Goal: Transaction & Acquisition: Purchase product/service

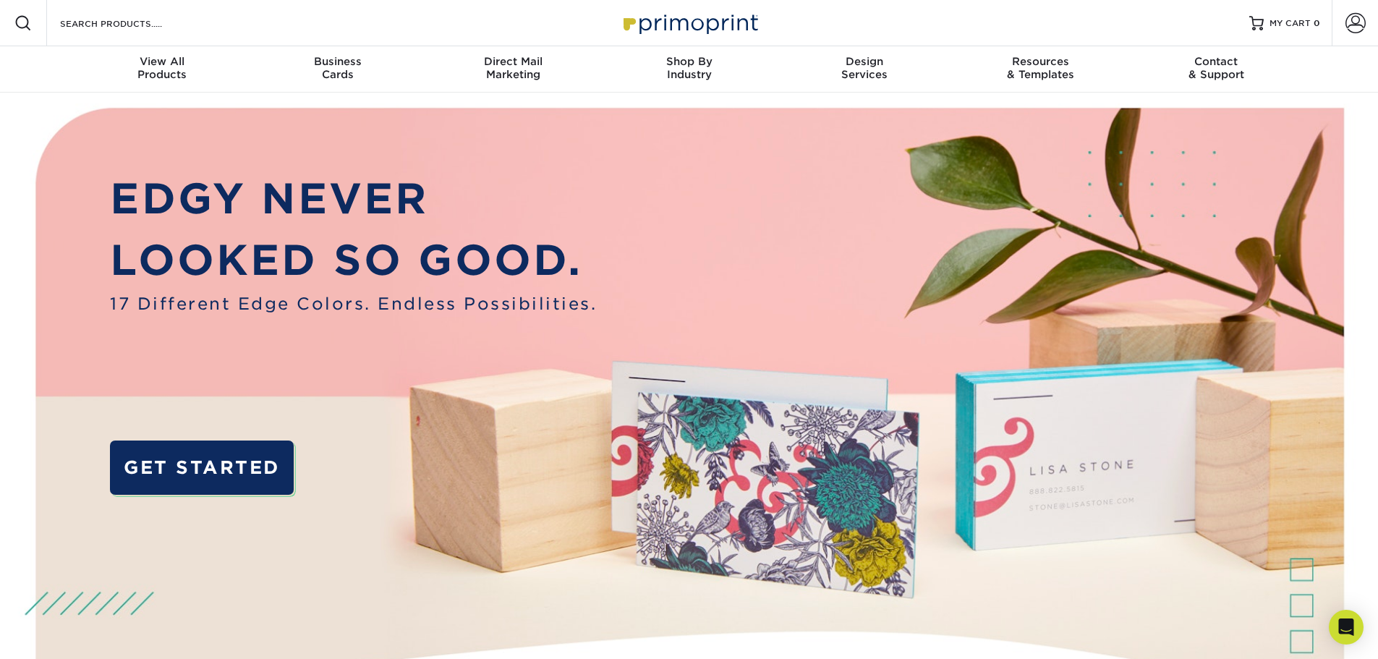
drag, startPoint x: 74, startPoint y: 0, endPoint x: 1108, endPoint y: 18, distance: 1034.1
click at [1108, 18] on div "Resources Menu Search Products Account SIGN IN CREATE AN ACCOUNT angelsforoffic…" at bounding box center [689, 23] width 1378 height 46
click at [1365, 27] on span at bounding box center [1356, 23] width 20 height 20
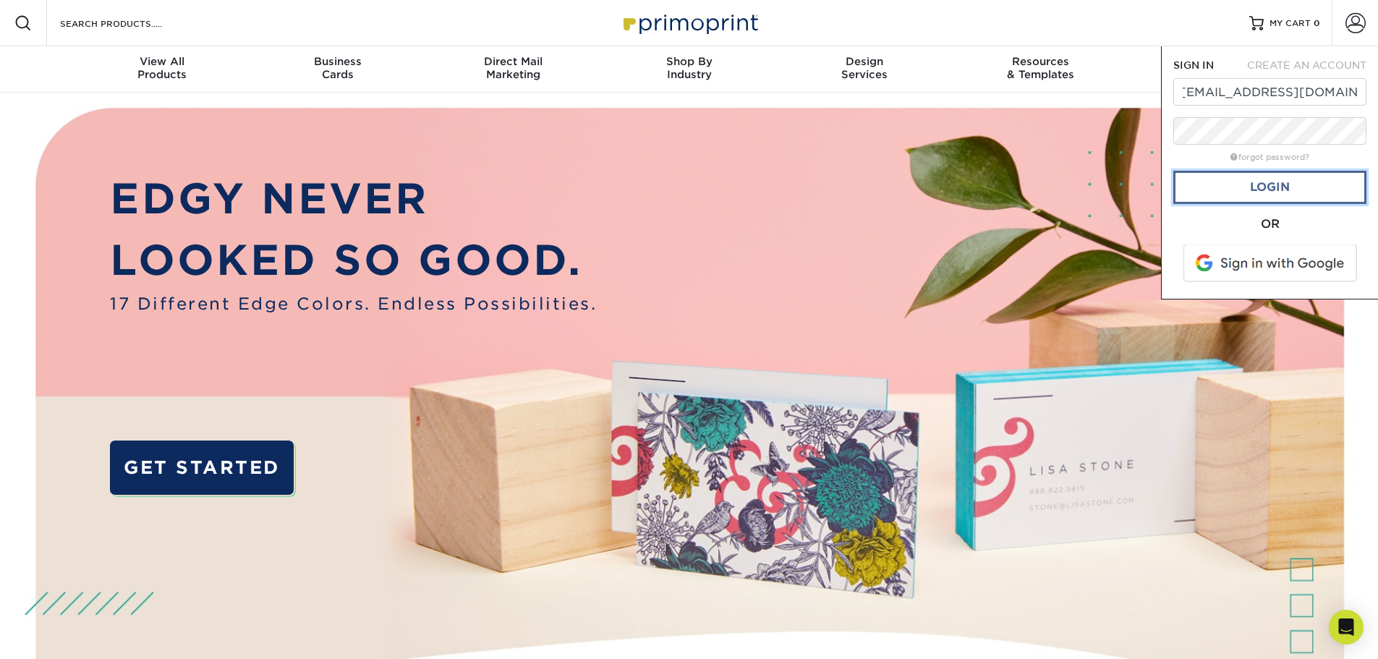
click at [1287, 187] on link "Login" at bounding box center [1270, 187] width 193 height 33
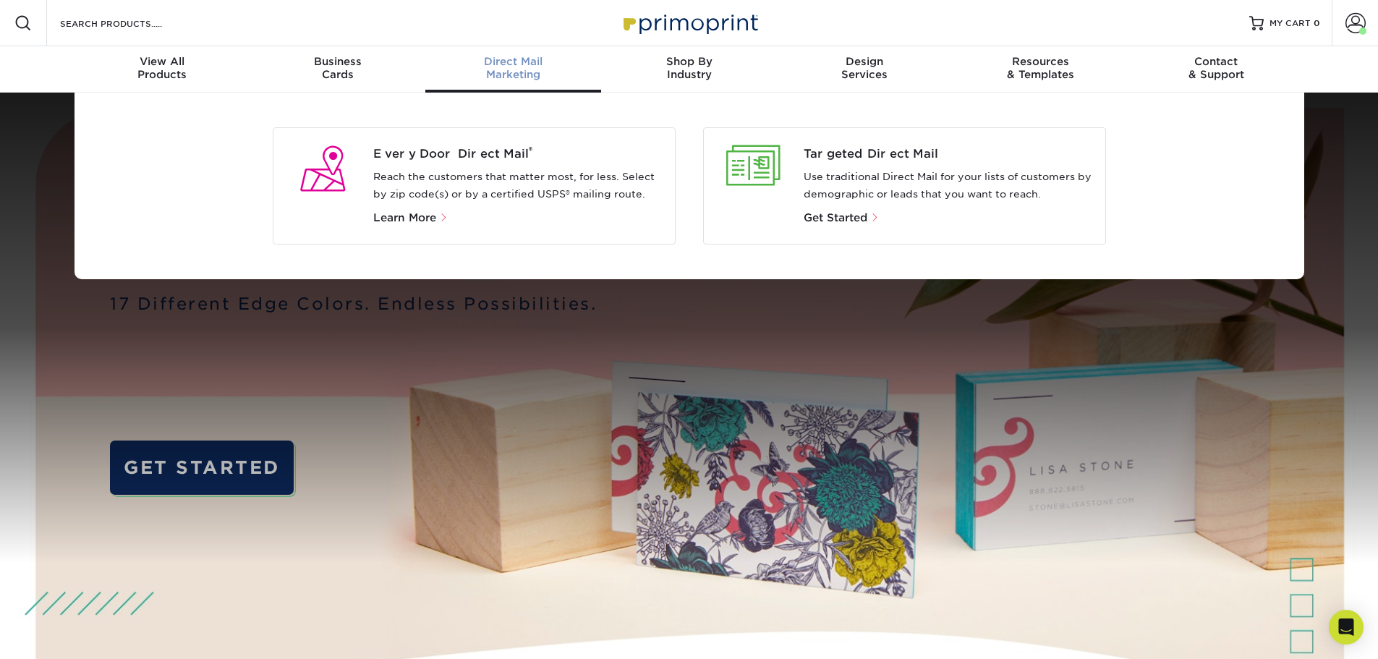
click at [513, 63] on span "Direct Mail" at bounding box center [513, 61] width 176 height 13
click at [384, 179] on p "Reach the customers that matter most, for less. Select by zip code(s) or by a c…" at bounding box center [518, 186] width 290 height 35
click at [394, 209] on p "Learn More" at bounding box center [518, 217] width 290 height 17
click at [399, 218] on span "Learn More" at bounding box center [404, 217] width 63 height 13
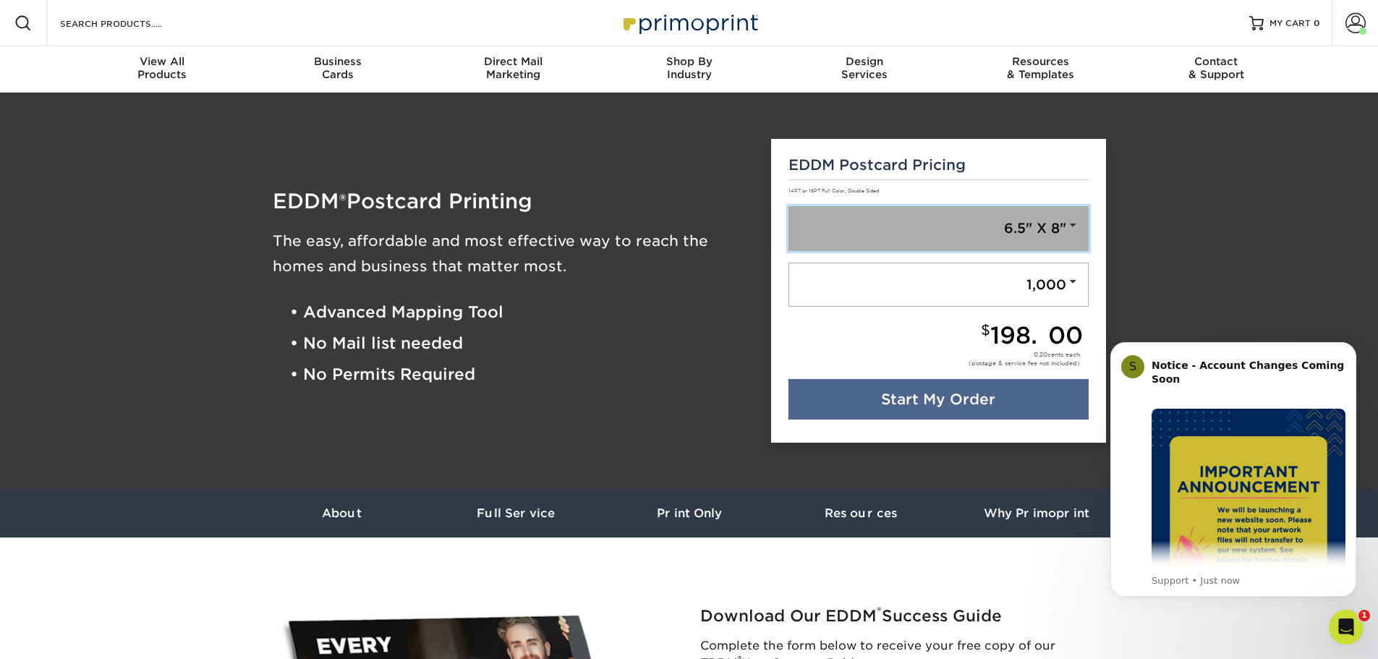
click at [1069, 228] on span at bounding box center [1073, 225] width 13 height 13
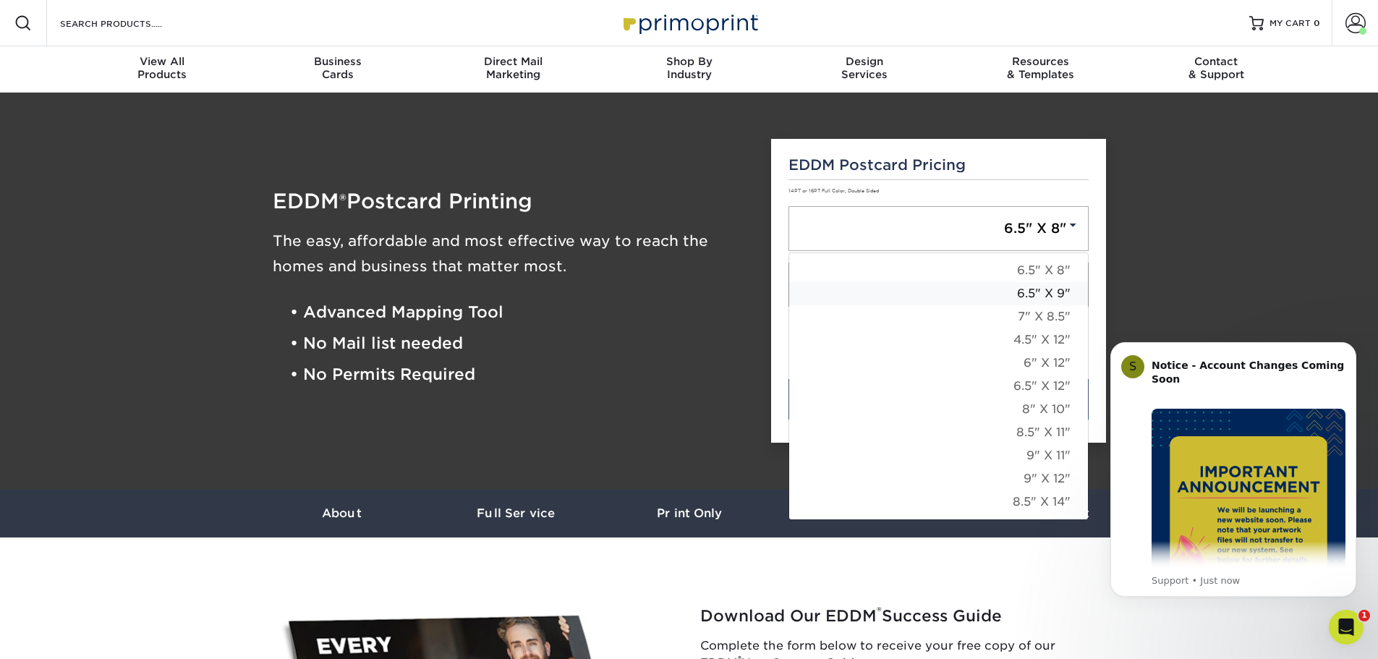
click at [1048, 297] on link "6.5" X 9"" at bounding box center [938, 293] width 299 height 23
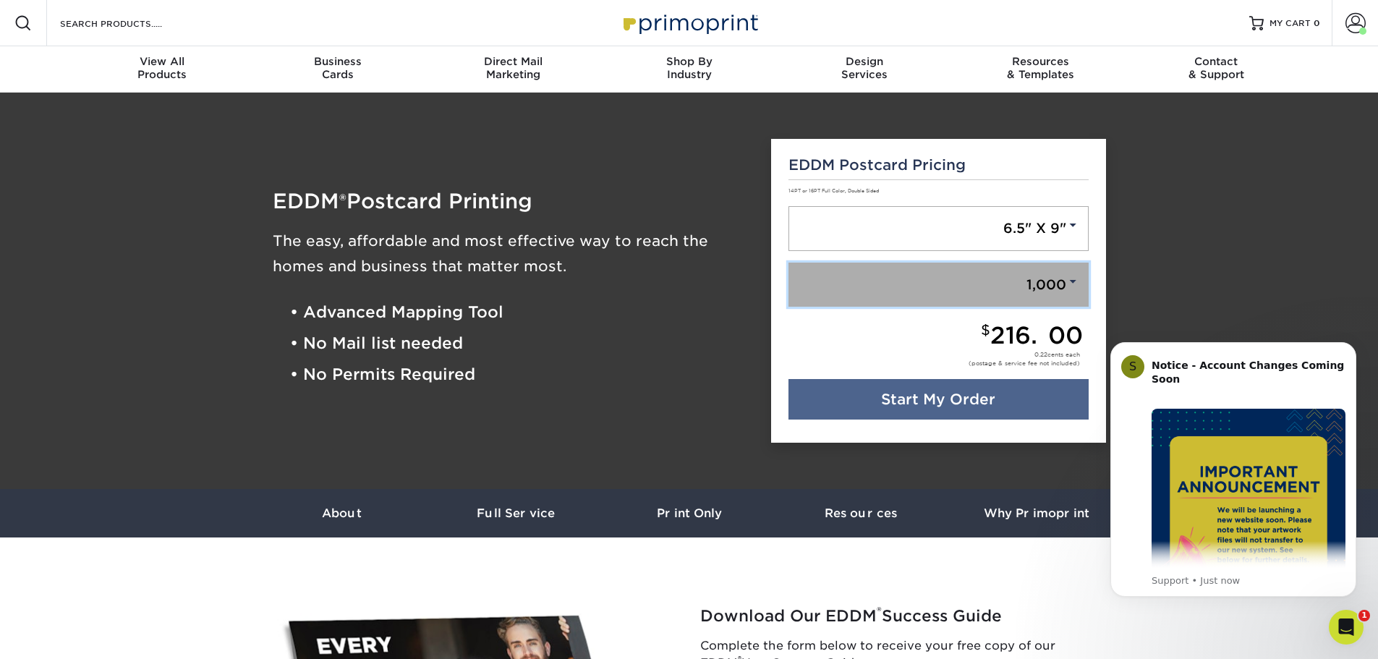
click at [1080, 286] on link "1,000" at bounding box center [939, 285] width 300 height 45
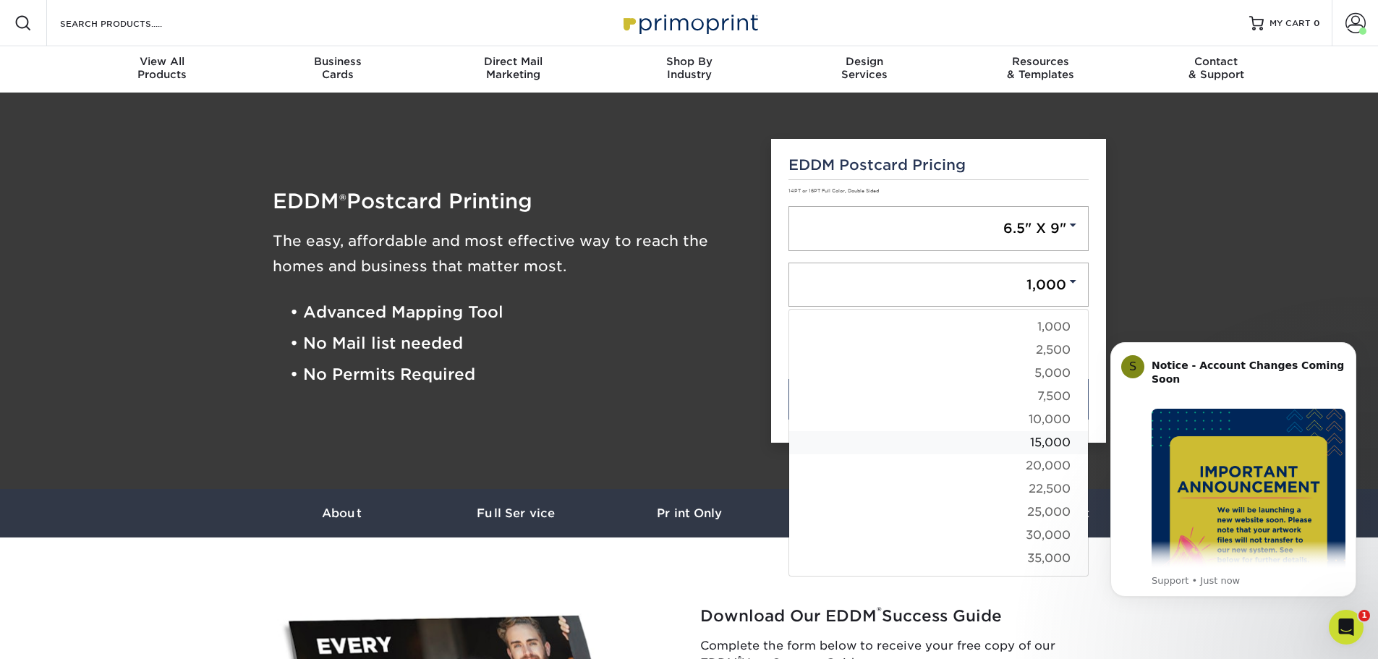
click at [1056, 438] on link "15,000" at bounding box center [938, 442] width 299 height 23
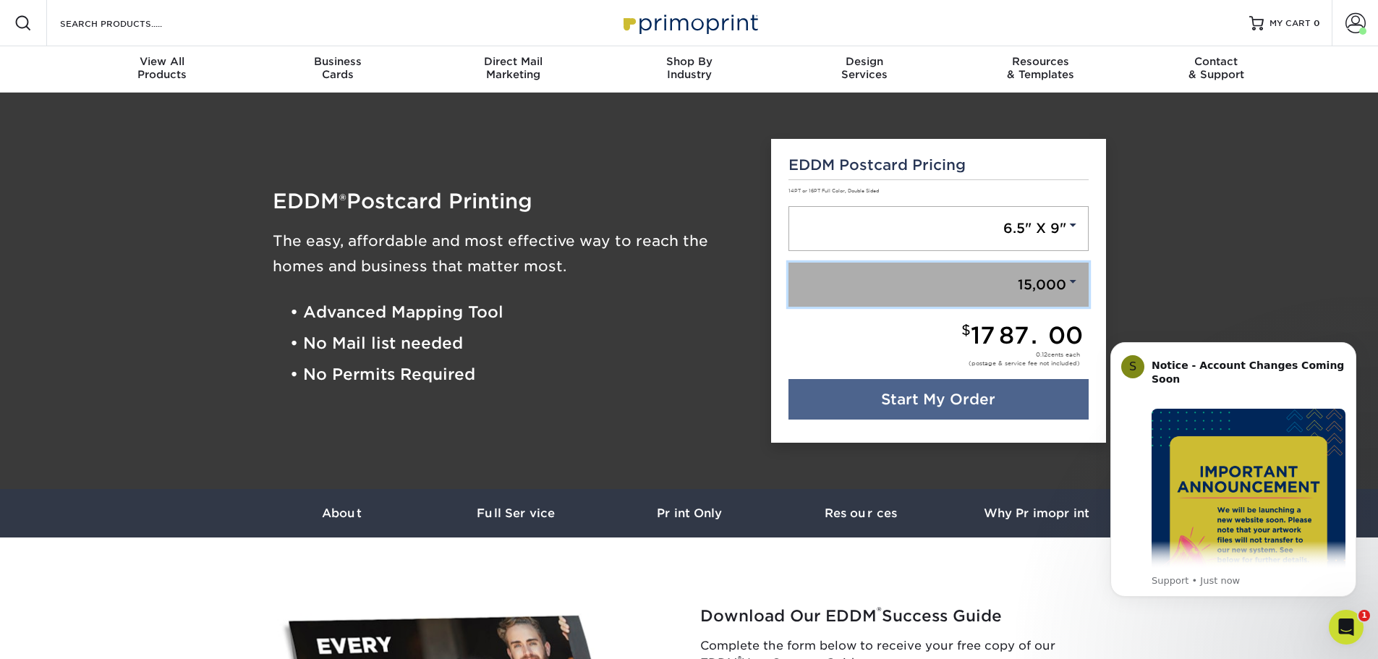
click at [1071, 284] on span at bounding box center [1073, 281] width 13 height 13
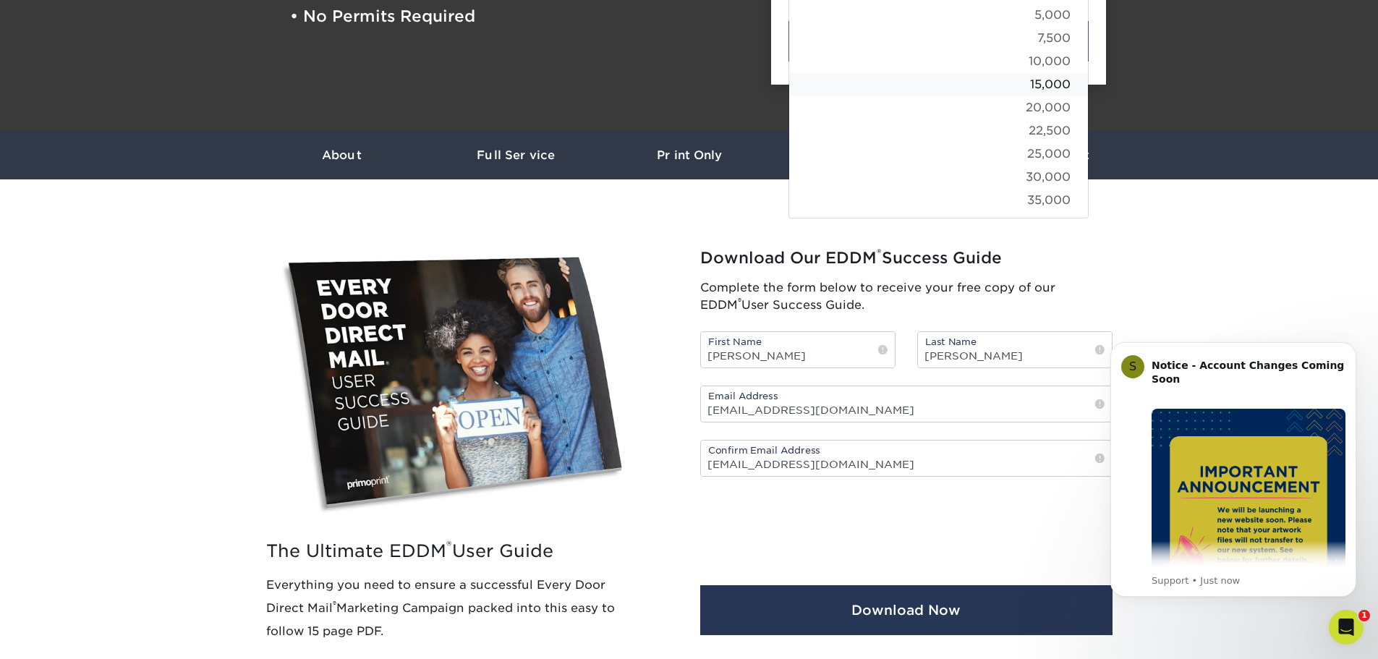
scroll to position [362, 0]
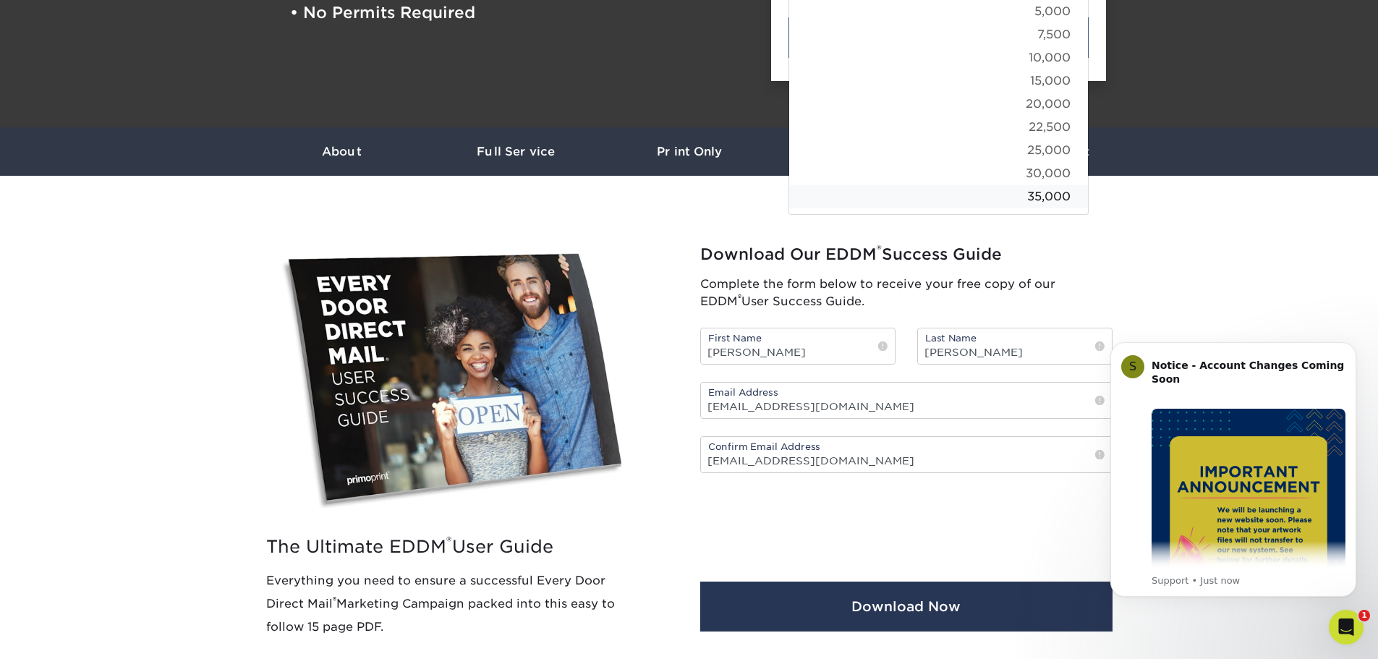
click at [1038, 198] on link "35,000" at bounding box center [938, 196] width 299 height 23
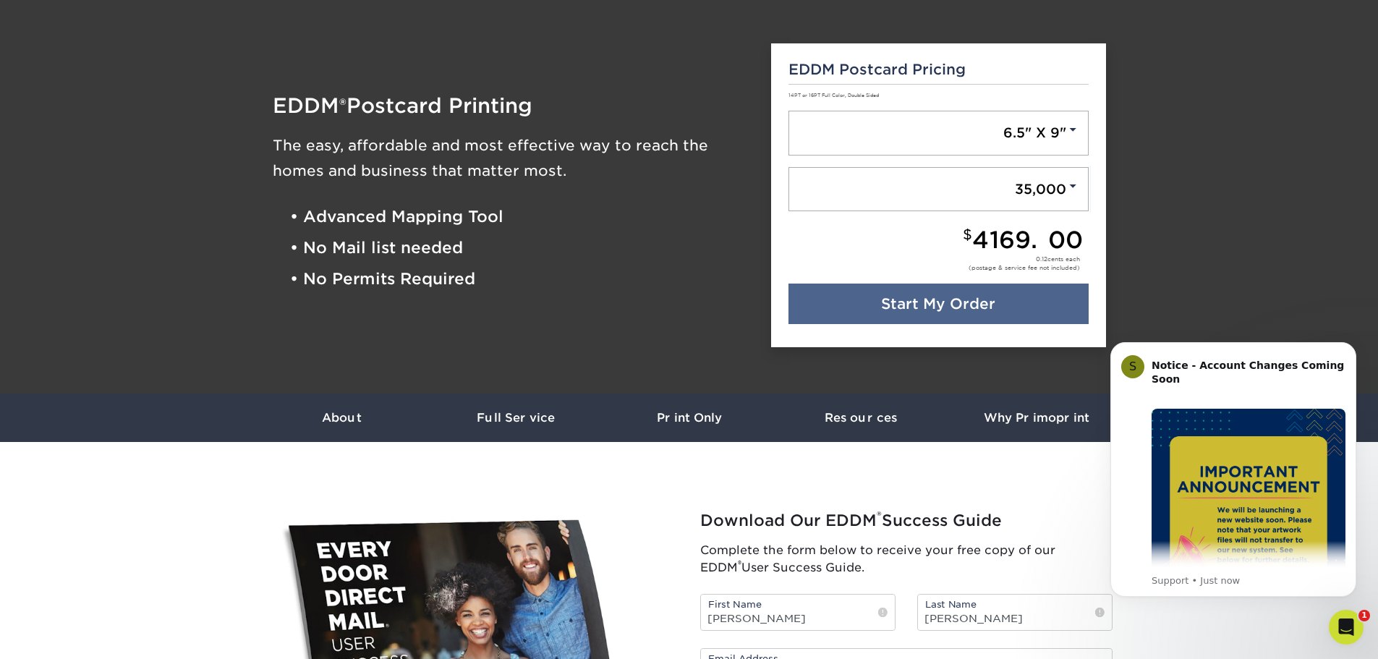
scroll to position [72, 0]
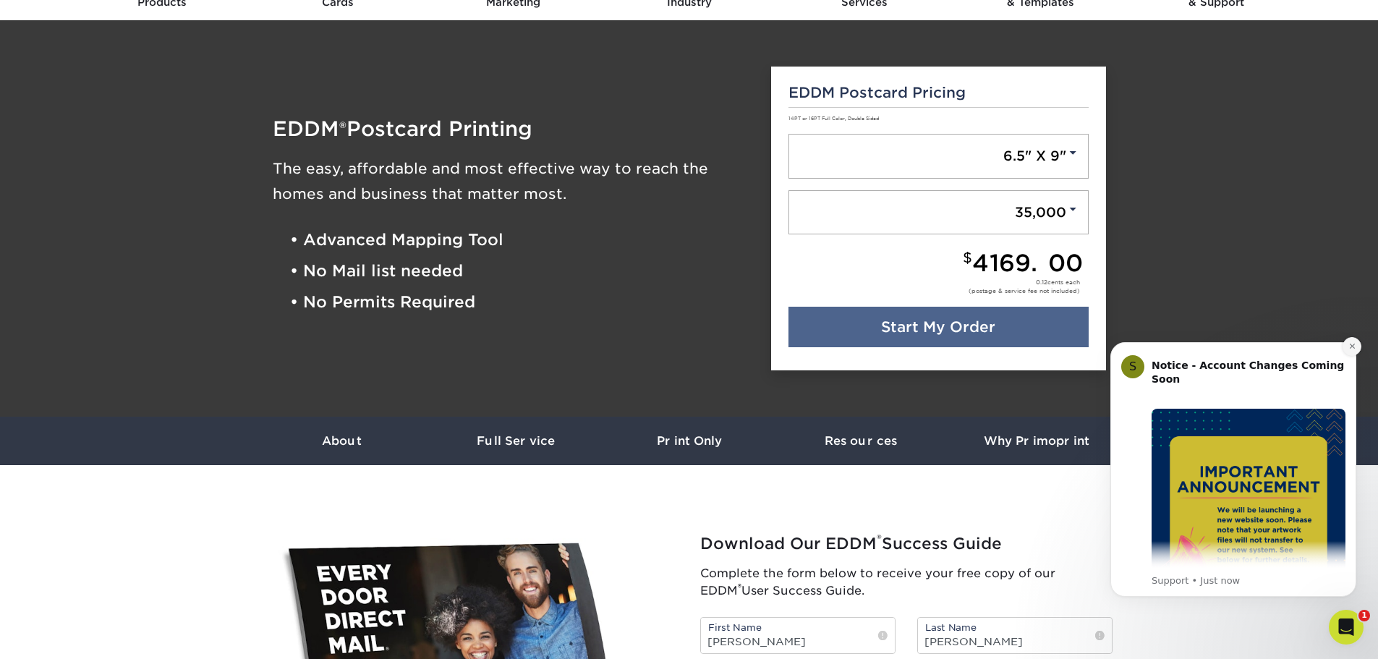
drag, startPoint x: 1352, startPoint y: 344, endPoint x: 2447, endPoint y: 664, distance: 1141.4
click at [1352, 344] on icon "Dismiss notification" at bounding box center [1353, 346] width 8 height 8
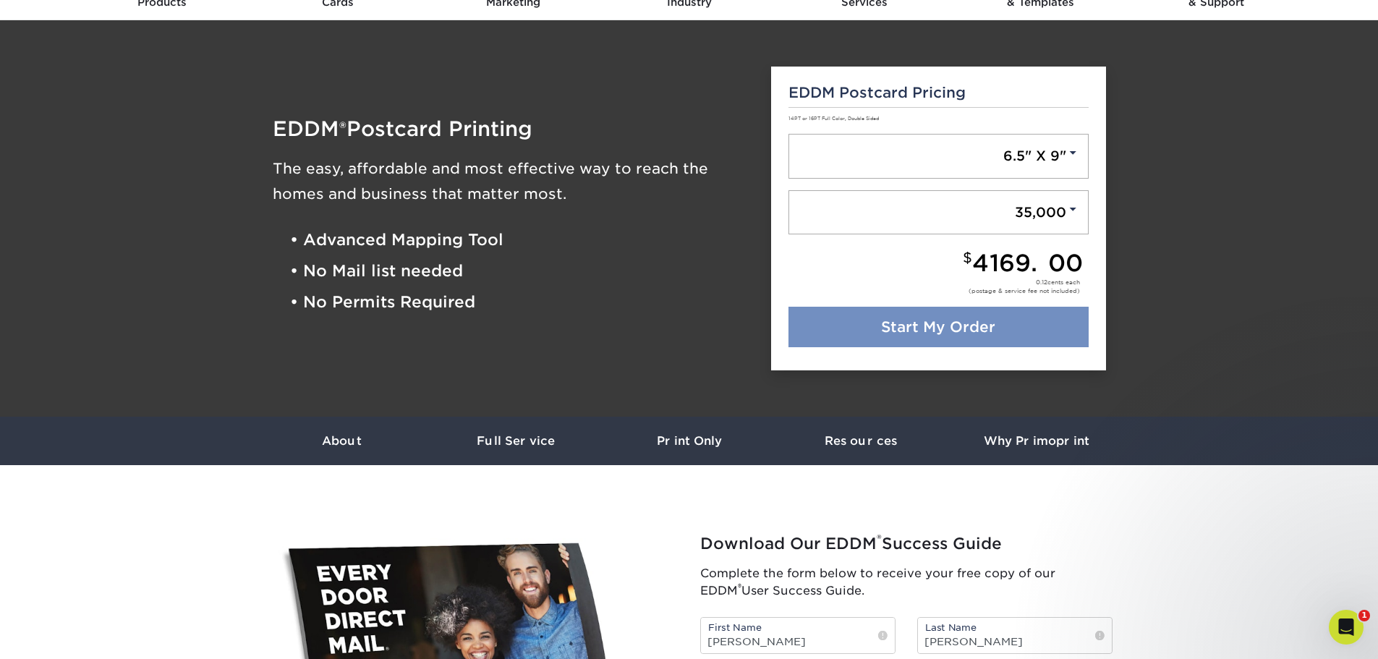
click at [961, 331] on link "Start My Order" at bounding box center [939, 327] width 300 height 41
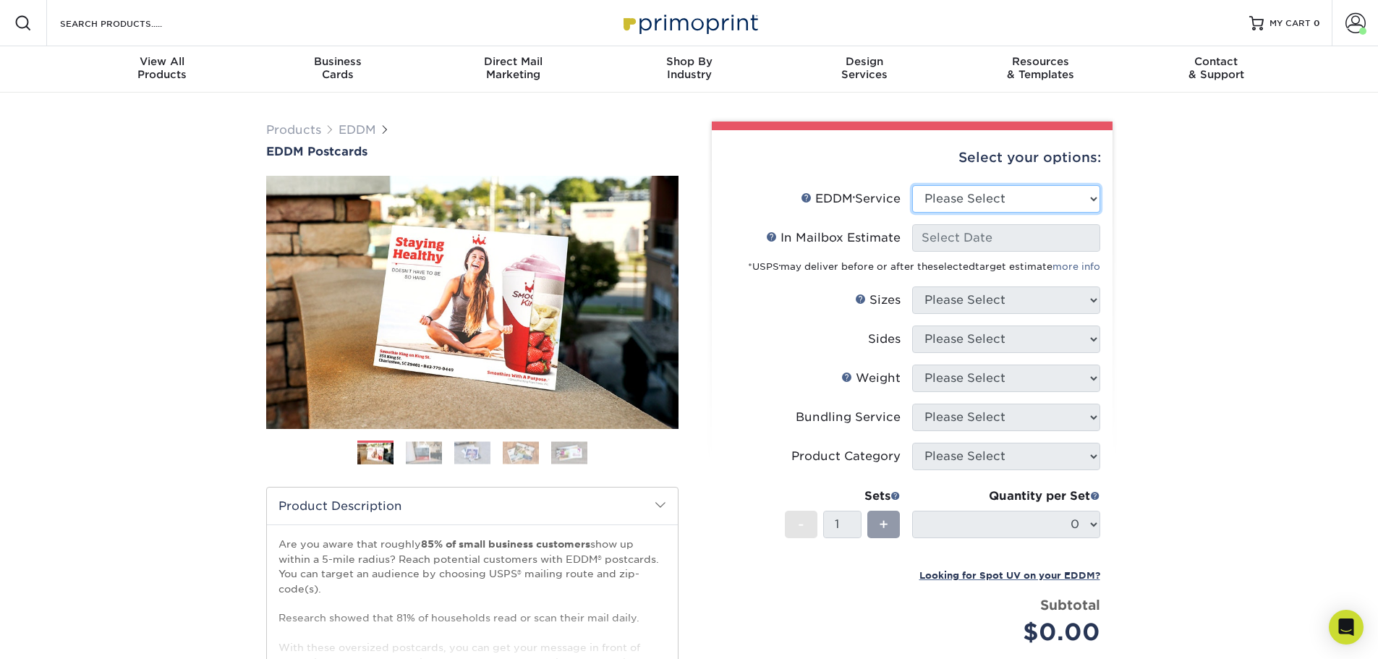
click at [1091, 198] on select "Please Select Full Service Print Only" at bounding box center [1006, 198] width 188 height 27
select select "print_only"
click at [912, 185] on select "Please Select Full Service Print Only" at bounding box center [1006, 198] width 188 height 27
select select "-1"
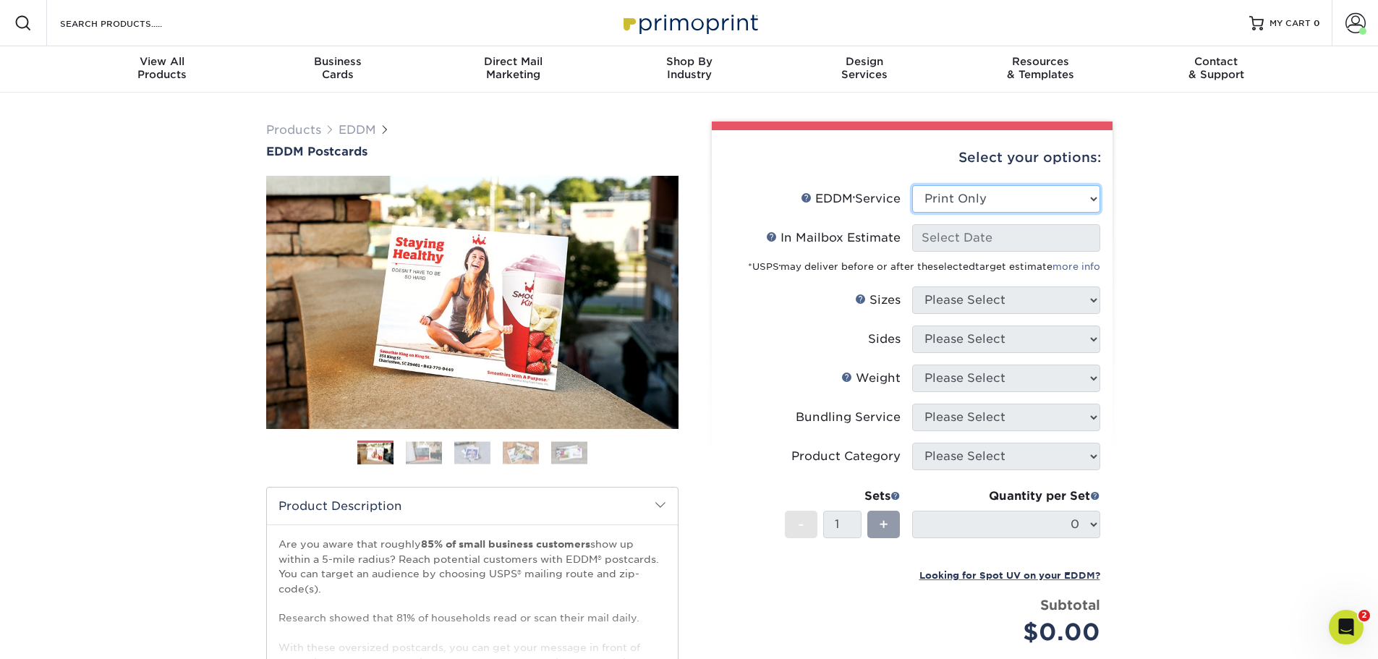
select select "-1"
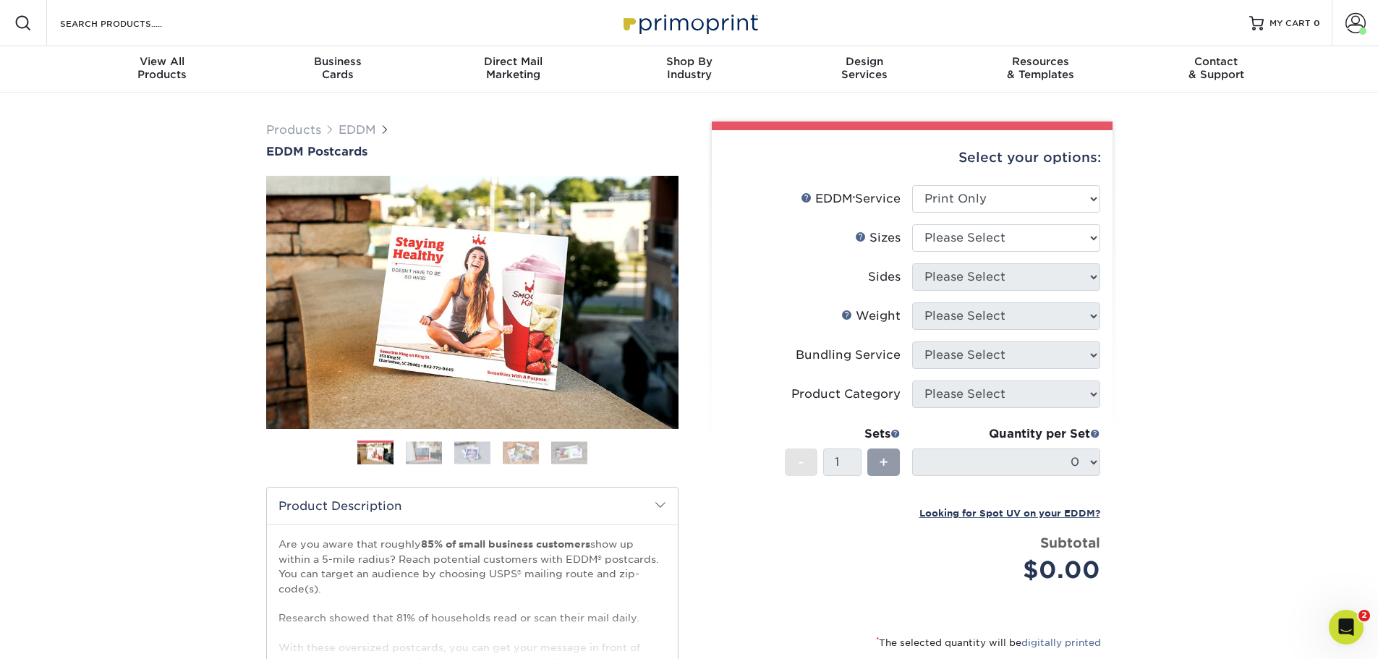
click at [1161, 253] on div "Products EDDM EDDM Postcards Previous Next" at bounding box center [689, 479] width 1378 height 773
click at [1093, 240] on select "Please Select 4.5" x 12" 6" x 12" 6.5" x 8" 6.5" x 9" 6.5" x 12" 7" x 8.5" 8" x…" at bounding box center [1006, 237] width 188 height 27
select select "6.50x9.00"
click at [912, 224] on select "Please Select 4.5" x 12" 6" x 12" 6.5" x 8" 6.5" x 9" 6.5" x 12" 7" x 8.5" 8" x…" at bounding box center [1006, 237] width 188 height 27
click at [1082, 279] on select "Please Select Print Both Sides Print Front Only" at bounding box center [1006, 276] width 188 height 27
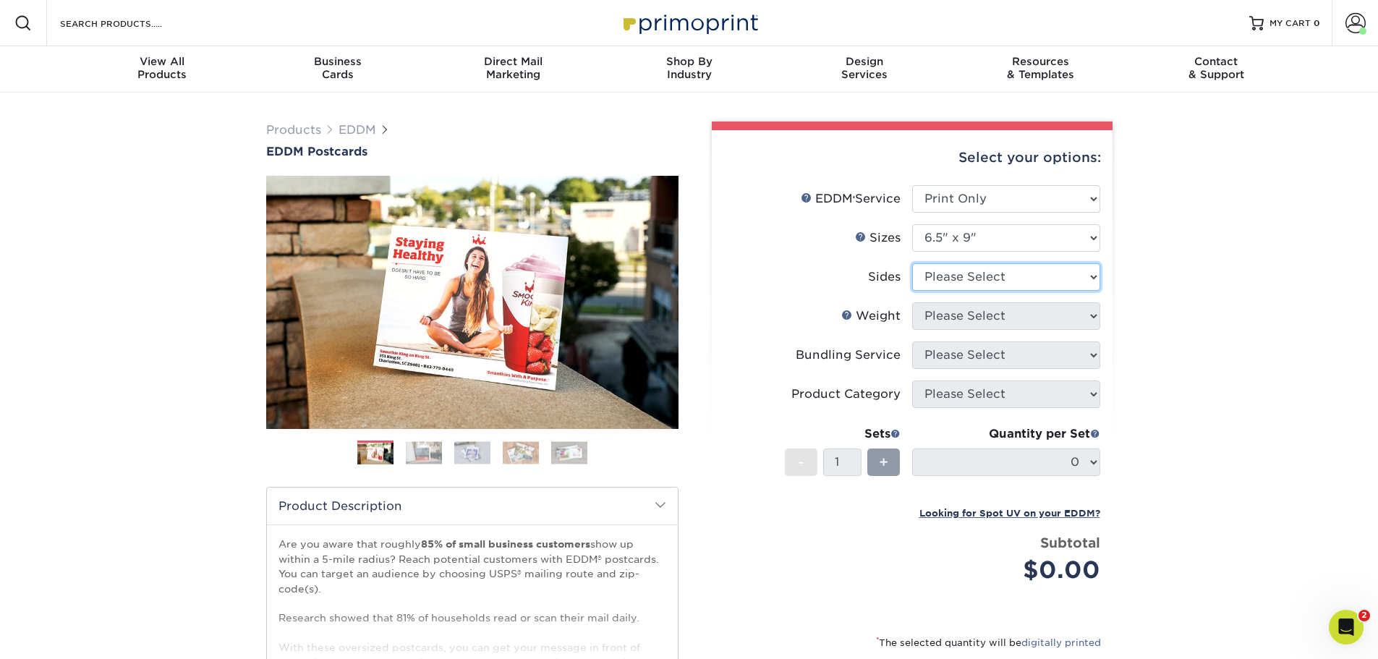
select select "13abbda7-1d64-4f25-8bb2-c179b224825d"
click at [912, 263] on select "Please Select Print Both Sides Print Front Only" at bounding box center [1006, 276] width 188 height 27
click at [1158, 315] on div "Products EDDM EDDM Postcards Previous Next" at bounding box center [689, 479] width 1378 height 773
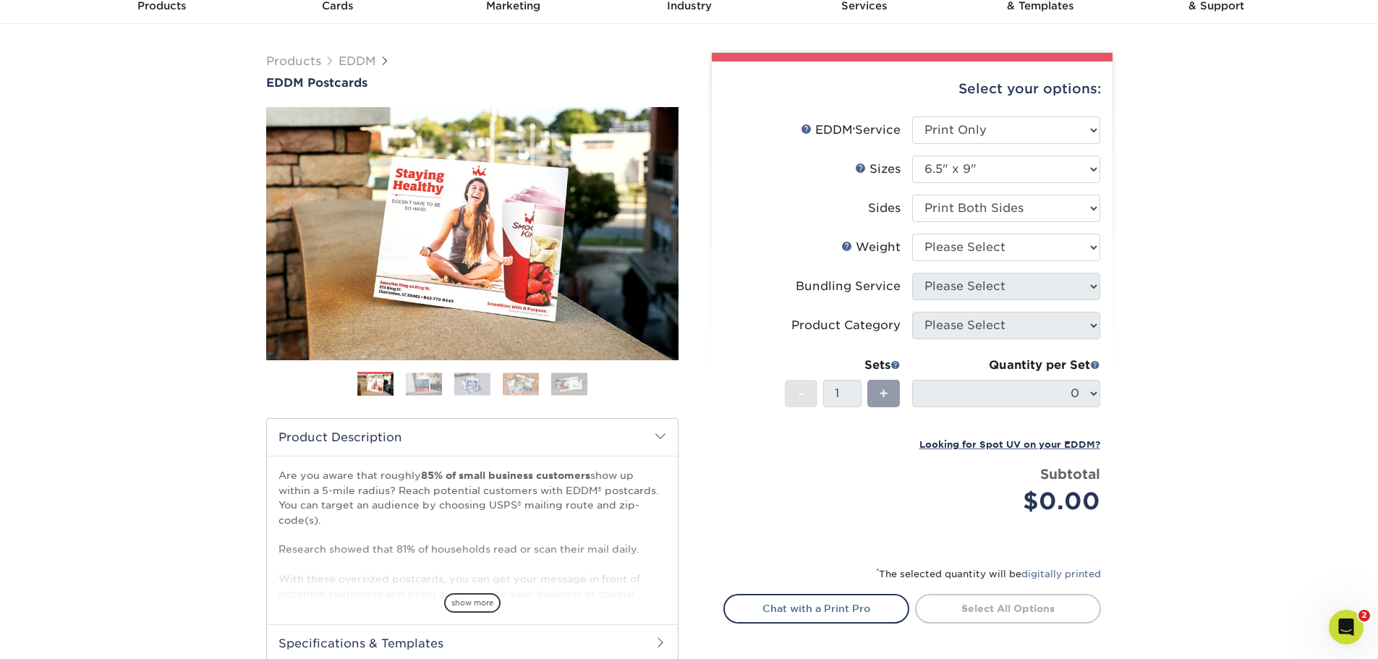
scroll to position [72, 0]
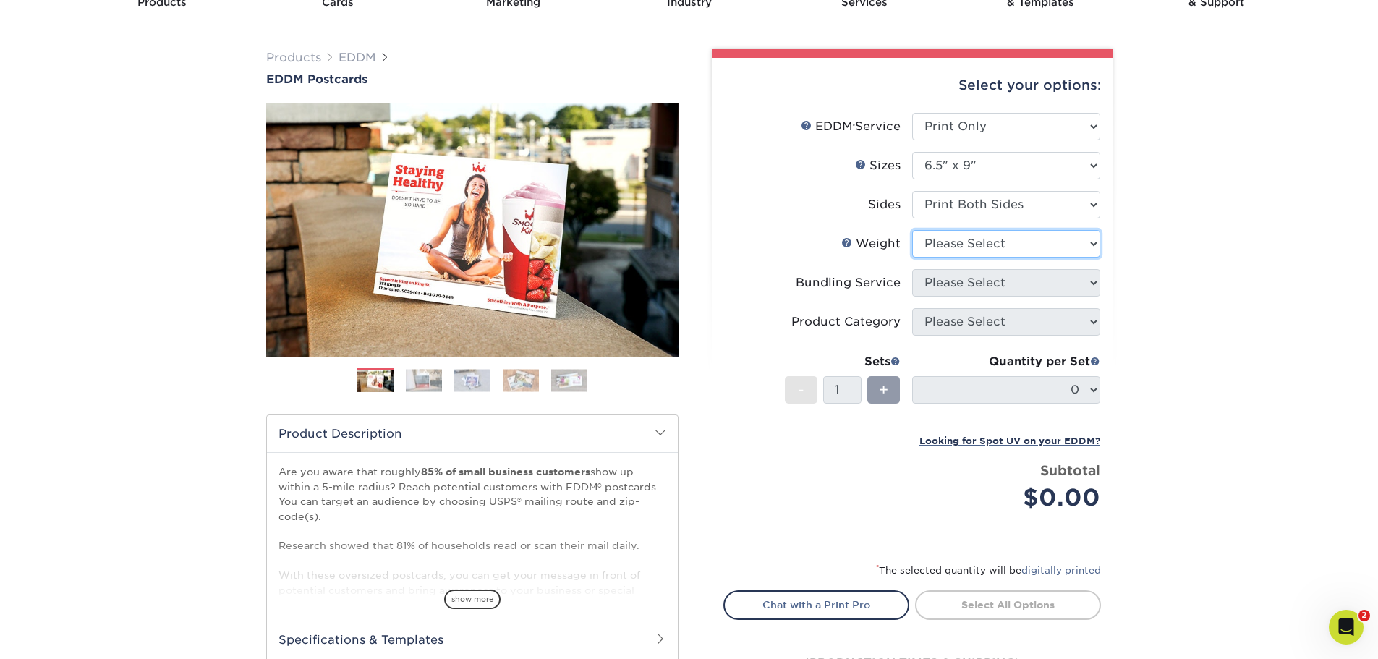
click at [1085, 232] on select "Please Select 16PT 14PT" at bounding box center [1006, 243] width 188 height 27
click at [912, 230] on select "Please Select 16PT 14PT" at bounding box center [1006, 243] width 188 height 27
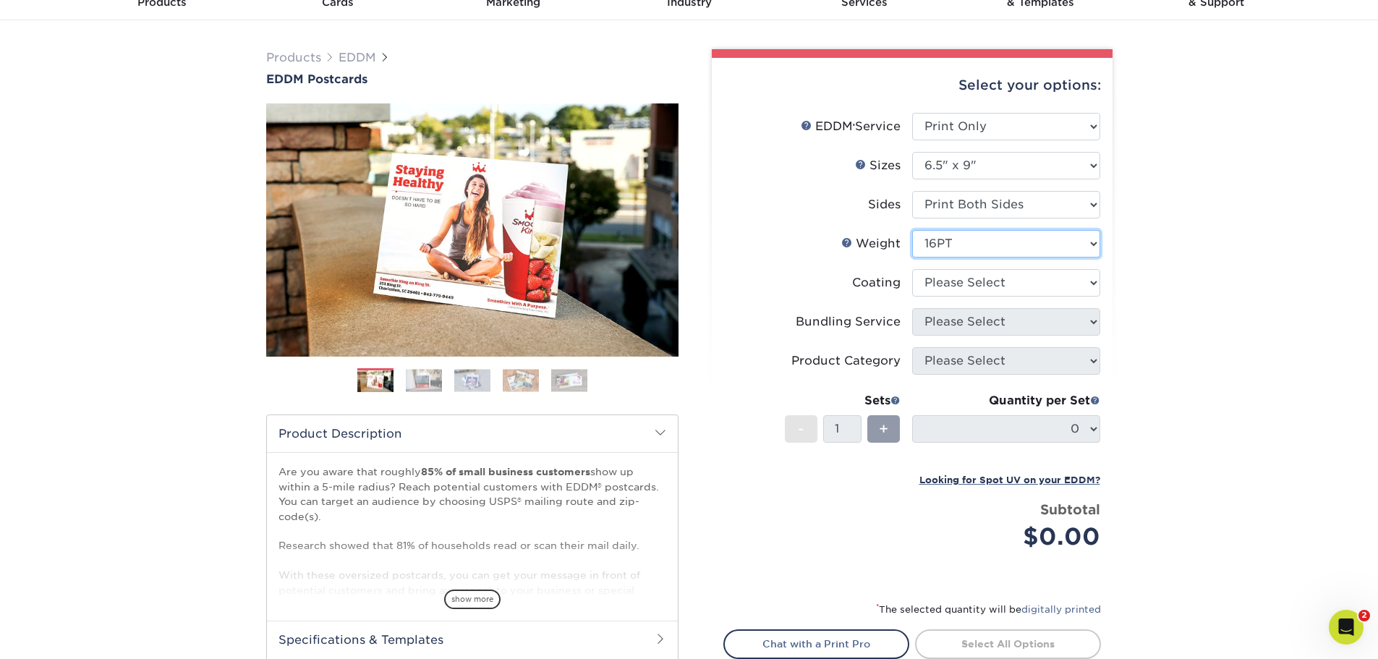
click at [1092, 249] on select "Please Select 16PT 14PT" at bounding box center [1006, 243] width 188 height 27
select select "14PT"
click at [912, 230] on select "Please Select 16PT 14PT" at bounding box center [1006, 243] width 188 height 27
click at [1156, 287] on div "Products EDDM EDDM Postcards Previous Next" at bounding box center [689, 409] width 1378 height 778
click at [1077, 280] on select at bounding box center [1006, 282] width 188 height 27
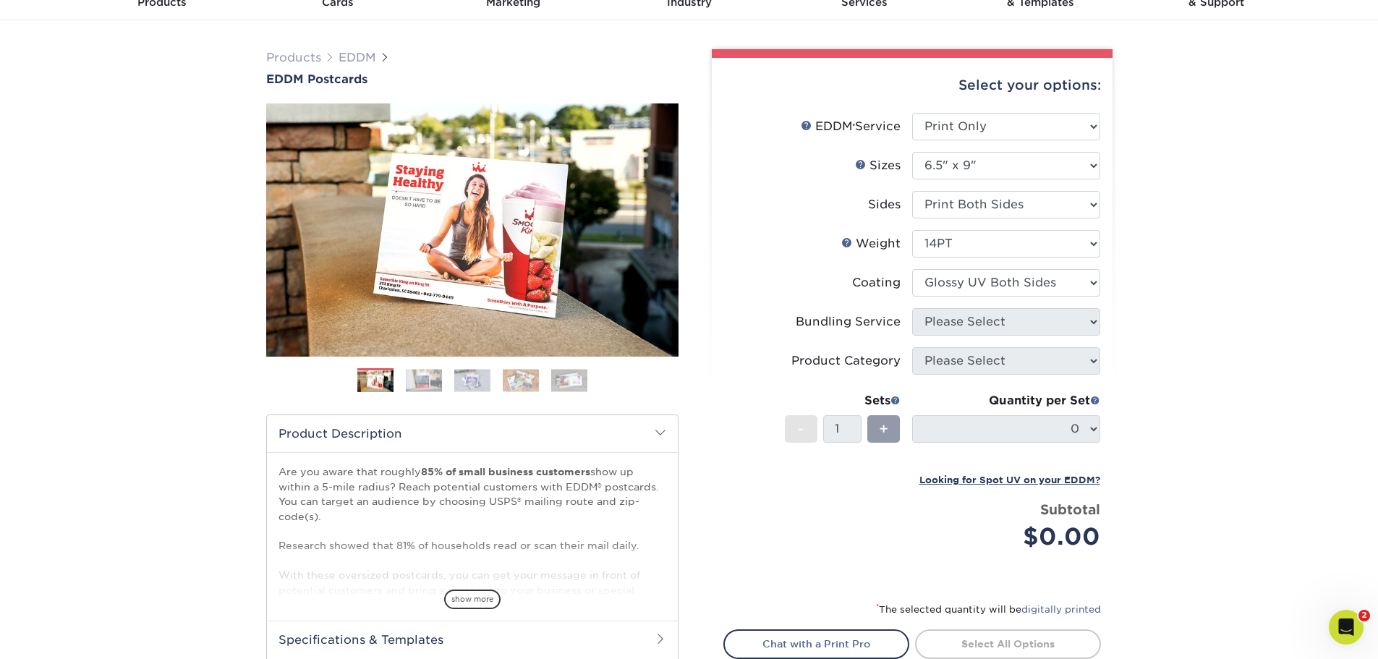
click at [912, 269] on select at bounding box center [1006, 282] width 188 height 27
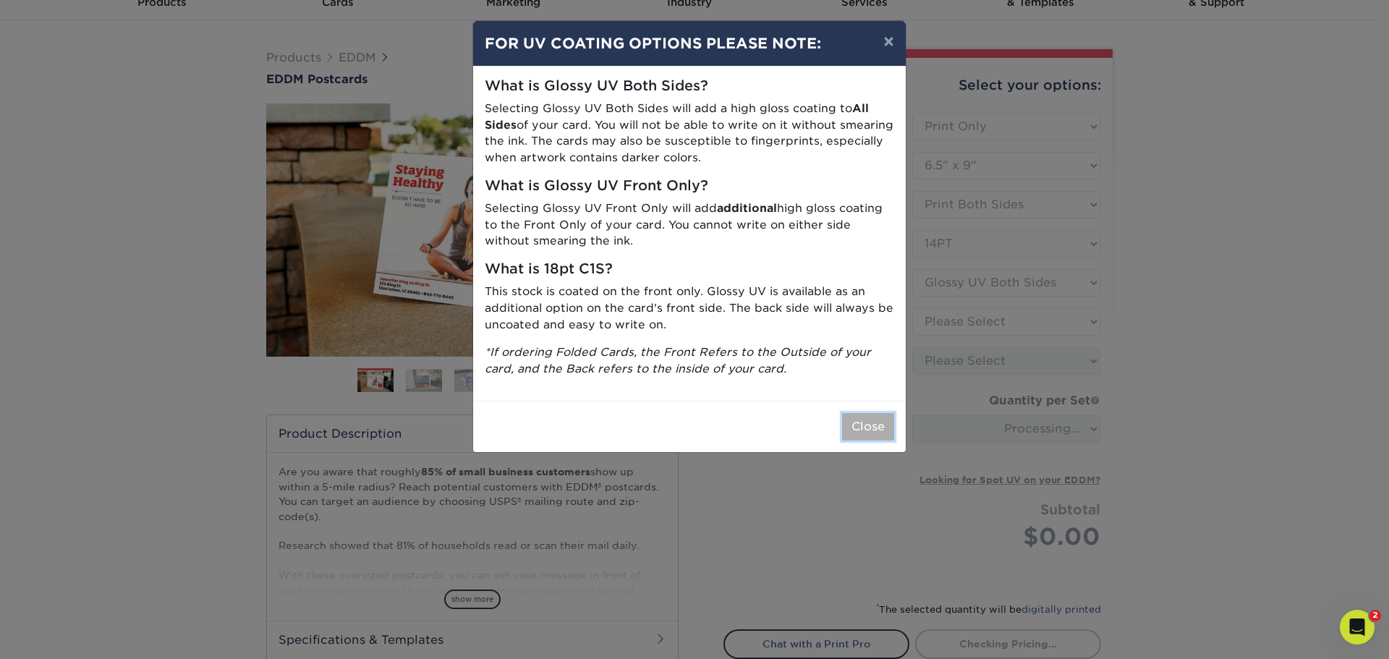
click at [873, 422] on button "Close" at bounding box center [868, 426] width 52 height 27
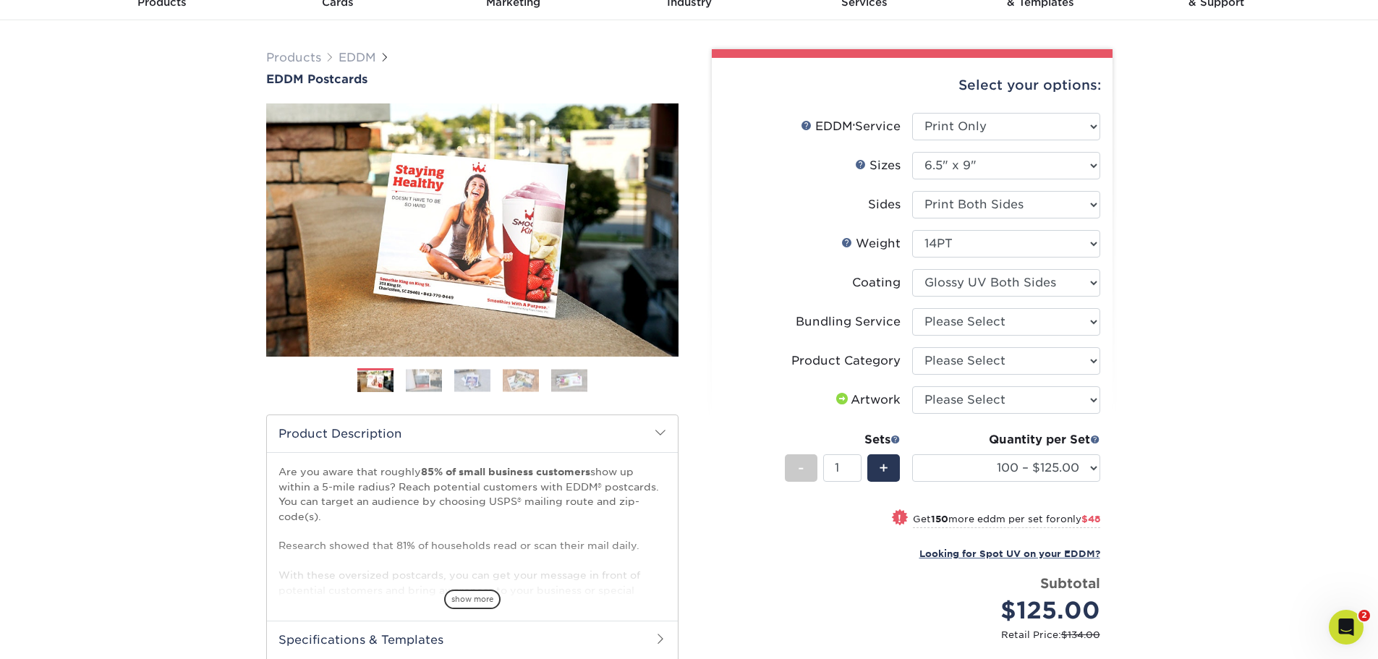
click at [1310, 342] on div "Products EDDM EDDM Postcards Previous Next" at bounding box center [689, 438] width 1378 height 836
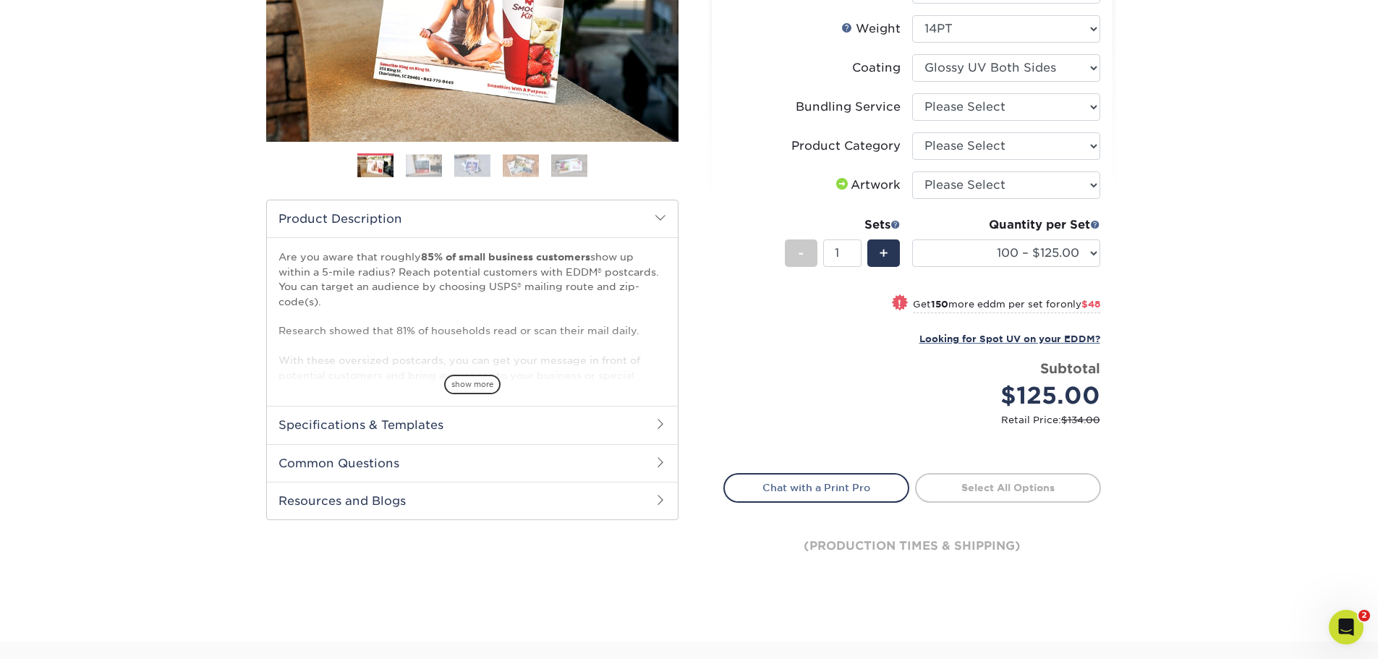
scroll to position [289, 0]
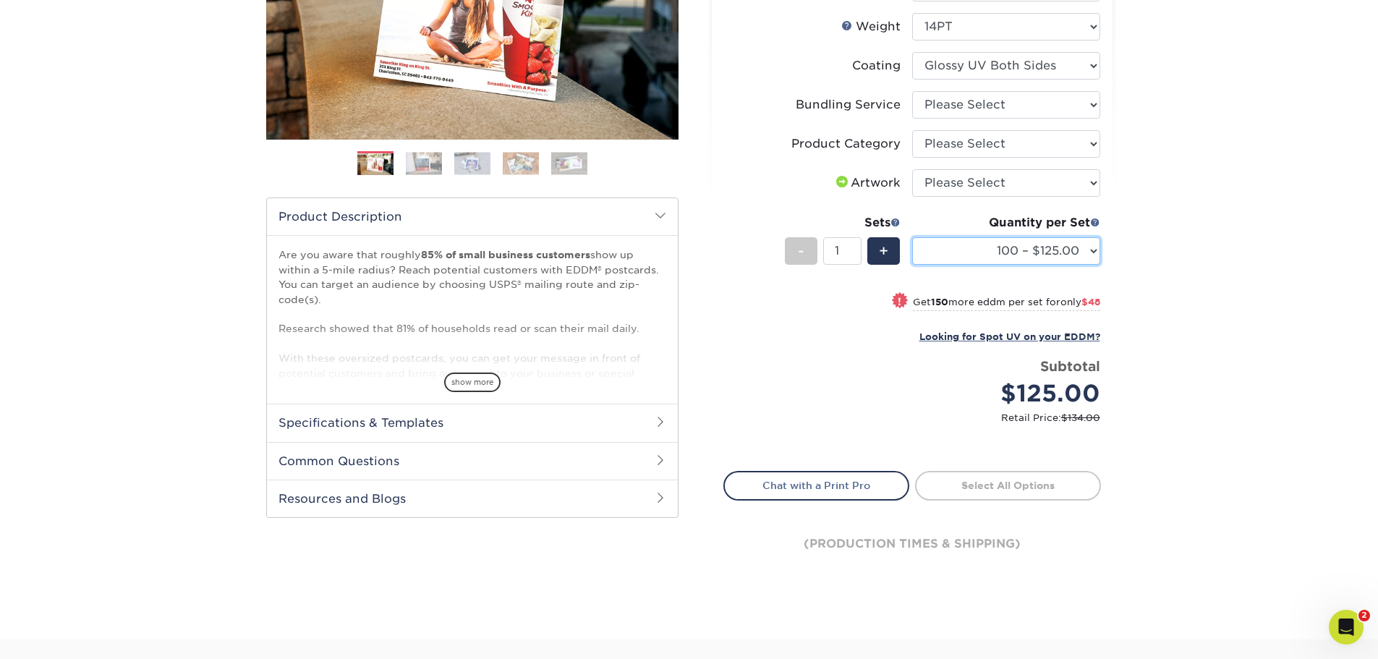
click at [1097, 254] on select "100 – $125.00 250 – $173.00 500 – $193.00 1000 – $216.00 2500 – $360.00 5000 – …" at bounding box center [1006, 250] width 188 height 27
click at [1196, 429] on div "Products EDDM EDDM Postcards Previous Next" at bounding box center [689, 221] width 1378 height 836
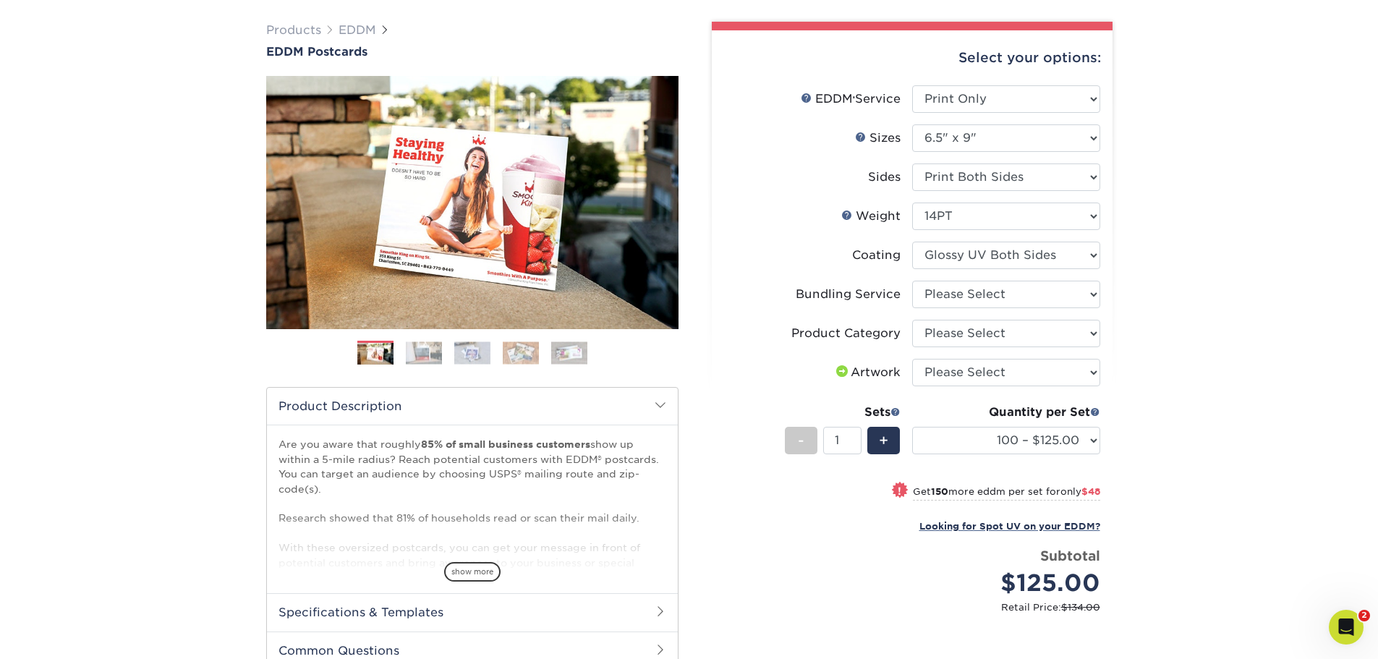
scroll to position [72, 0]
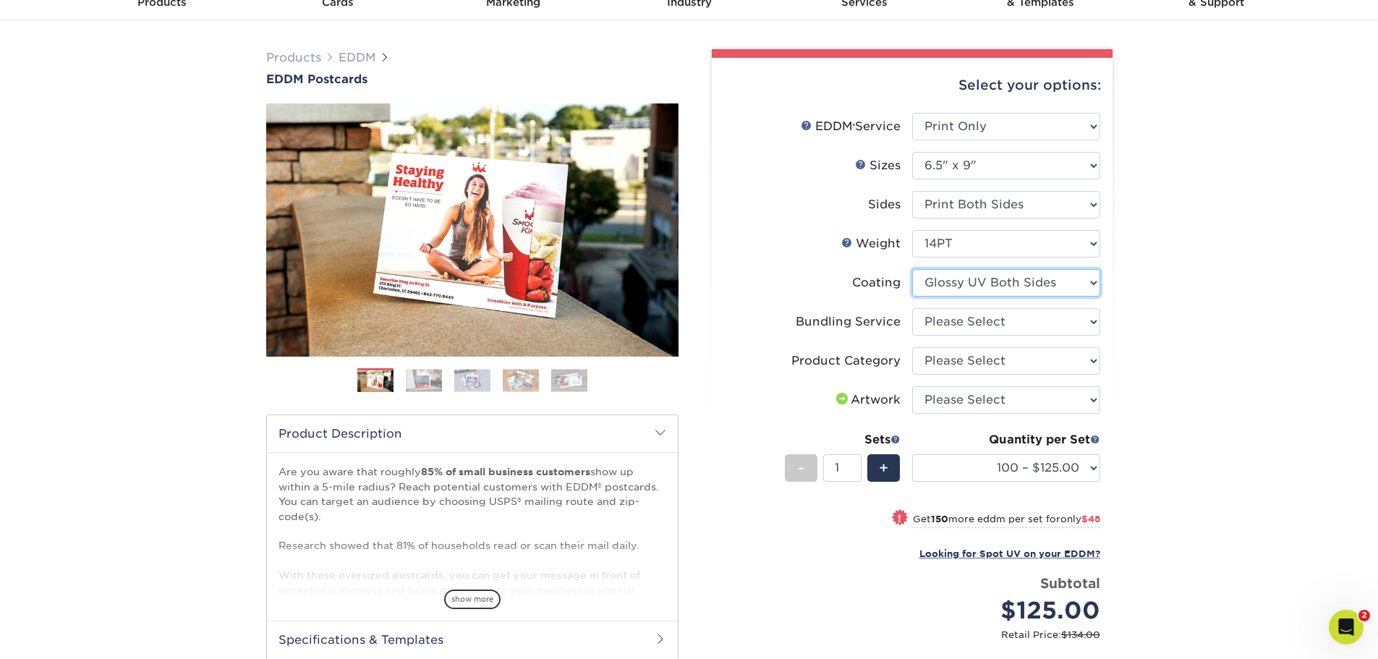
click at [1069, 274] on select at bounding box center [1006, 282] width 188 height 27
click at [912, 269] on select at bounding box center [1006, 282] width 188 height 27
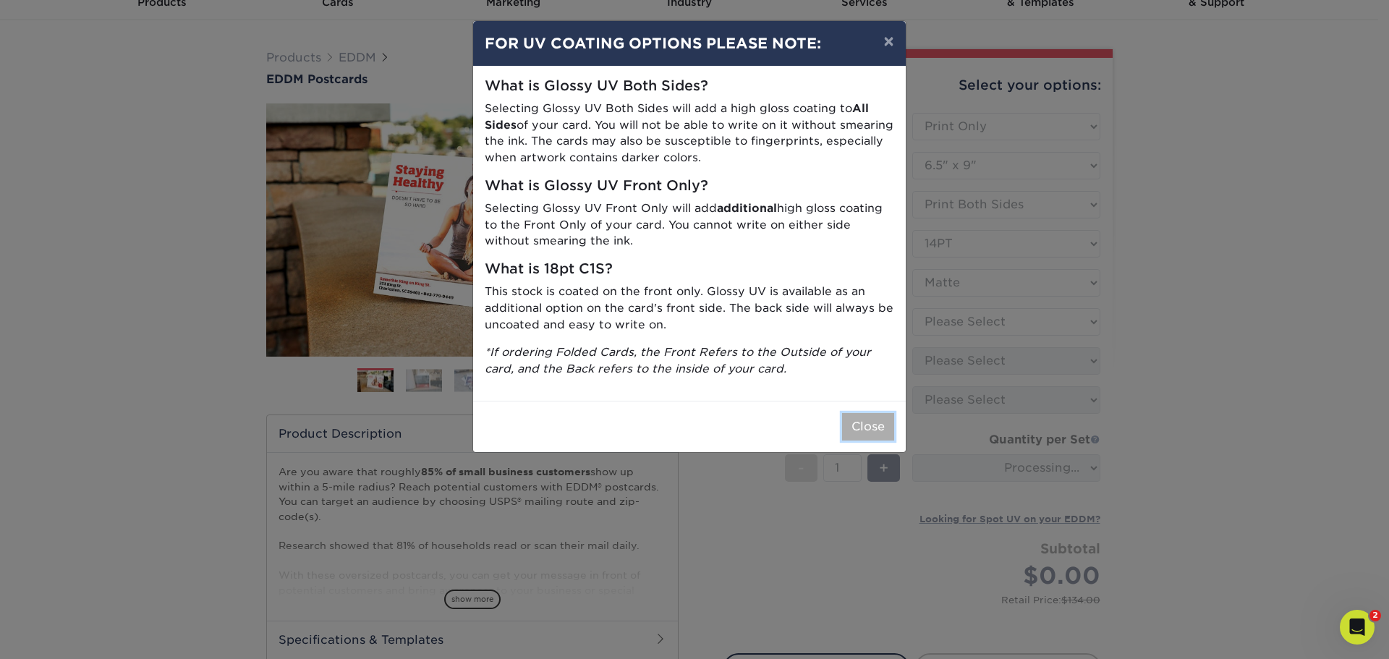
click at [875, 434] on button "Close" at bounding box center [868, 426] width 52 height 27
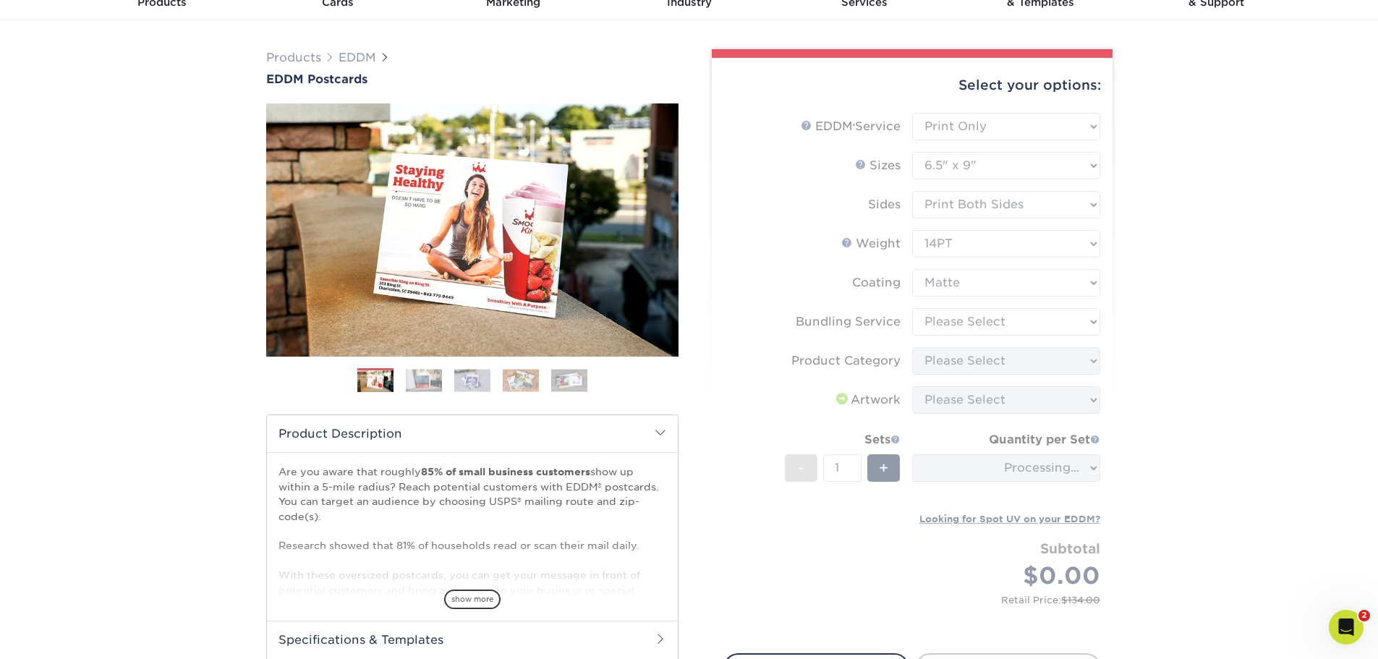
click at [1247, 402] on div "Products EDDM EDDM Postcards Previous Next" at bounding box center [689, 421] width 1378 height 802
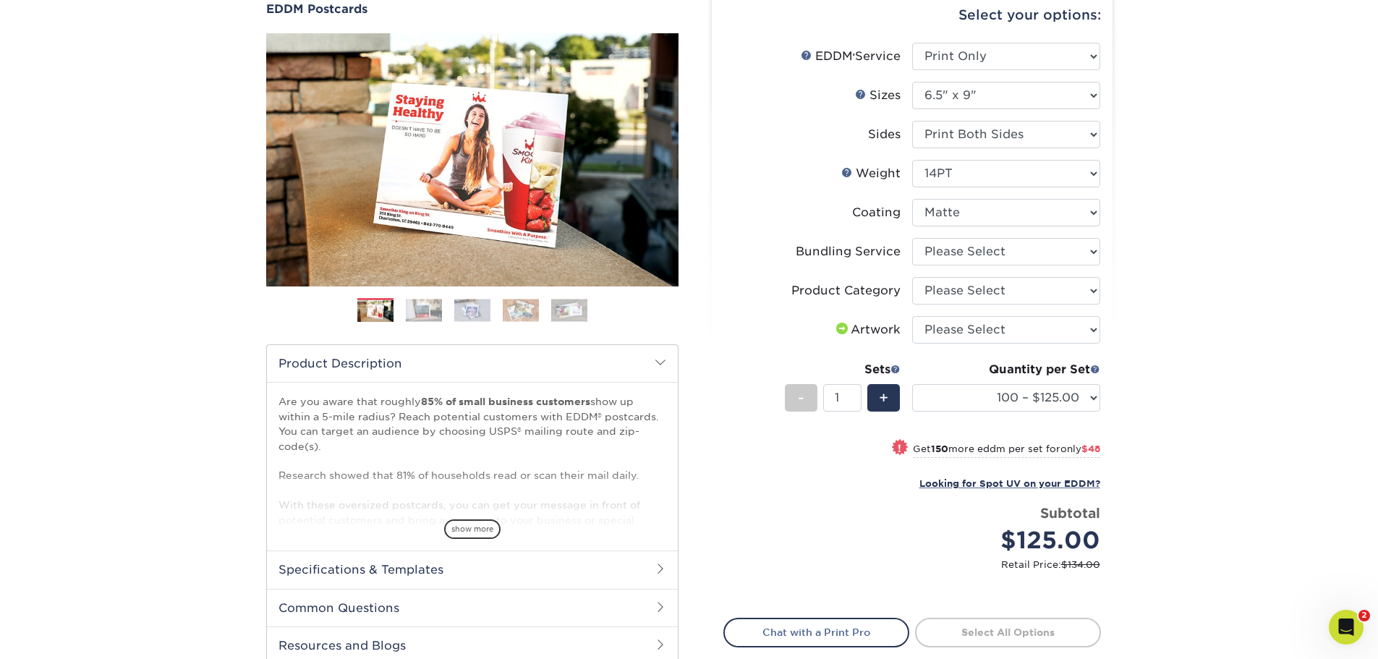
scroll to position [145, 0]
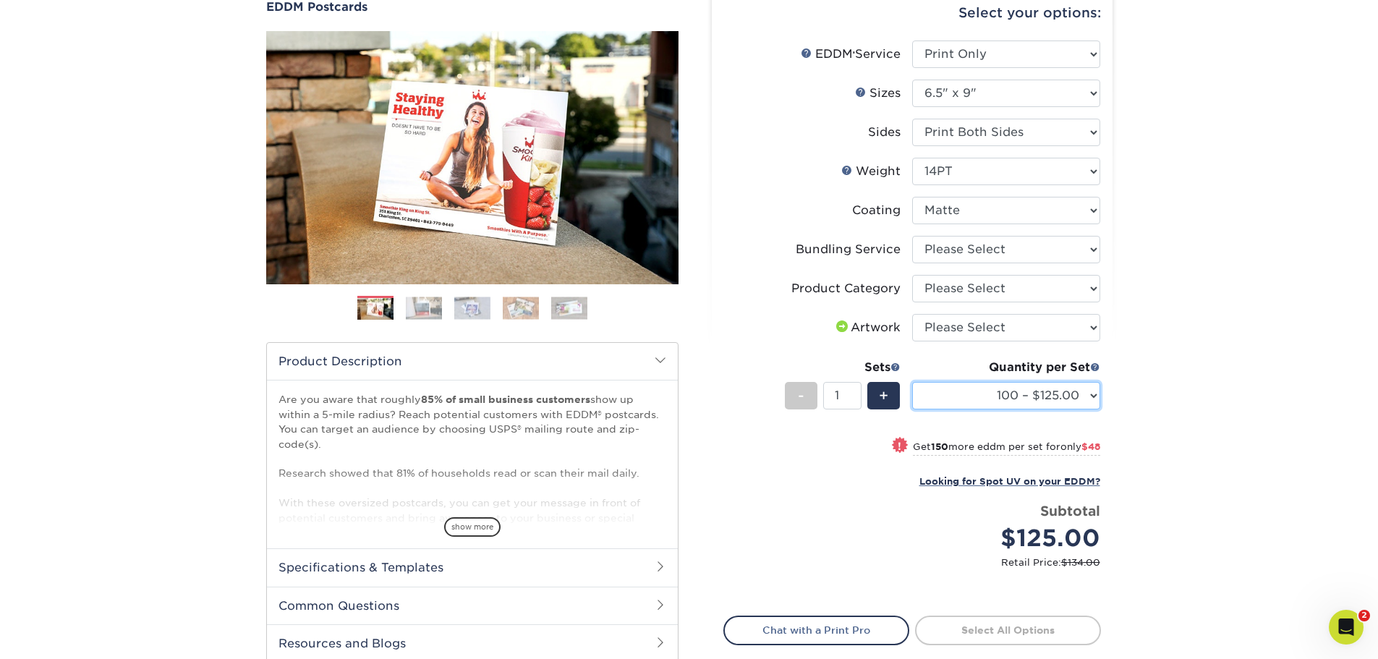
click at [1088, 397] on select "100 – $125.00 250 – $173.00 500 – $193.00 1000 – $216.00 2500 – $360.00 5000 – …" at bounding box center [1006, 395] width 188 height 27
click at [1188, 343] on div "Products EDDM EDDM Postcards Previous Next" at bounding box center [689, 366] width 1378 height 836
click at [1076, 213] on select at bounding box center [1006, 210] width 188 height 27
select select "ae367451-b2b8-45df-a344-0f05b6a12993"
click at [912, 197] on select at bounding box center [1006, 210] width 188 height 27
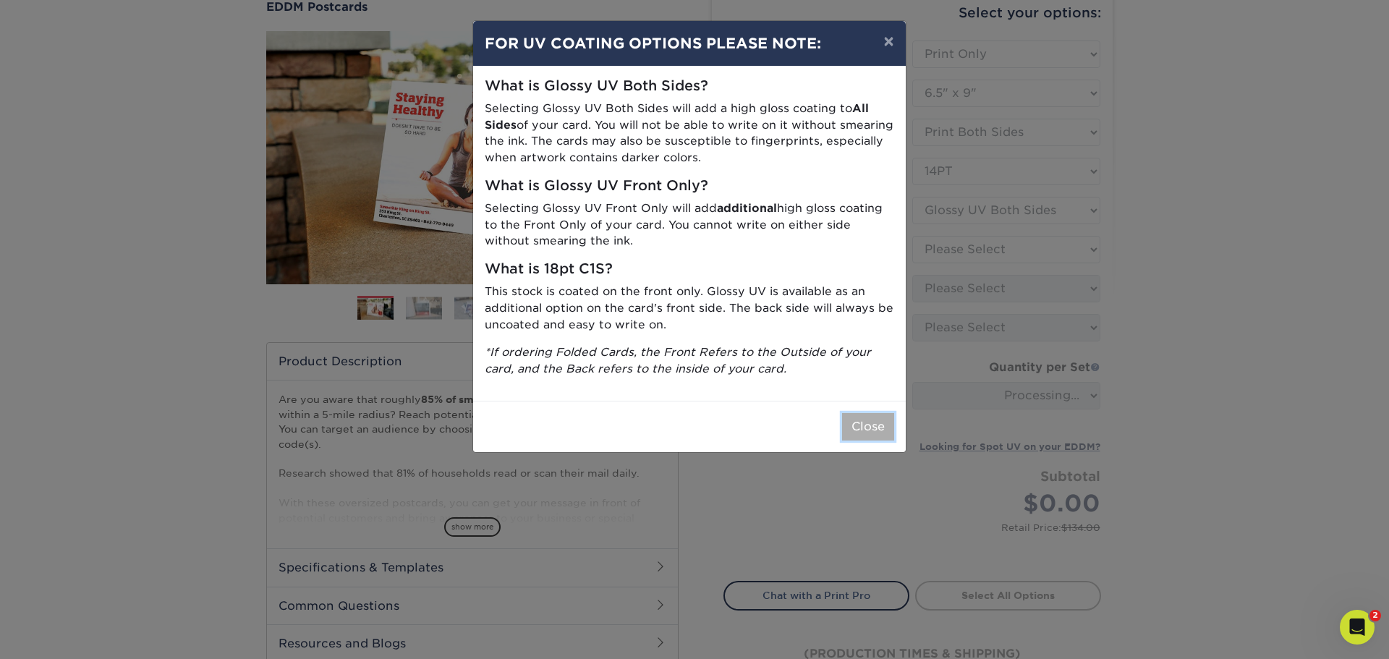
click at [873, 422] on button "Close" at bounding box center [868, 426] width 52 height 27
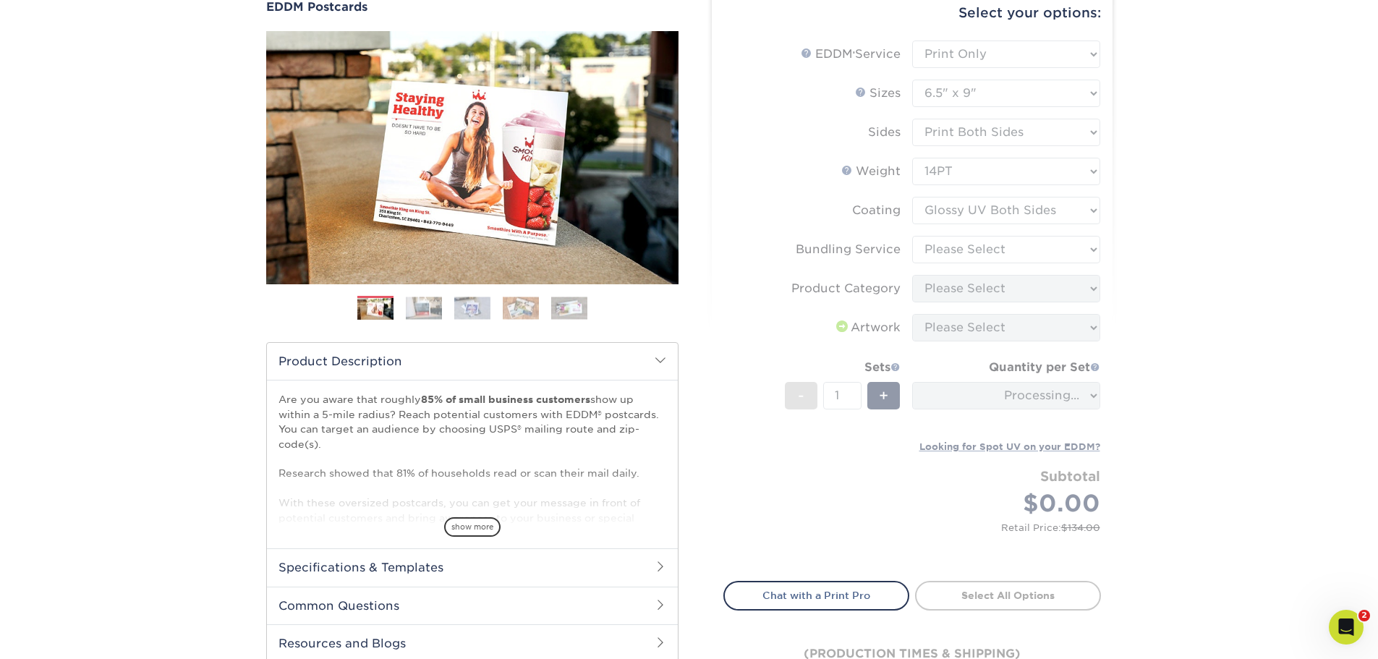
click at [1309, 340] on div "Products EDDM EDDM Postcards Previous Next" at bounding box center [689, 349] width 1378 height 802
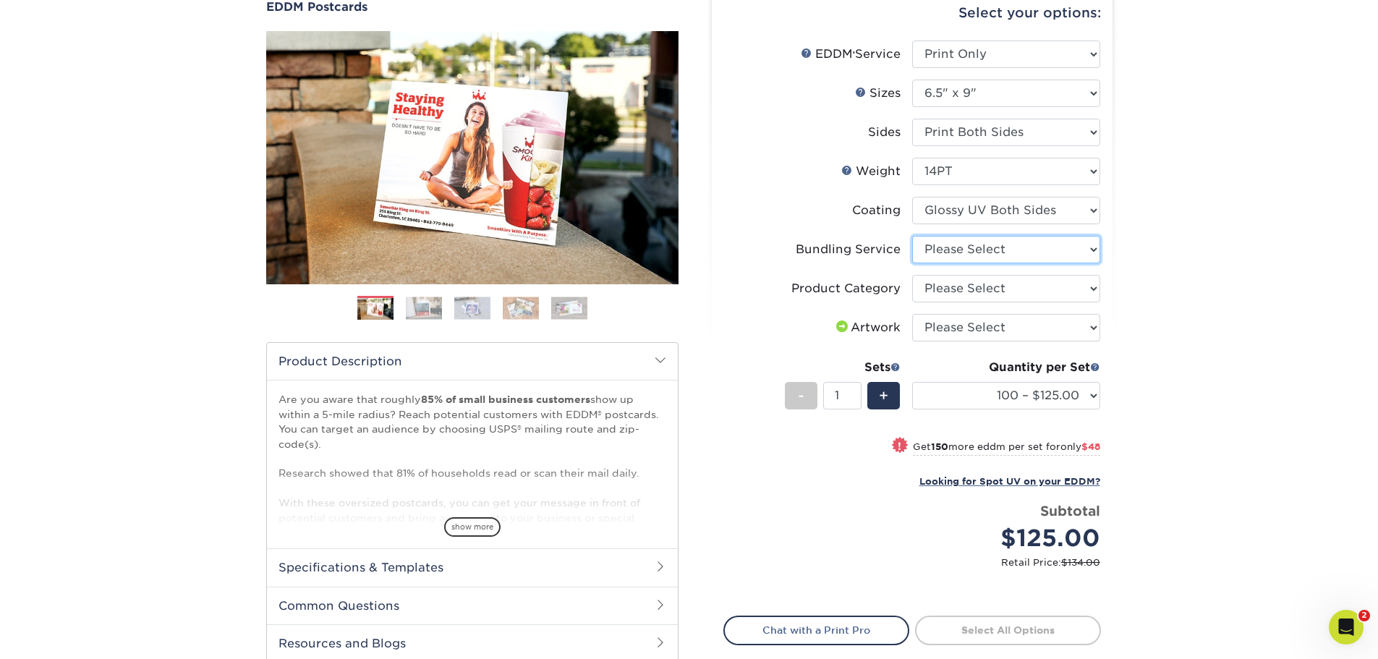
click at [1079, 247] on select "Please Select No Bundling Services Yes, Bundles of 50 (+2 Days) Yes, Bundles of…" at bounding box center [1006, 249] width 188 height 27
select select "58689abb-25c0-461c-a4c3-a80b627d6649"
click at [912, 236] on select "Please Select No Bundling Services Yes, Bundles of 50 (+2 Days) Yes, Bundles of…" at bounding box center [1006, 249] width 188 height 27
click at [1130, 284] on div "Products EDDM EDDM Postcards Previous Next" at bounding box center [689, 366] width 1378 height 836
click at [1101, 295] on ul "EDDM Service Help EDDM ® Service Please Select Full Service Print Only In Mailb…" at bounding box center [913, 314] width 378 height 547
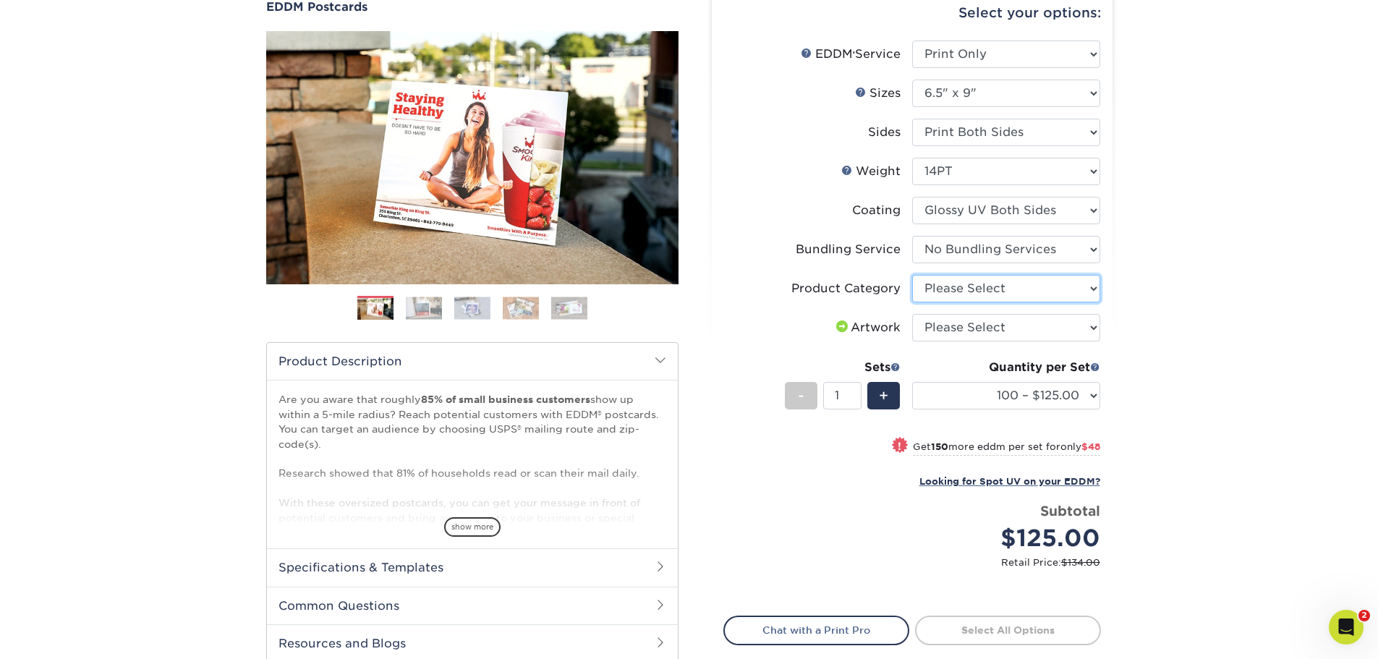
click at [1090, 292] on select "Please Select Postcards" at bounding box center [1006, 288] width 188 height 27
select select "9b7272e0-d6c8-4c3c-8e97-d3a1bcdab858"
click at [912, 275] on select "Please Select Postcards" at bounding box center [1006, 288] width 188 height 27
click at [1124, 323] on div "Products EDDM EDDM Postcards Previous Next" at bounding box center [689, 366] width 1378 height 836
click at [1092, 322] on select "Please Select I will upload files I need a design - $150" at bounding box center [1006, 327] width 188 height 27
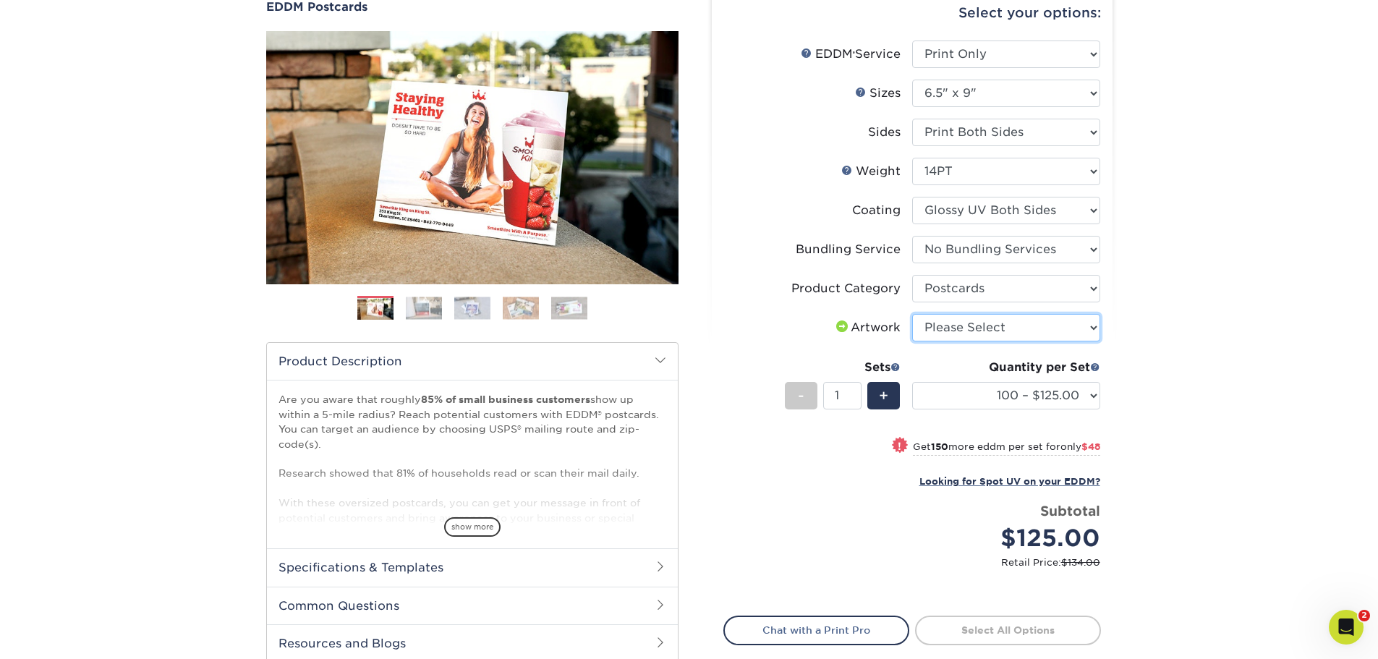
select select "upload"
click at [912, 314] on select "Please Select I will upload files I need a design - $150" at bounding box center [1006, 327] width 188 height 27
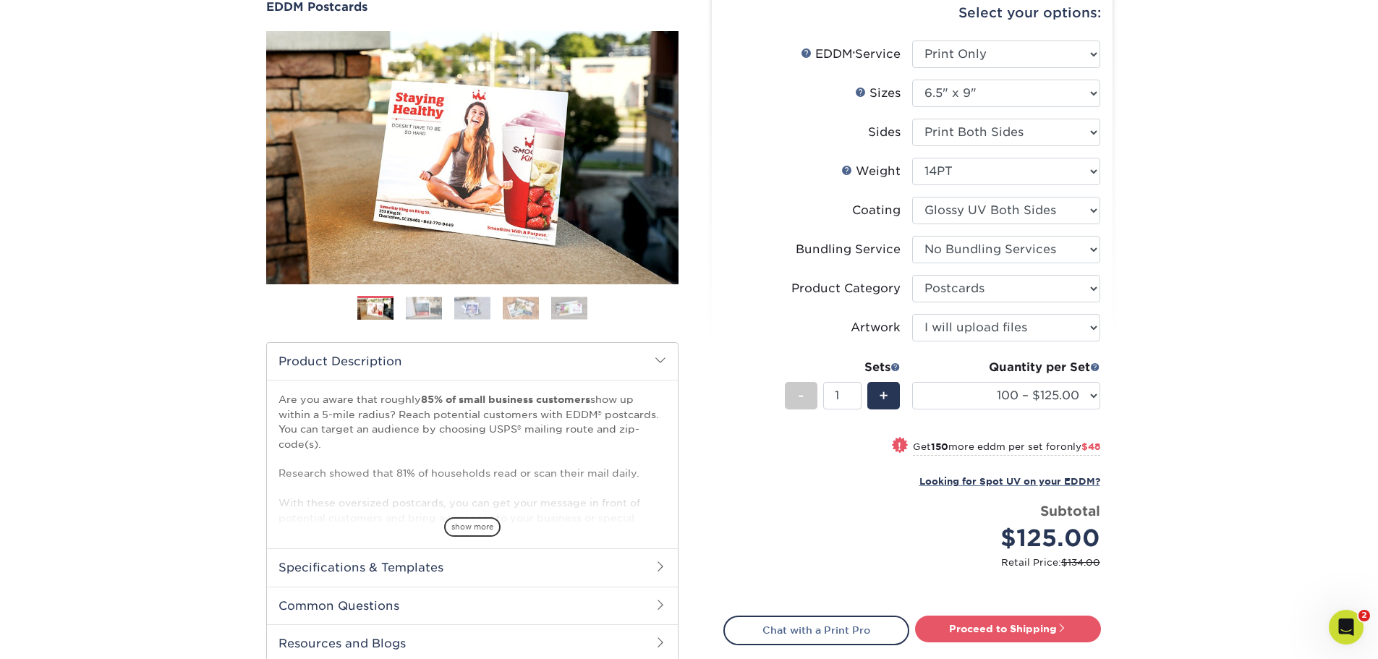
click at [1194, 342] on div "Products EDDM EDDM Postcards Previous Next" at bounding box center [689, 366] width 1378 height 836
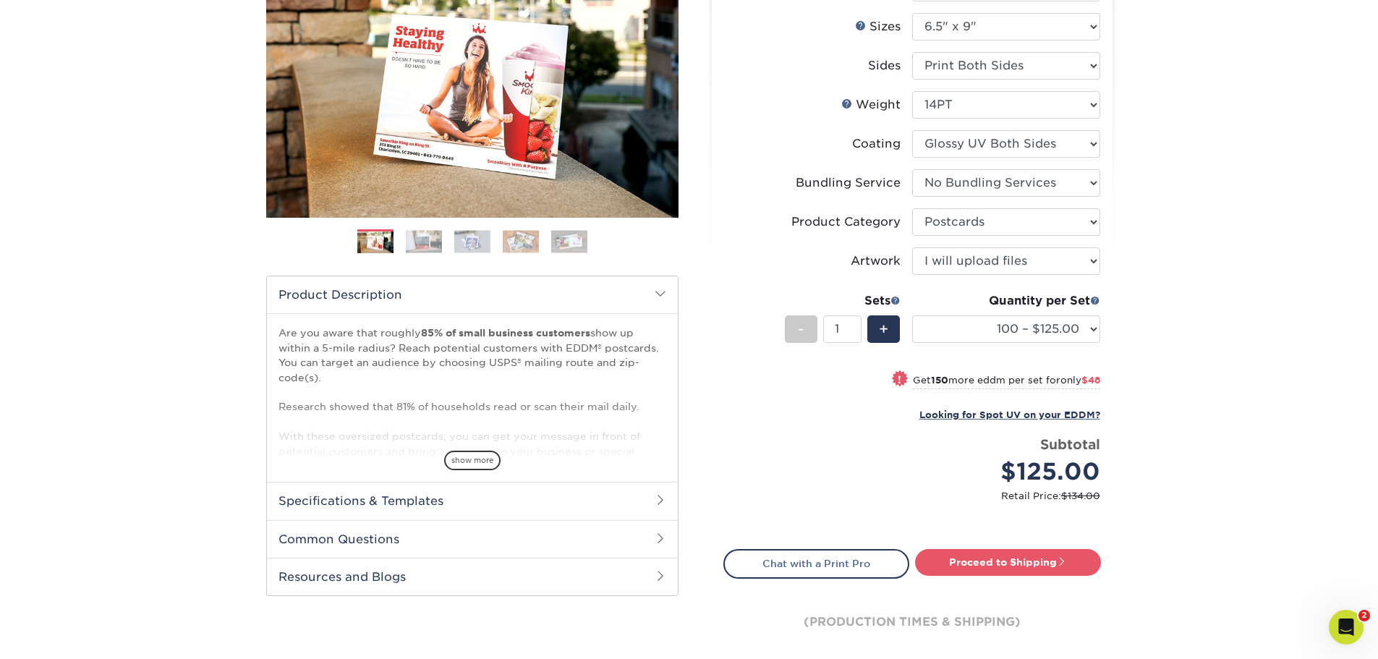
scroll to position [217, 0]
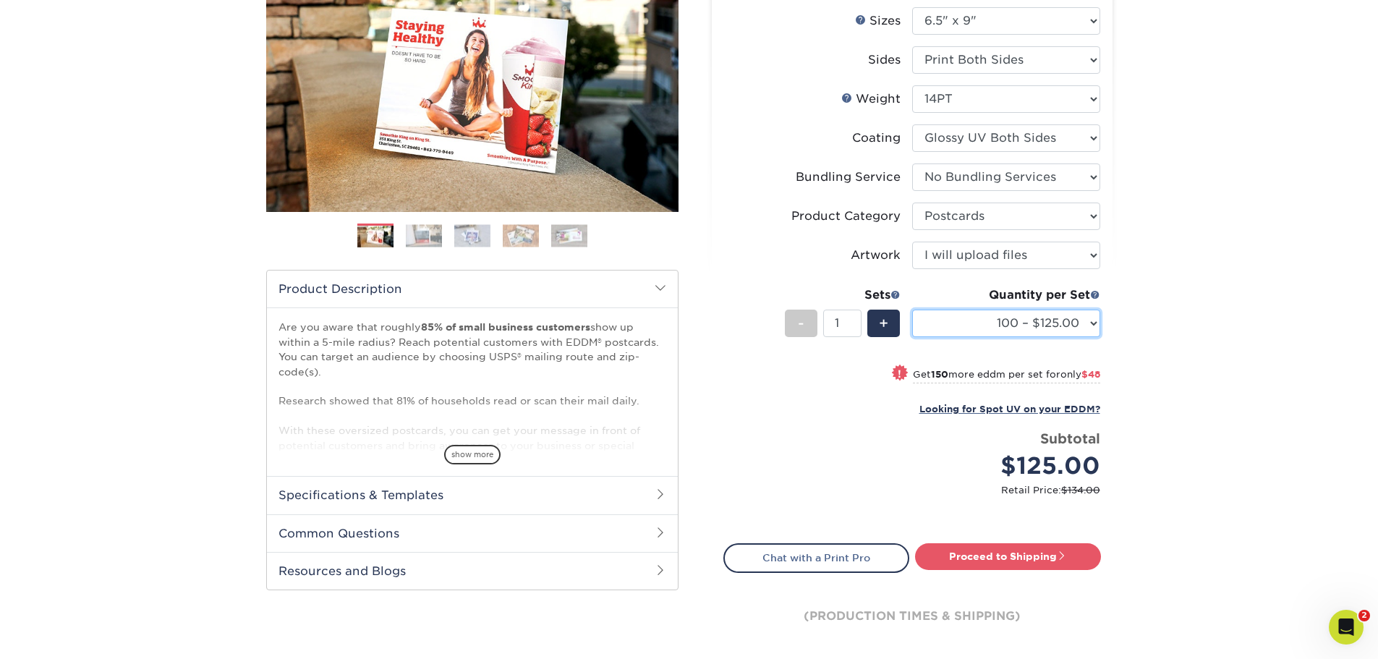
click at [1095, 324] on select "100 – $125.00 250 – $173.00 500 – $193.00 1000 – $216.00 2500 – $360.00 5000 – …" at bounding box center [1006, 323] width 188 height 27
select select "42500 – $5062.00"
click at [912, 310] on select "100 – $125.00 250 – $173.00 500 – $193.00 1000 – $216.00 2500 – $360.00 5000 – …" at bounding box center [1006, 323] width 188 height 27
click at [1083, 318] on select "100 – $125.00 250 – $173.00 500 – $193.00 1000 – $216.00 2500 – $360.00 5000 – …" at bounding box center [1006, 323] width 188 height 27
click at [1195, 336] on div "Products EDDM EDDM Postcards Previous Next" at bounding box center [689, 294] width 1378 height 836
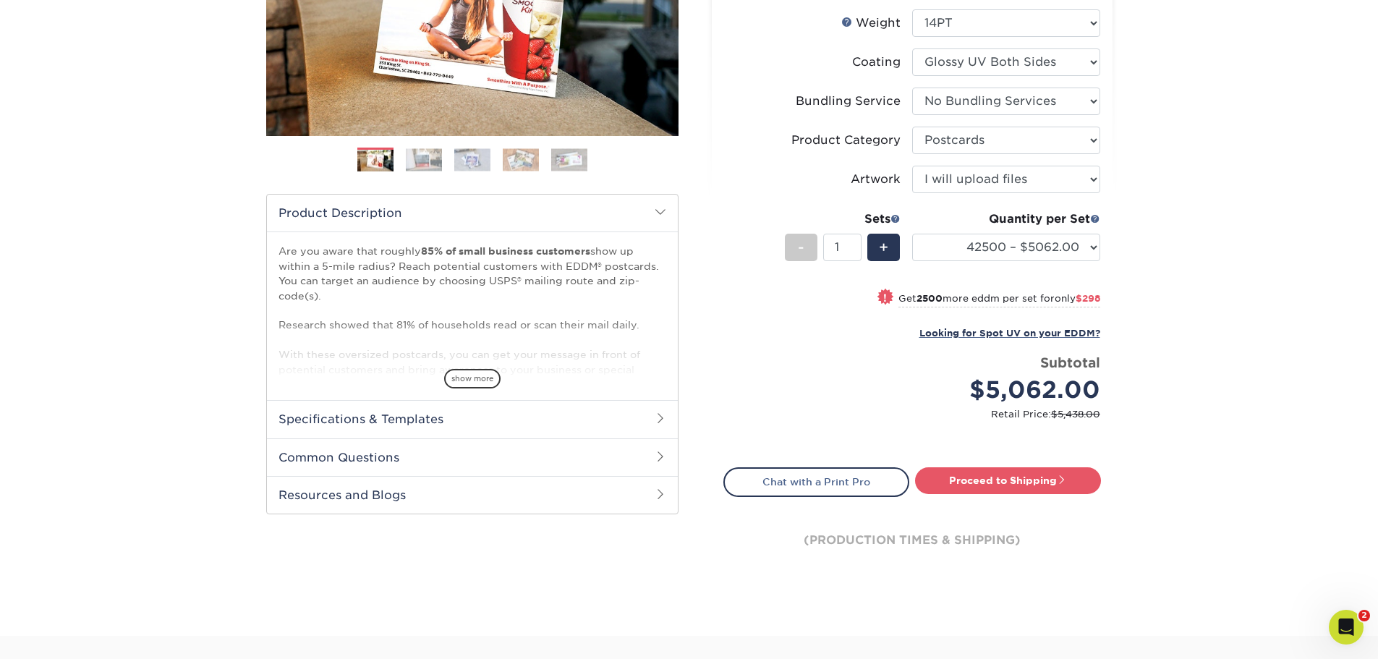
scroll to position [289, 0]
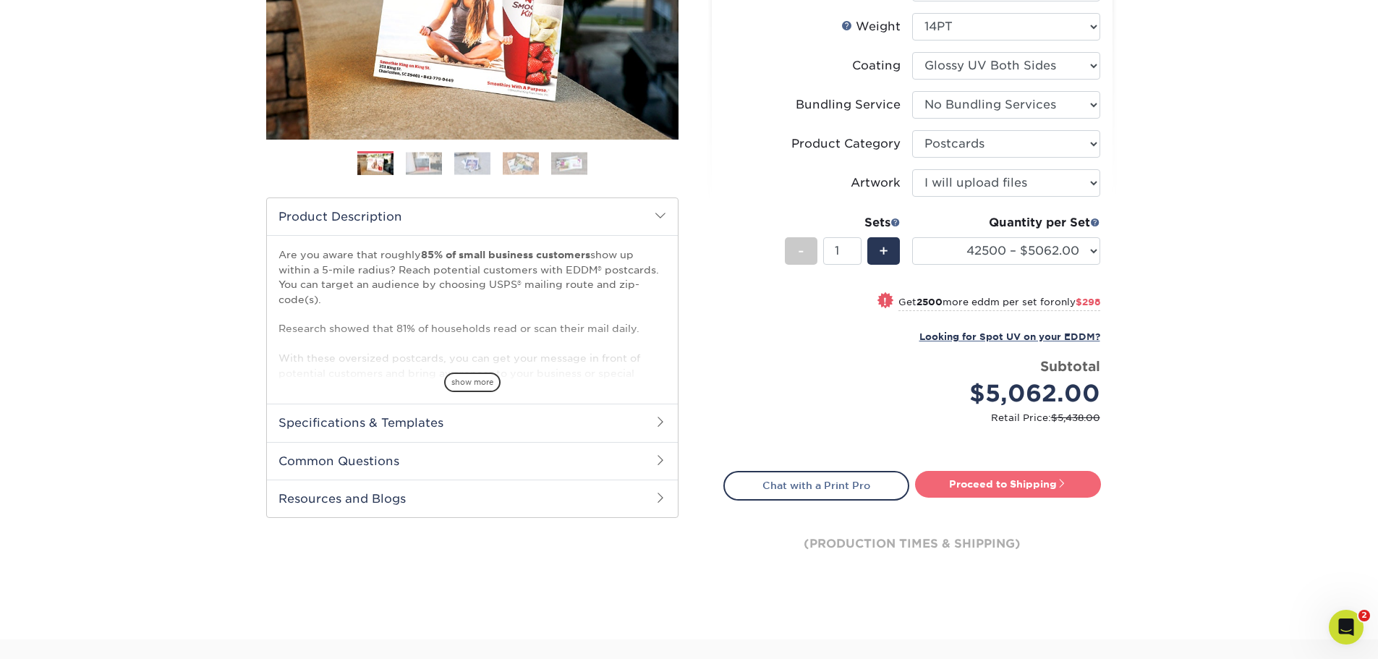
click at [1072, 486] on link "Proceed to Shipping" at bounding box center [1008, 484] width 186 height 26
type input "Set 1"
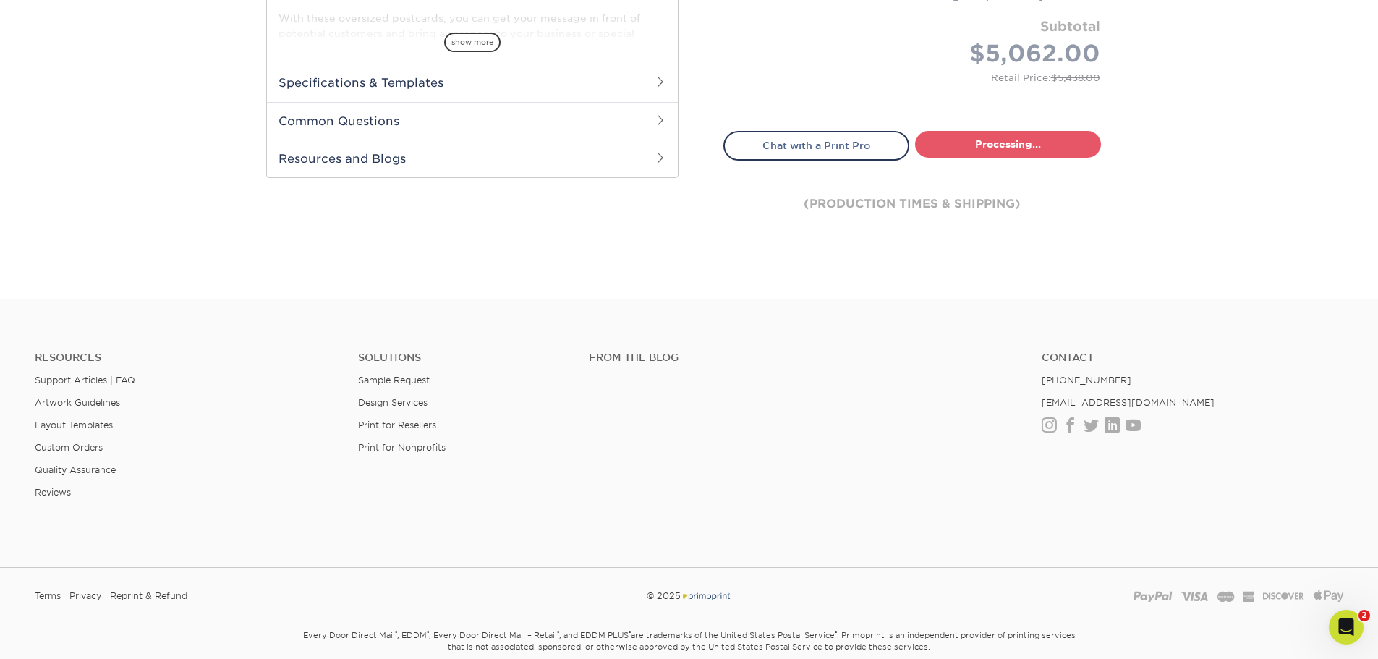
select select "0b33f778-652f-4555-82d4-70f1ad150d6c"
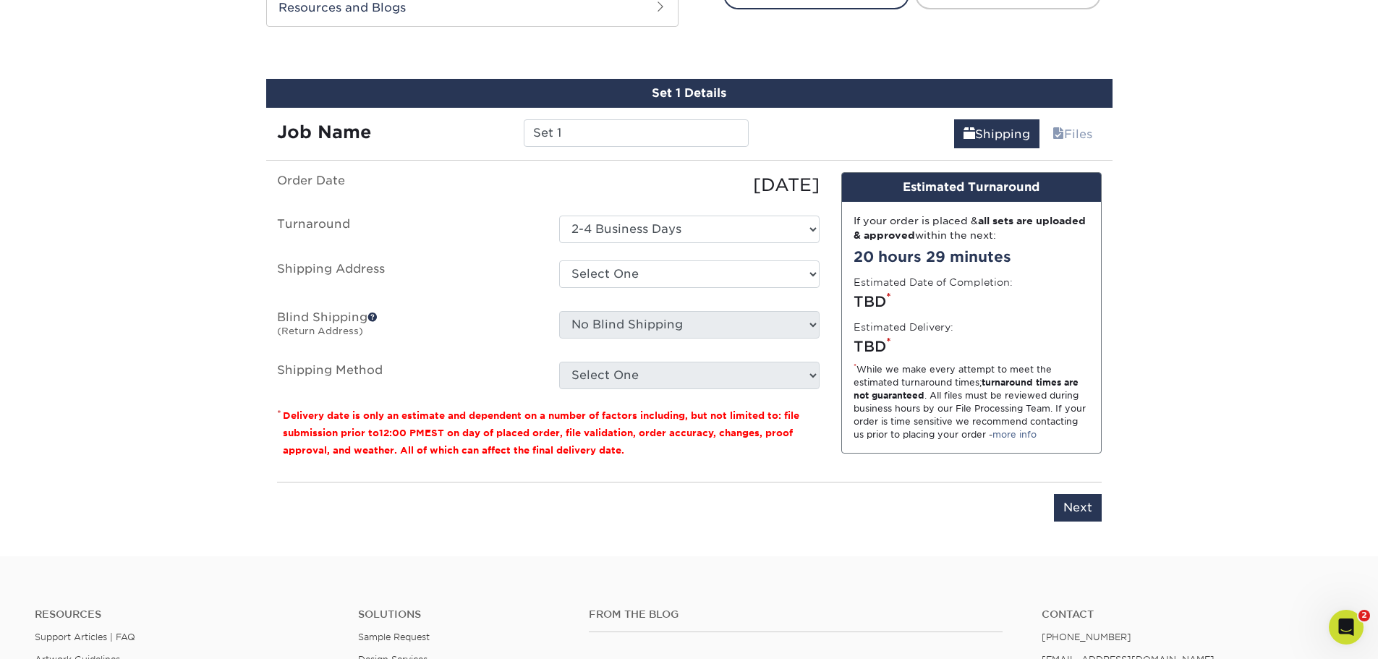
scroll to position [800, 0]
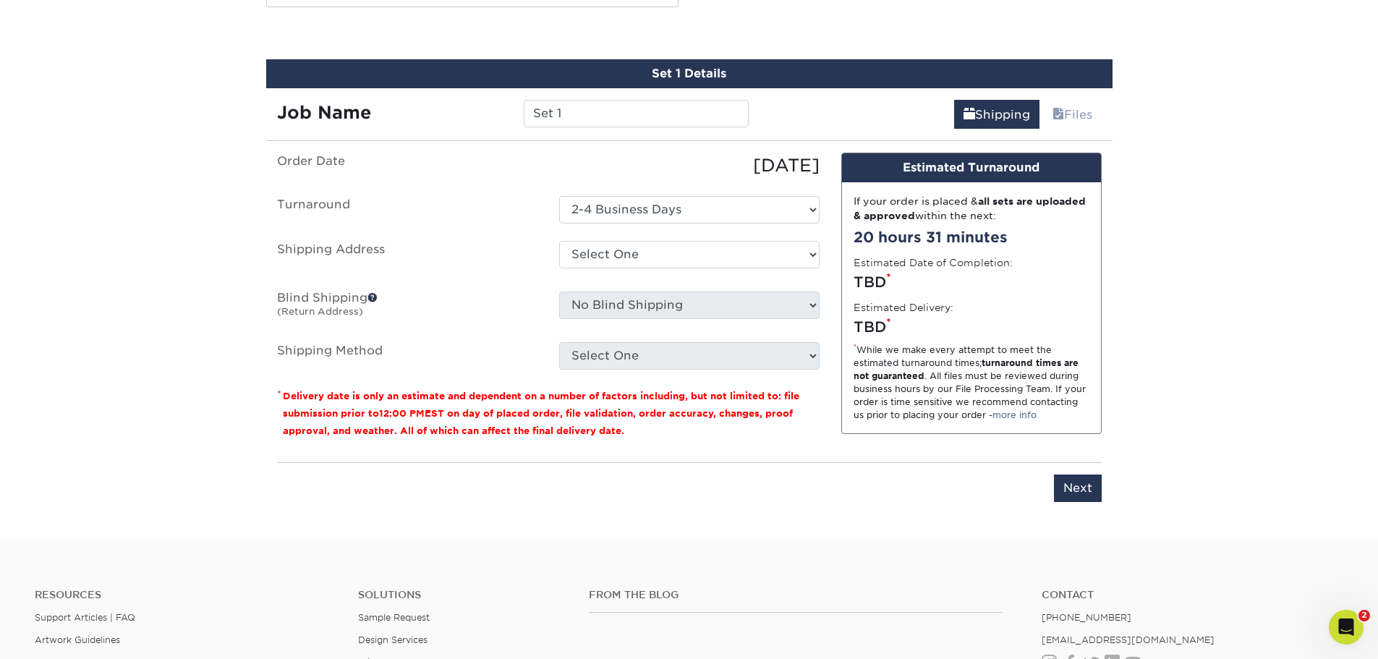
click at [575, 161] on div "08/26/2025" at bounding box center [689, 166] width 282 height 26
click at [624, 216] on select "Select One 2-4 Business Days" at bounding box center [689, 209] width 260 height 27
click at [572, 170] on div "08/26/2025" at bounding box center [689, 166] width 282 height 26
click at [632, 258] on select "Select One + Add New Address" at bounding box center [689, 254] width 260 height 27
click at [530, 256] on label "Shipping Address" at bounding box center [407, 257] width 282 height 33
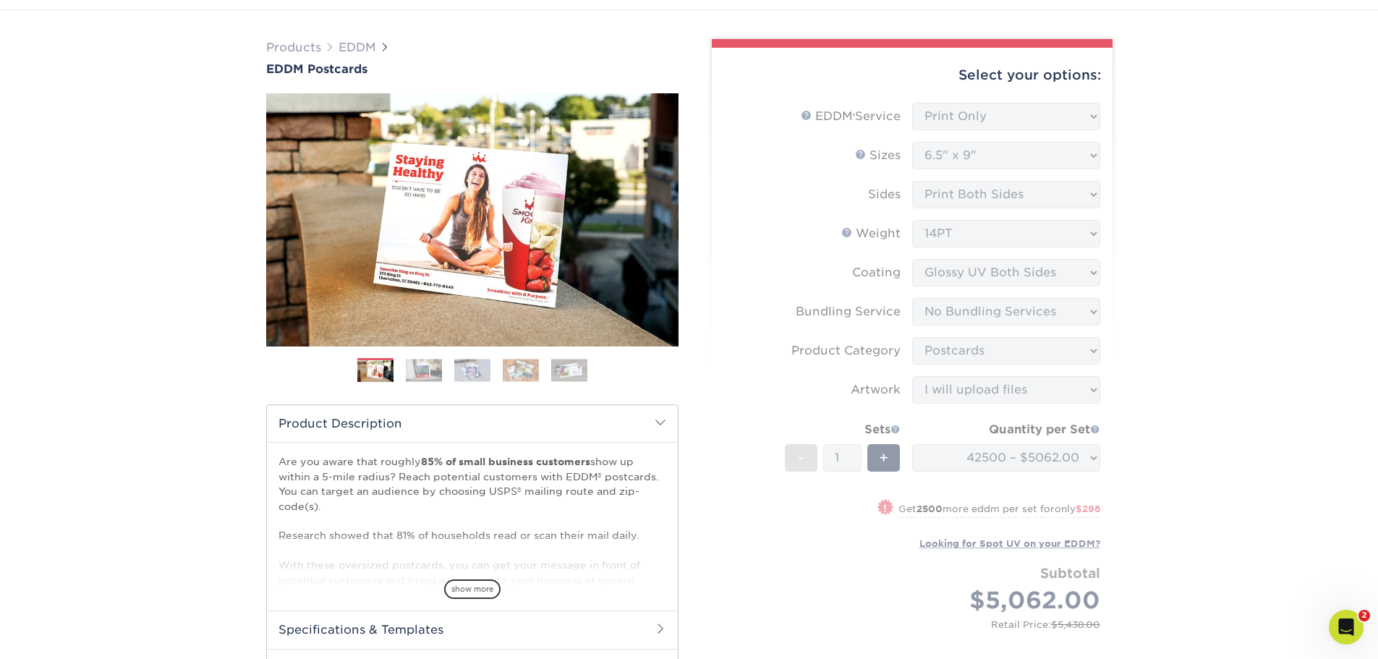
scroll to position [0, 0]
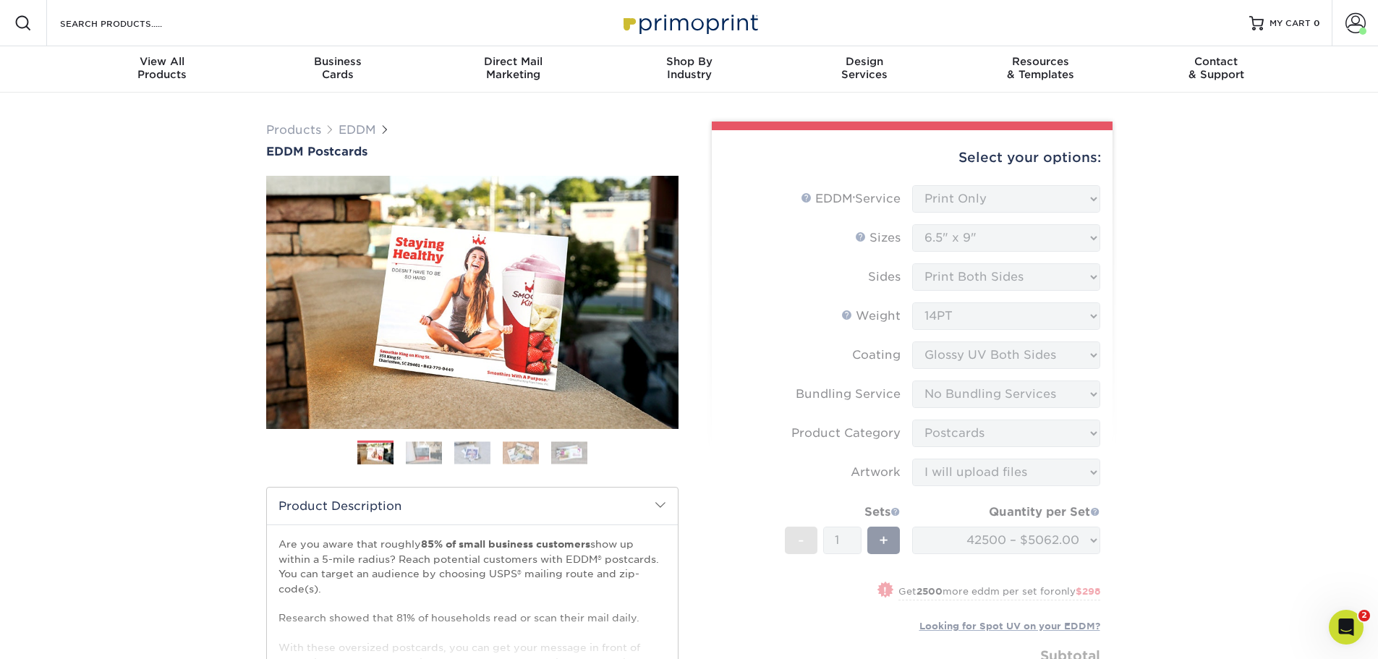
click at [988, 207] on form "EDDM Service Help EDDM ® Service Please Select Full Service Print Only < Prev" at bounding box center [913, 464] width 378 height 559
click at [1119, 269] on div "Select your options: EDDM Service Help EDDM ® Service Please Select Full Servic…" at bounding box center [907, 473] width 434 height 703
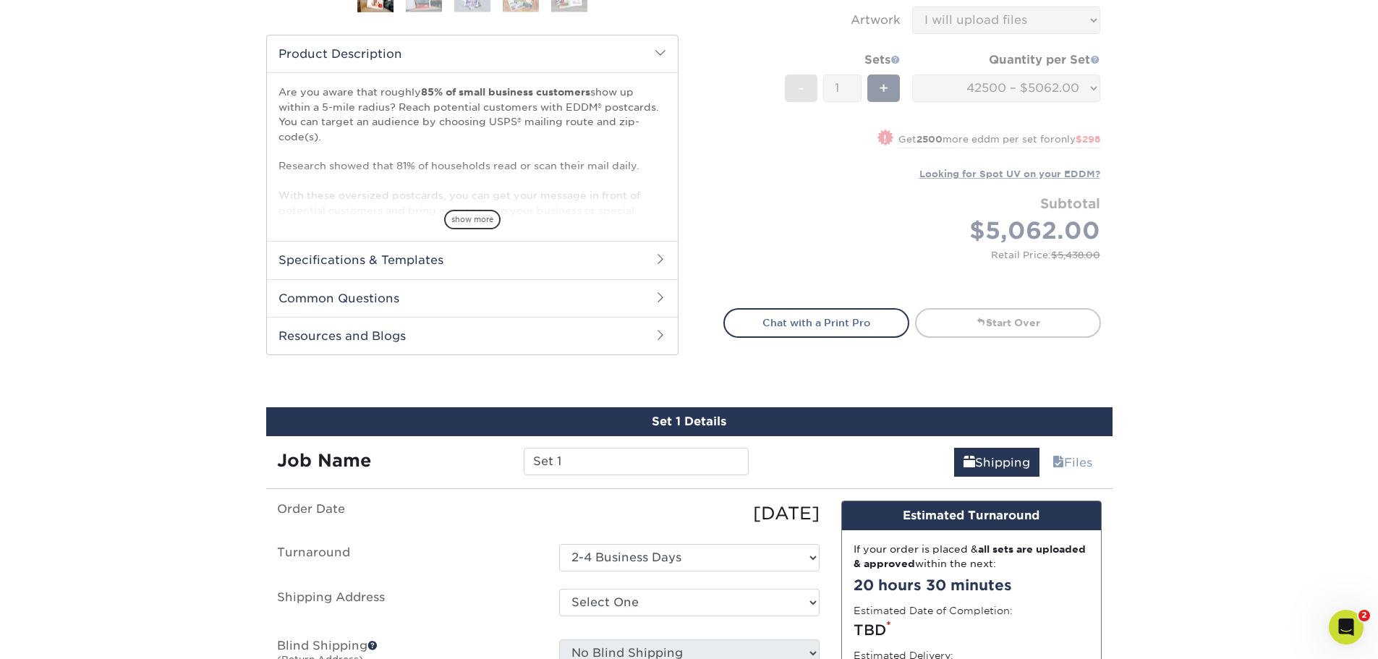
scroll to position [507, 0]
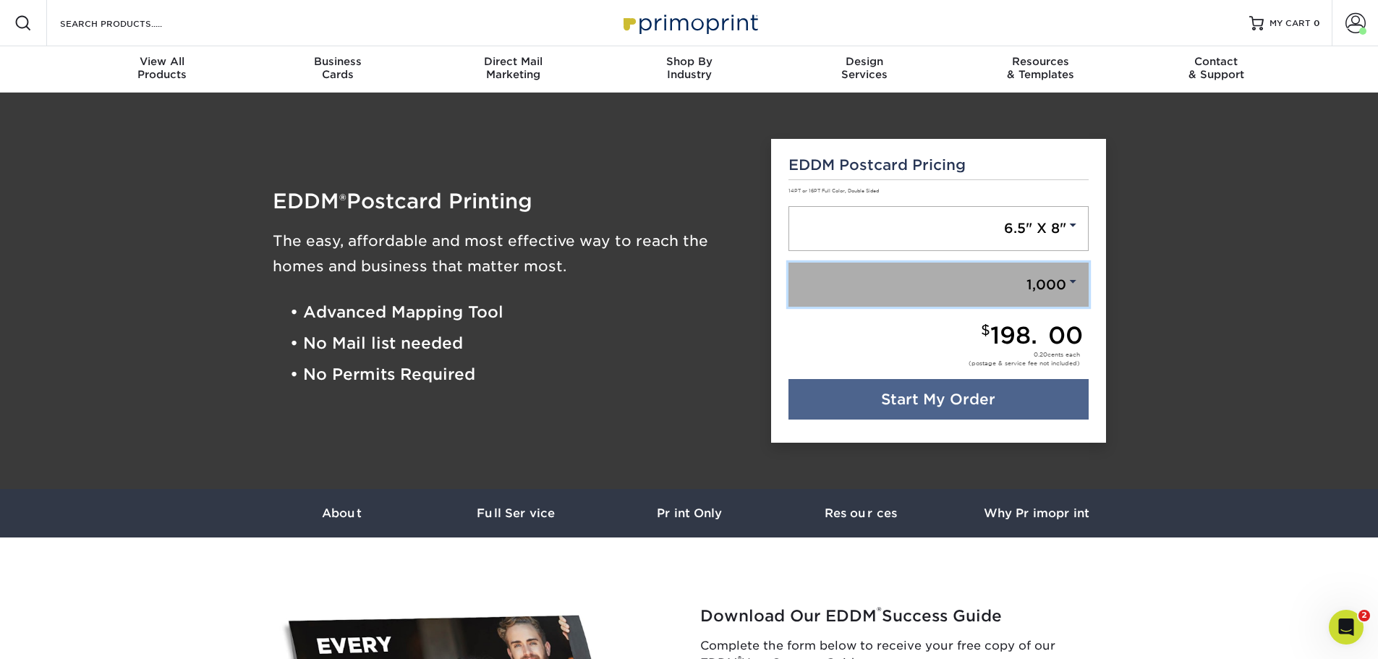
click at [1049, 287] on link "1,000" at bounding box center [939, 285] width 300 height 45
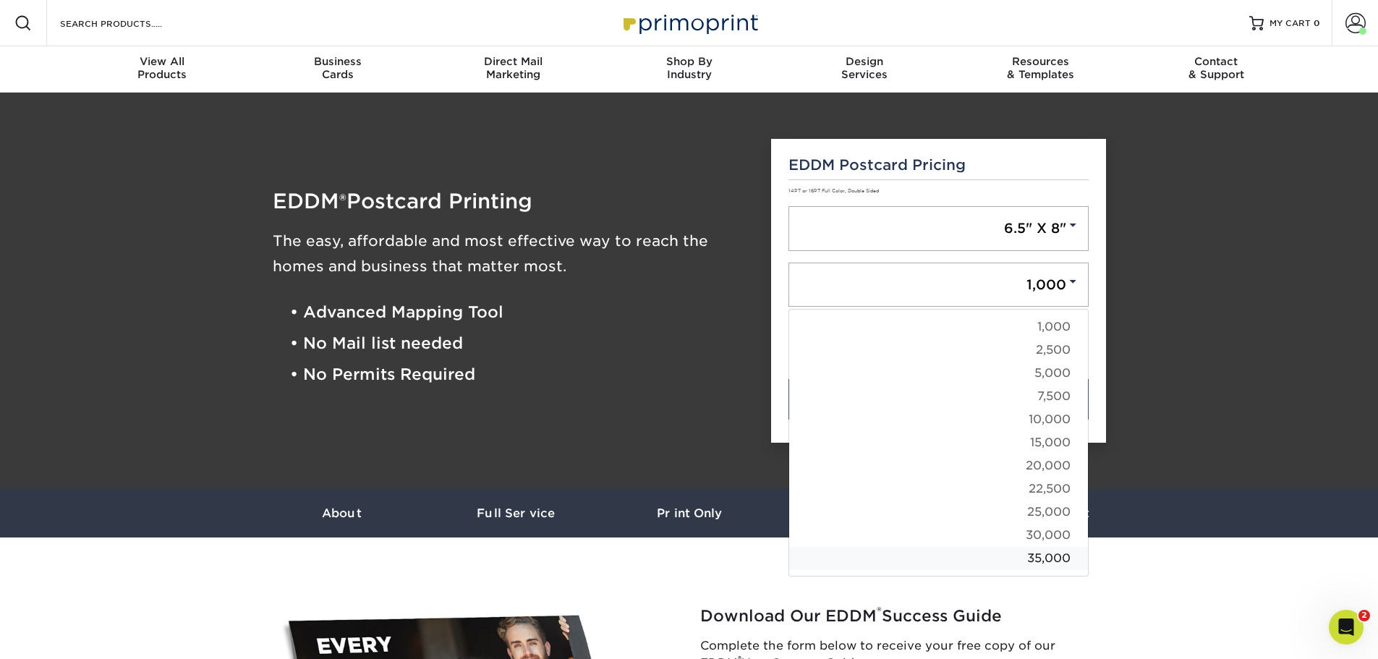
click at [1034, 551] on link "35,000" at bounding box center [938, 558] width 299 height 23
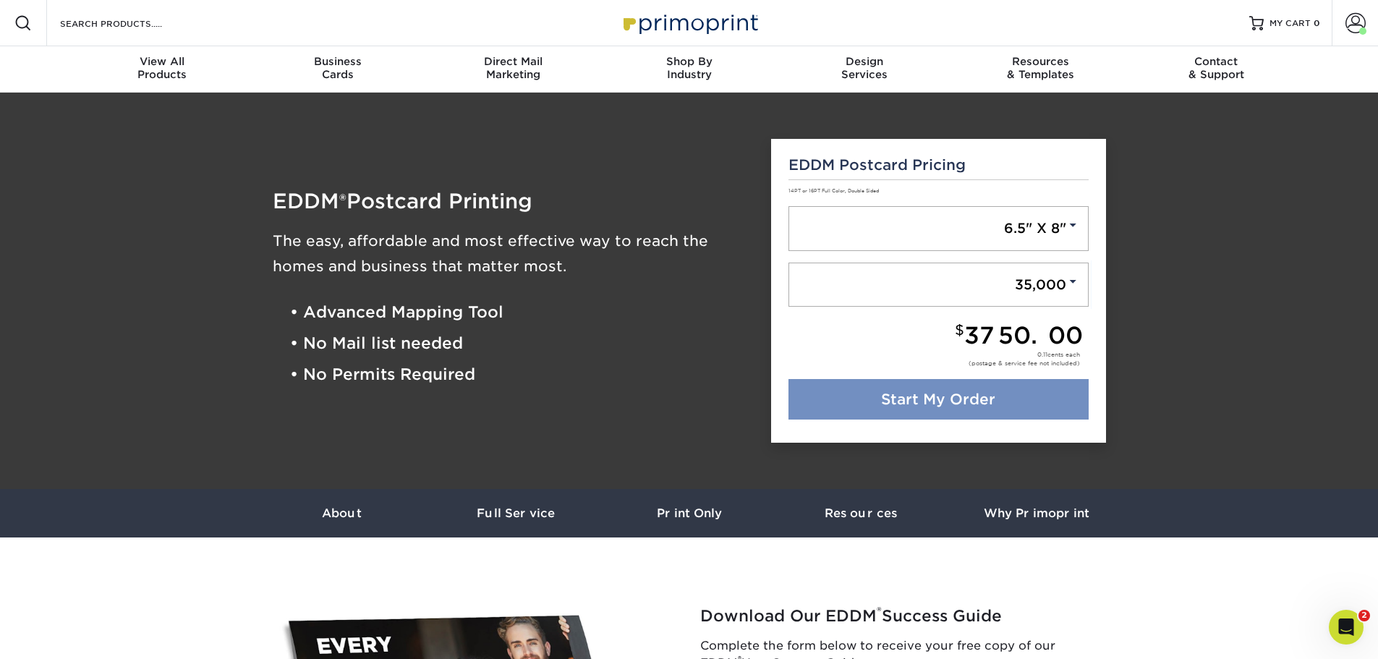
click at [952, 393] on link "Start My Order" at bounding box center [939, 399] width 300 height 41
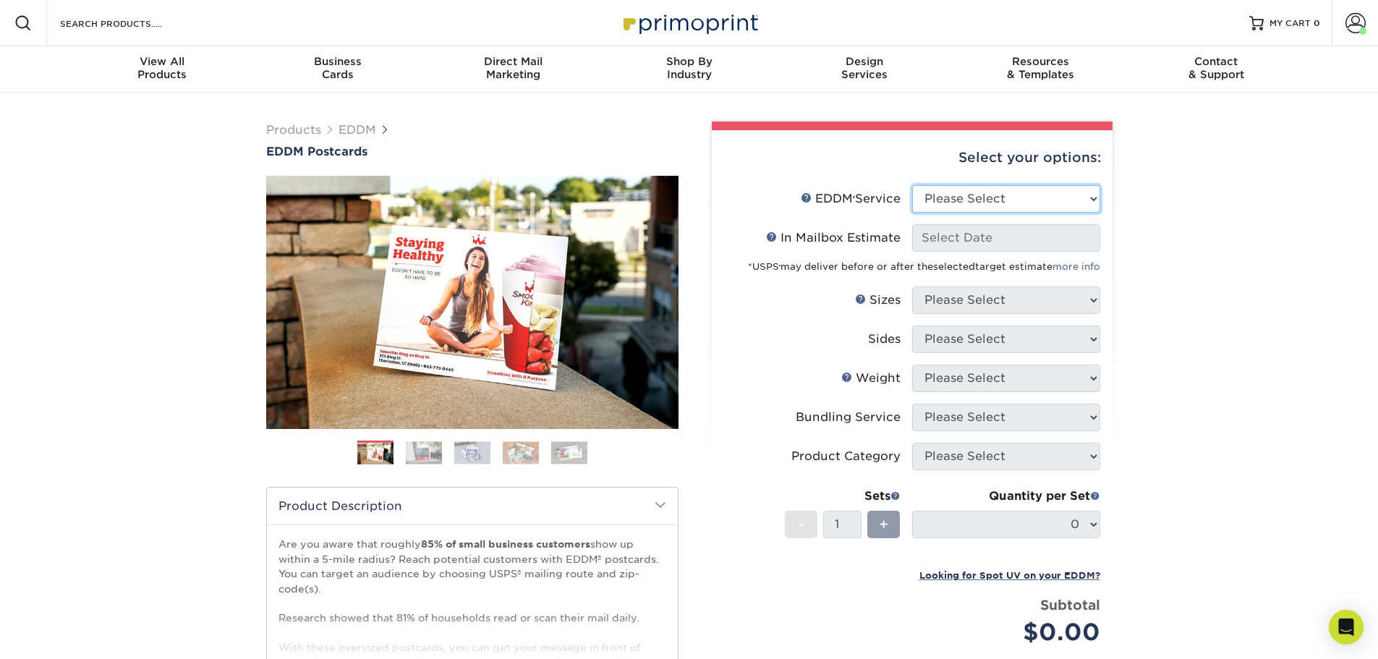
click at [1063, 204] on select "Please Select Full Service Print Only" at bounding box center [1006, 198] width 188 height 27
select select "full_service"
click at [912, 185] on select "Please Select Full Service Print Only" at bounding box center [1006, 198] width 188 height 27
select select "-1"
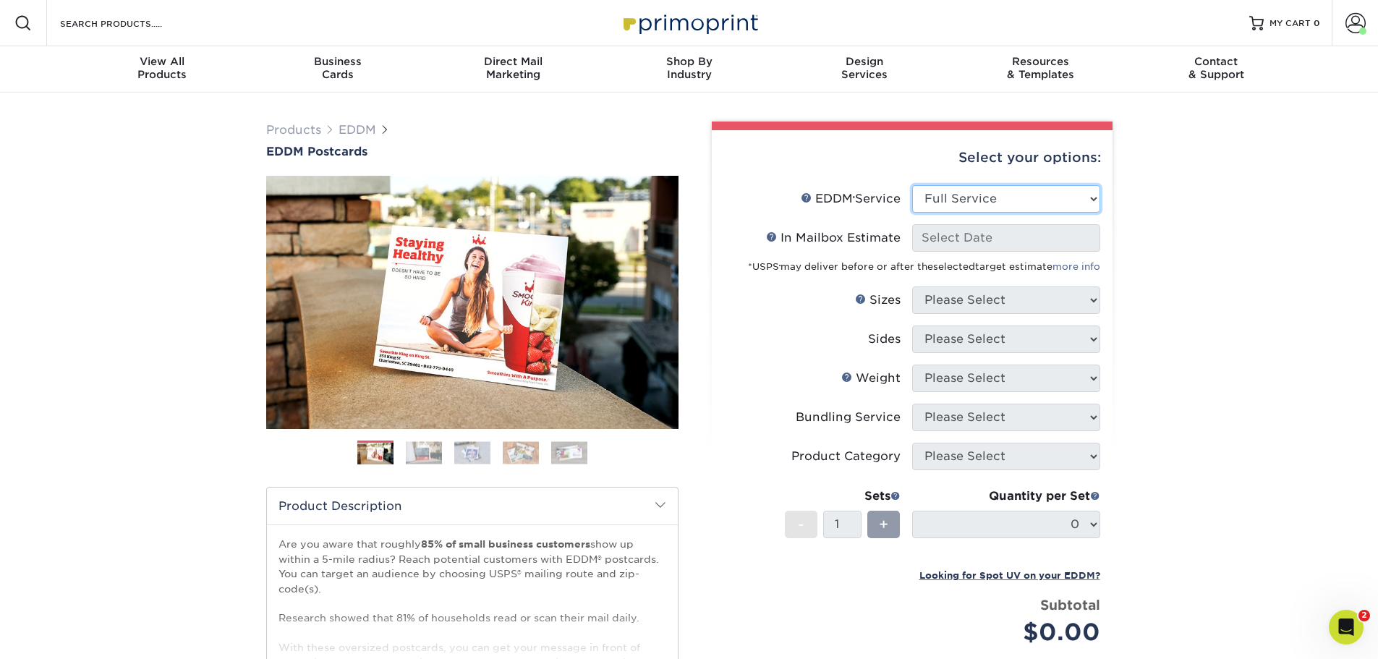
select select "-1"
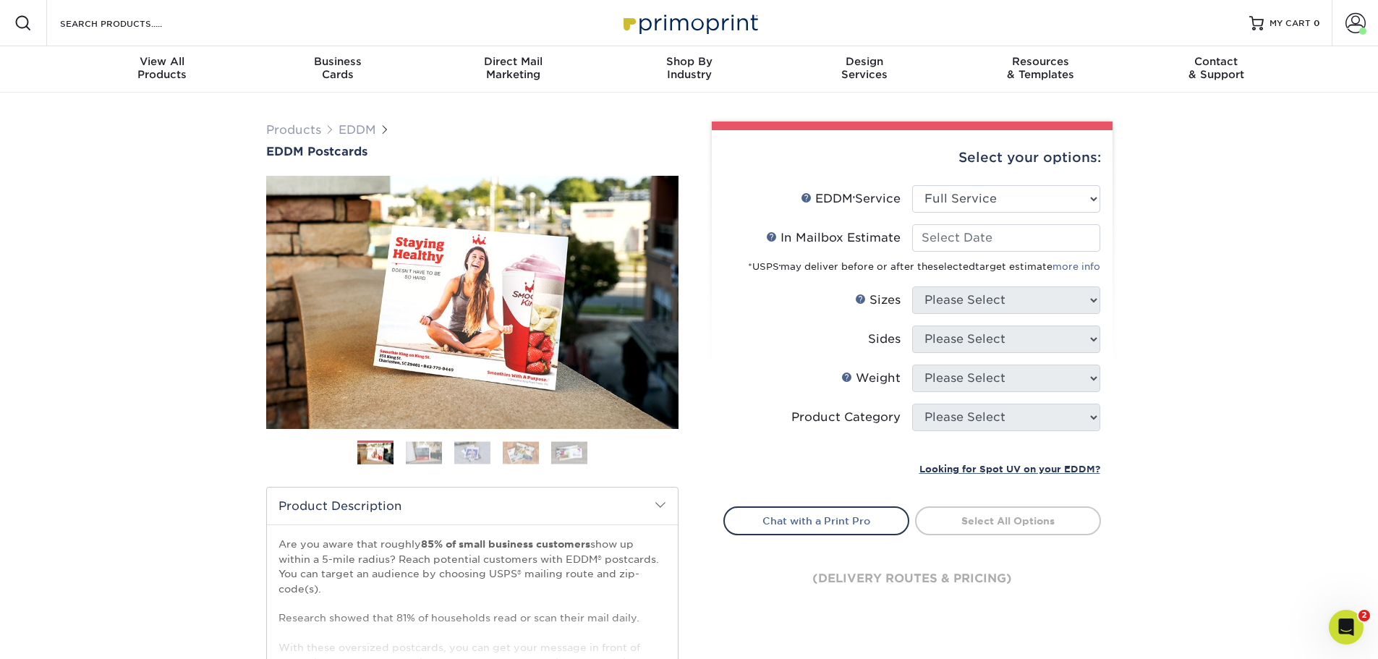
click at [1176, 244] on div "Products EDDM EDDM Postcards Previous Next" at bounding box center [689, 479] width 1378 height 773
click at [1184, 231] on div "Products EDDM EDDM Postcards Previous Next" at bounding box center [689, 479] width 1378 height 773
click at [1058, 238] on input "In Mailbox Estimate Help In Mailbox Estimate" at bounding box center [1006, 237] width 188 height 27
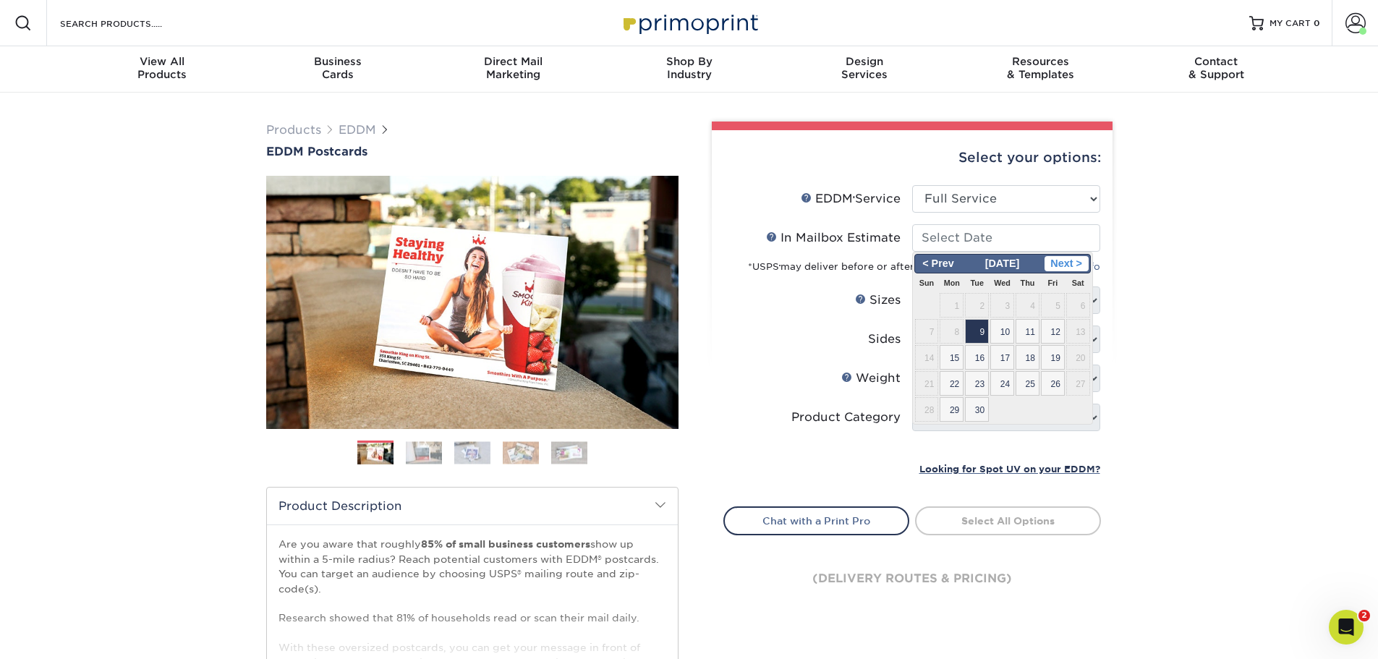
click at [1072, 265] on span "Next >" at bounding box center [1067, 264] width 44 height 16
click at [1185, 284] on div "Products EDDM EDDM Postcards Previous Next" at bounding box center [689, 479] width 1378 height 773
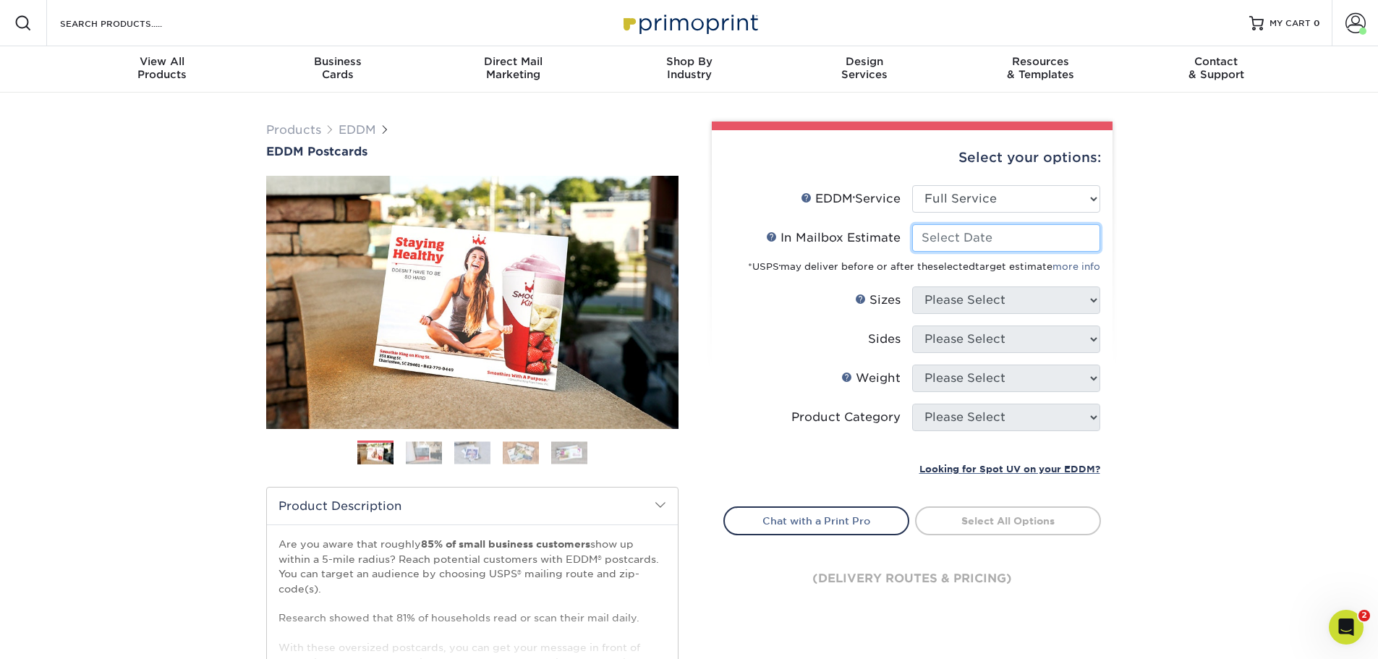
click at [1049, 245] on input "In Mailbox Estimate Help In Mailbox Estimate" at bounding box center [1006, 237] width 188 height 27
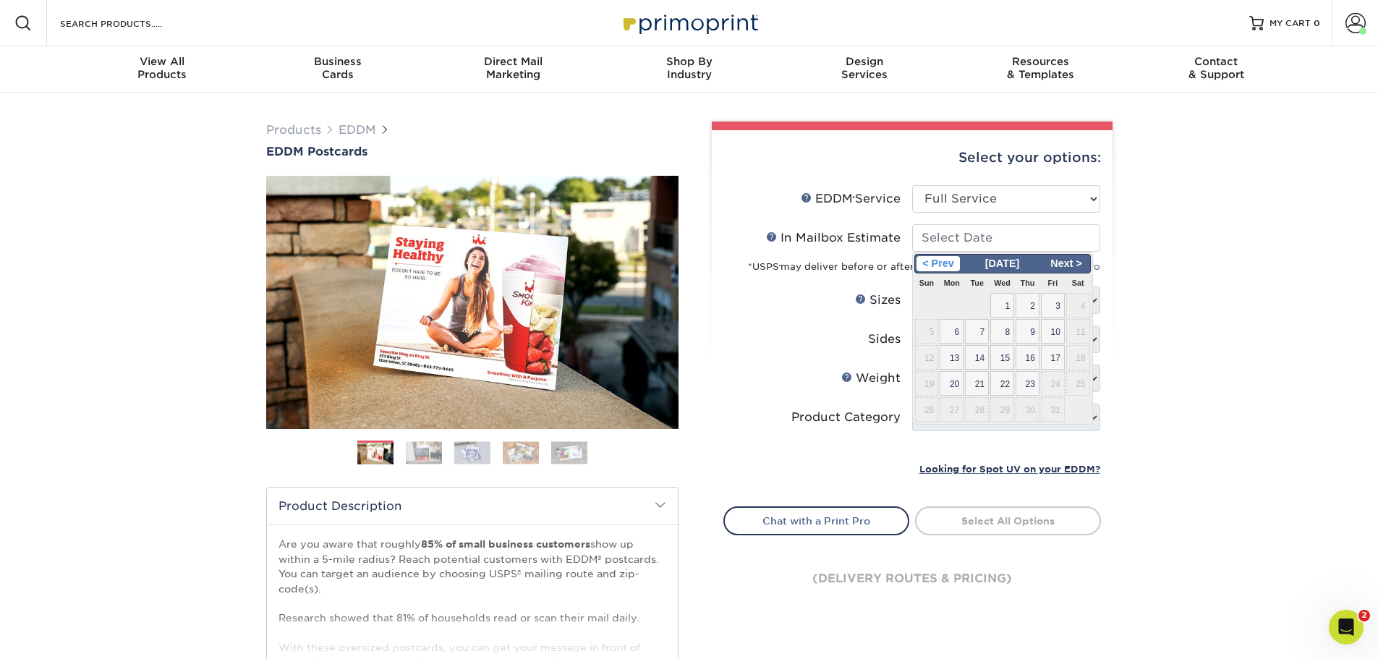
click at [941, 260] on span "< Prev" at bounding box center [939, 264] width 44 height 16
click at [1075, 263] on span "Next >" at bounding box center [1067, 264] width 44 height 16
click at [1004, 332] on span "8" at bounding box center [1003, 331] width 24 height 25
type input "2025-10-08"
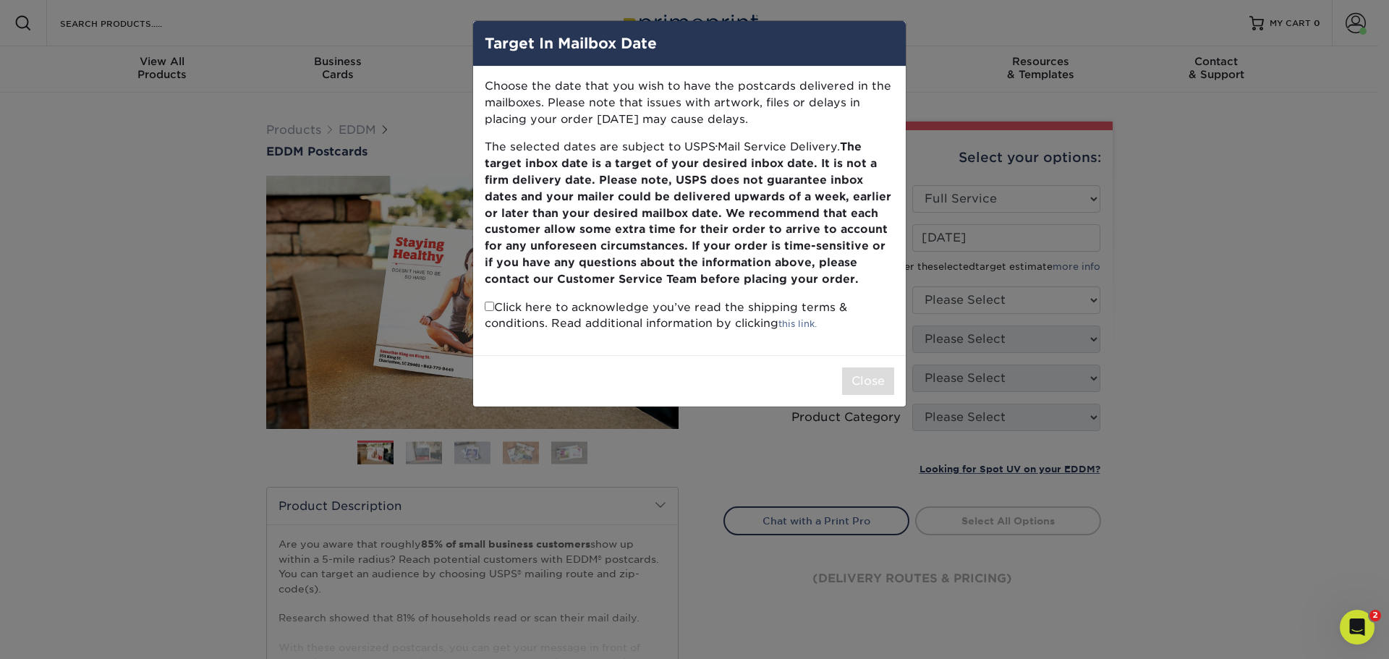
click at [897, 386] on div "Close" at bounding box center [689, 380] width 433 height 51
click at [1212, 313] on div "Target In Mailbox Date Choose the date that you wish to have the postcards deli…" at bounding box center [694, 329] width 1389 height 659
click at [1174, 321] on div "Target In Mailbox Date Choose the date that you wish to have the postcards deli…" at bounding box center [694, 329] width 1389 height 659
click at [1160, 376] on div "Target In Mailbox Date Choose the date that you wish to have the postcards deli…" at bounding box center [694, 329] width 1389 height 659
click at [793, 321] on link "this link." at bounding box center [798, 323] width 38 height 11
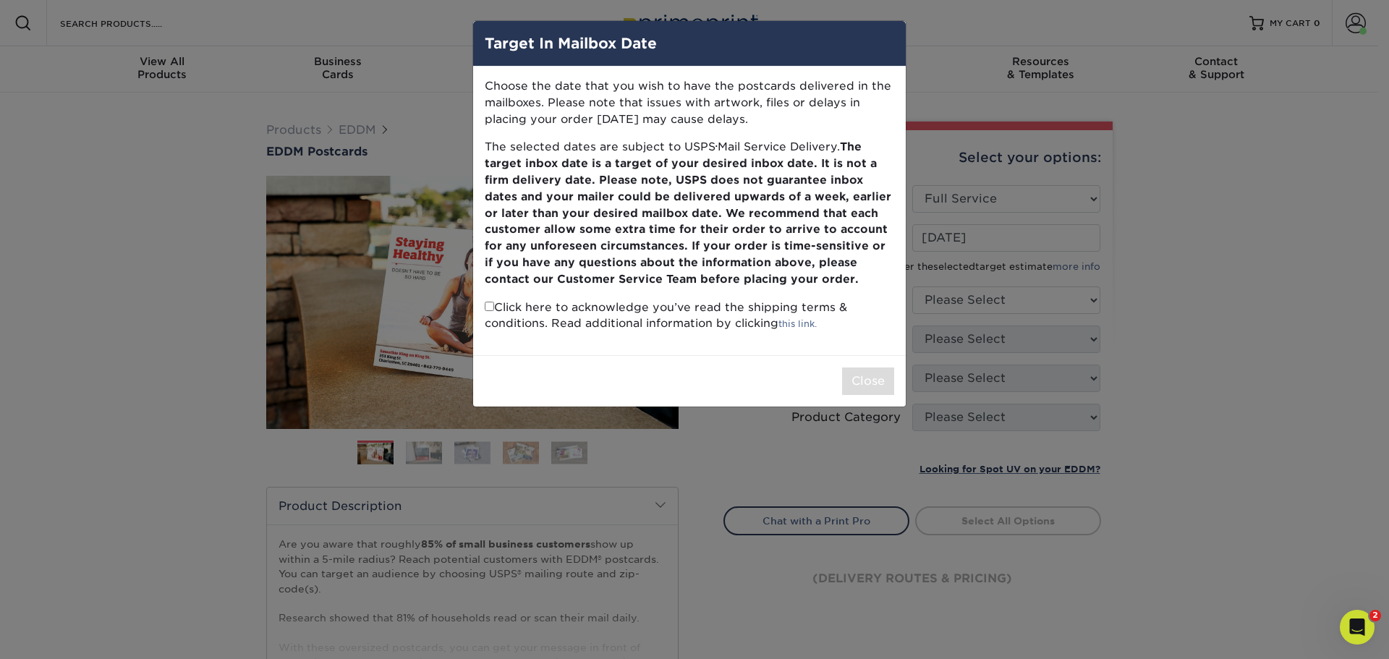
drag, startPoint x: 858, startPoint y: 387, endPoint x: 824, endPoint y: 375, distance: 36.2
click at [824, 375] on div "Close" at bounding box center [689, 380] width 433 height 51
click at [1205, 290] on div "Target In Mailbox Date Choose the date that you wish to have the postcards deli…" at bounding box center [694, 329] width 1389 height 659
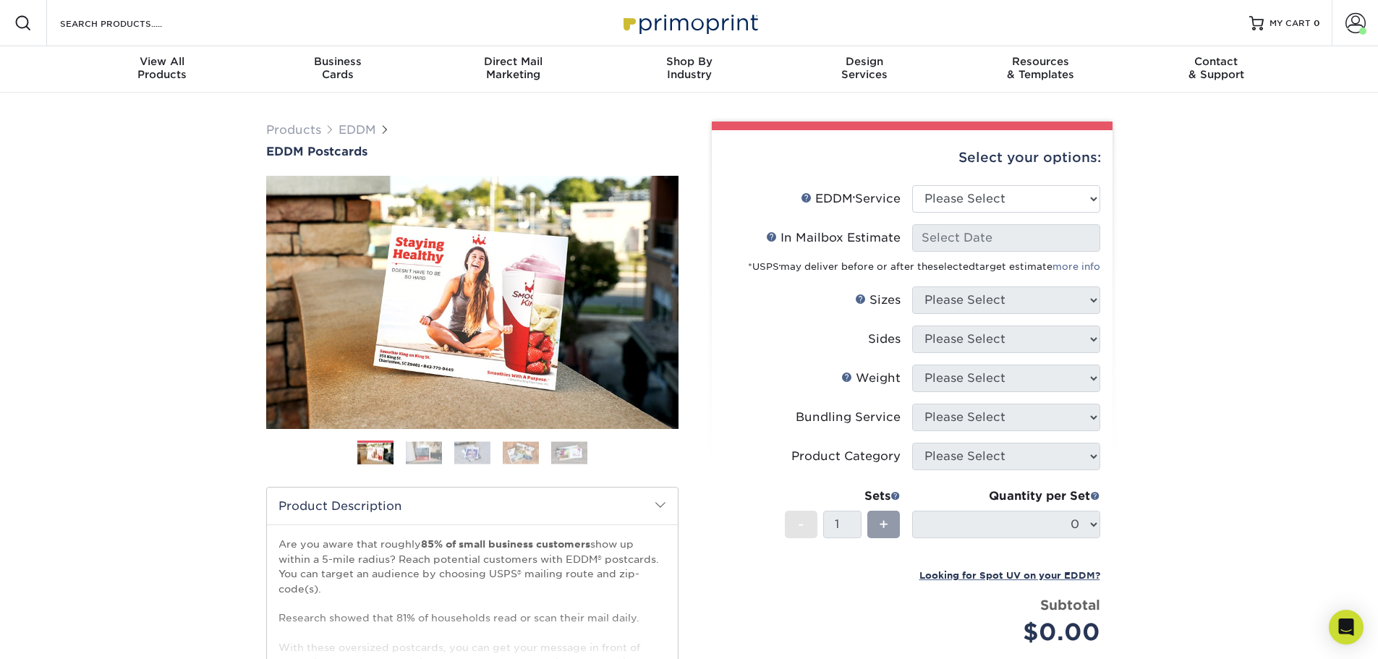
click at [1213, 250] on div "Products EDDM EDDM Postcards Previous Next" at bounding box center [689, 479] width 1378 height 773
click at [1045, 201] on select "Please Select Full Service Print Only" at bounding box center [1006, 198] width 188 height 27
select select "full_service"
click at [912, 185] on select "Please Select Full Service Print Only" at bounding box center [1006, 198] width 188 height 27
select select "-1"
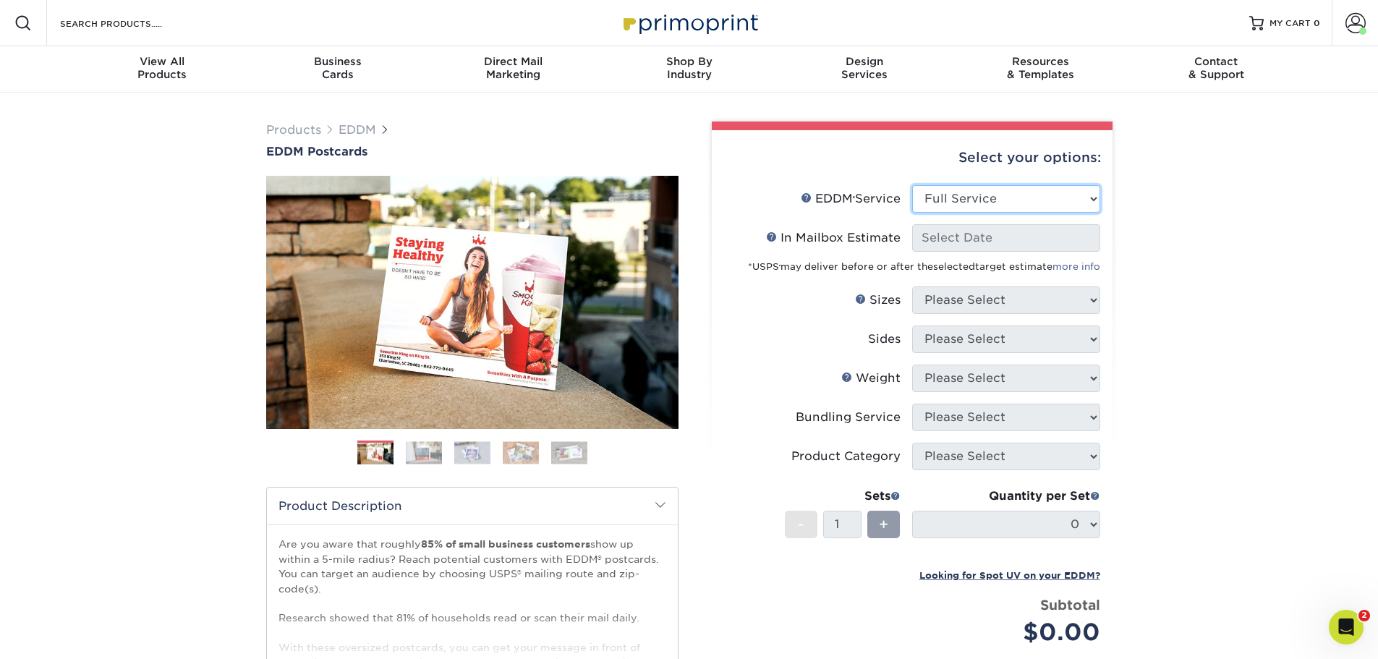
select select "-1"
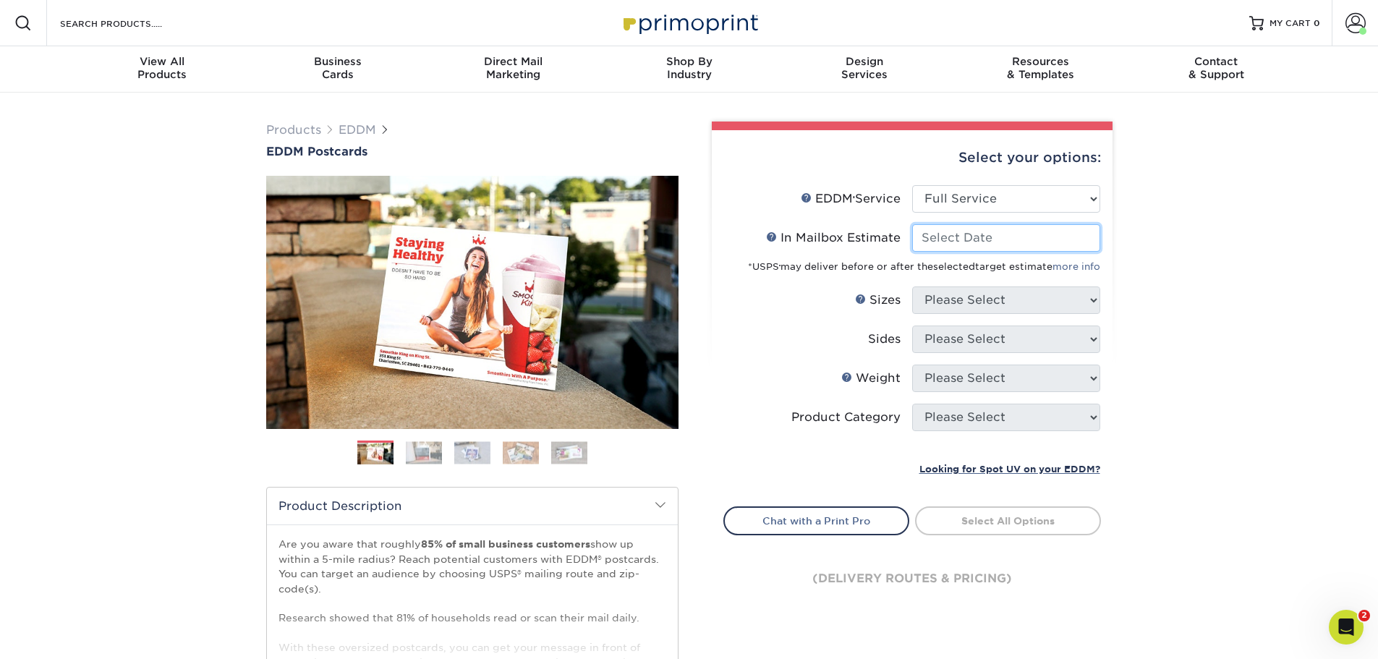
click at [1079, 241] on input "In Mailbox Estimate Help In Mailbox Estimate" at bounding box center [1006, 237] width 188 height 27
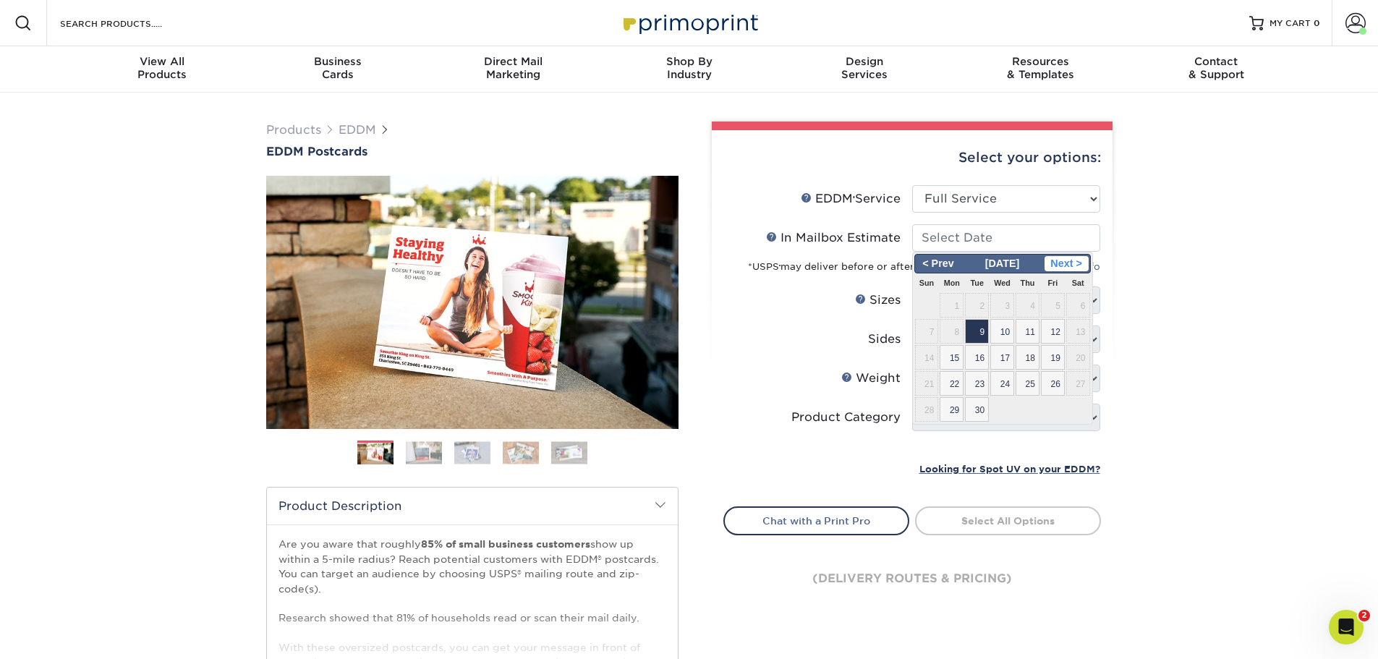
click at [1084, 268] on span "Next >" at bounding box center [1067, 264] width 44 height 16
click at [978, 336] on span "7" at bounding box center [977, 331] width 24 height 25
type input "2025-10-07"
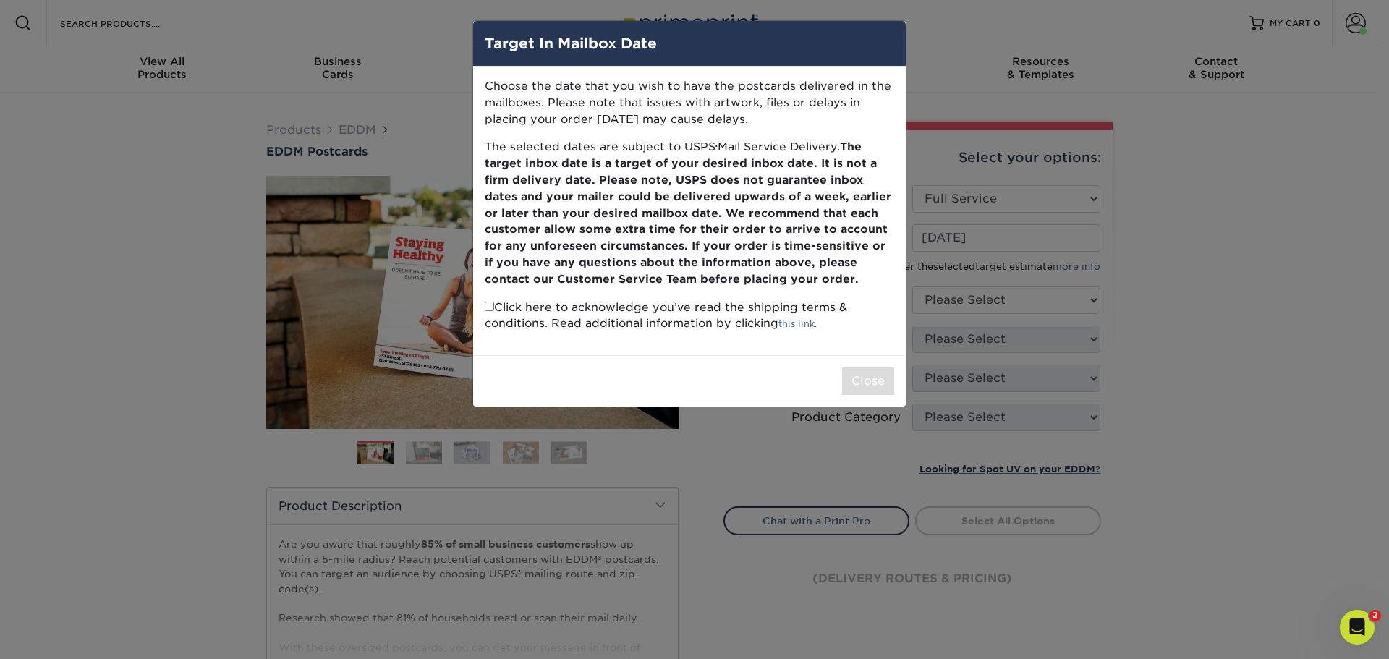
click at [493, 305] on p "Click here to acknowledge you’ve read the shipping terms & conditions. Read add…" at bounding box center [690, 316] width 410 height 33
click at [491, 310] on input "checkbox" at bounding box center [489, 306] width 9 height 9
checkbox input "true"
click at [866, 382] on button "Close" at bounding box center [868, 381] width 52 height 27
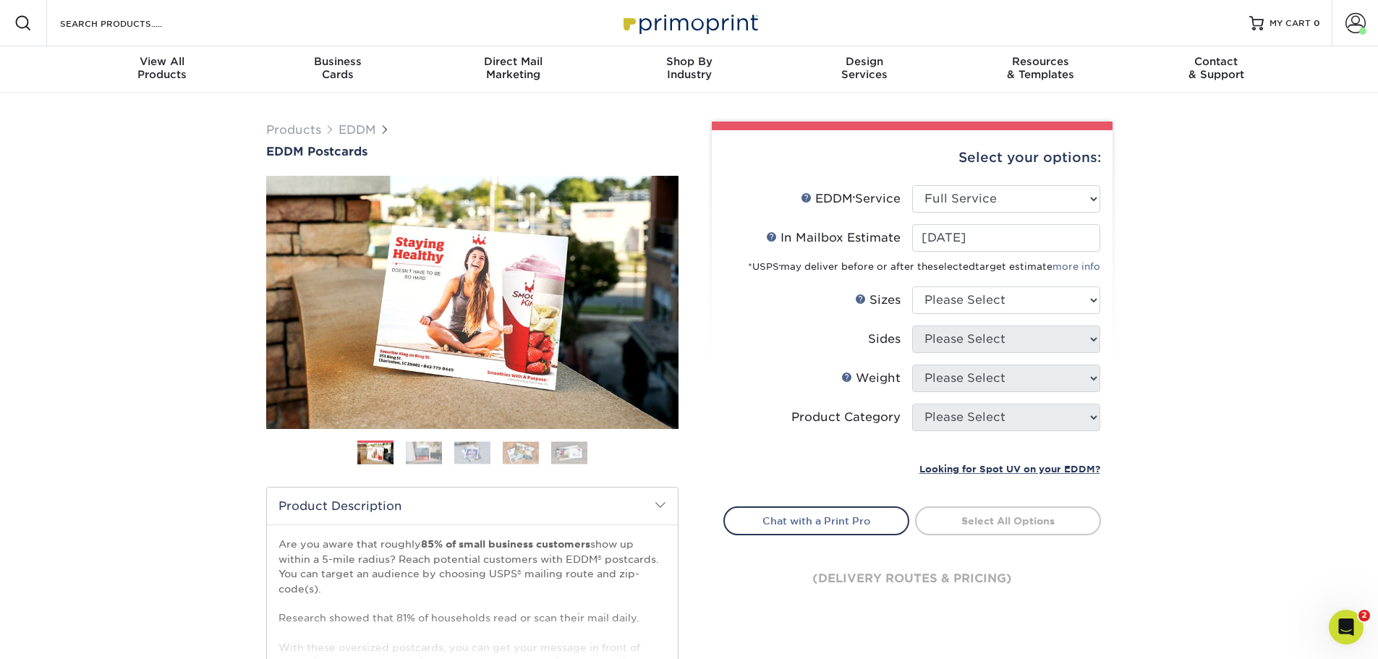
click at [1186, 321] on div "Products EDDM EDDM Postcards Previous Next" at bounding box center [689, 479] width 1378 height 773
click at [1095, 300] on select "Please Select 4.5" x 12" 6" x 12" 6.5" x 8" 6.5" x 9" 6.5" x 12" 7" x 8.5" 8" x…" at bounding box center [1006, 300] width 188 height 27
select select "6.50x9.00"
click at [912, 287] on select "Please Select 4.5" x 12" 6" x 12" 6.5" x 8" 6.5" x 9" 6.5" x 12" 7" x 8.5" 8" x…" at bounding box center [1006, 300] width 188 height 27
click at [1200, 402] on div "Products EDDM EDDM Postcards Previous Next" at bounding box center [689, 479] width 1378 height 773
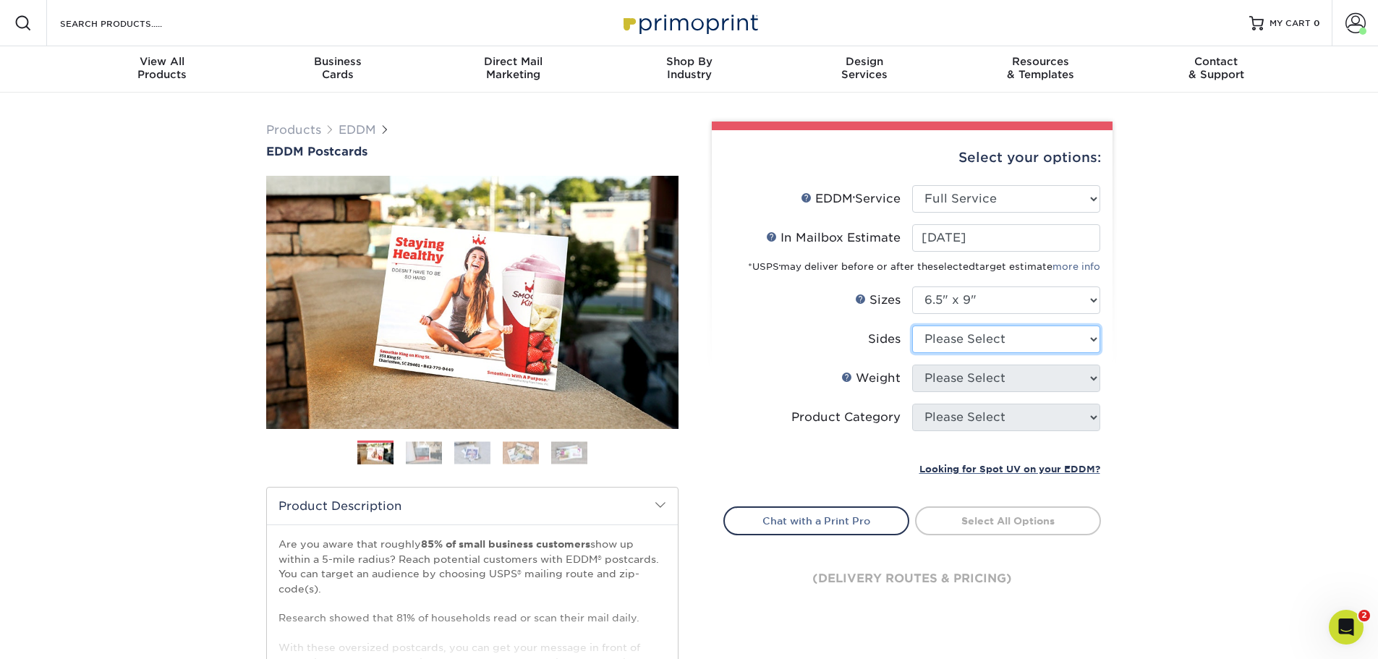
click at [1032, 328] on select "Please Select Print Both Sides Print Front Only" at bounding box center [1006, 339] width 188 height 27
select select "13abbda7-1d64-4f25-8bb2-c179b224825d"
click at [912, 326] on select "Please Select Print Both Sides Print Front Only" at bounding box center [1006, 339] width 188 height 27
click at [1060, 383] on select "Please Select 16PT 14PT" at bounding box center [1006, 378] width 188 height 27
select select "14PT"
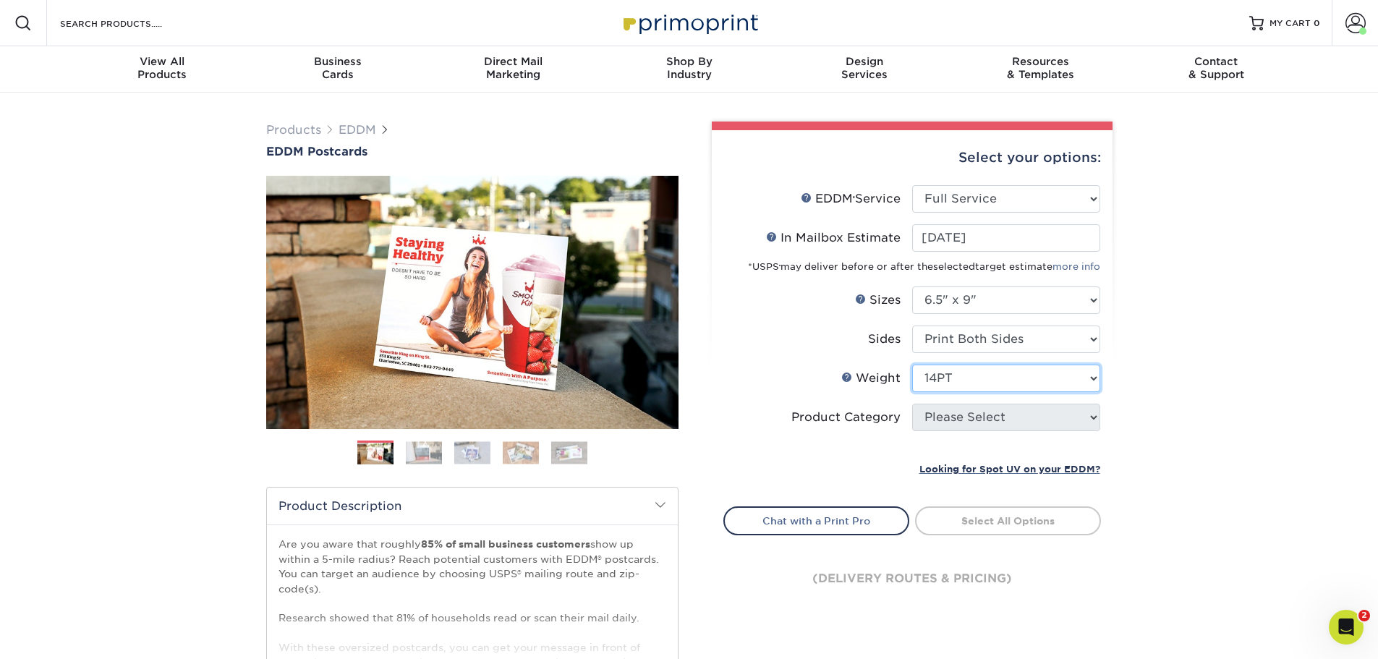
click at [912, 365] on select "Please Select 16PT 14PT" at bounding box center [1006, 378] width 188 height 27
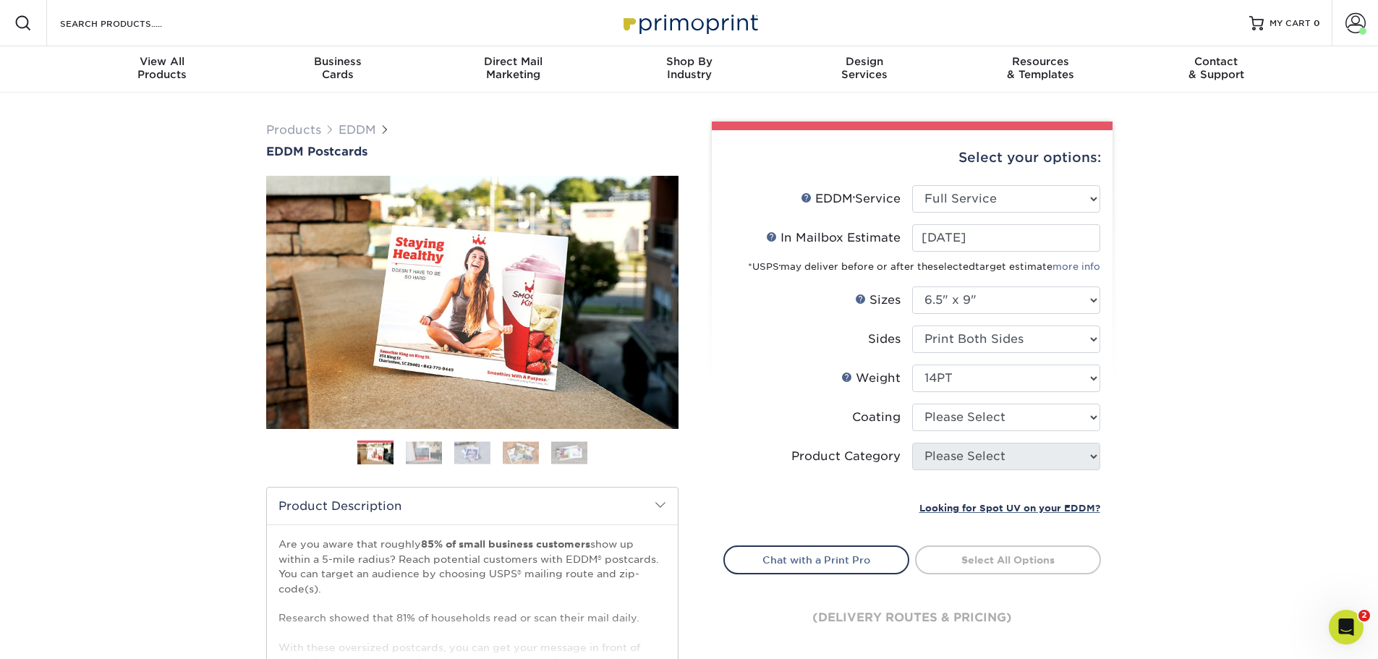
click at [1127, 410] on div "Products EDDM EDDM Postcards Previous Next" at bounding box center [689, 479] width 1378 height 773
click at [1069, 423] on select at bounding box center [1006, 417] width 188 height 27
select select "ae367451-b2b8-45df-a344-0f05b6a12993"
click at [912, 404] on select at bounding box center [1006, 417] width 188 height 27
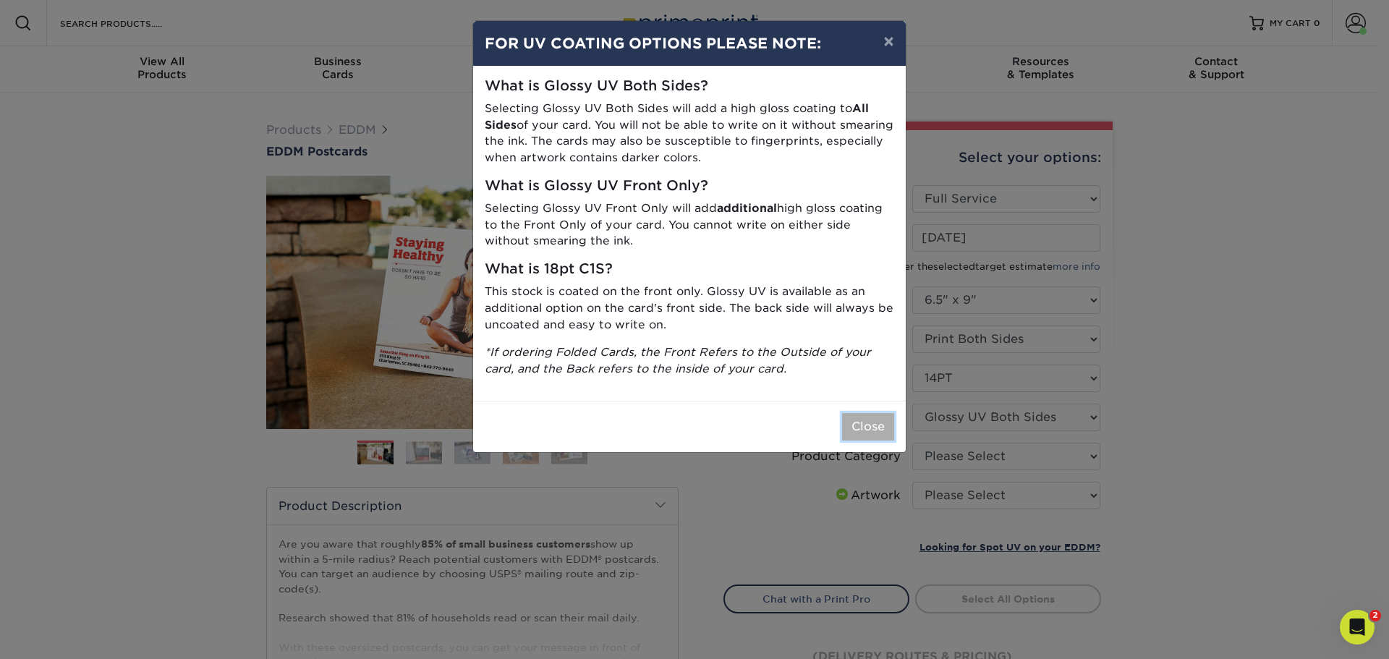
click at [857, 431] on button "Close" at bounding box center [868, 426] width 52 height 27
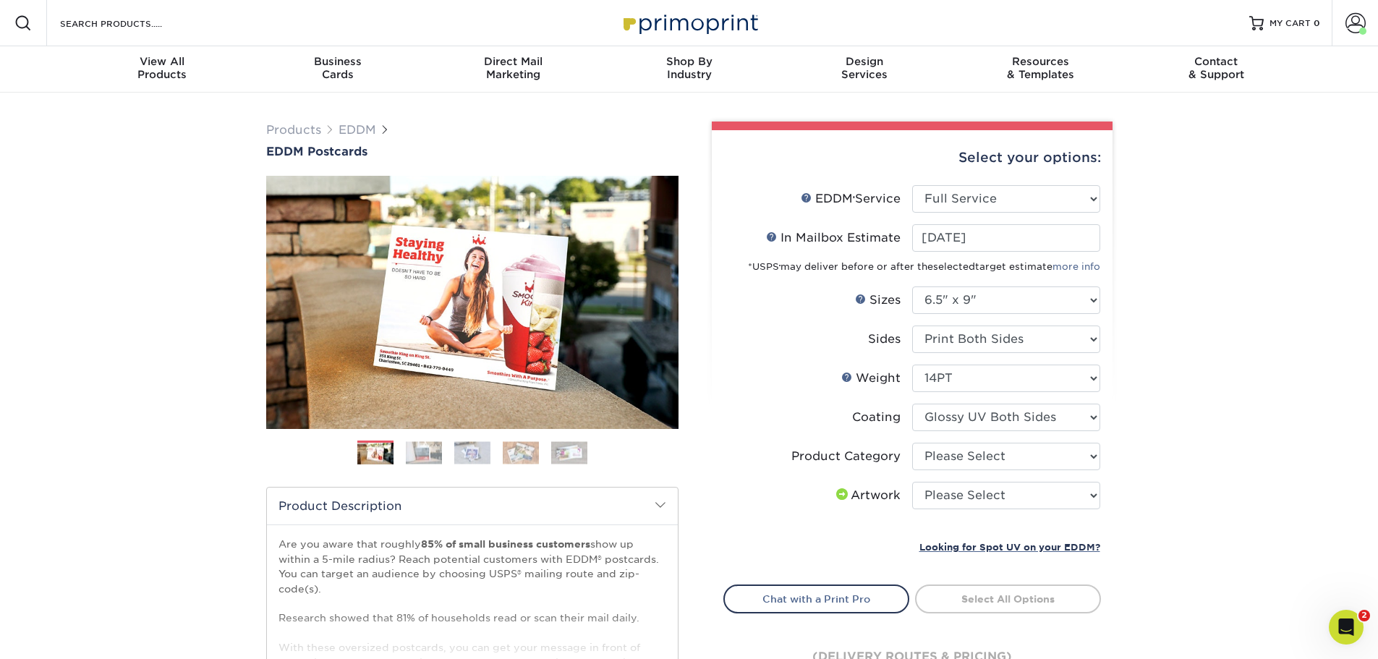
click at [1194, 452] on div "Products EDDM EDDM Postcards Previous Next" at bounding box center [689, 479] width 1378 height 773
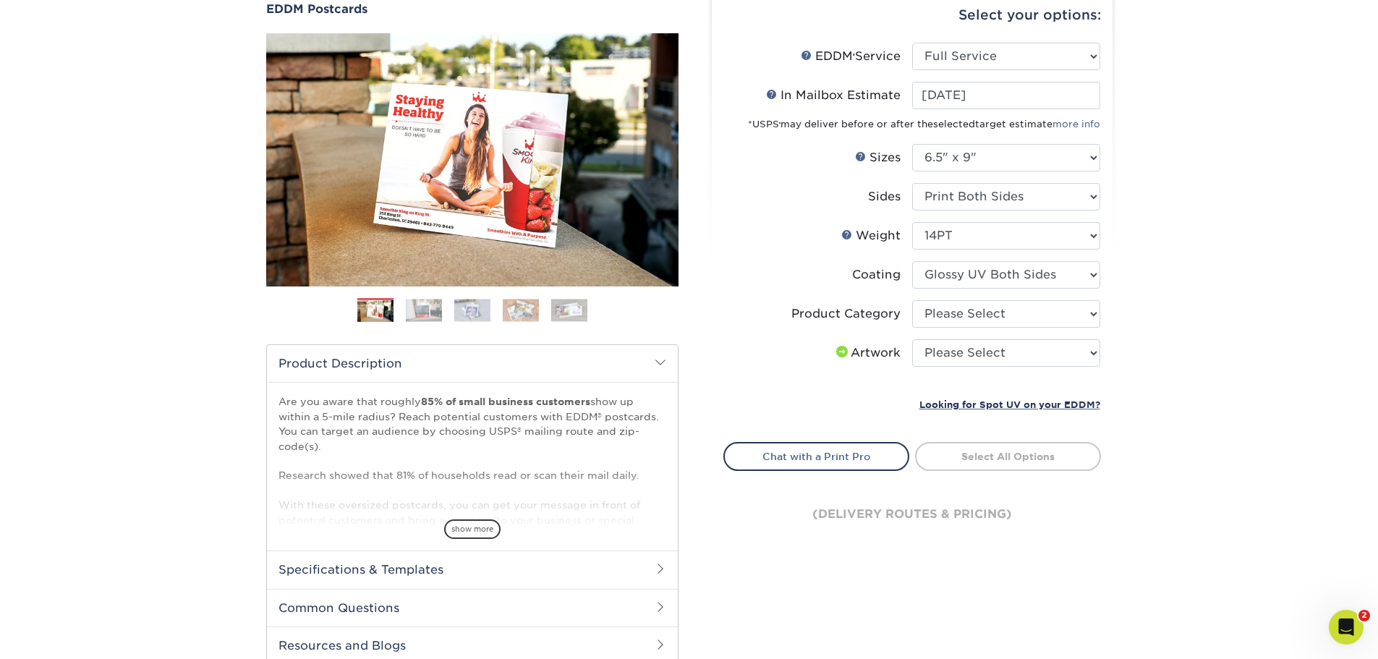
scroll to position [145, 0]
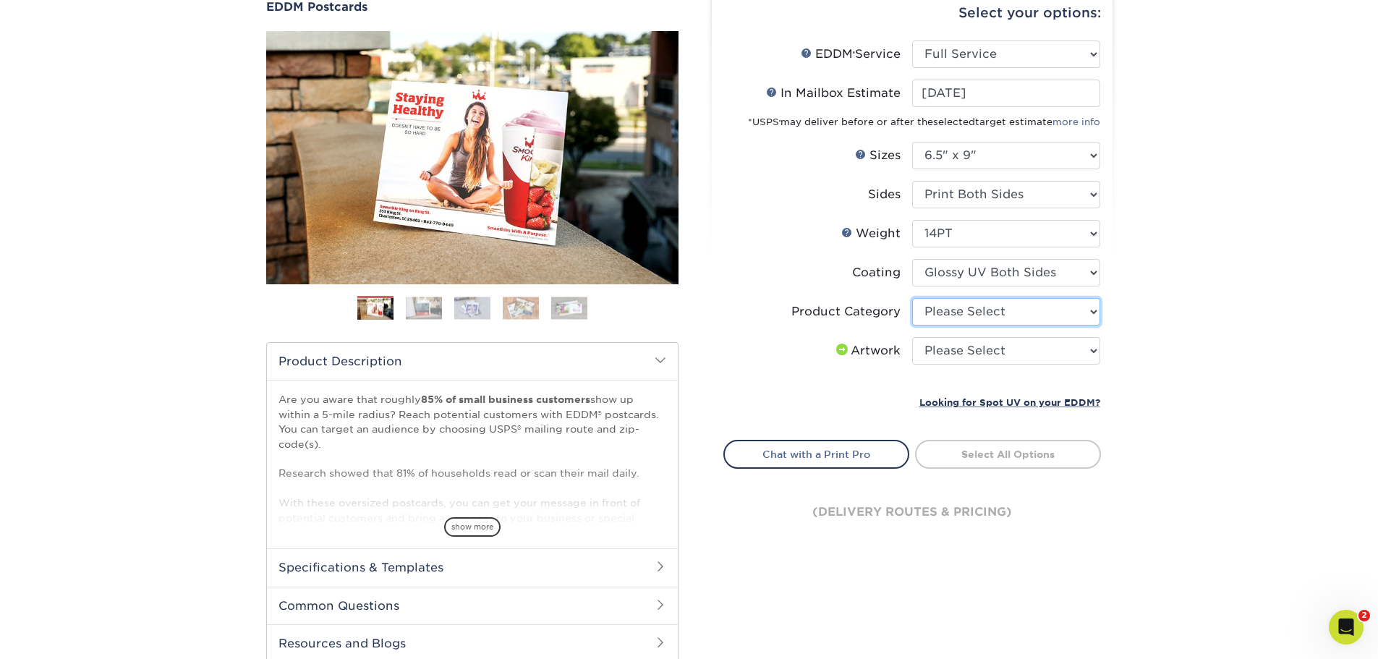
click at [1079, 314] on select "Please Select Postcards" at bounding box center [1006, 311] width 188 height 27
select select "9b7272e0-d6c8-4c3c-8e97-d3a1bcdab858"
click at [912, 298] on select "Please Select Postcards" at bounding box center [1006, 311] width 188 height 27
click at [1062, 345] on select "Please Select I will upload files I need a design - $150" at bounding box center [1006, 350] width 188 height 27
select select "upload"
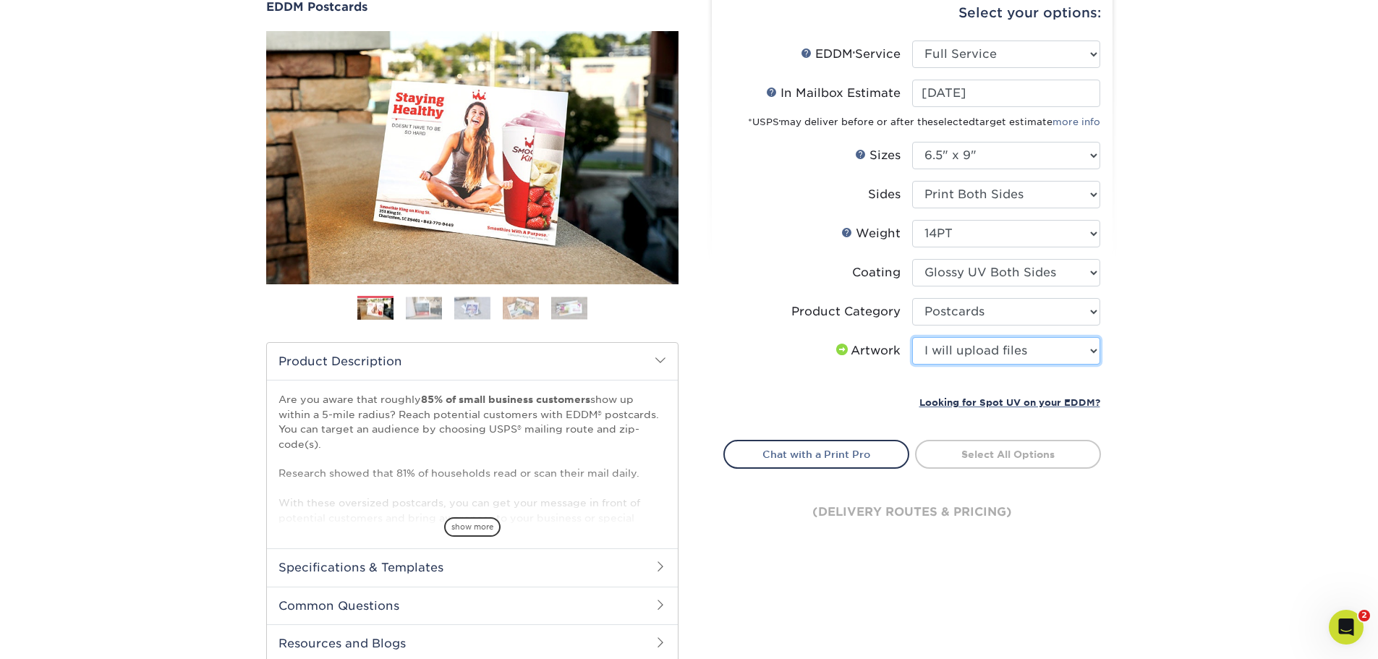
click at [912, 337] on select "Please Select I will upload files I need a design - $150" at bounding box center [1006, 350] width 188 height 27
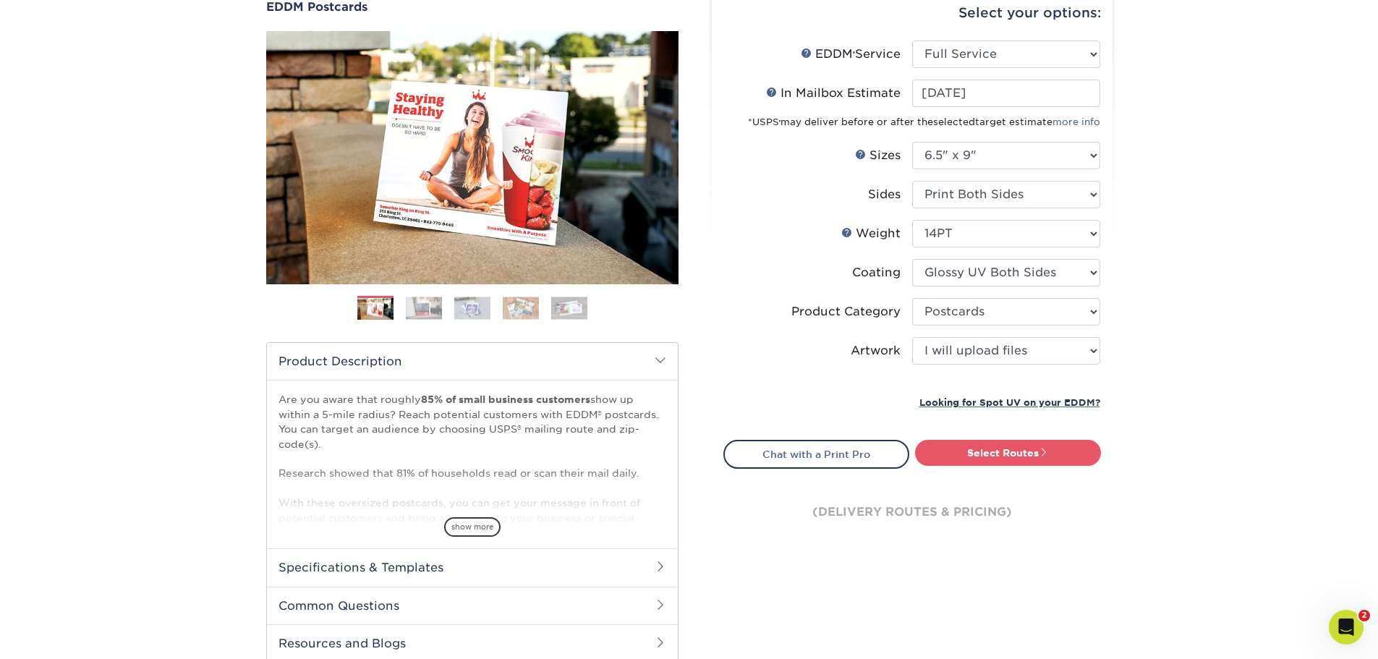
click at [1159, 390] on div "Products EDDM EDDM Postcards Previous Next" at bounding box center [689, 334] width 1378 height 773
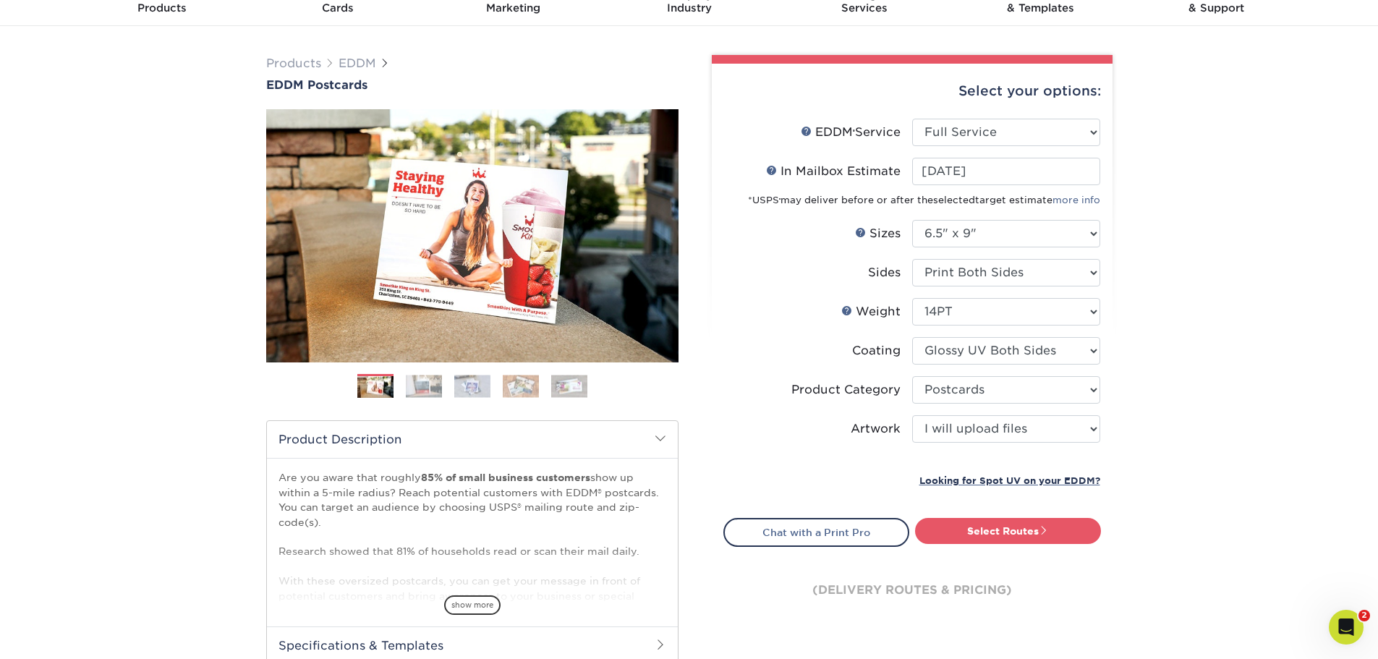
scroll to position [72, 0]
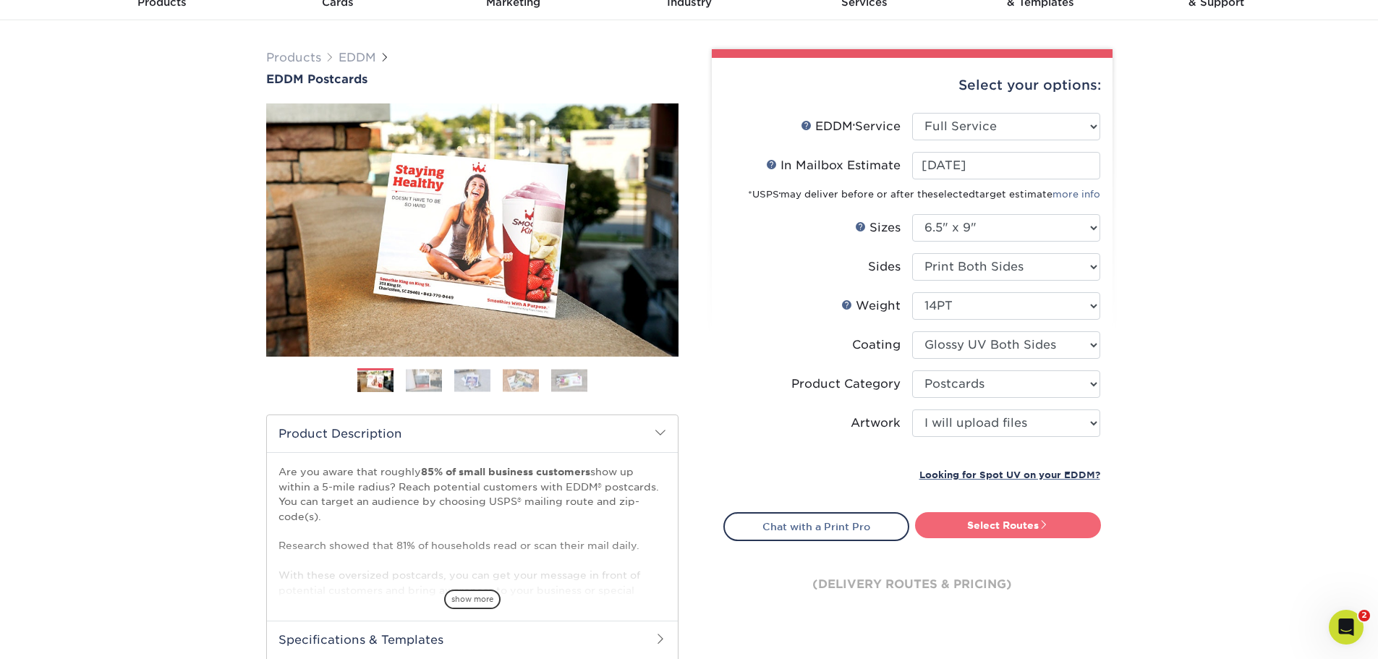
click at [1069, 525] on link "Select Routes" at bounding box center [1008, 525] width 186 height 26
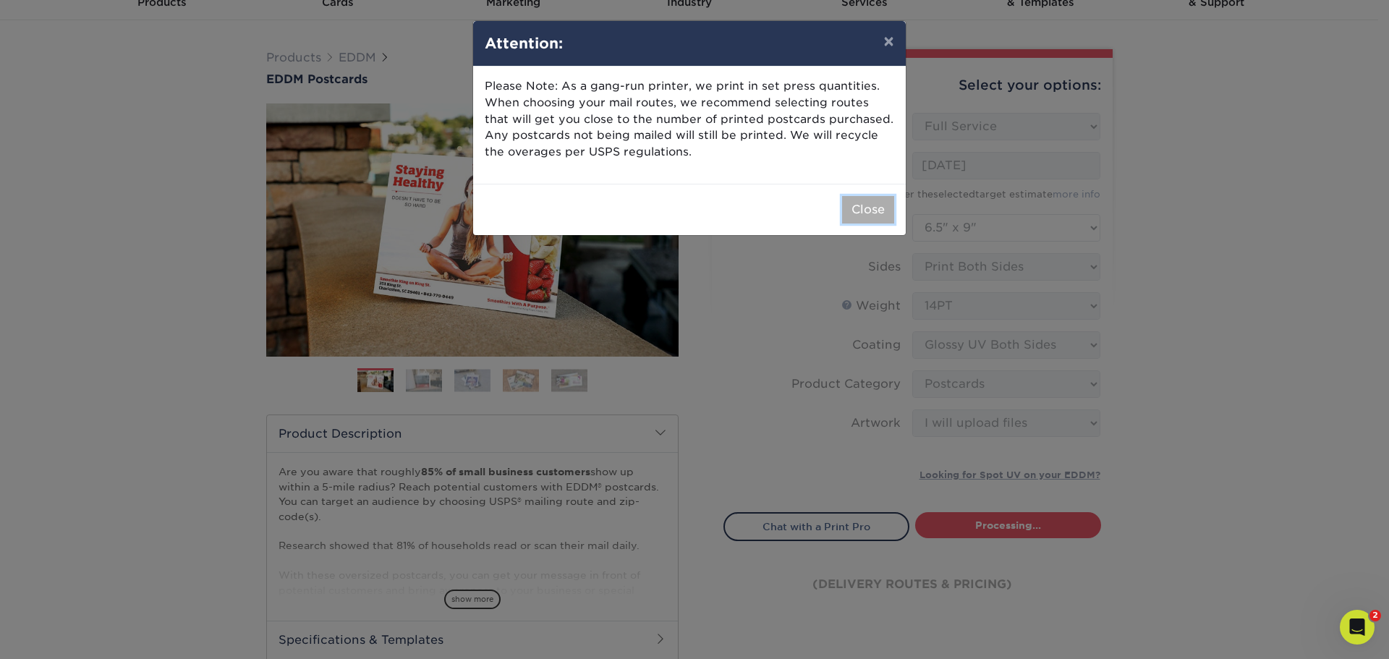
click at [871, 210] on button "Close" at bounding box center [868, 209] width 52 height 27
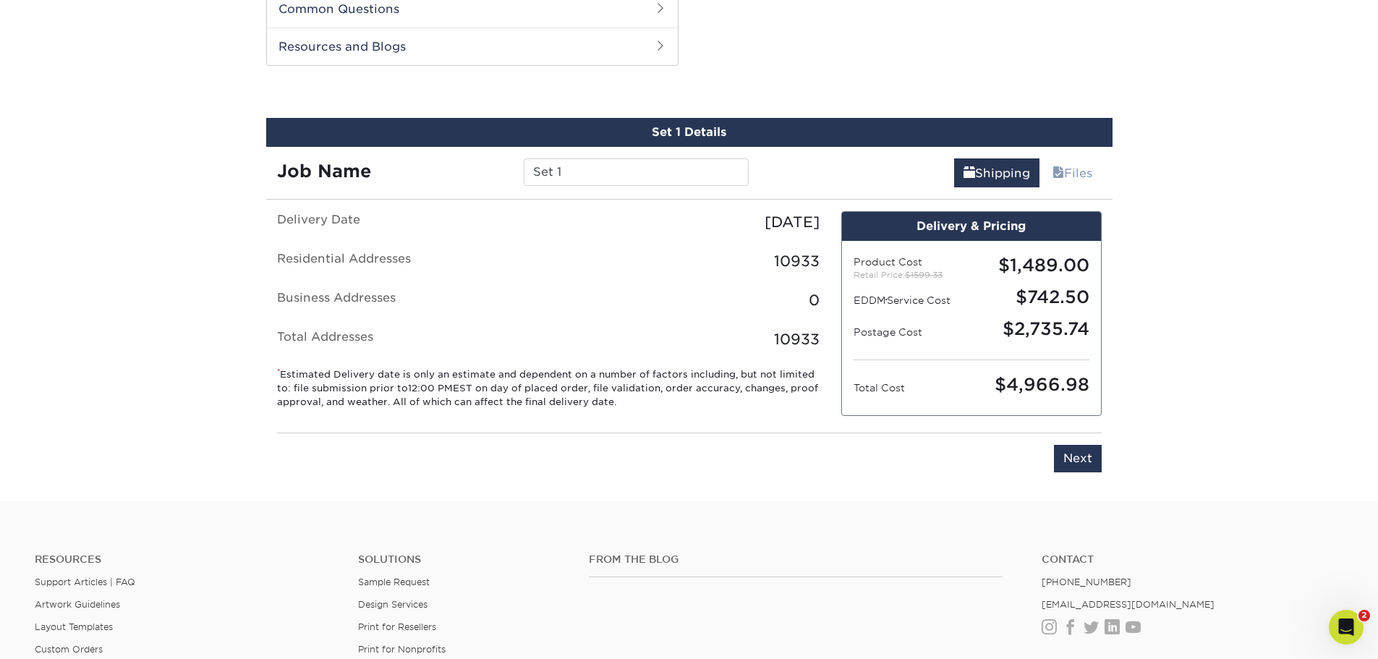
scroll to position [737, 0]
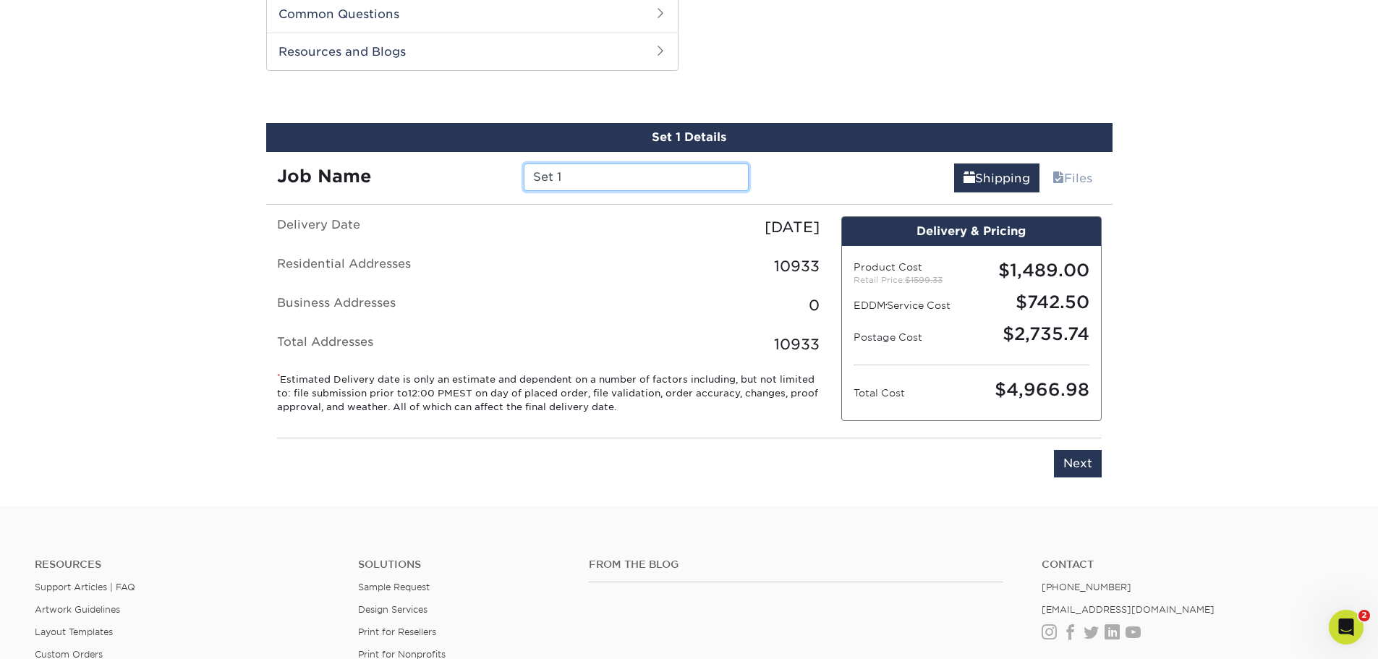
drag, startPoint x: 569, startPoint y: 168, endPoint x: 519, endPoint y: 176, distance: 51.3
click at [519, 176] on div "Set 1" at bounding box center [636, 177] width 247 height 27
type input "45506 Area"
click at [1085, 463] on input "Next" at bounding box center [1078, 463] width 48 height 27
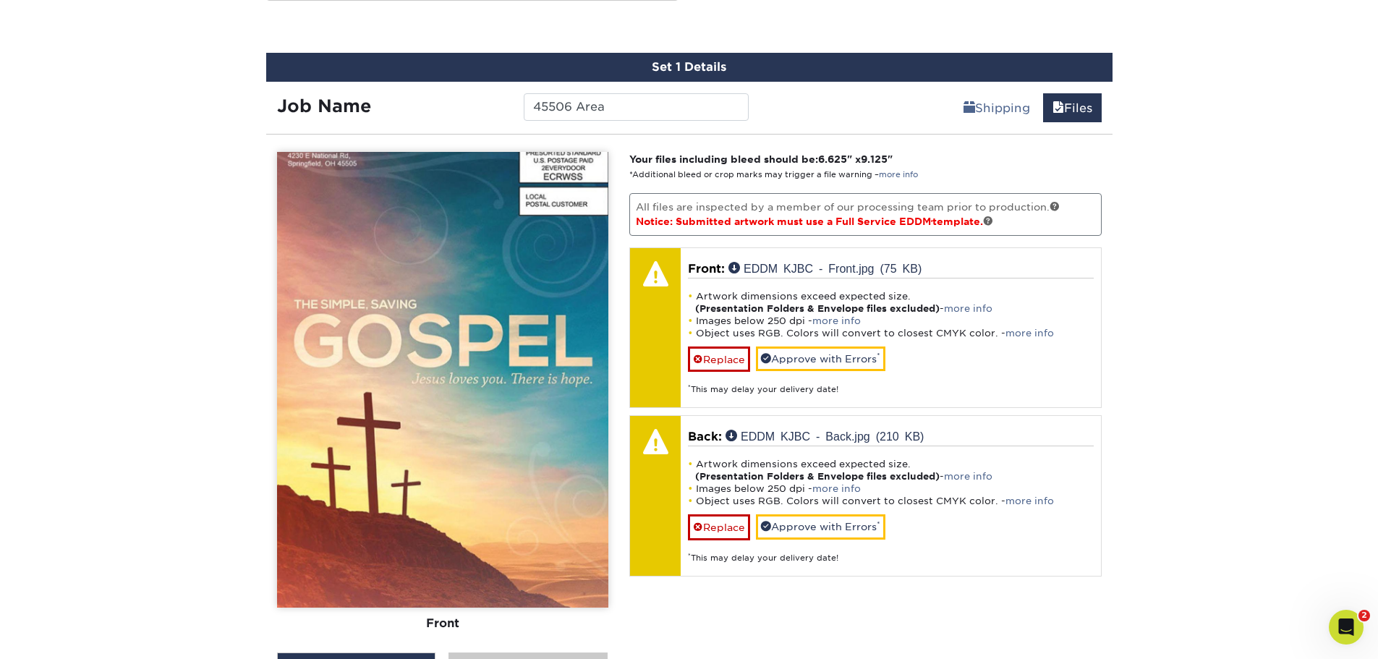
scroll to position [809, 0]
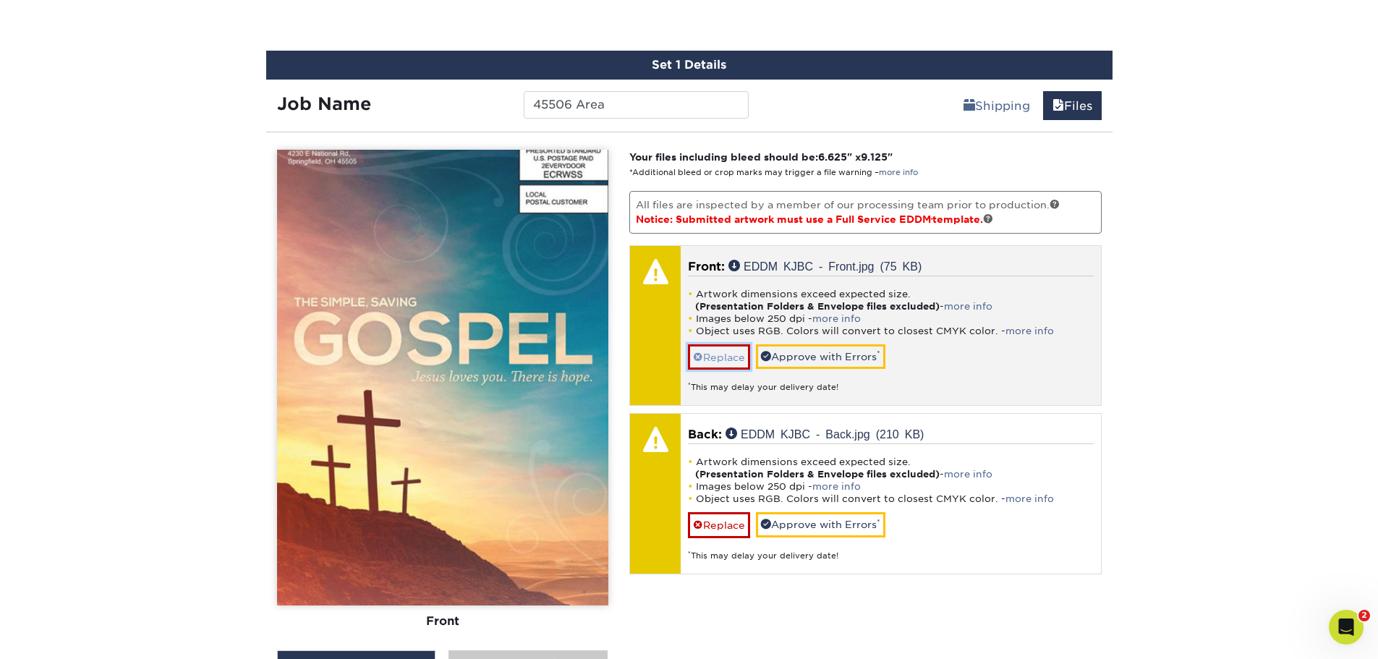
click at [718, 356] on link "Replace" at bounding box center [719, 356] width 62 height 25
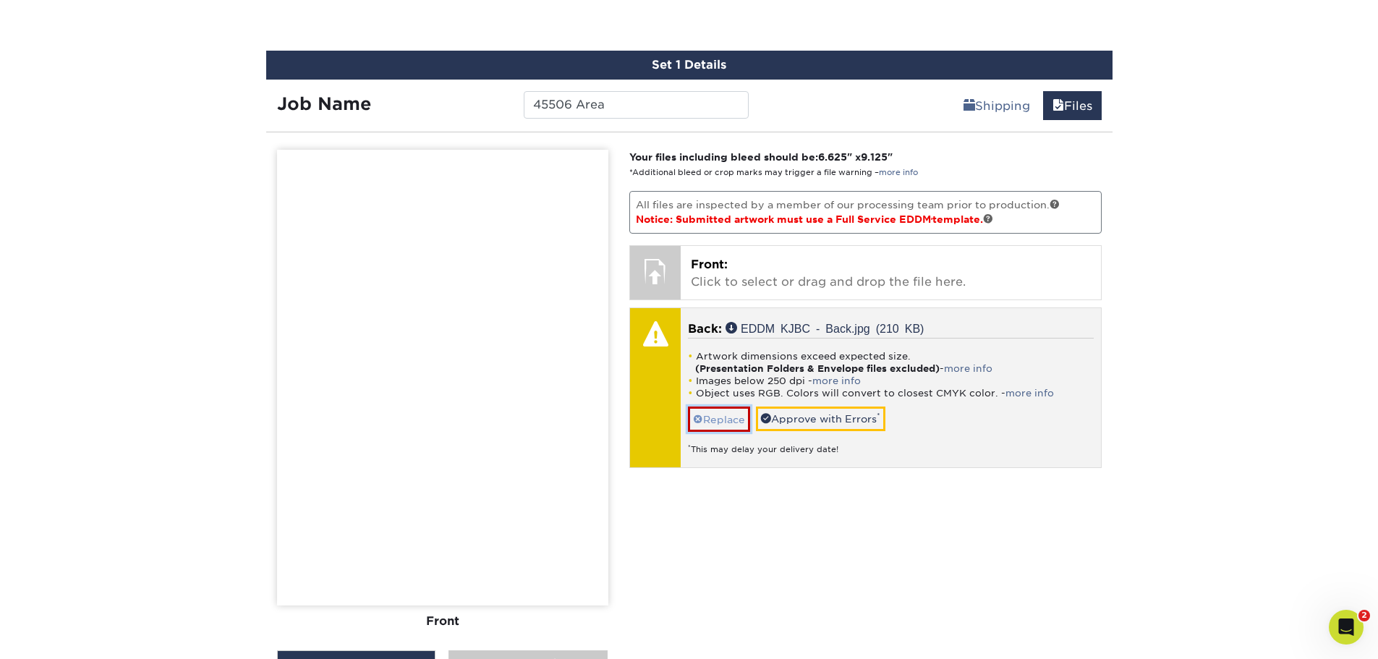
click at [732, 419] on link "Replace" at bounding box center [719, 419] width 62 height 25
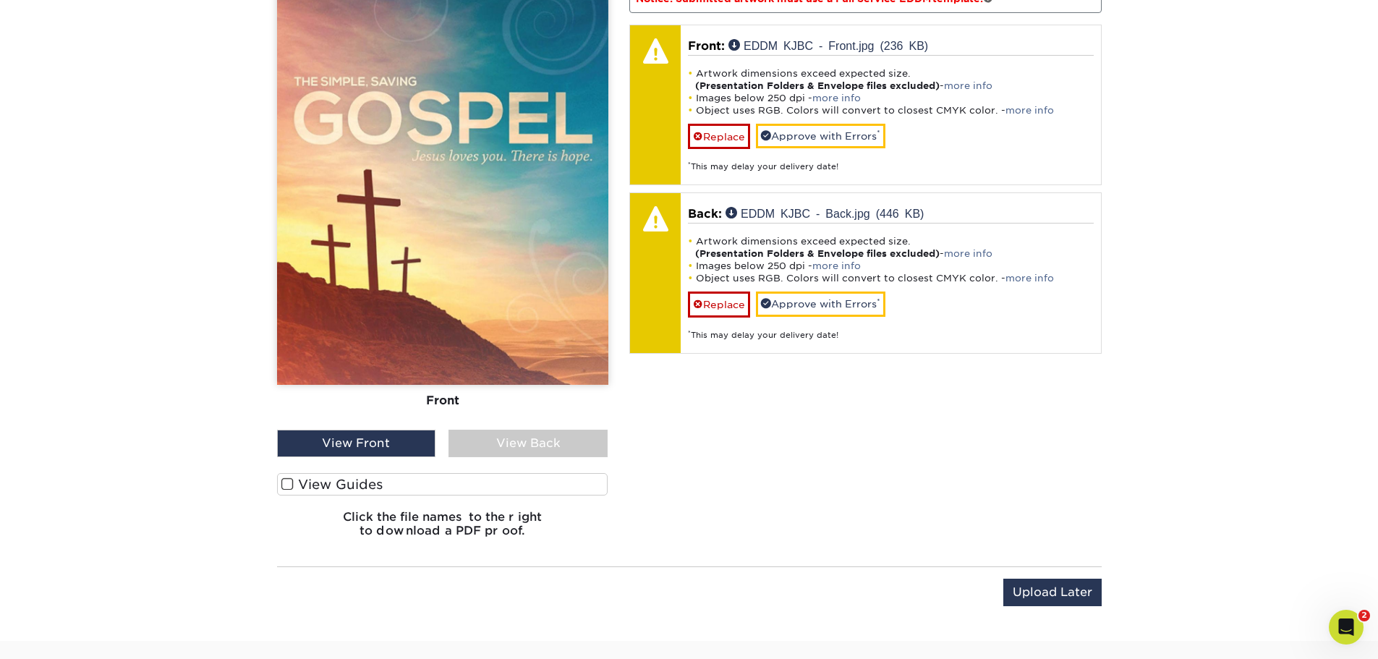
scroll to position [1026, 0]
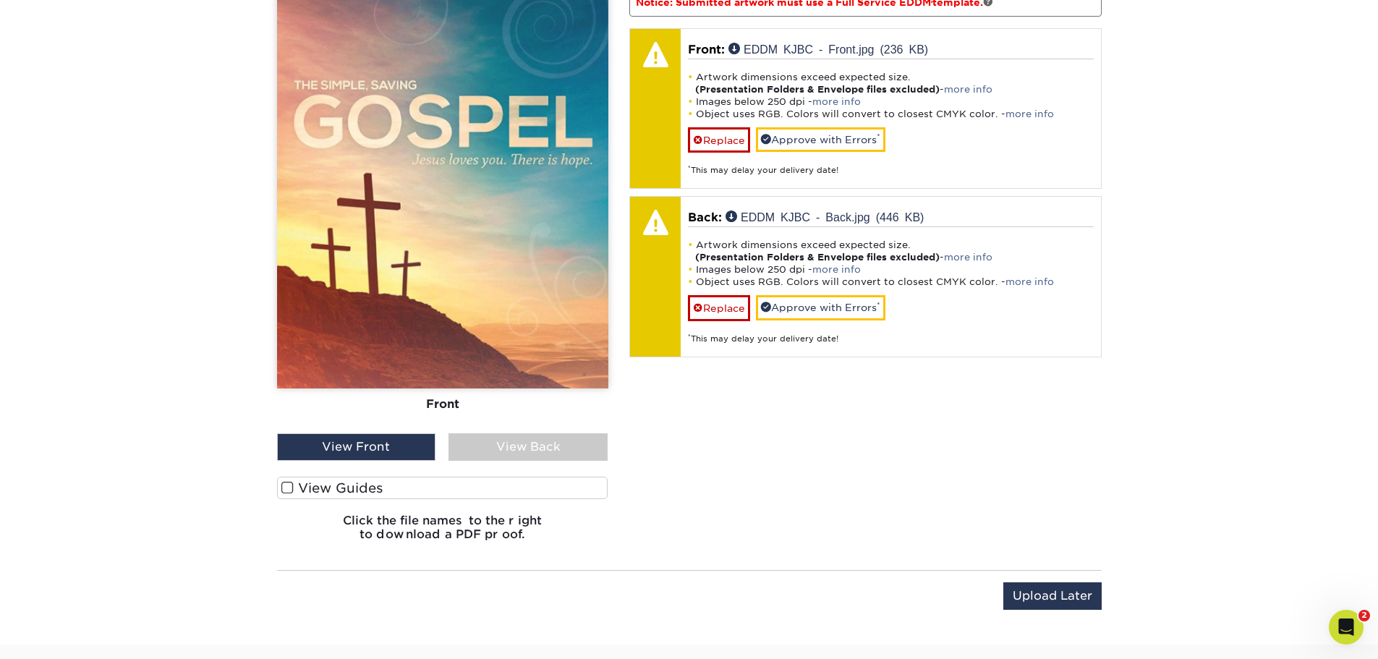
click at [569, 442] on div "View Back" at bounding box center [528, 446] width 159 height 27
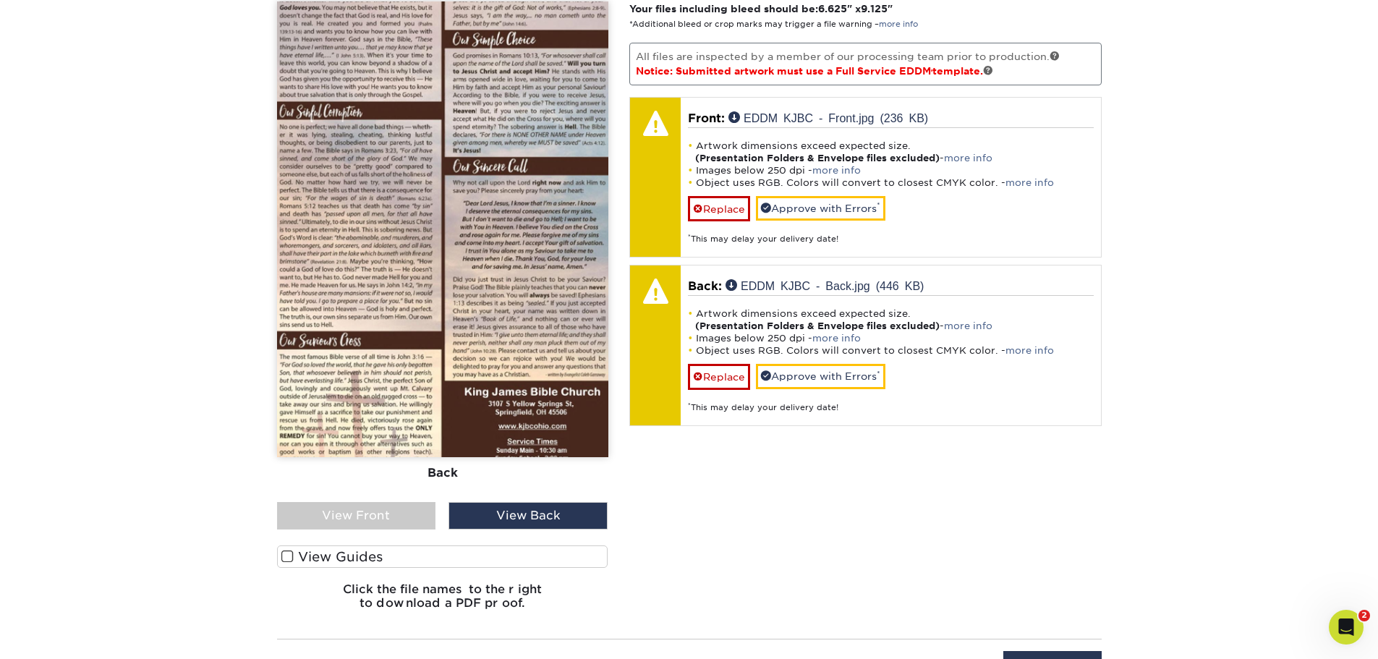
scroll to position [954, 0]
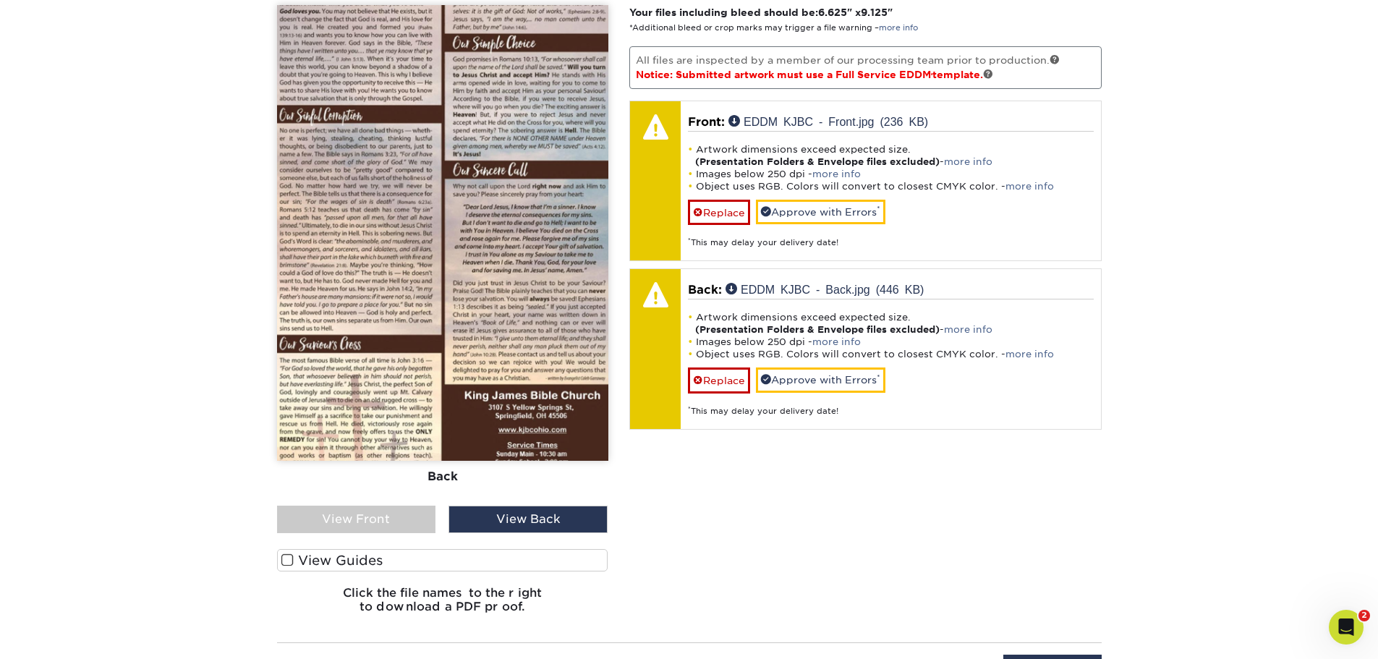
click at [340, 522] on div "View Front" at bounding box center [356, 519] width 159 height 27
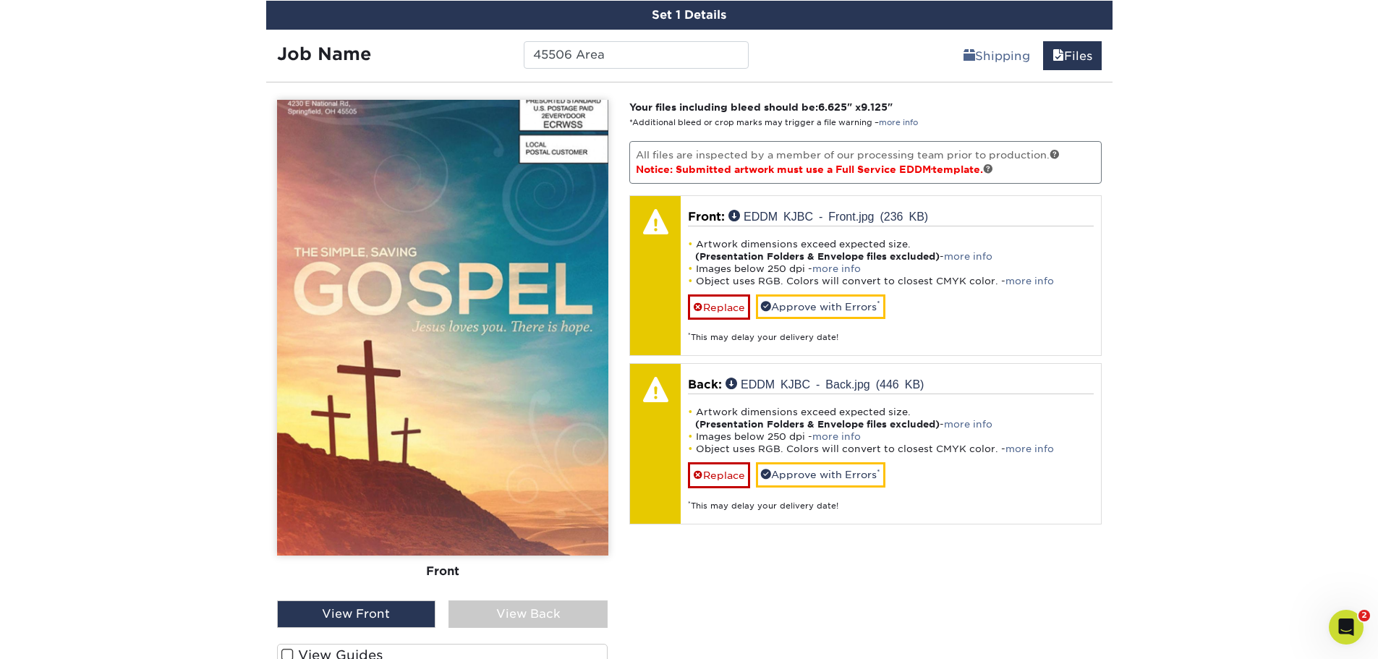
scroll to position [809, 0]
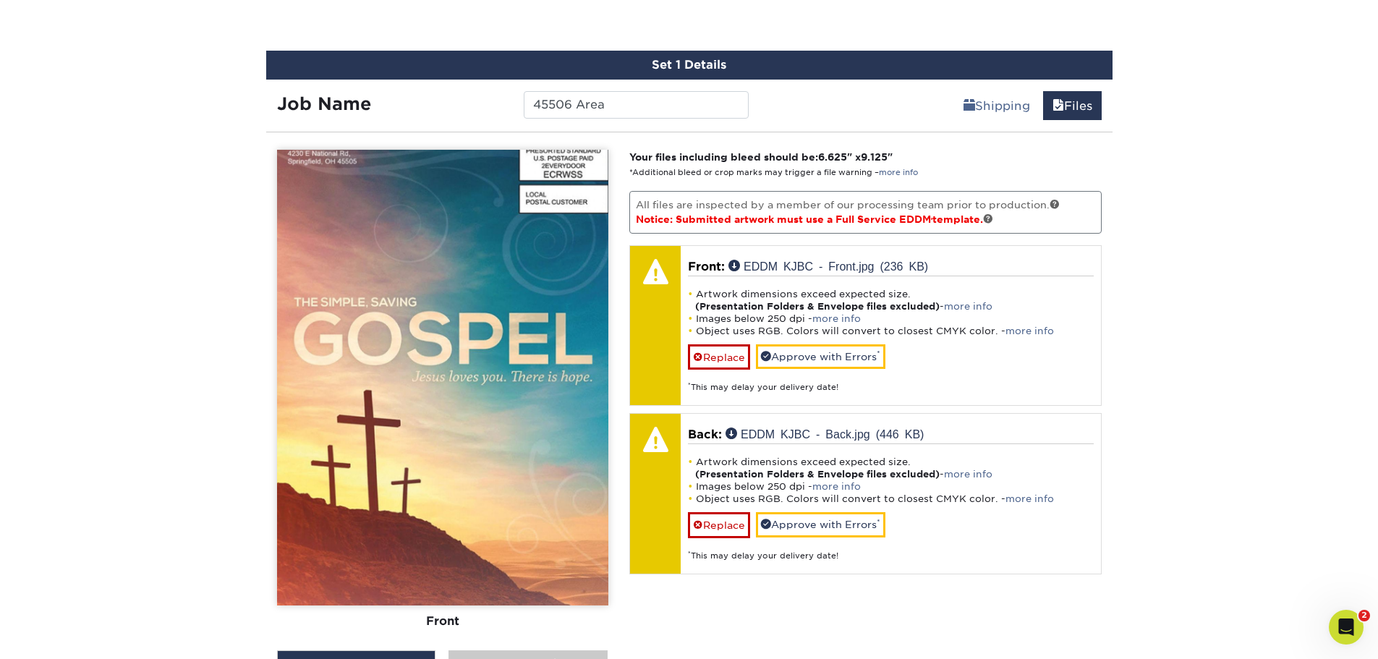
click at [372, 454] on img at bounding box center [442, 378] width 331 height 456
click at [1258, 274] on div "Products EDDM EDDM Postcards Previous Next" at bounding box center [689, 73] width 1378 height 1578
click at [497, 279] on img at bounding box center [442, 378] width 331 height 456
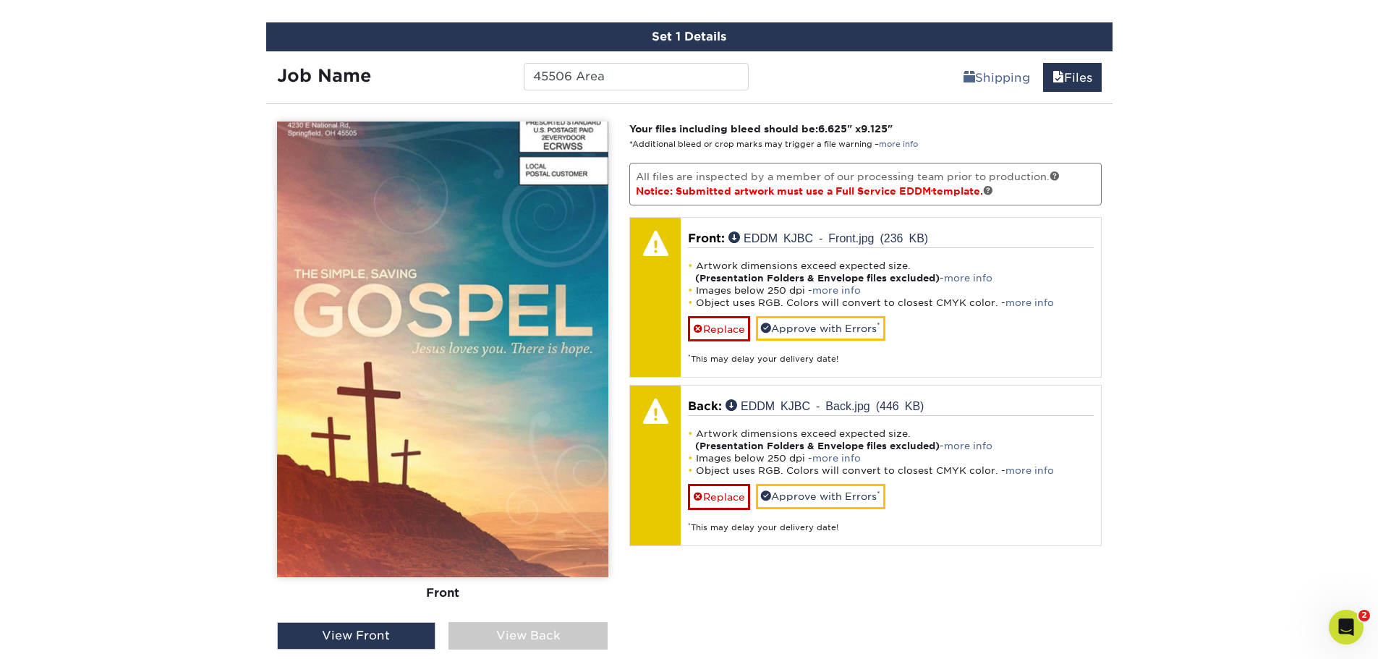
scroll to position [954, 0]
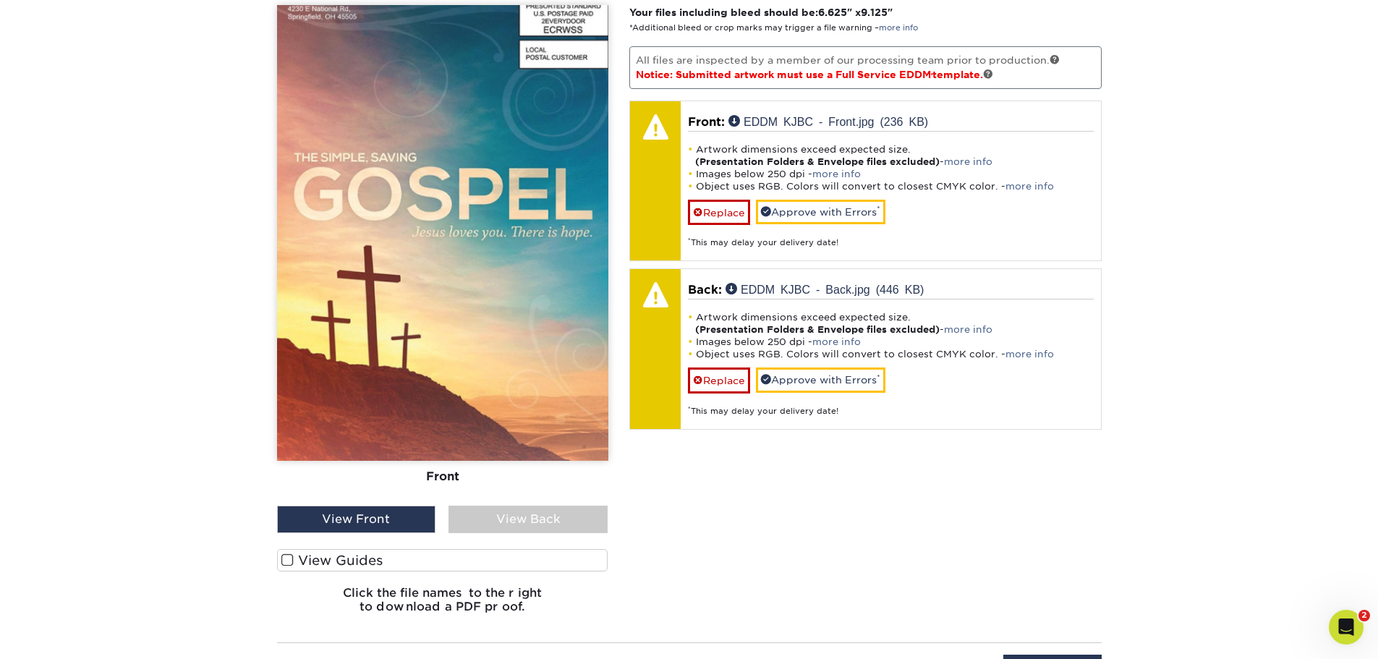
click at [543, 512] on div "View Back" at bounding box center [528, 519] width 159 height 27
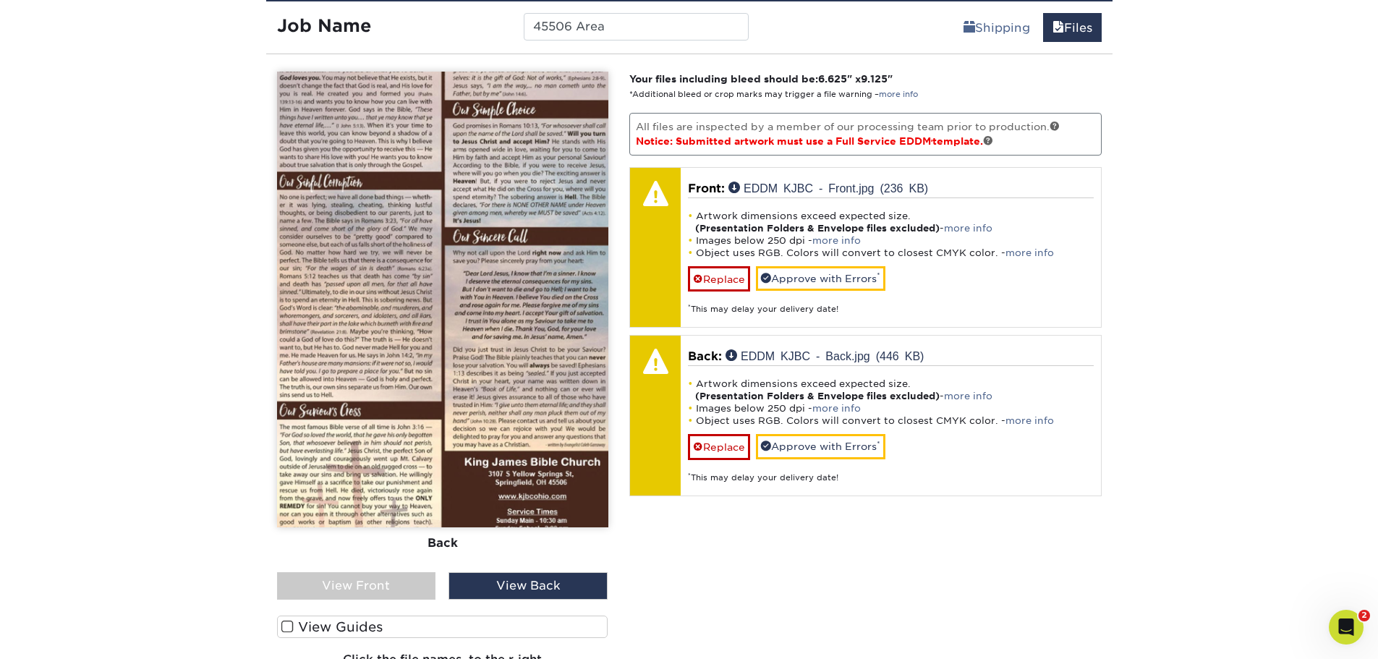
scroll to position [881, 0]
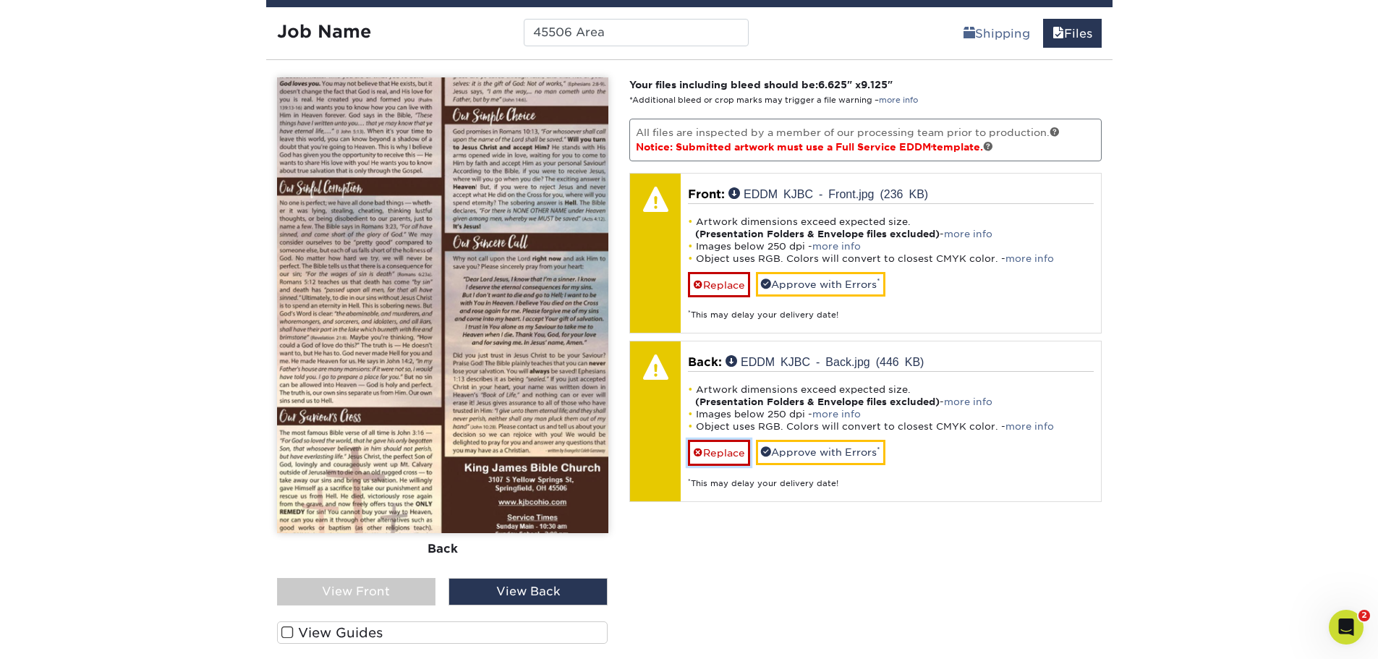
click at [727, 452] on link "Replace" at bounding box center [719, 452] width 62 height 25
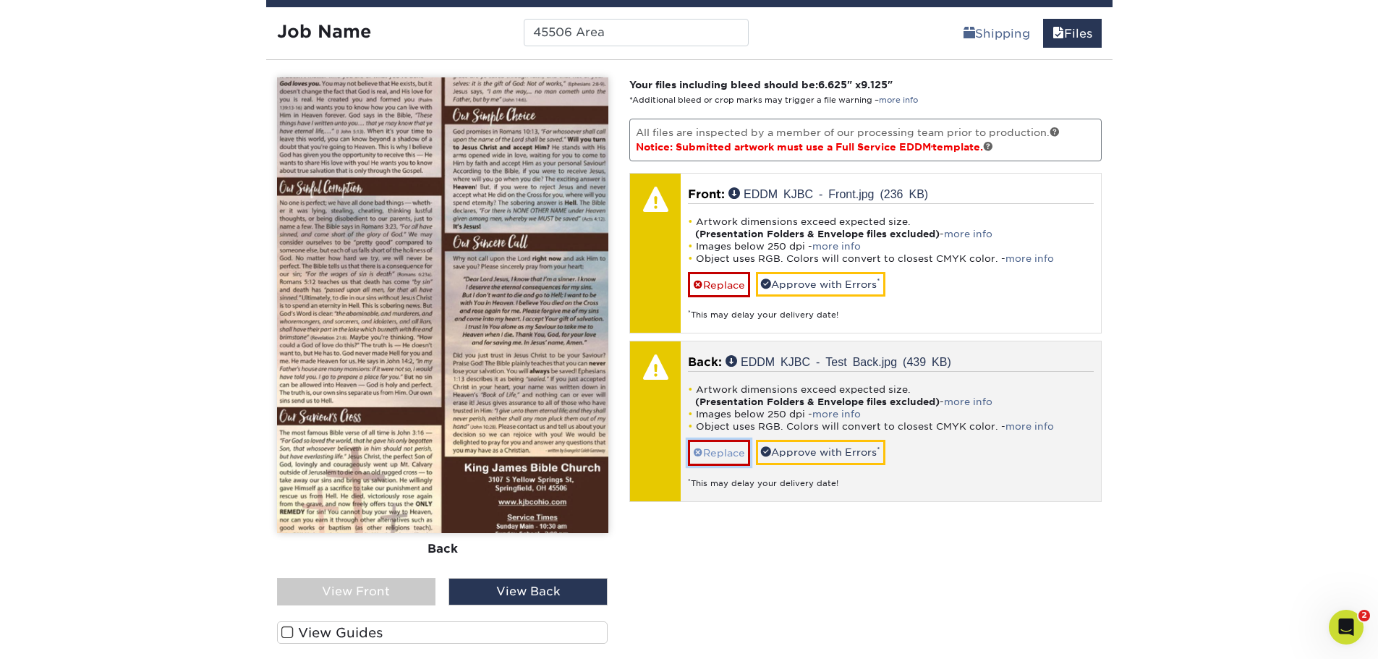
click at [719, 440] on link "Replace" at bounding box center [719, 452] width 62 height 25
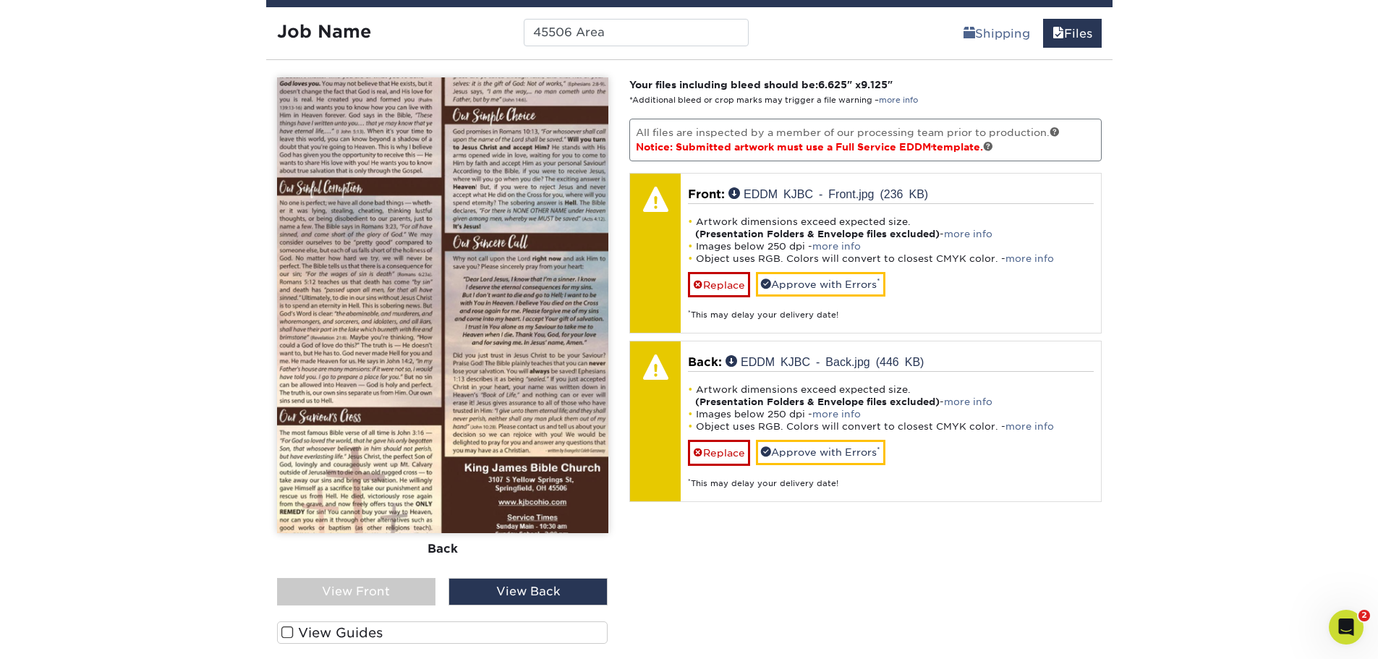
click at [368, 589] on div "View Front" at bounding box center [356, 591] width 159 height 27
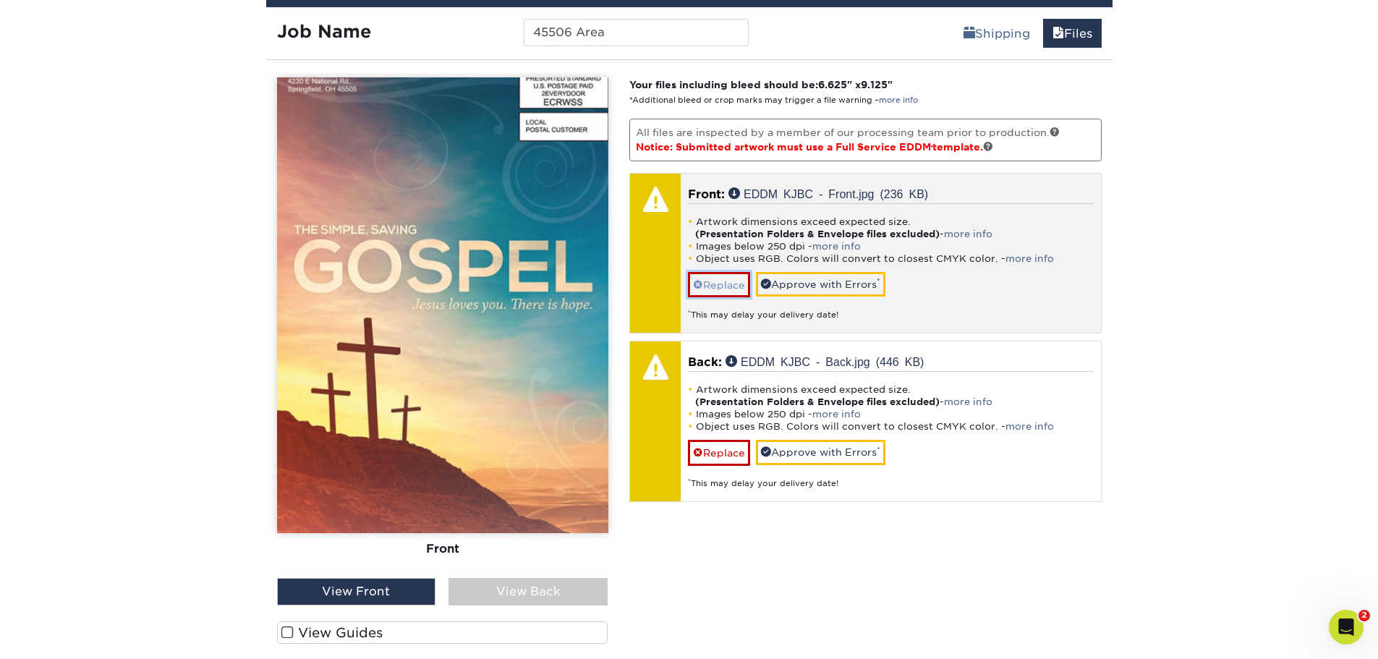
click at [724, 287] on link "Replace" at bounding box center [719, 284] width 62 height 25
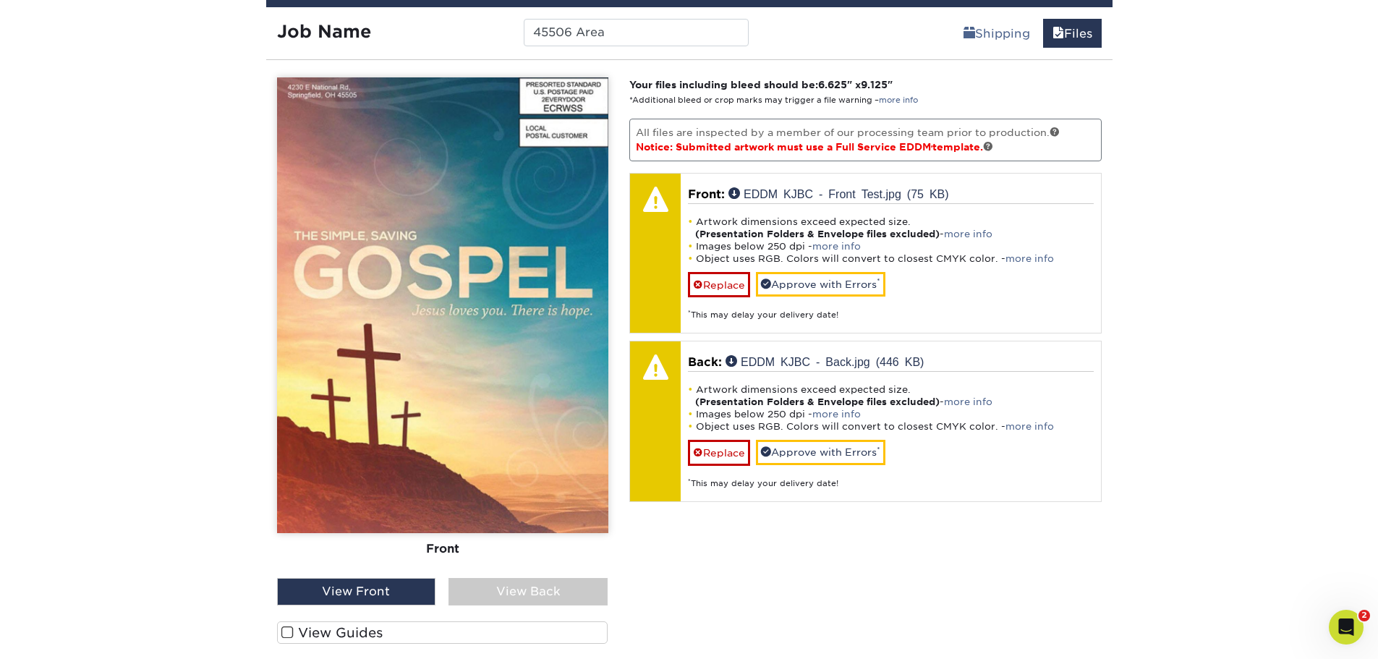
click at [540, 590] on div "View Back" at bounding box center [528, 591] width 159 height 27
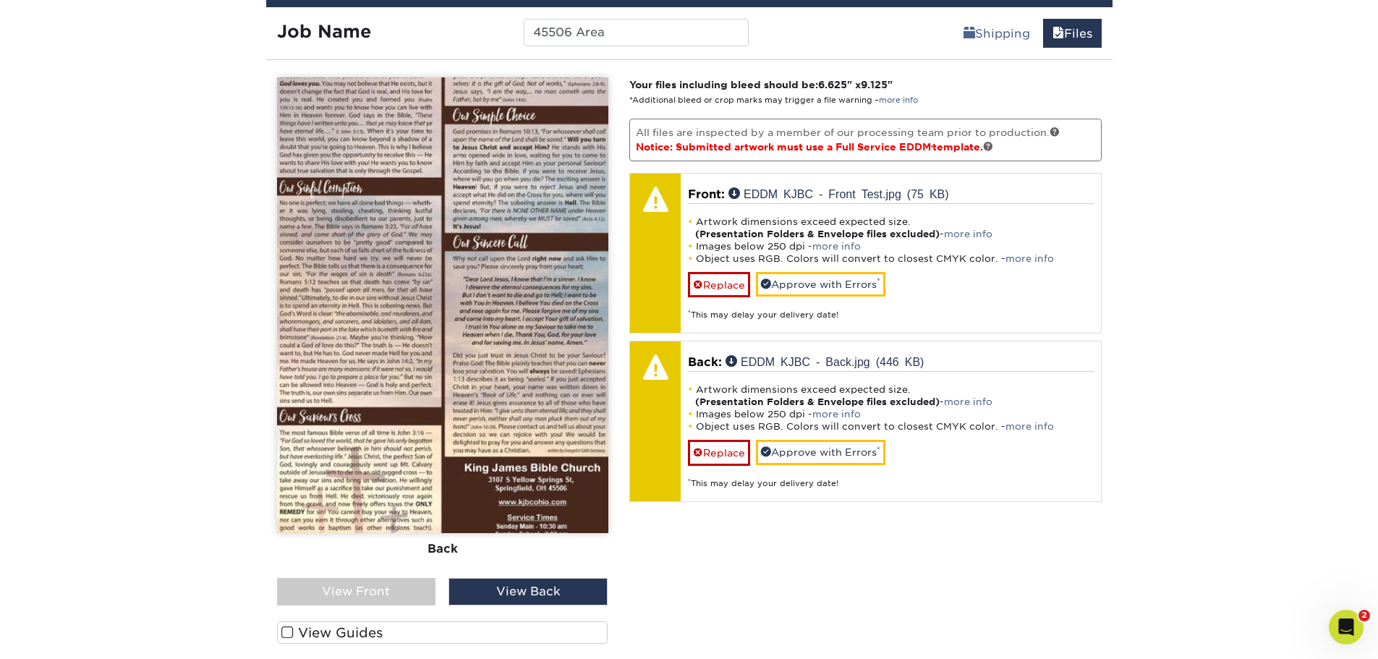
click at [1126, 457] on div "Products EDDM EDDM Postcards Previous Next" at bounding box center [689, 0] width 1378 height 1578
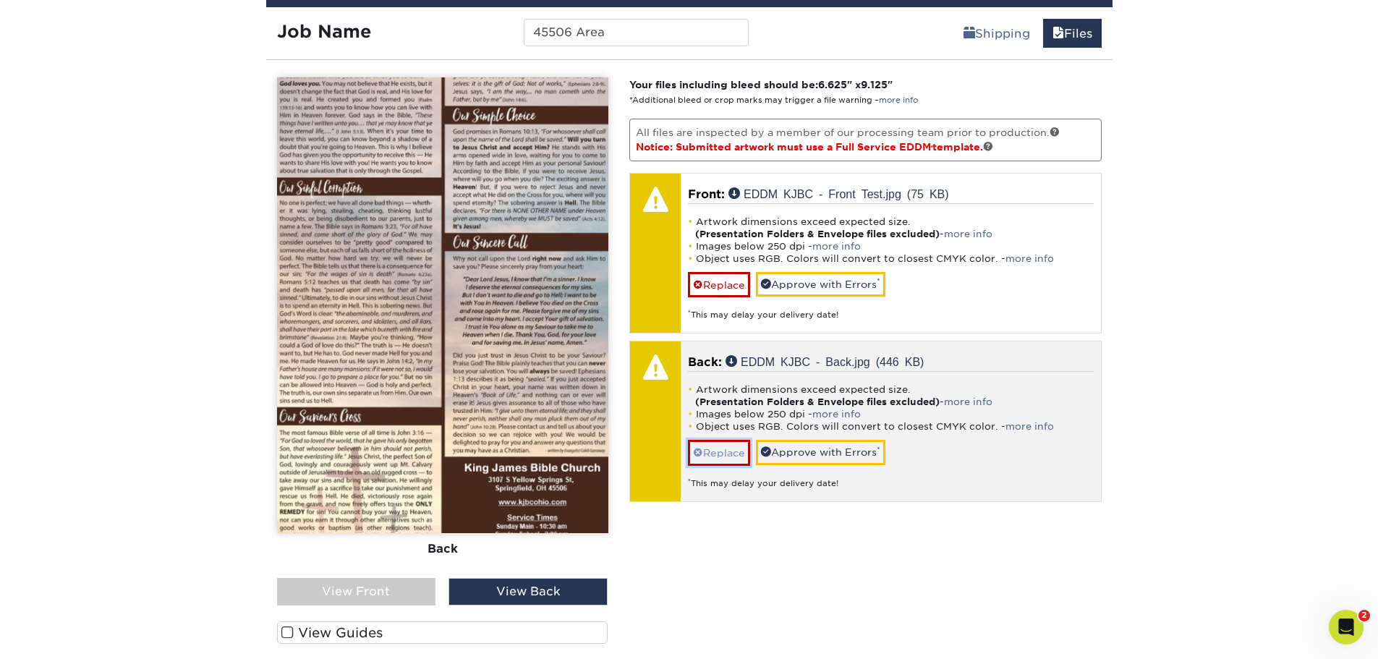
click at [716, 454] on link "Replace" at bounding box center [719, 452] width 62 height 25
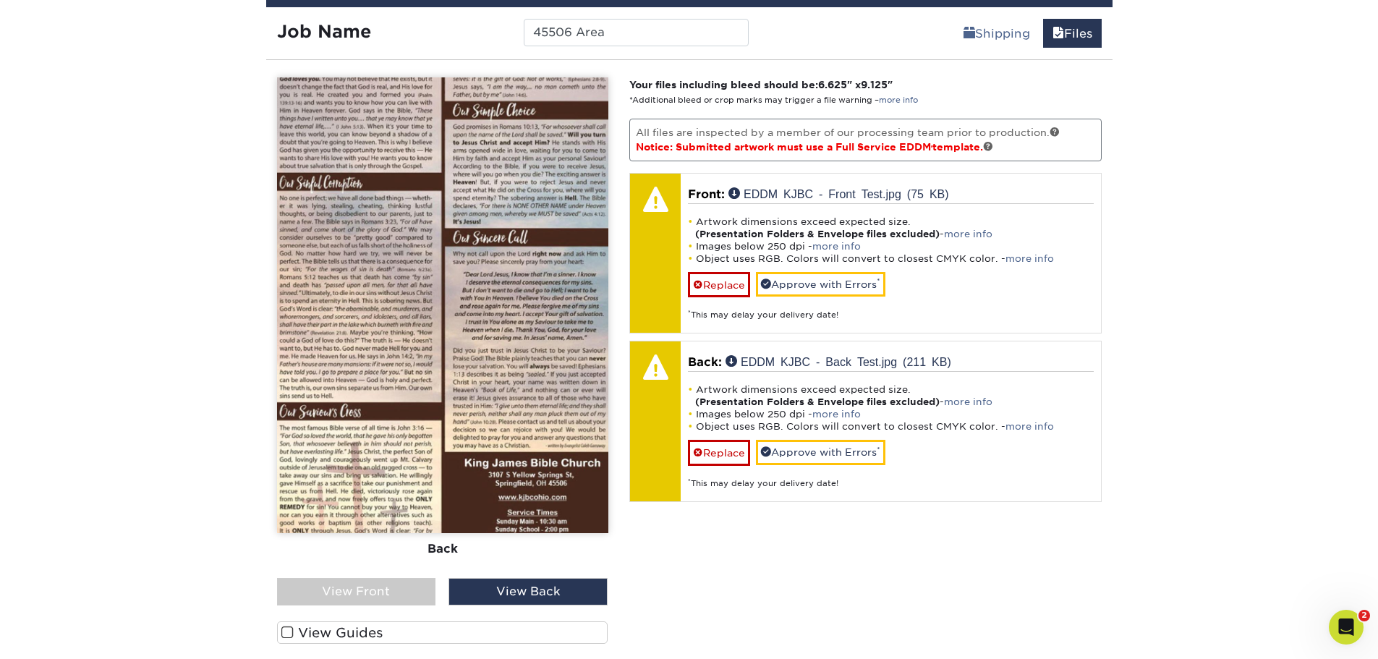
click at [1185, 397] on div "Products EDDM EDDM Postcards Previous Next" at bounding box center [689, 0] width 1378 height 1578
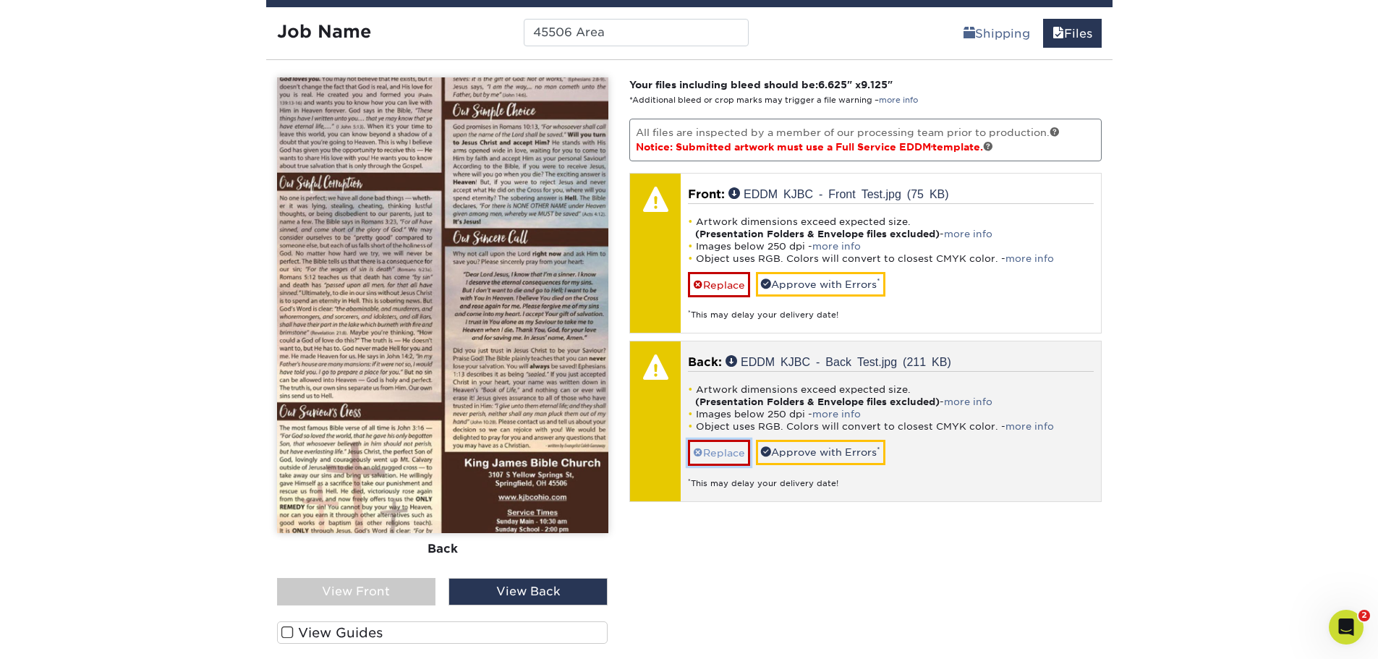
click at [730, 460] on link "Replace" at bounding box center [719, 452] width 62 height 25
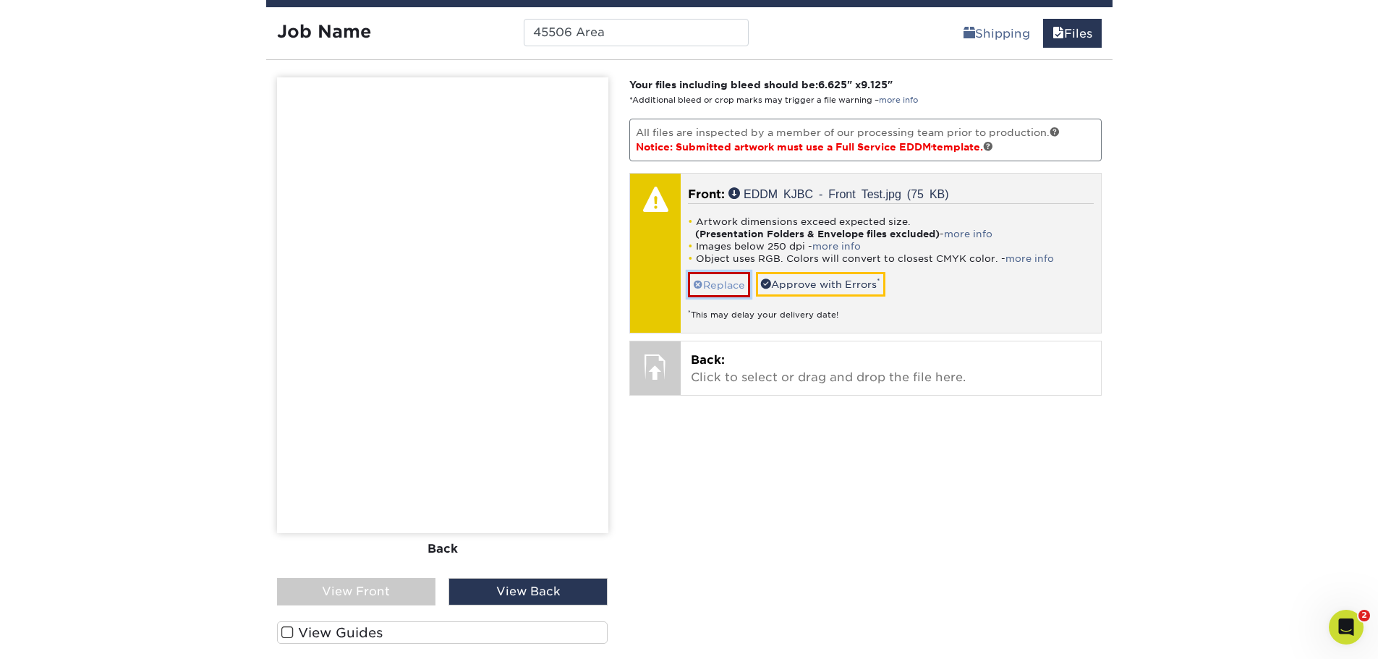
click at [716, 281] on link "Replace" at bounding box center [719, 284] width 62 height 25
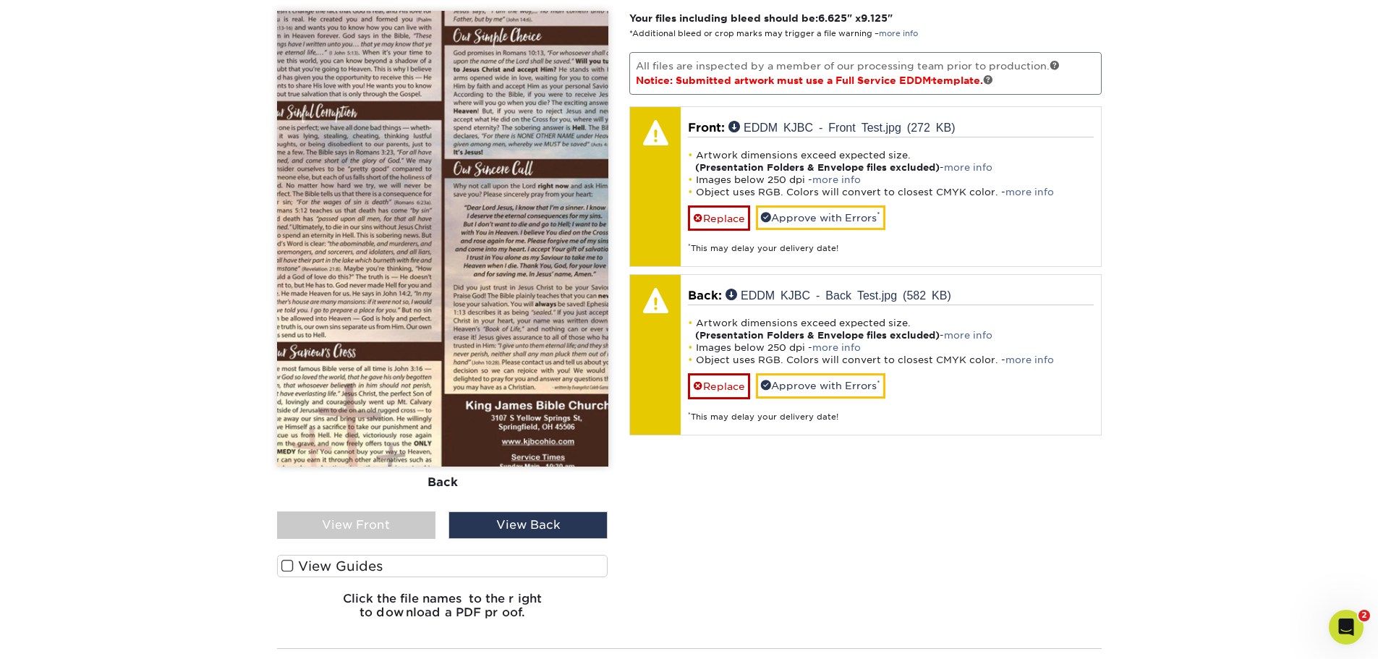
scroll to position [954, 0]
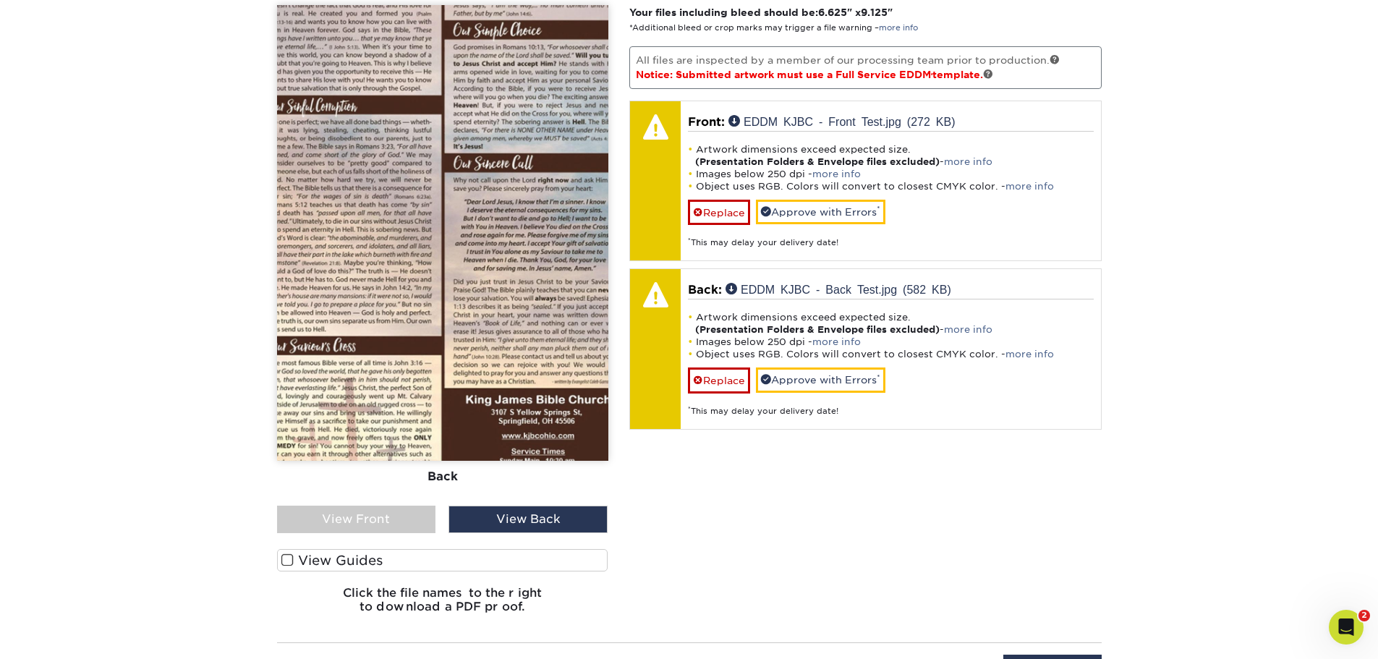
click at [334, 517] on div "View Front" at bounding box center [356, 519] width 159 height 27
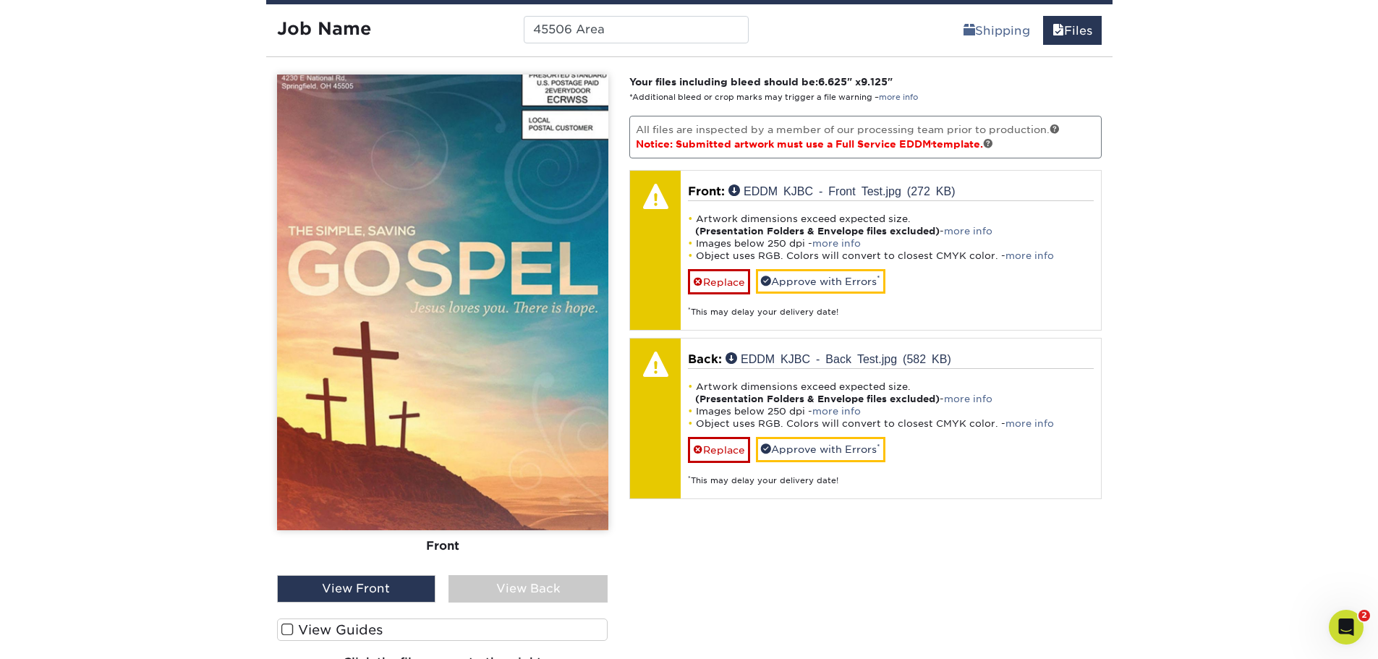
scroll to position [881, 0]
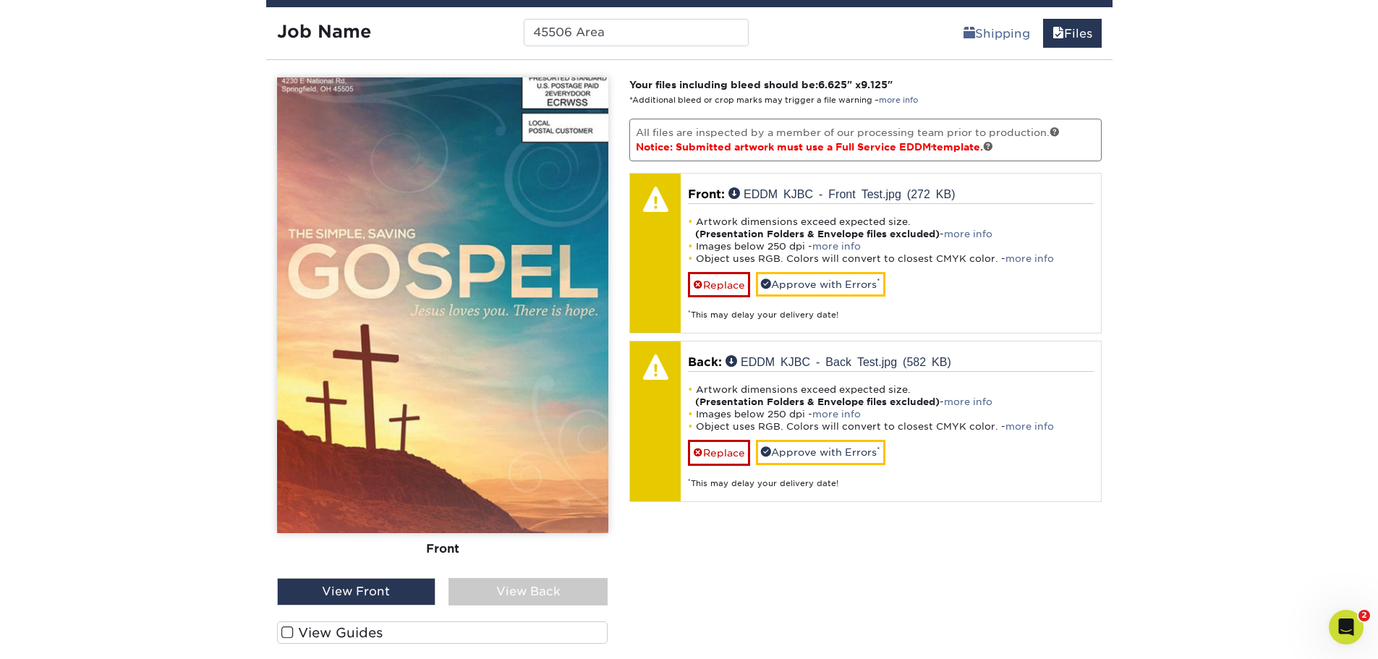
click at [1032, 522] on div "Your files including bleed should be: 6.625 " x 9.125 " *Additional bleed or cr…" at bounding box center [866, 387] width 494 height 620
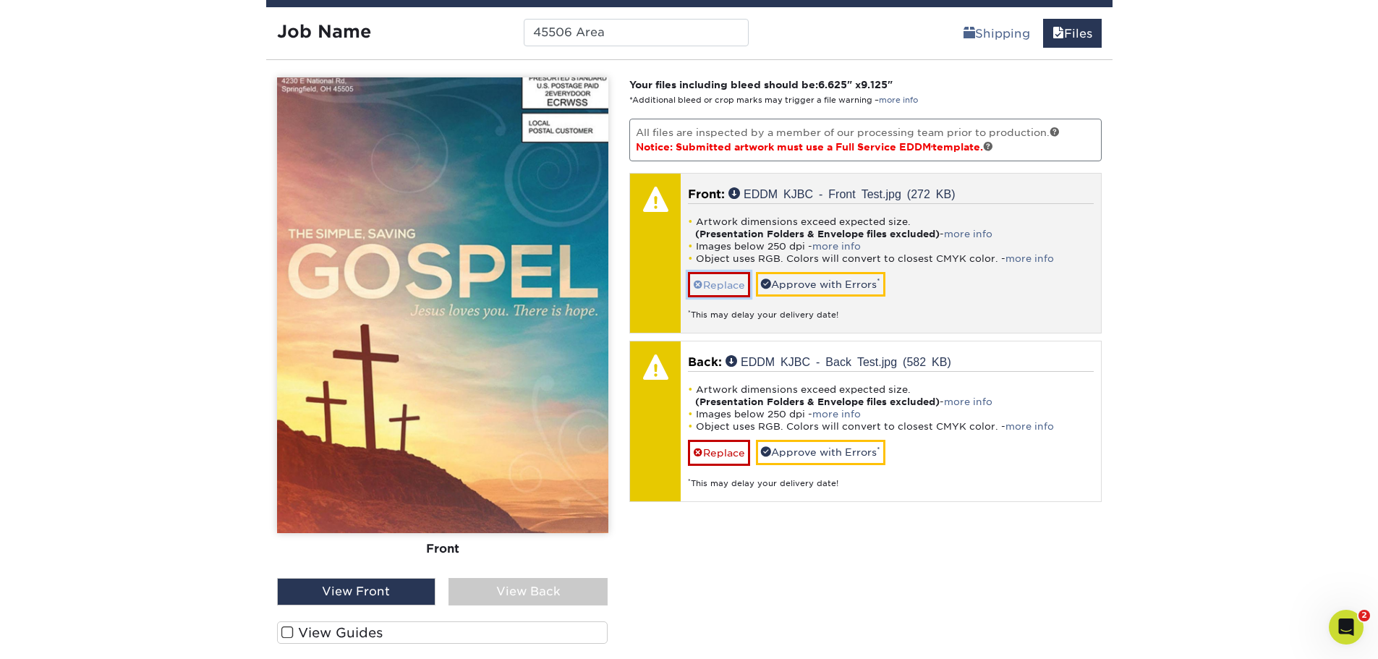
click at [698, 294] on link "Replace" at bounding box center [719, 284] width 62 height 25
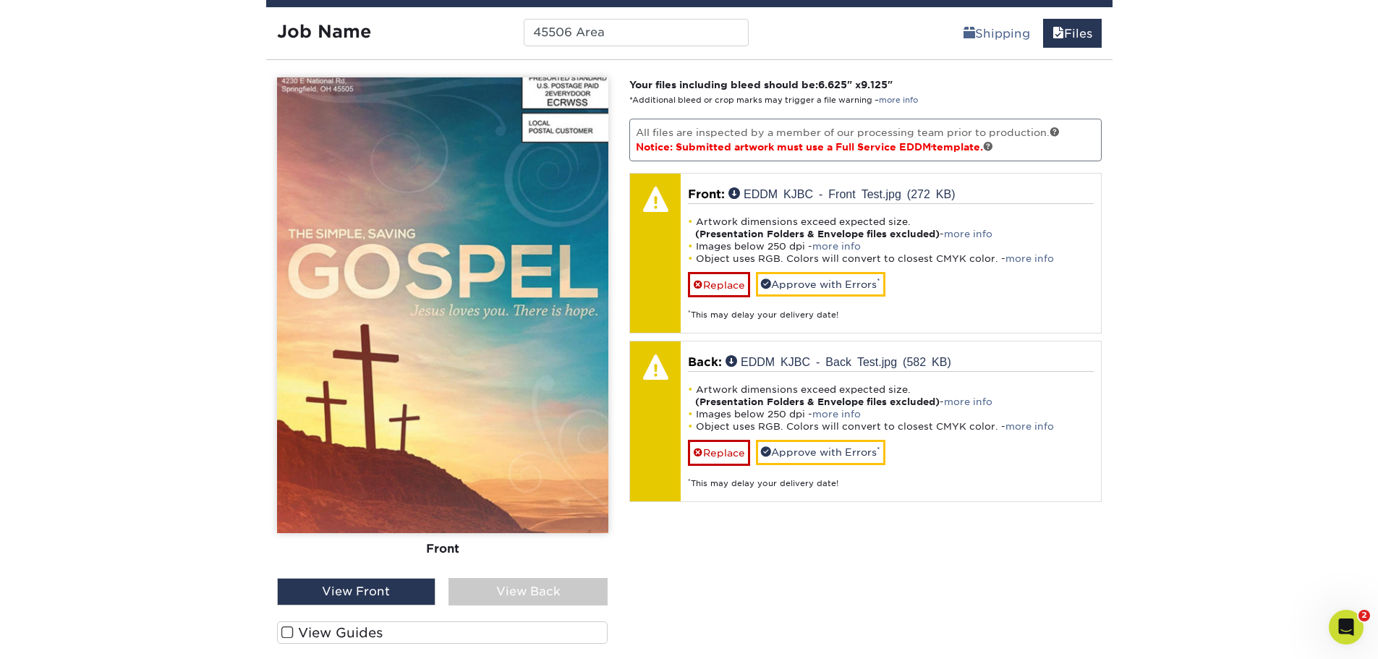
click at [340, 594] on div "View Front" at bounding box center [356, 591] width 159 height 27
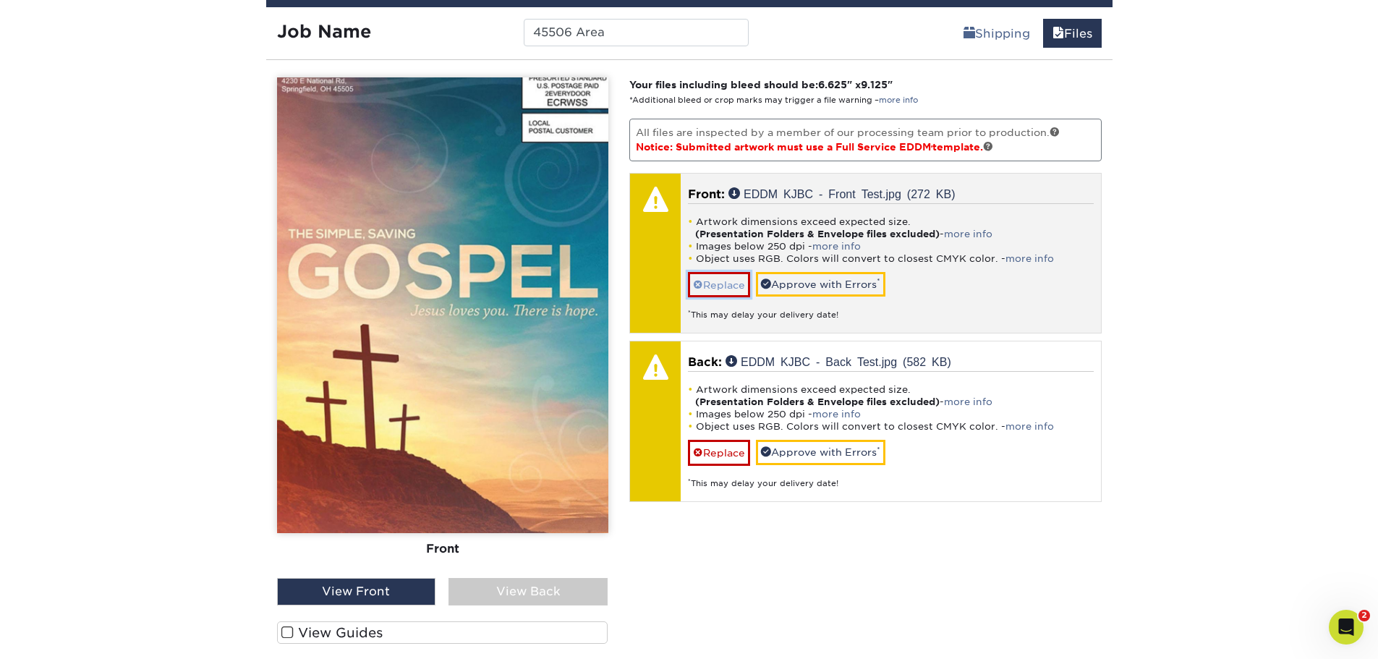
click at [736, 285] on link "Replace" at bounding box center [719, 284] width 62 height 25
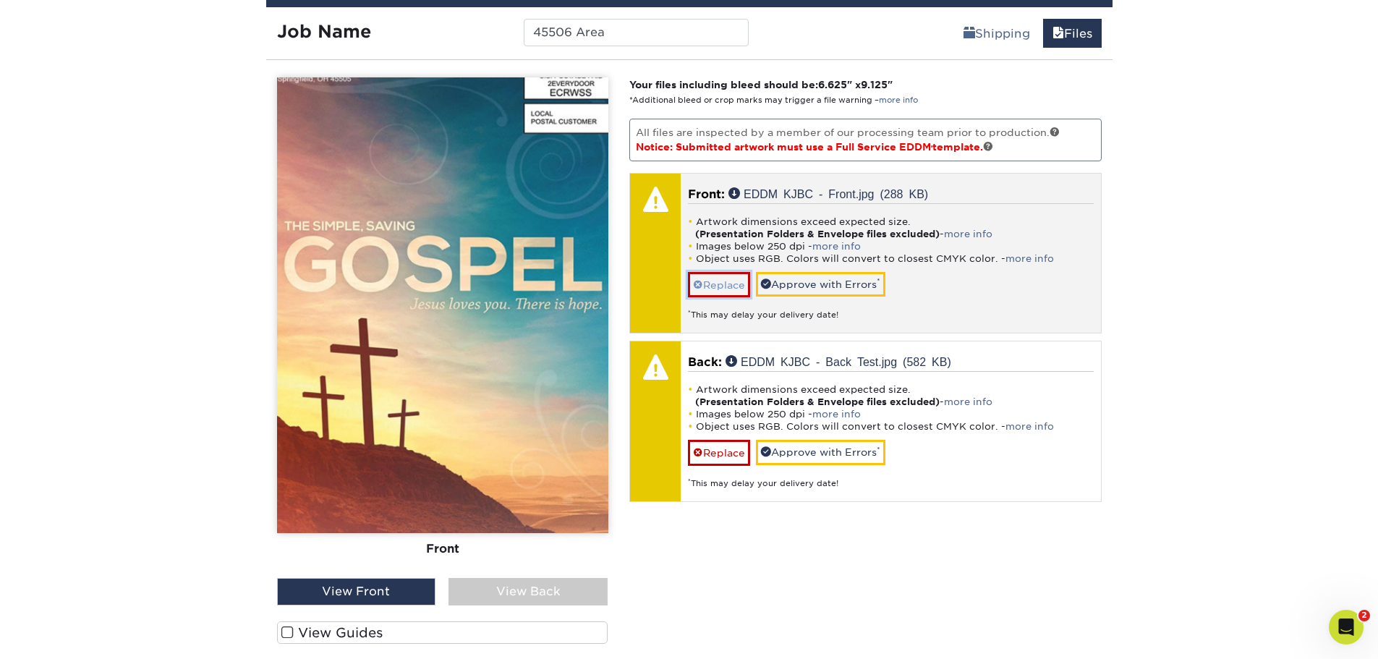
click at [737, 284] on link "Replace" at bounding box center [719, 284] width 62 height 25
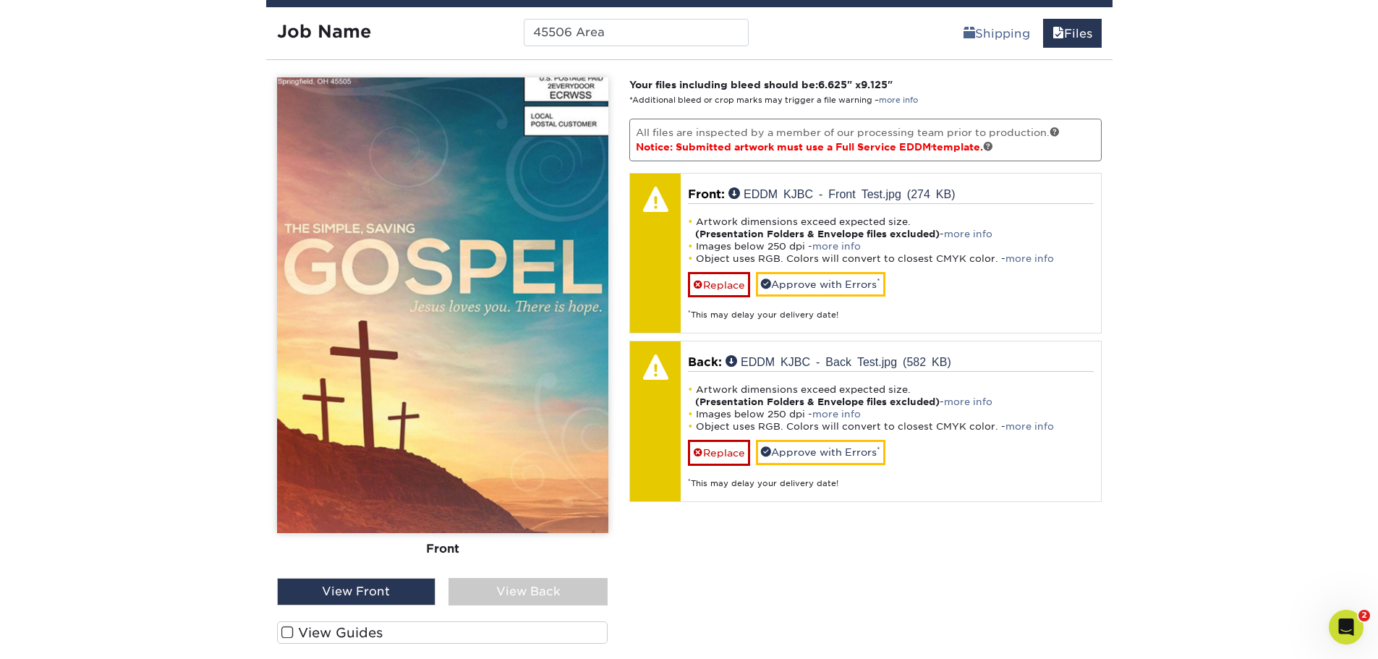
click at [323, 593] on div "View Front" at bounding box center [356, 591] width 159 height 27
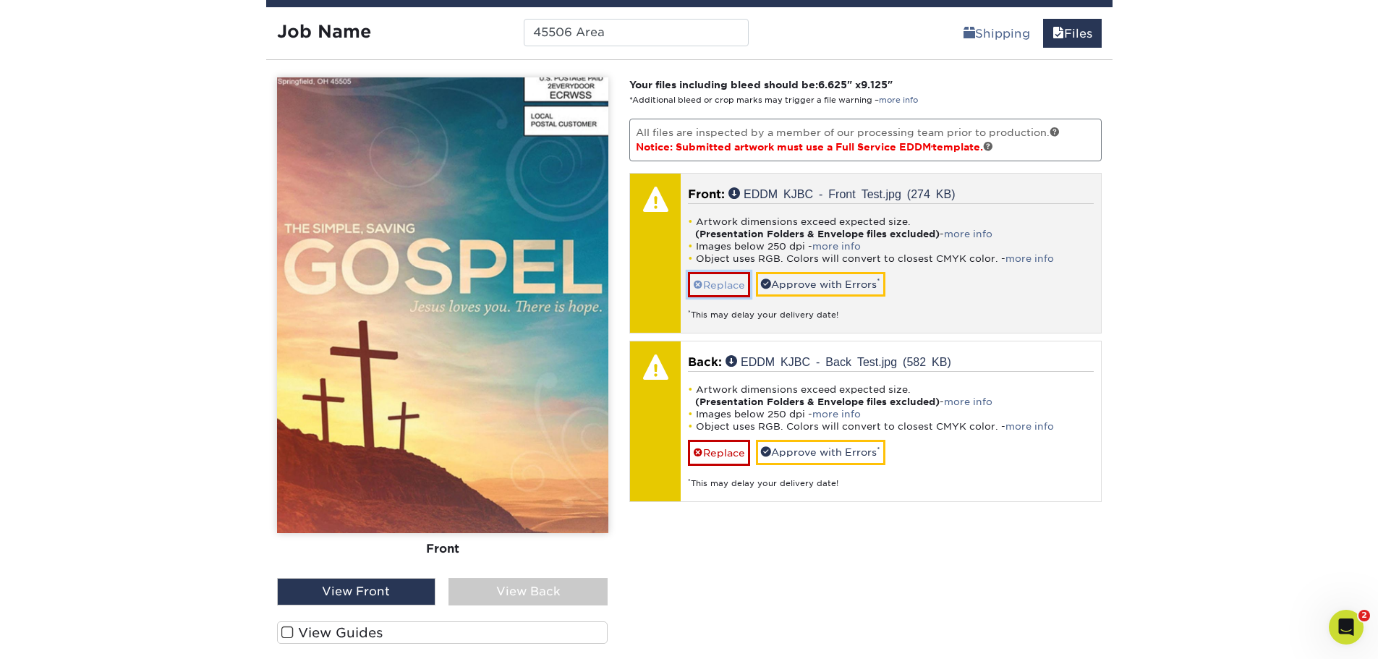
click at [730, 289] on link "Replace" at bounding box center [719, 284] width 62 height 25
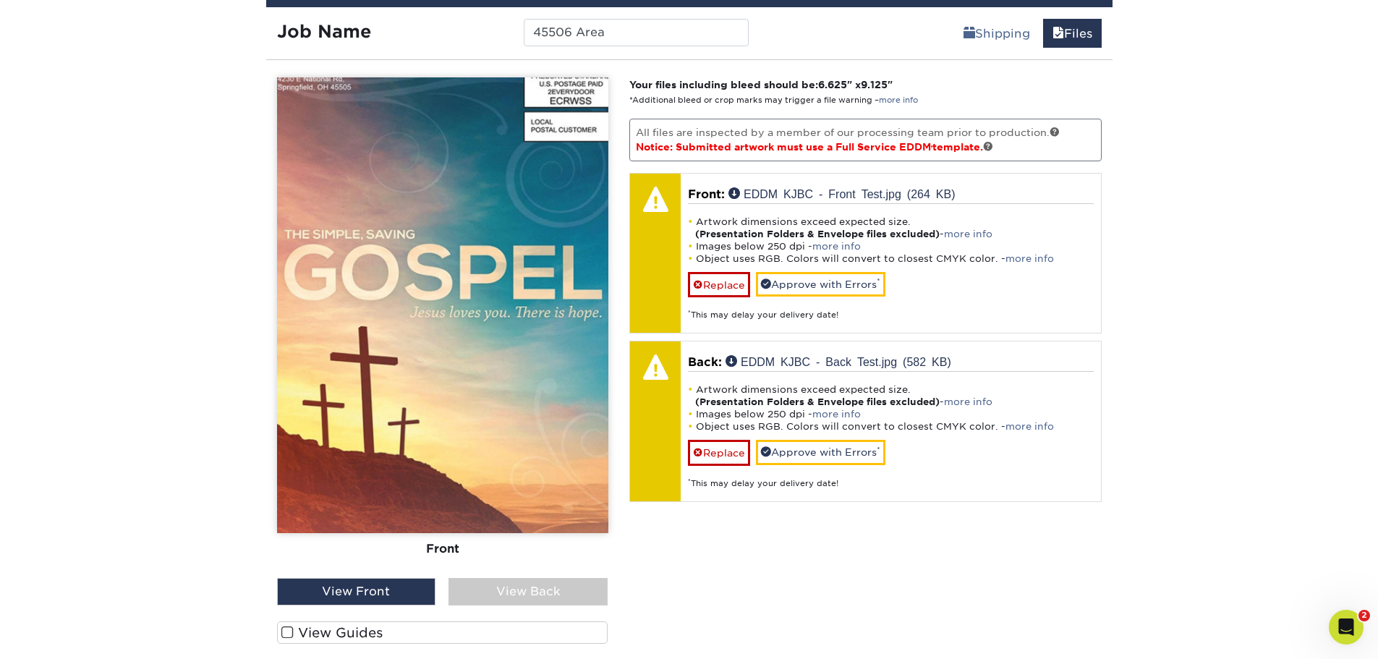
click at [330, 593] on div "View Front" at bounding box center [356, 591] width 159 height 27
click at [493, 606] on div "Front Back View Front View Back Front" at bounding box center [442, 387] width 331 height 620
click at [496, 595] on div "View Back" at bounding box center [528, 591] width 159 height 27
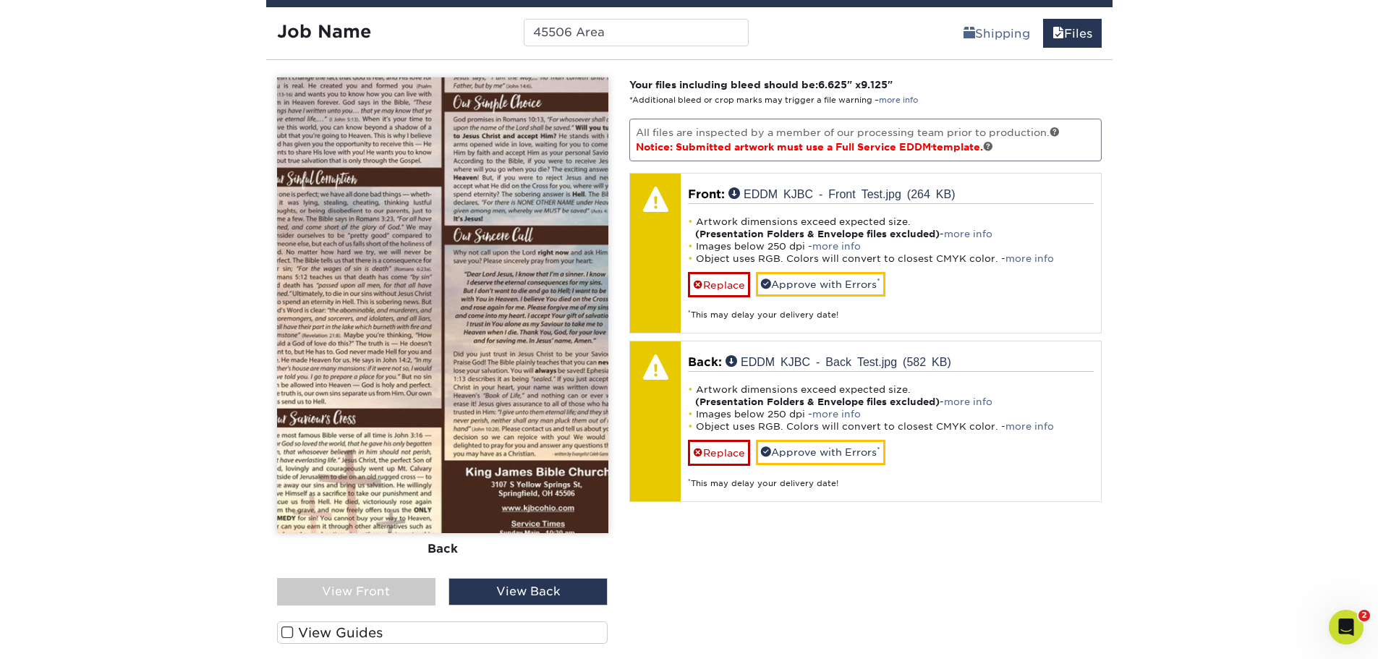
click at [392, 599] on div "View Front" at bounding box center [356, 591] width 159 height 27
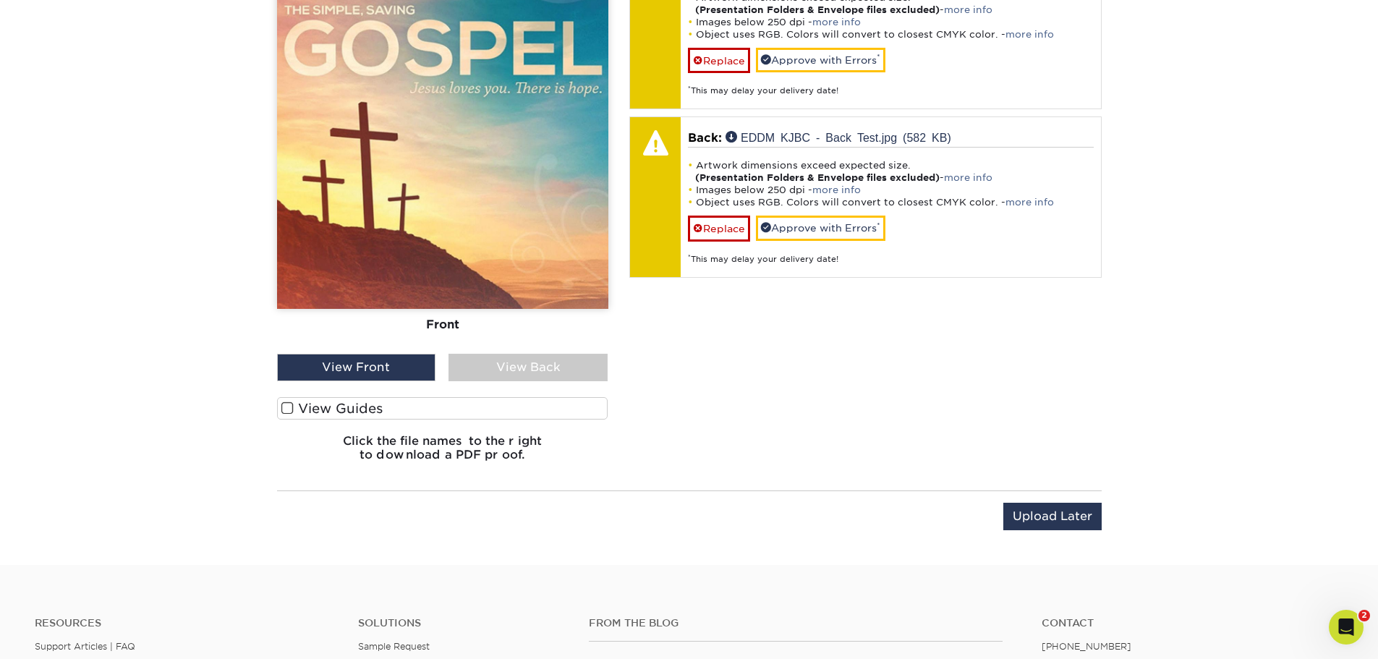
scroll to position [809, 0]
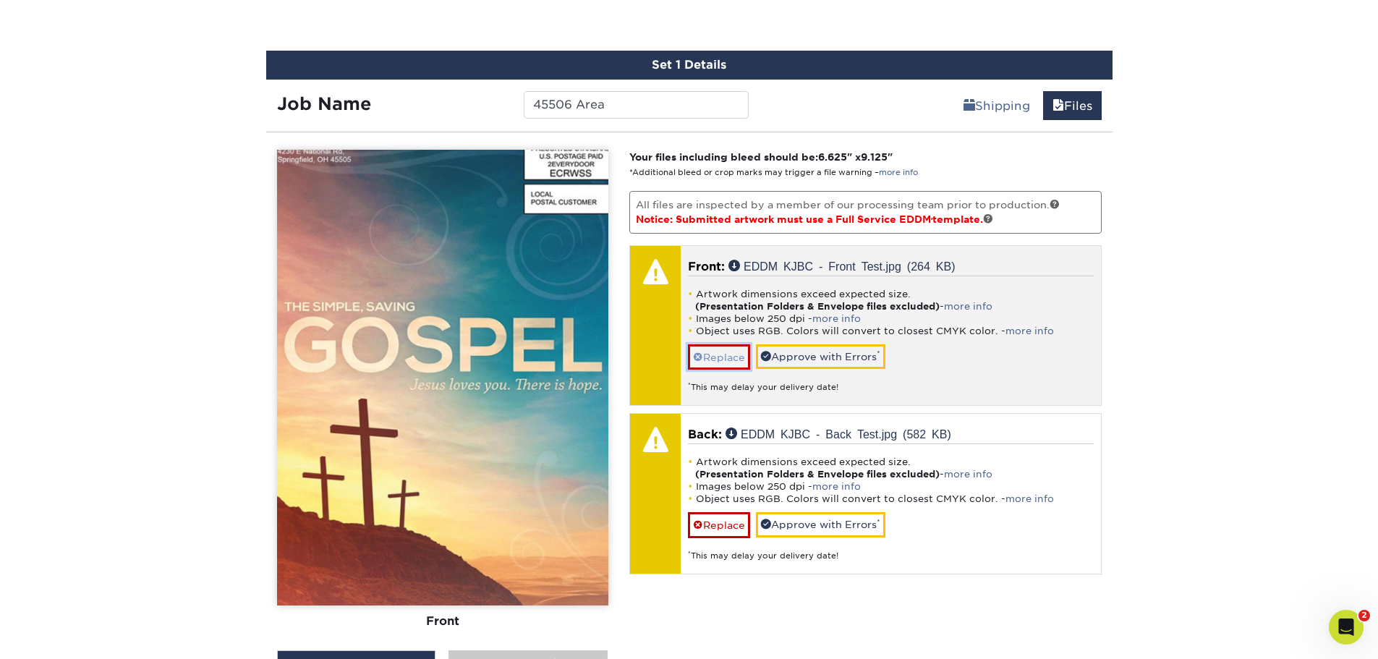
click at [713, 350] on link "Replace" at bounding box center [719, 356] width 62 height 25
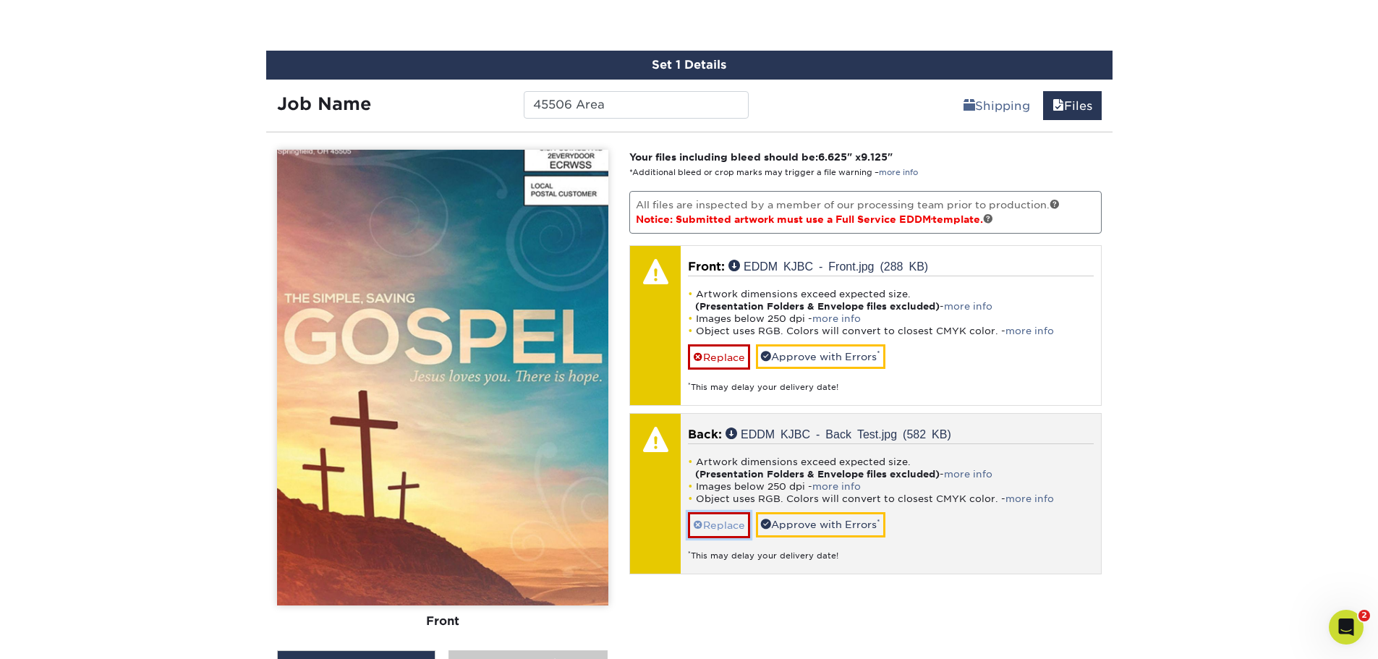
click at [732, 523] on link "Replace" at bounding box center [719, 524] width 62 height 25
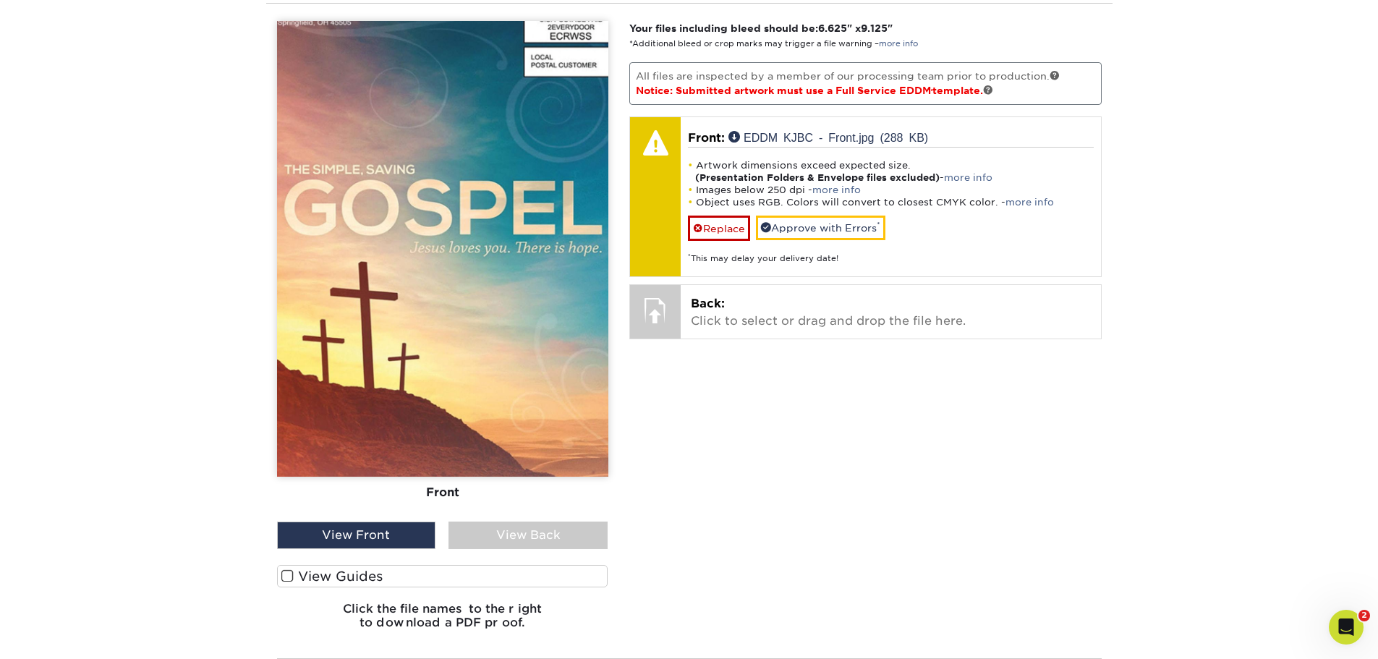
scroll to position [954, 0]
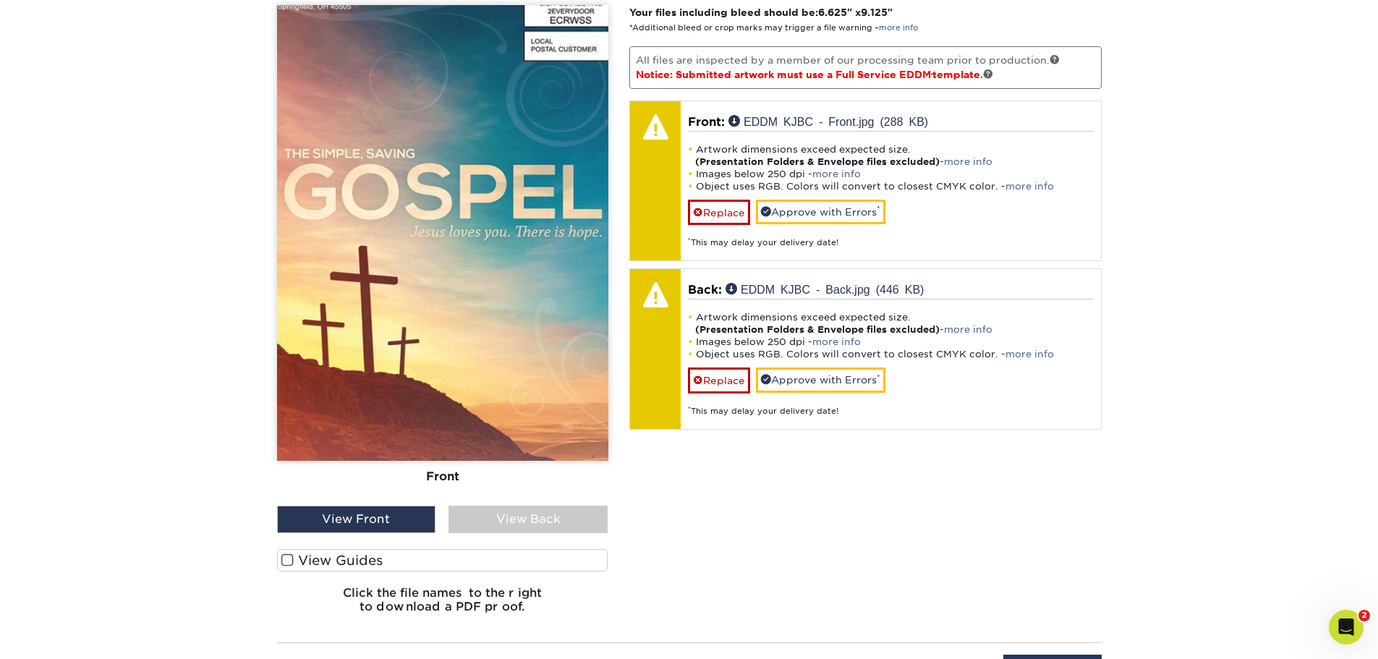
click at [541, 520] on div "View Back" at bounding box center [528, 519] width 159 height 27
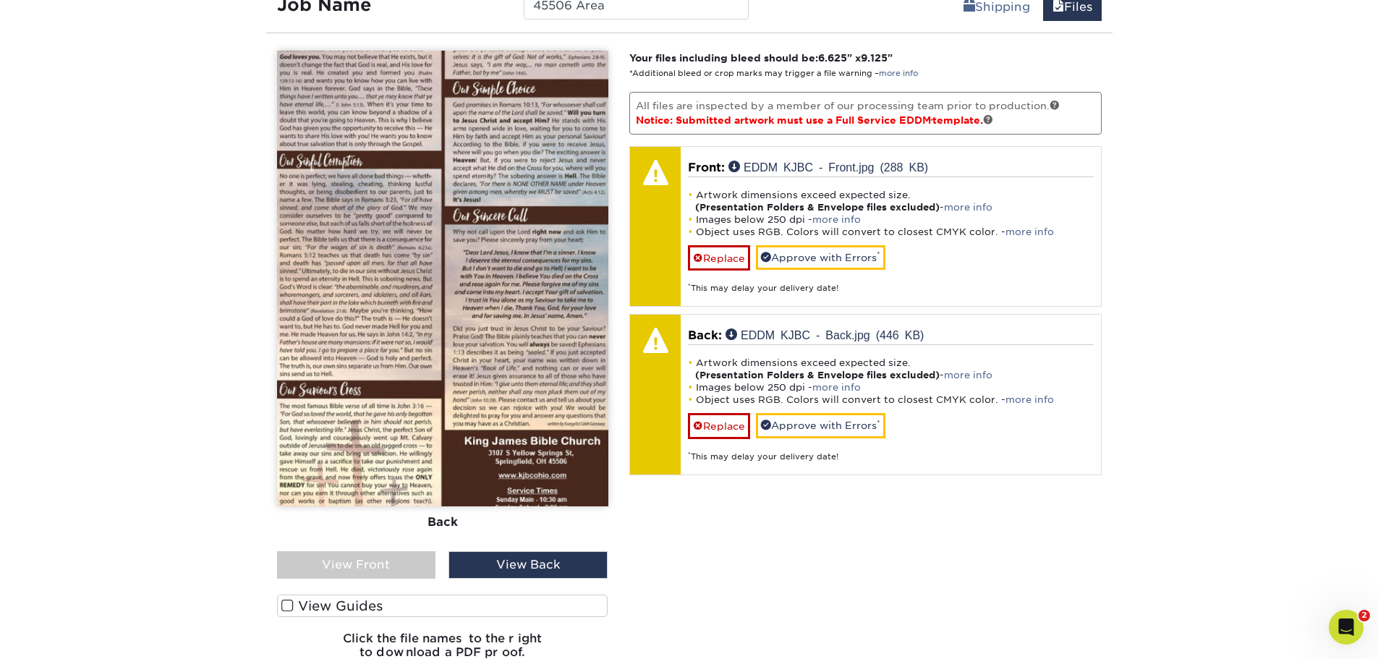
scroll to position [881, 0]
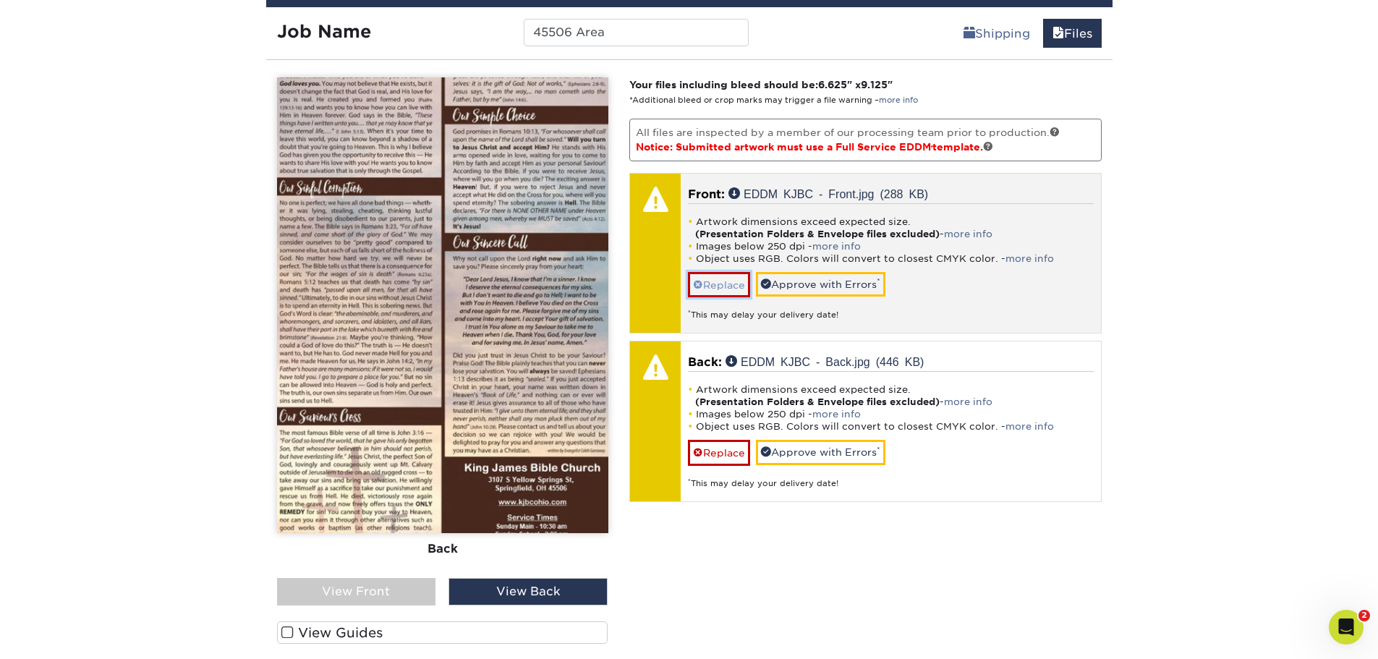
click at [727, 281] on link "Replace" at bounding box center [719, 284] width 62 height 25
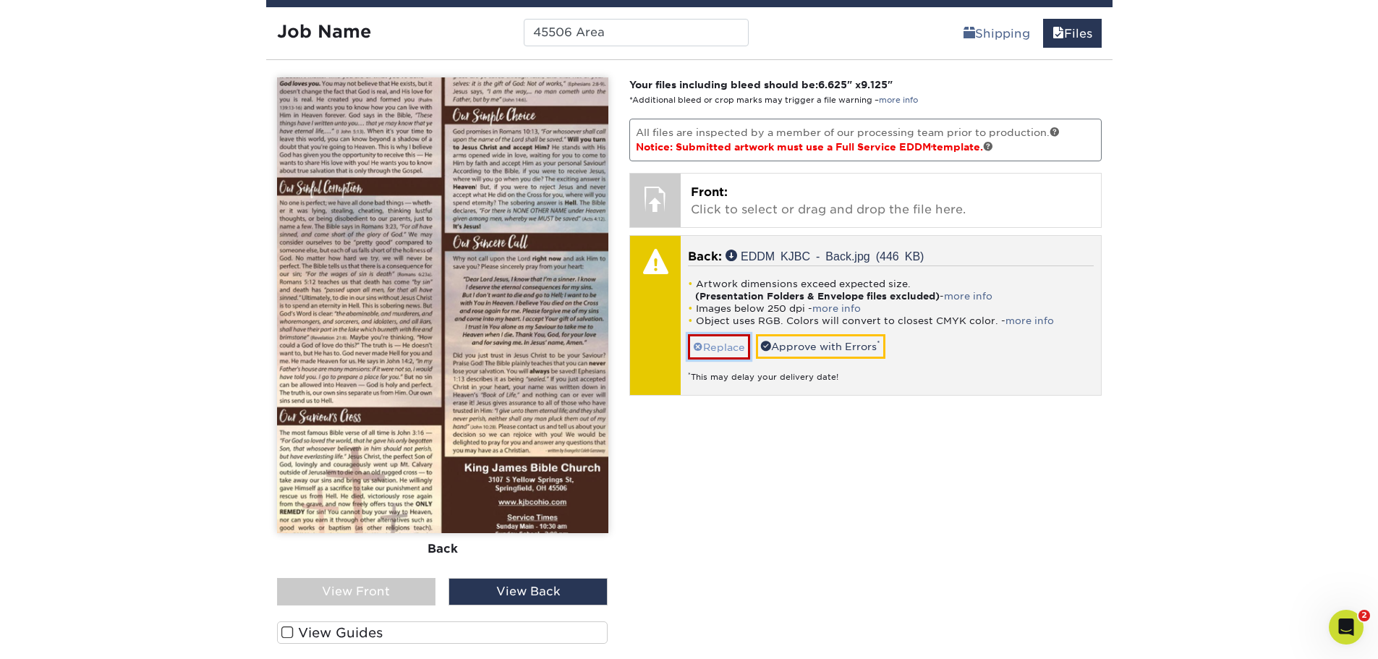
click at [719, 352] on link "Replace" at bounding box center [719, 346] width 62 height 25
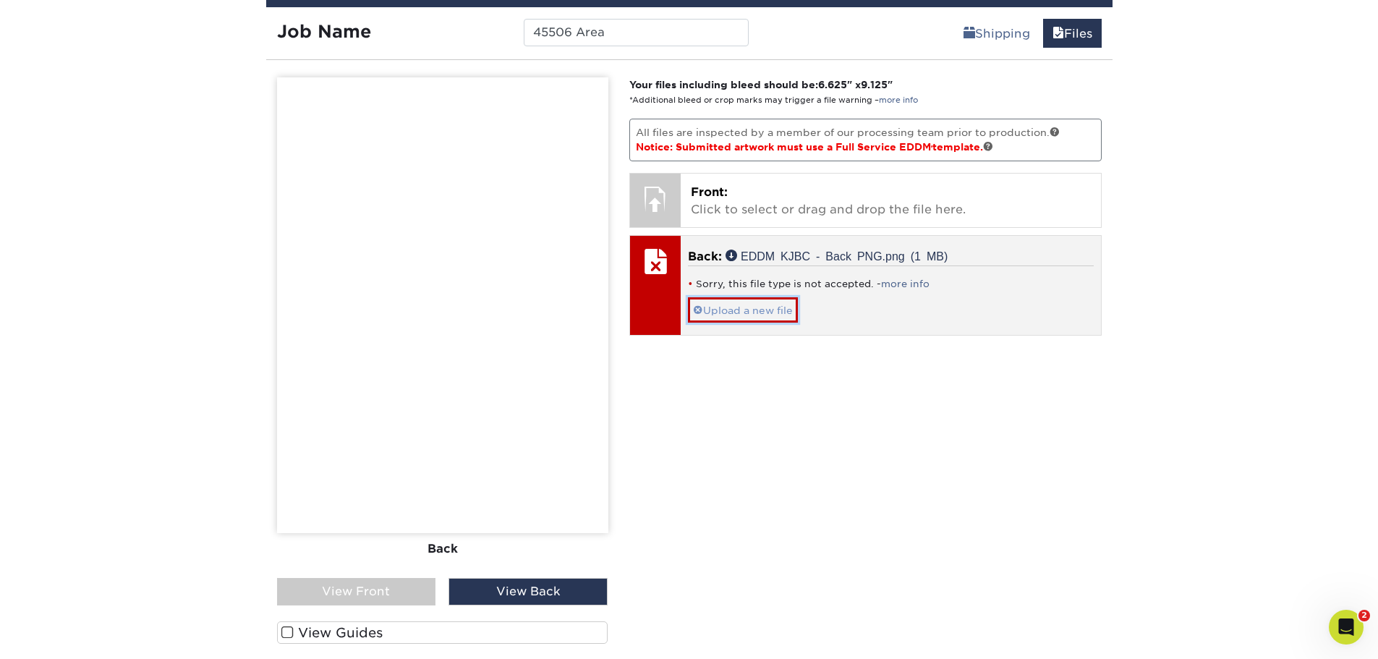
click at [740, 305] on link "Upload a new file" at bounding box center [743, 309] width 110 height 25
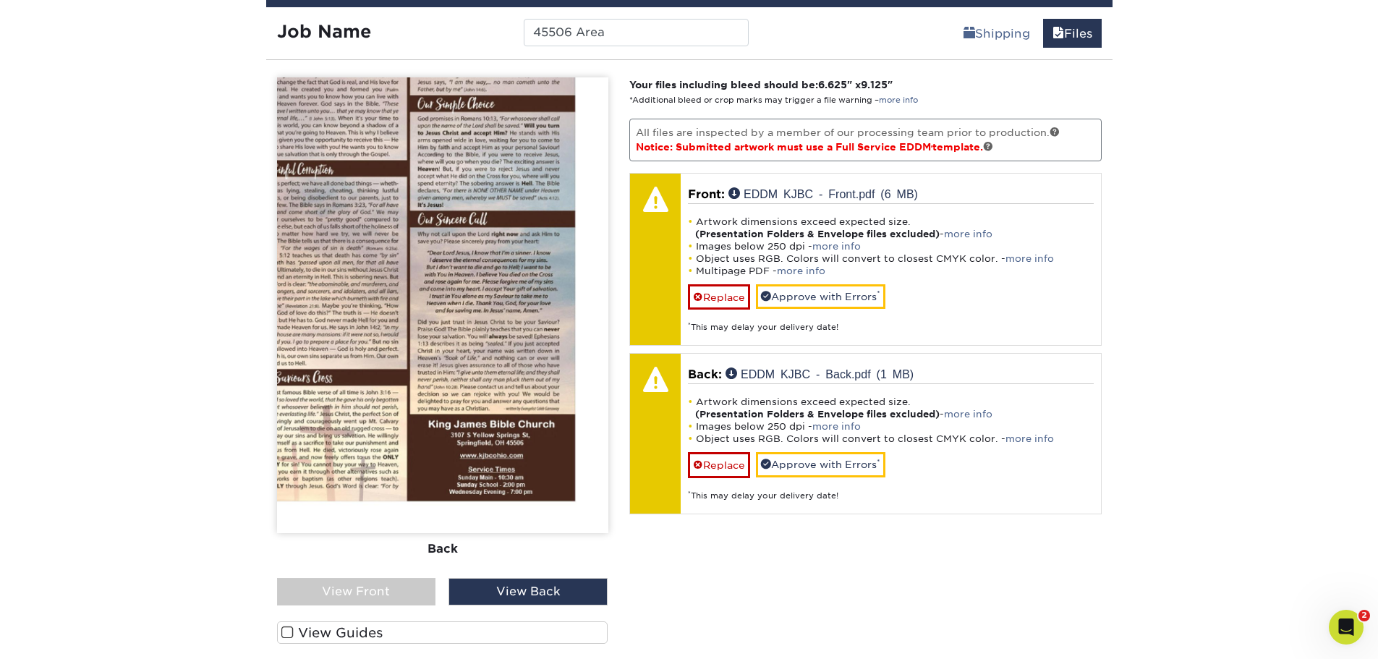
click at [336, 598] on div "View Front" at bounding box center [356, 591] width 159 height 27
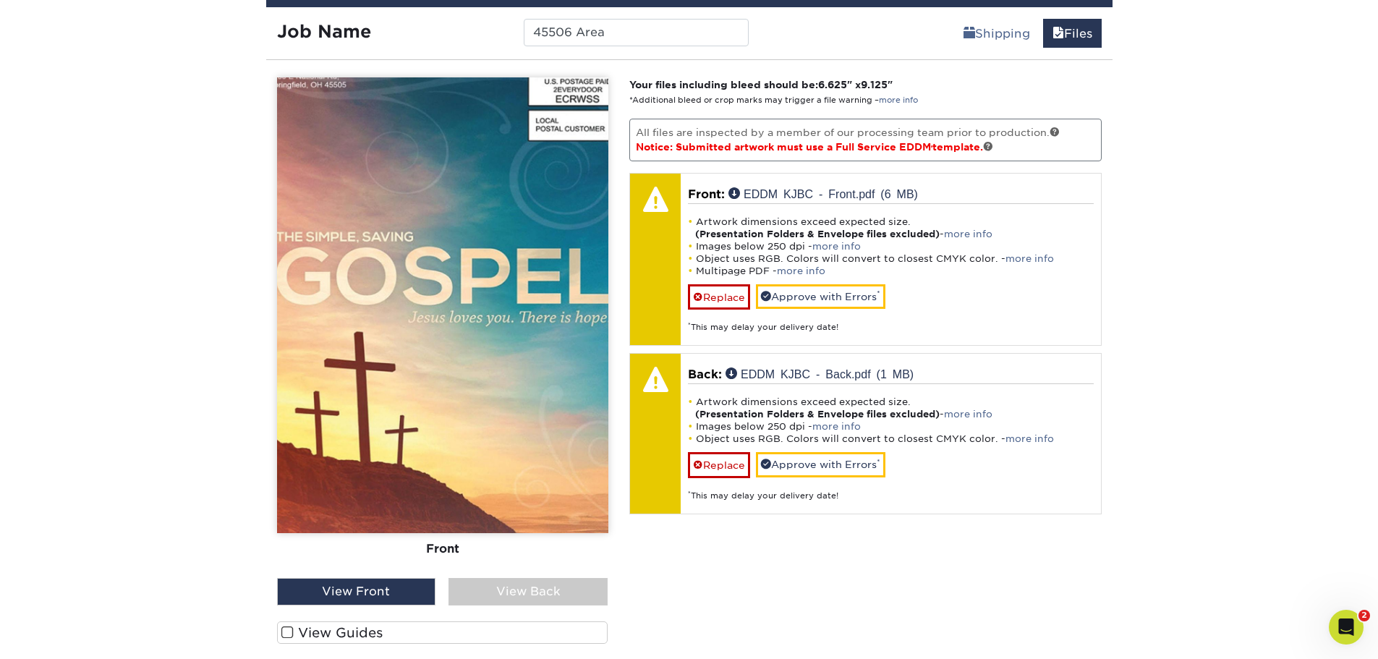
click at [481, 586] on div "View Back" at bounding box center [528, 591] width 159 height 27
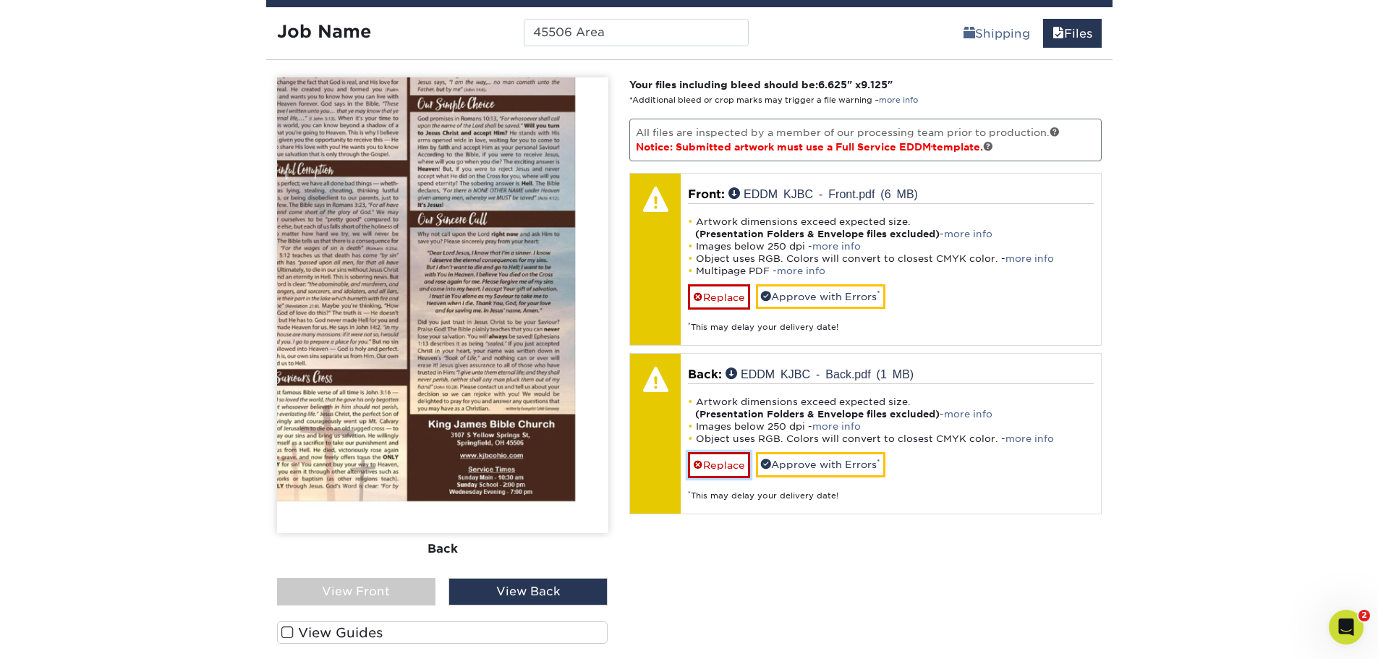
click at [732, 468] on link "Replace" at bounding box center [719, 464] width 62 height 25
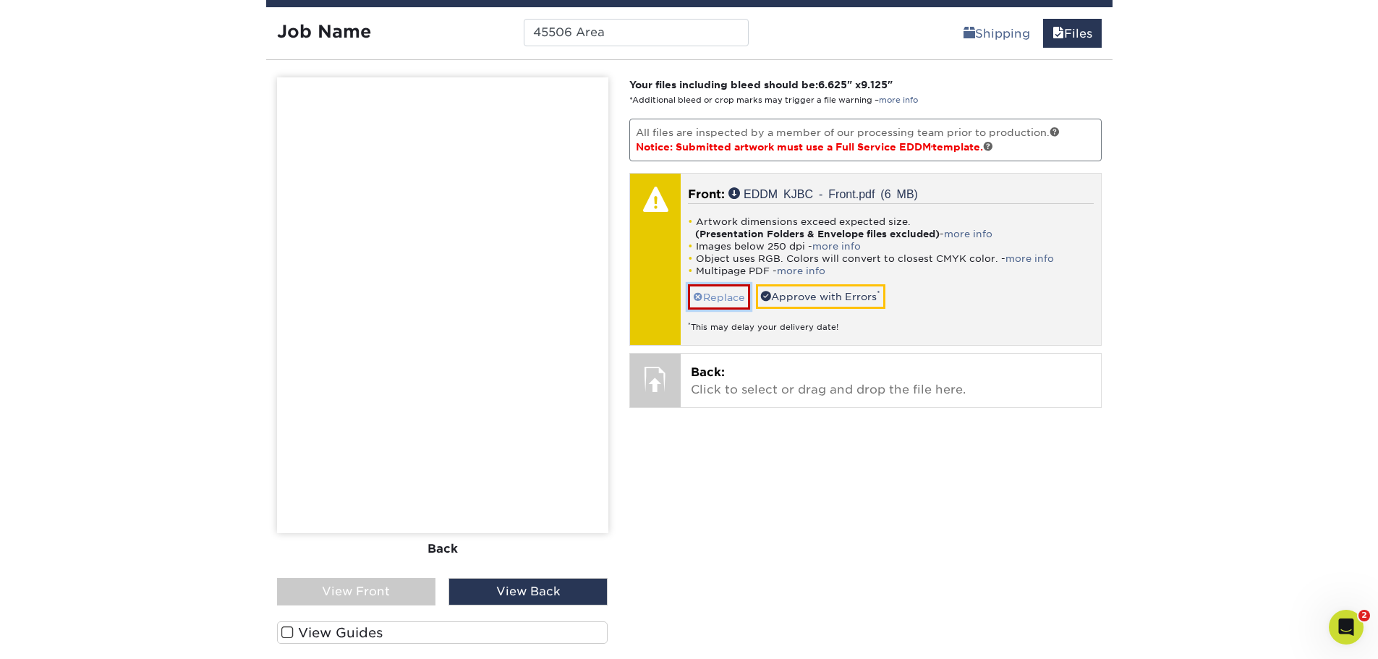
click at [717, 300] on link "Replace" at bounding box center [719, 296] width 62 height 25
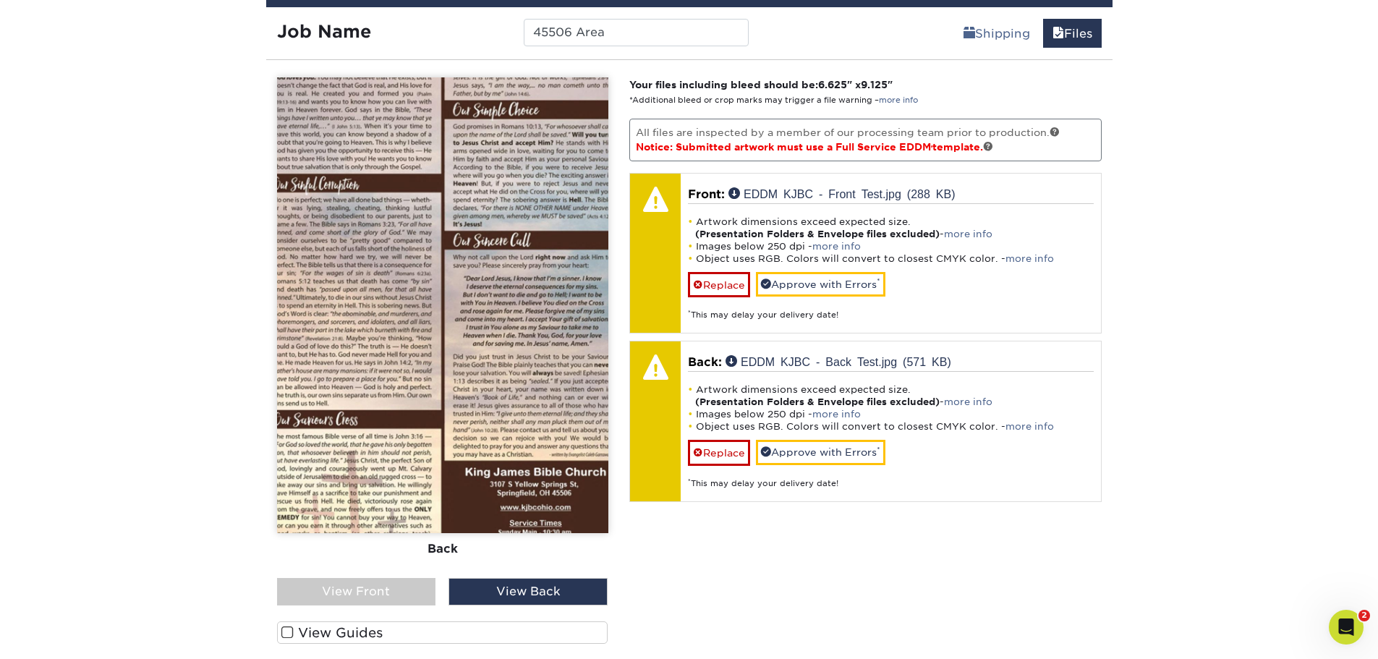
click at [359, 573] on div "Front Back" at bounding box center [442, 327] width 331 height 501
click at [365, 583] on div "View Front" at bounding box center [356, 591] width 159 height 27
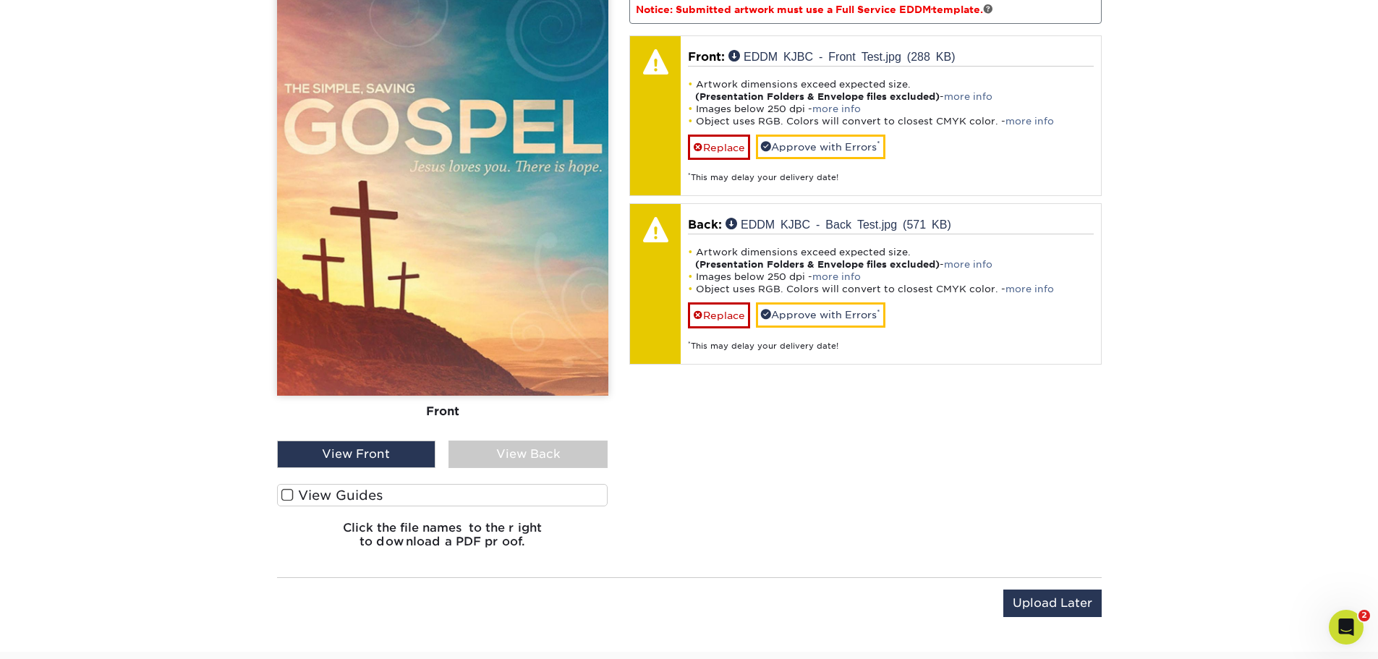
scroll to position [1026, 0]
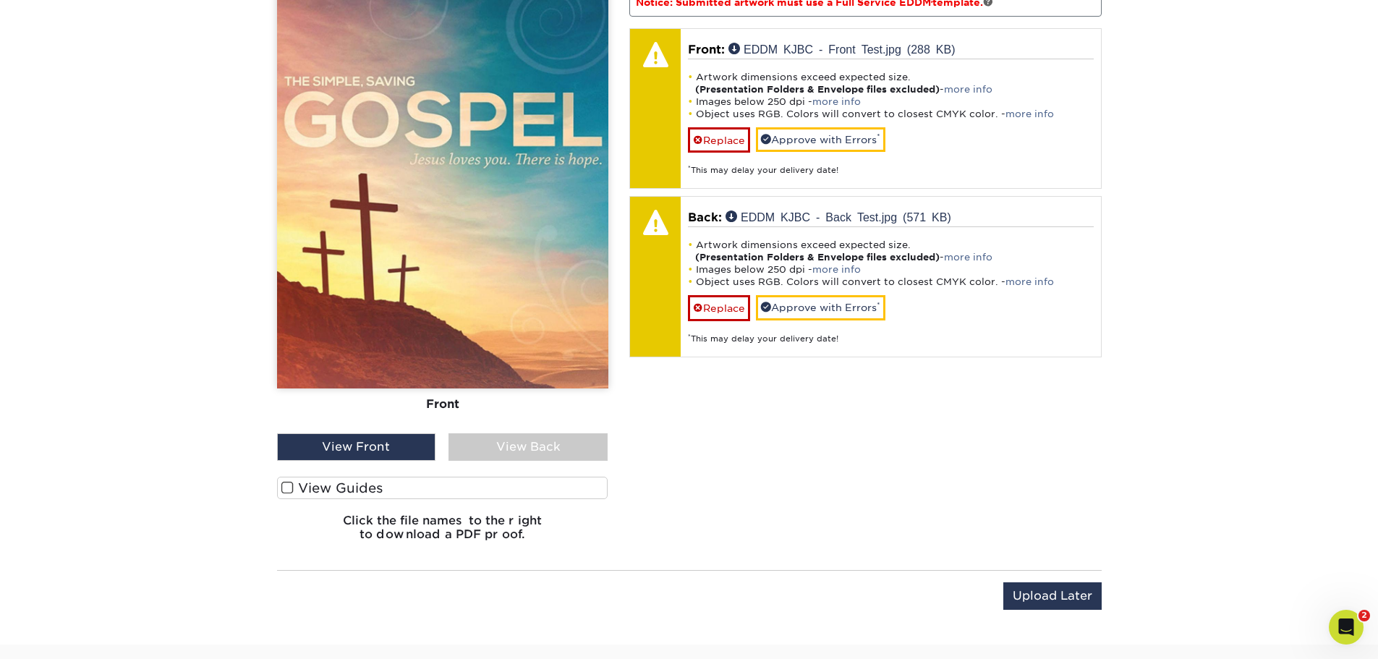
click at [557, 457] on div "View Back" at bounding box center [528, 446] width 159 height 27
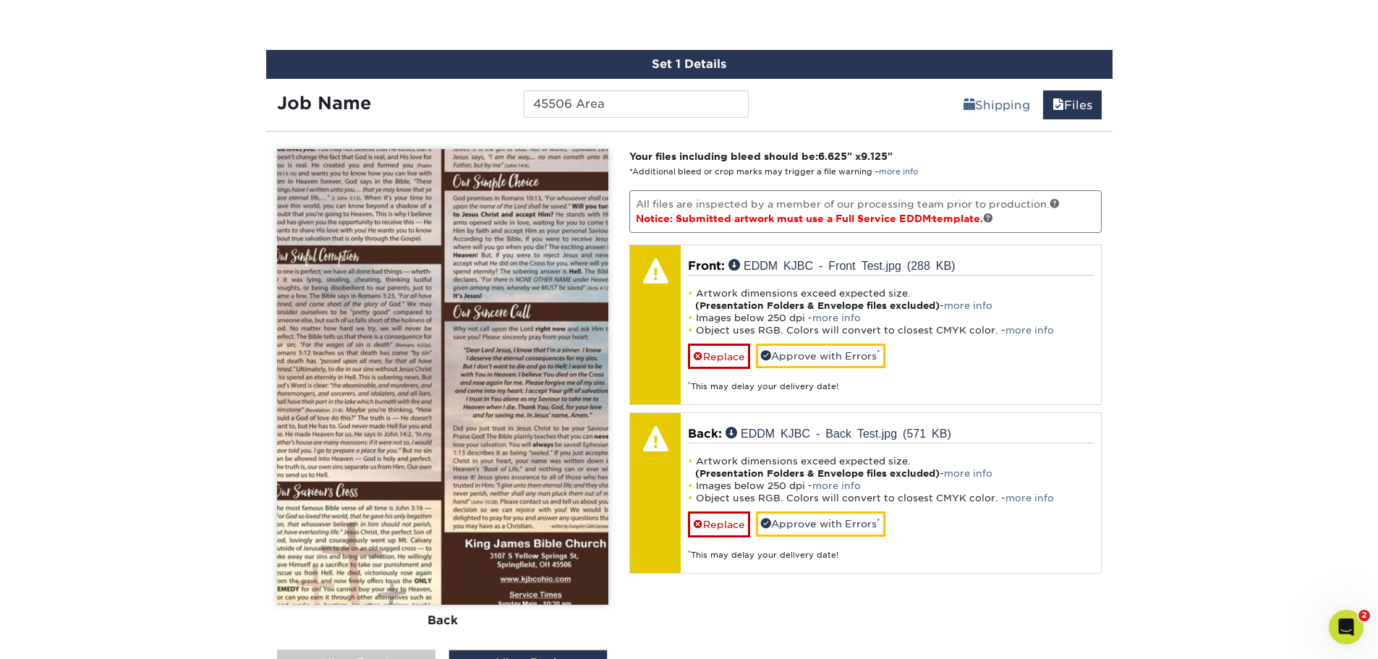
scroll to position [809, 0]
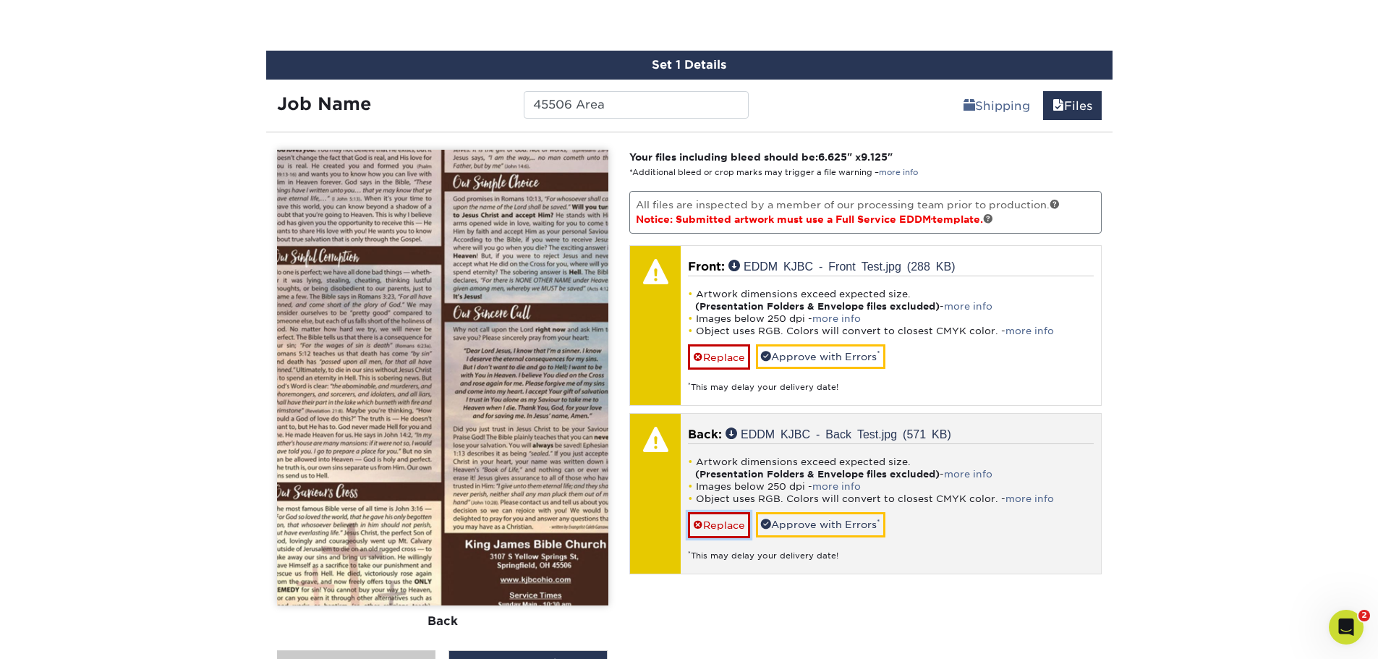
drag, startPoint x: 731, startPoint y: 535, endPoint x: 721, endPoint y: 452, distance: 83.7
click at [731, 534] on link "Replace" at bounding box center [719, 524] width 62 height 25
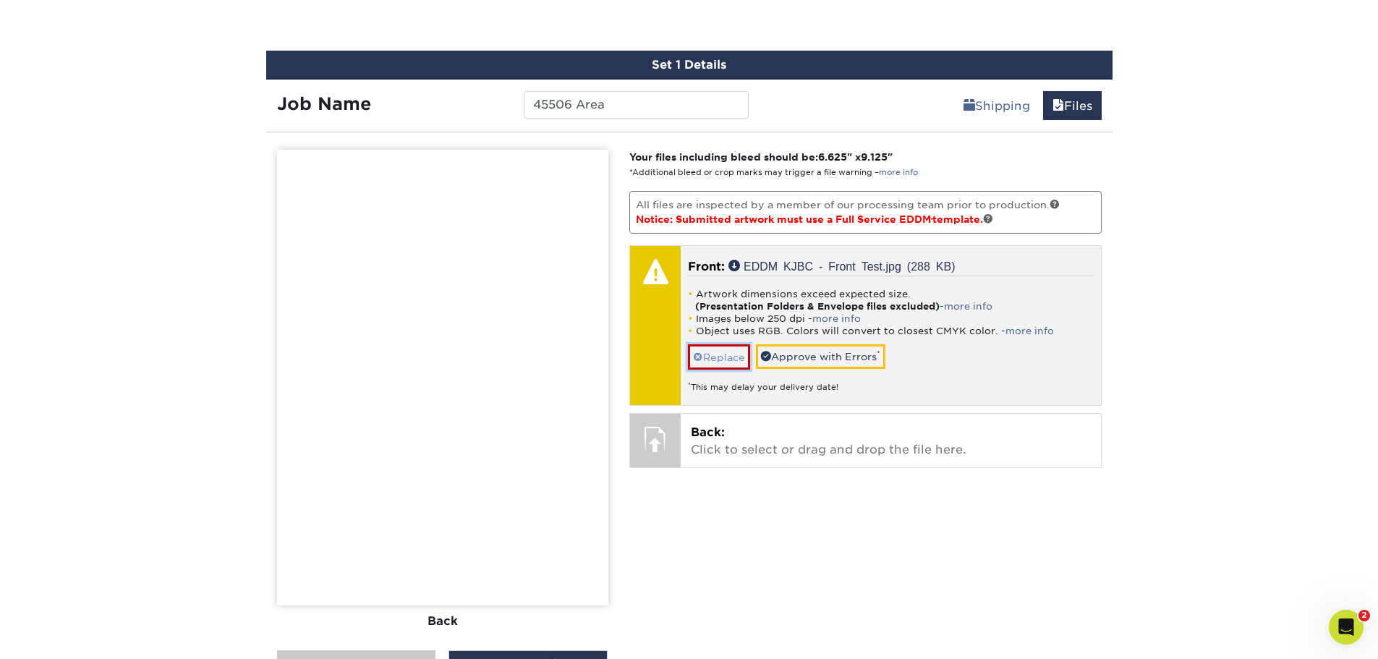
click at [710, 353] on link "Replace" at bounding box center [719, 356] width 62 height 25
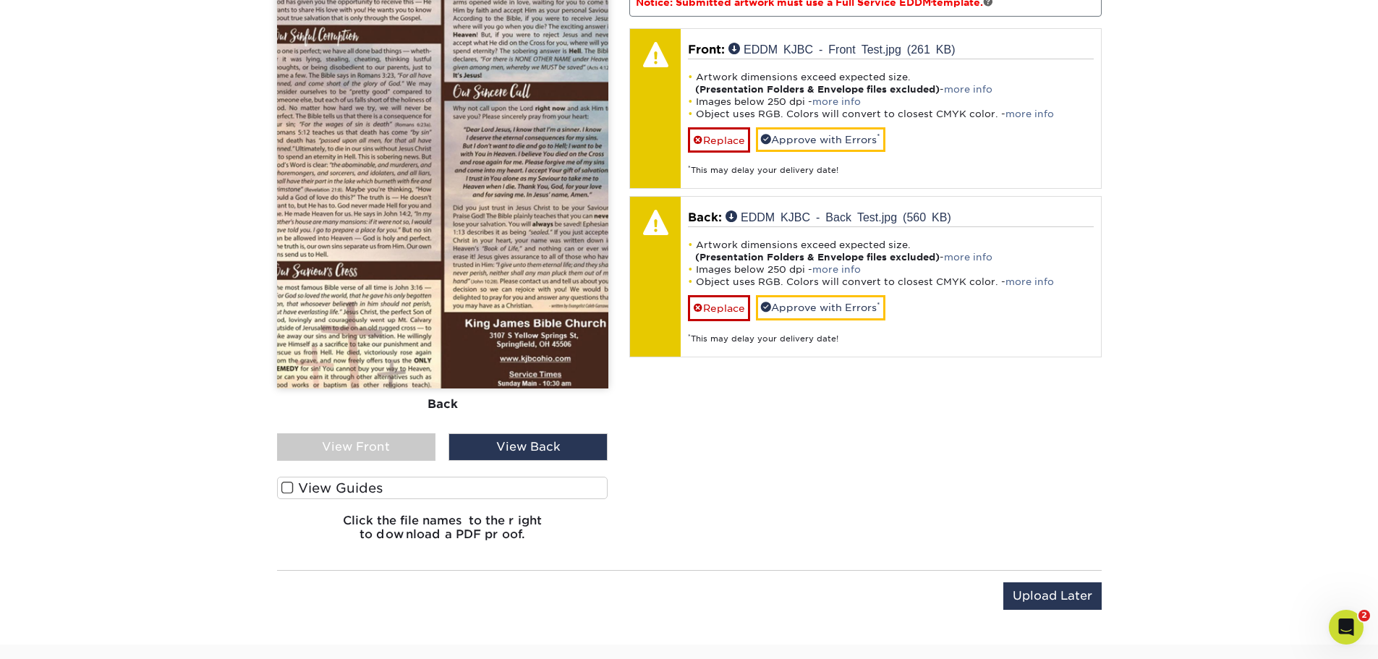
scroll to position [1098, 0]
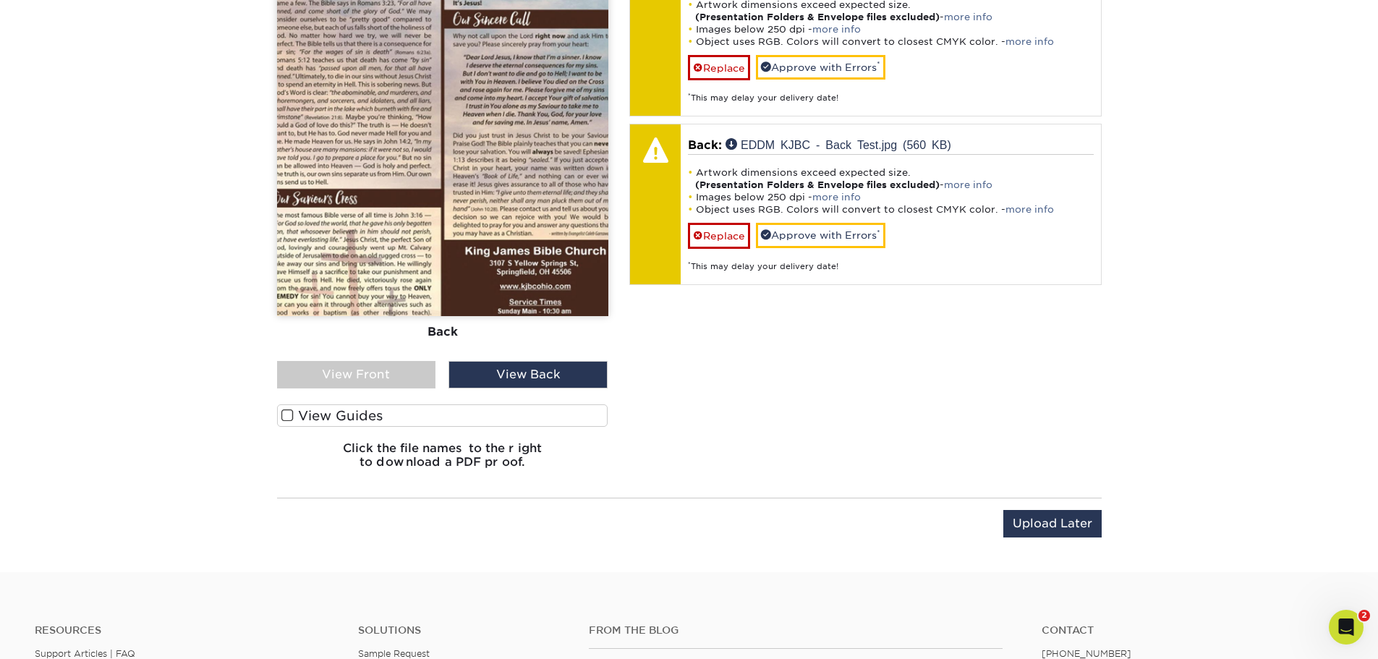
click at [406, 383] on div "View Front" at bounding box center [356, 374] width 159 height 27
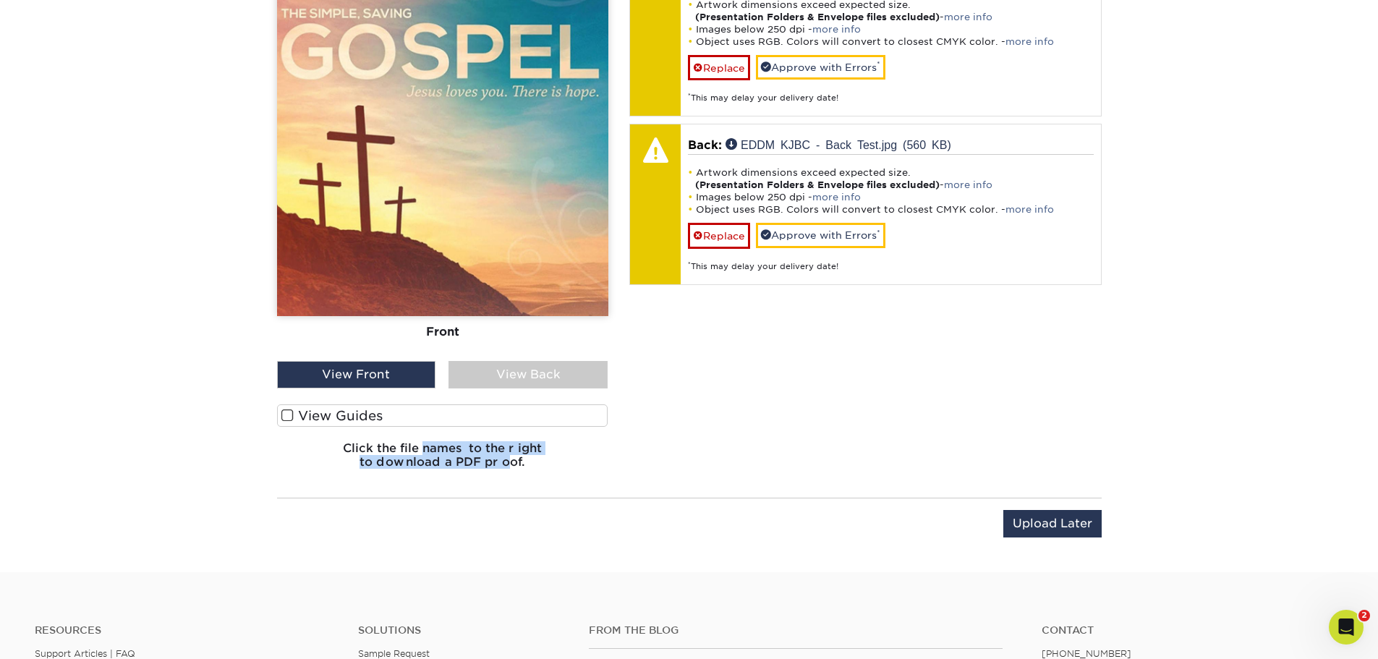
drag, startPoint x: 428, startPoint y: 452, endPoint x: 511, endPoint y: 462, distance: 83.1
click at [509, 462] on h6 "Click the file names to the right to download a PDF proof." at bounding box center [442, 460] width 331 height 39
click at [729, 485] on div "Please Upload Your Files We accept: PDF , JPEG 1 or TIFF 1 files. Submitting AI…" at bounding box center [689, 171] width 847 height 632
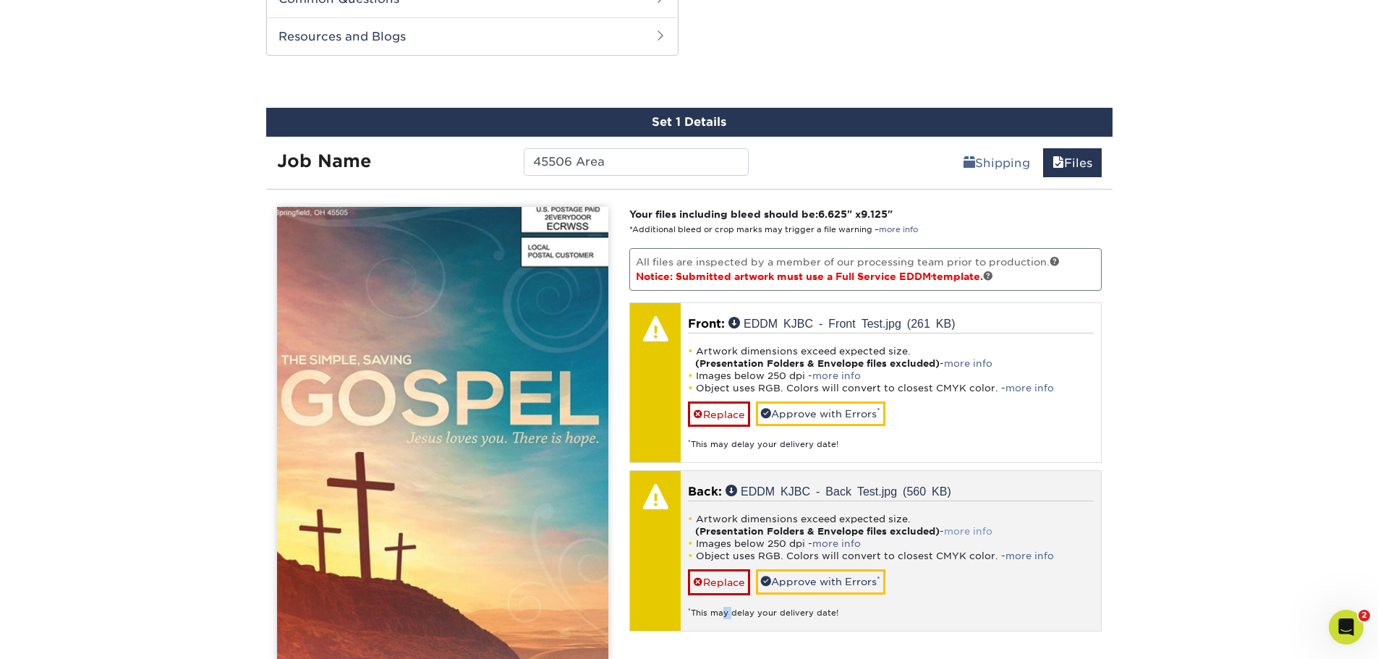
scroll to position [737, 0]
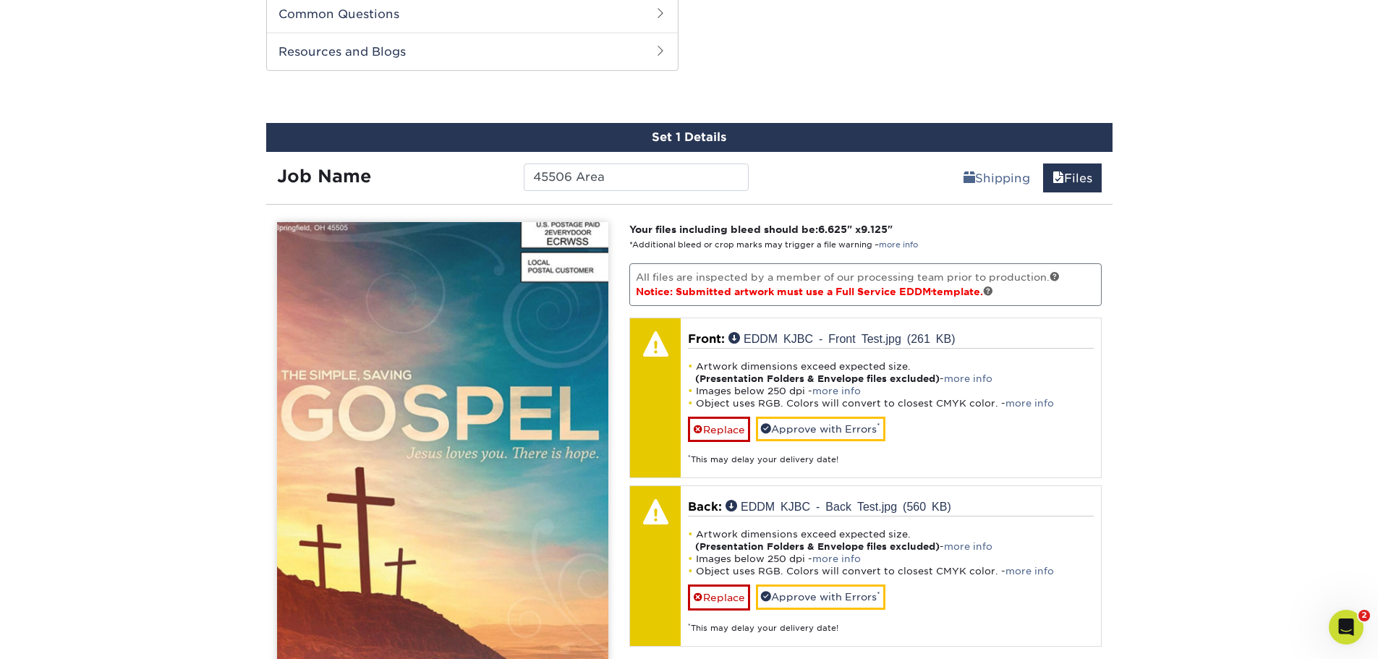
click at [1202, 475] on div "Products EDDM EDDM Postcards Previous Next" at bounding box center [689, 145] width 1378 height 1578
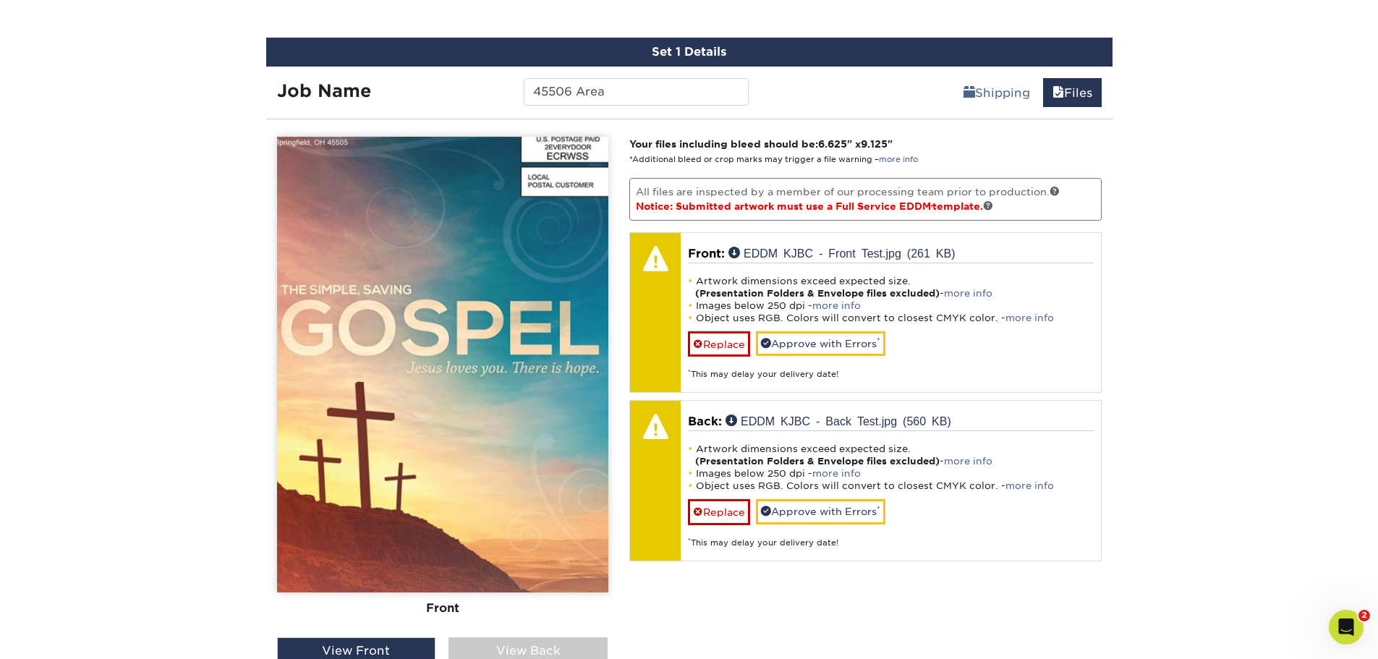
scroll to position [881, 0]
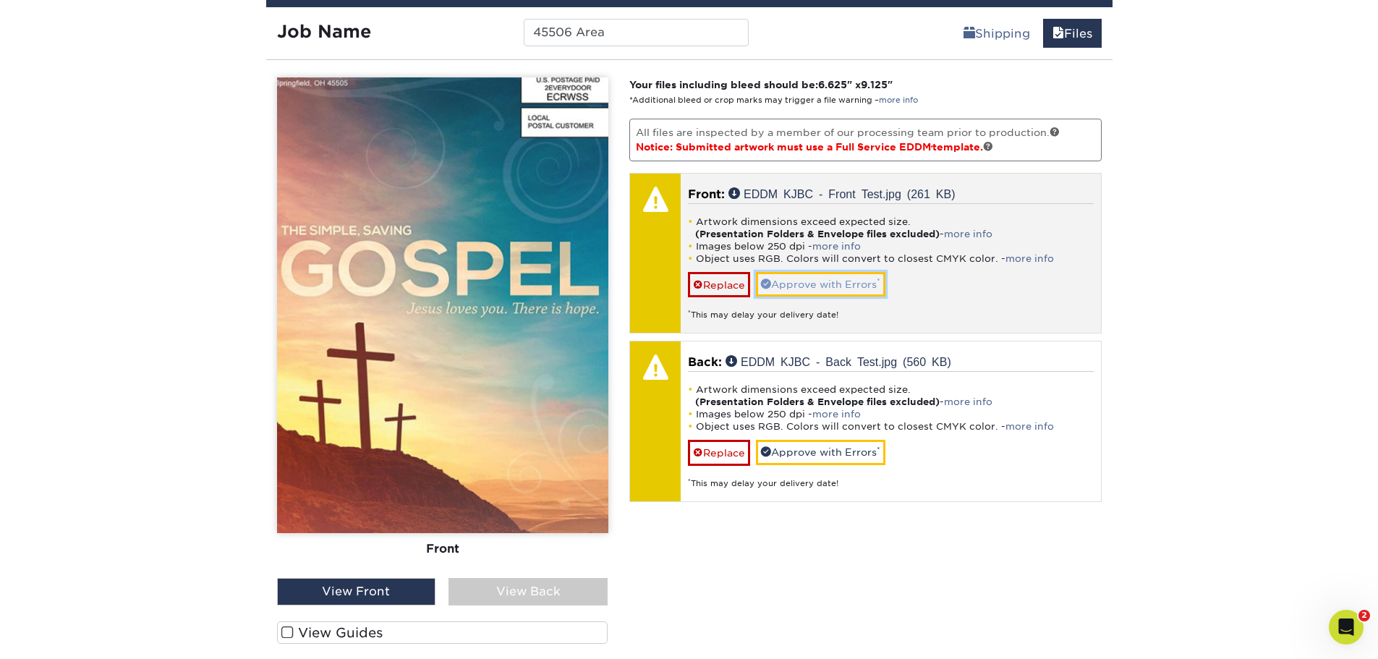
click at [827, 281] on link "Approve with Errors *" at bounding box center [821, 284] width 130 height 25
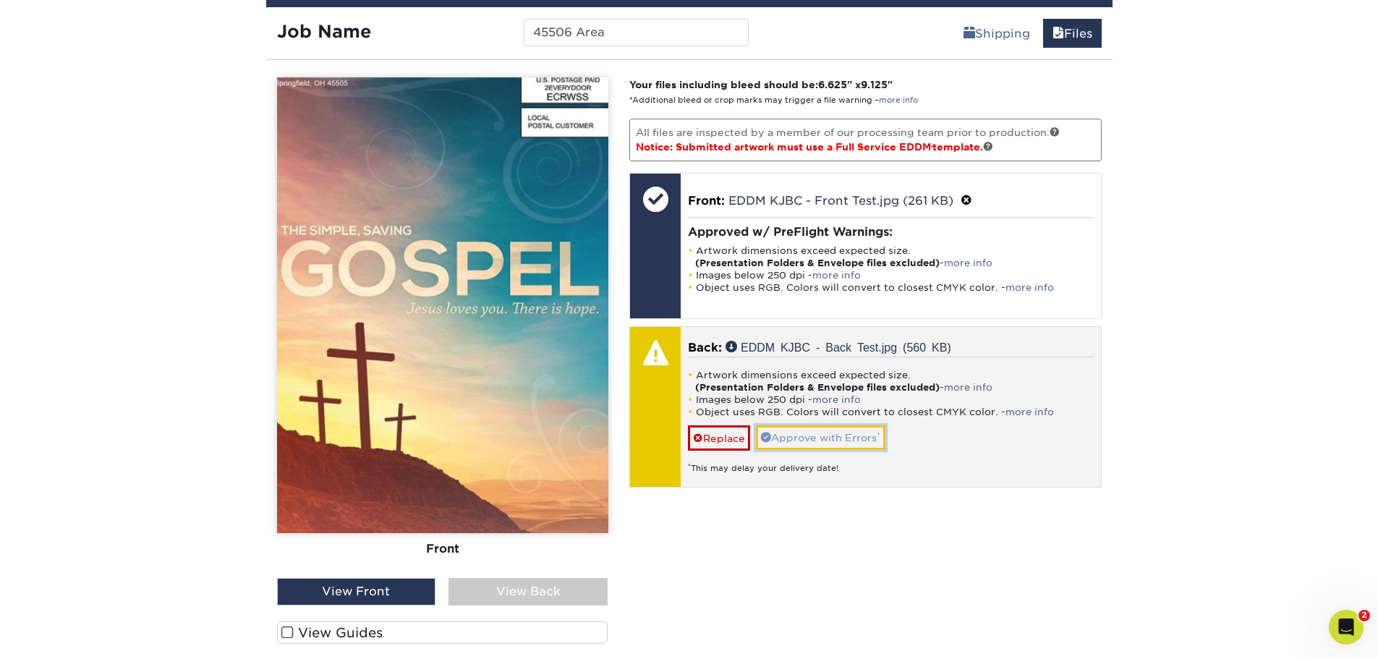
click at [831, 436] on link "Approve with Errors *" at bounding box center [821, 437] width 130 height 25
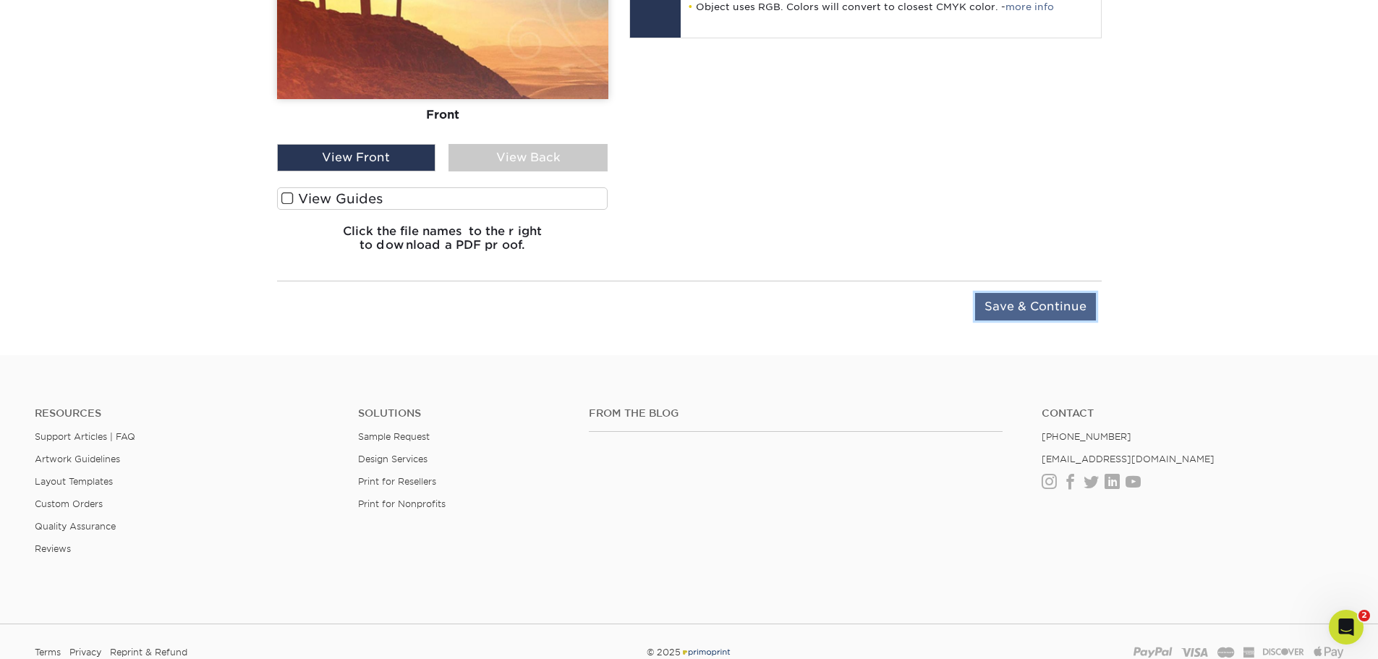
click at [1035, 311] on input "Save & Continue" at bounding box center [1035, 306] width 121 height 27
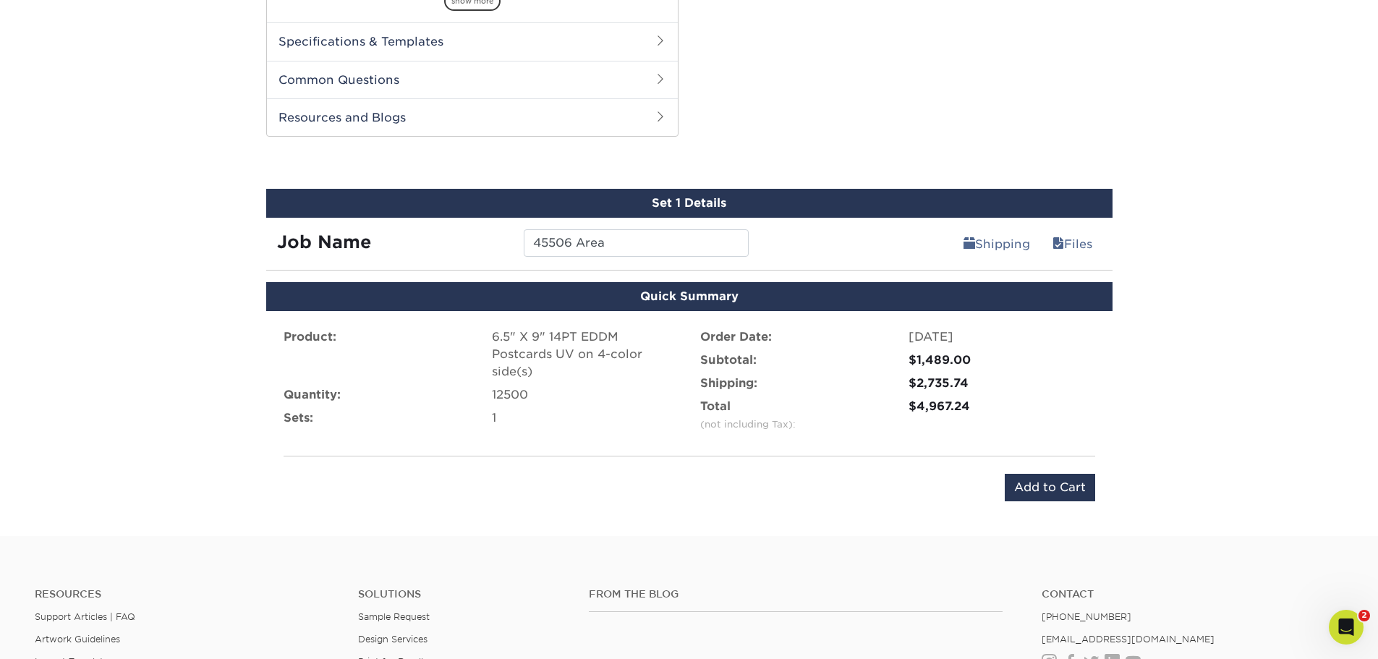
scroll to position [724, 0]
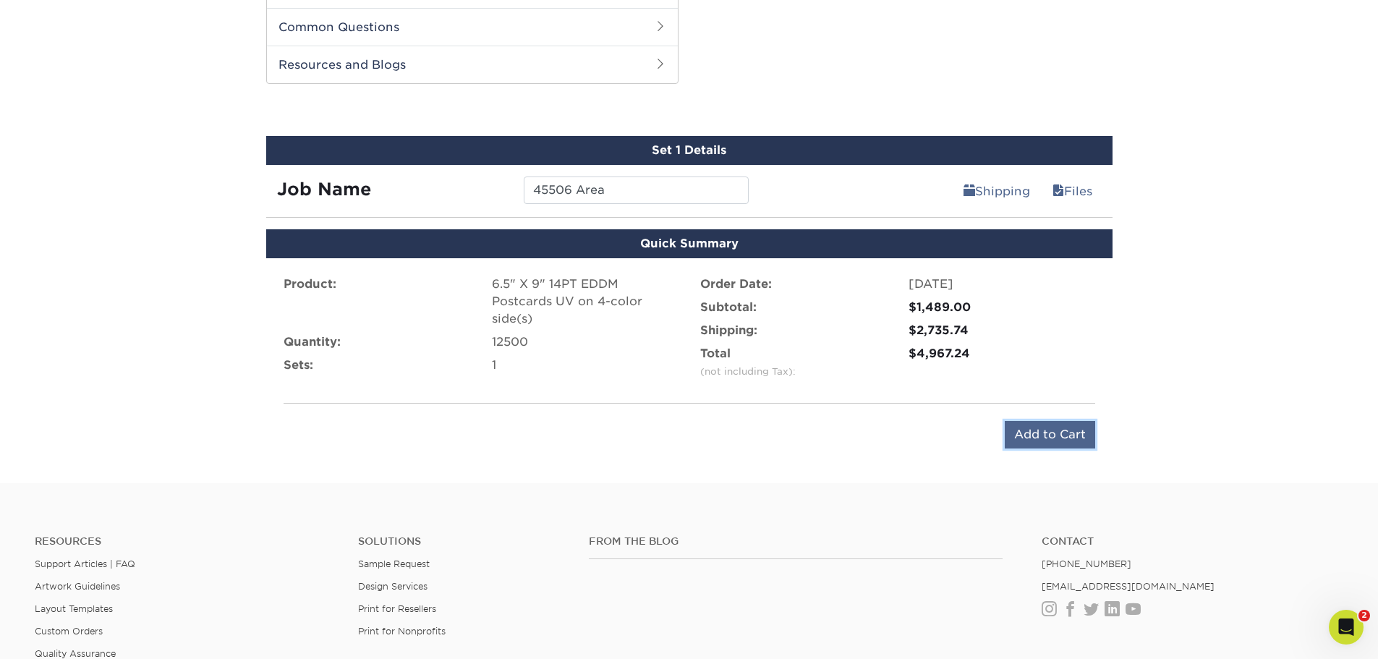
click at [1042, 437] on input "Add to Cart" at bounding box center [1050, 434] width 90 height 27
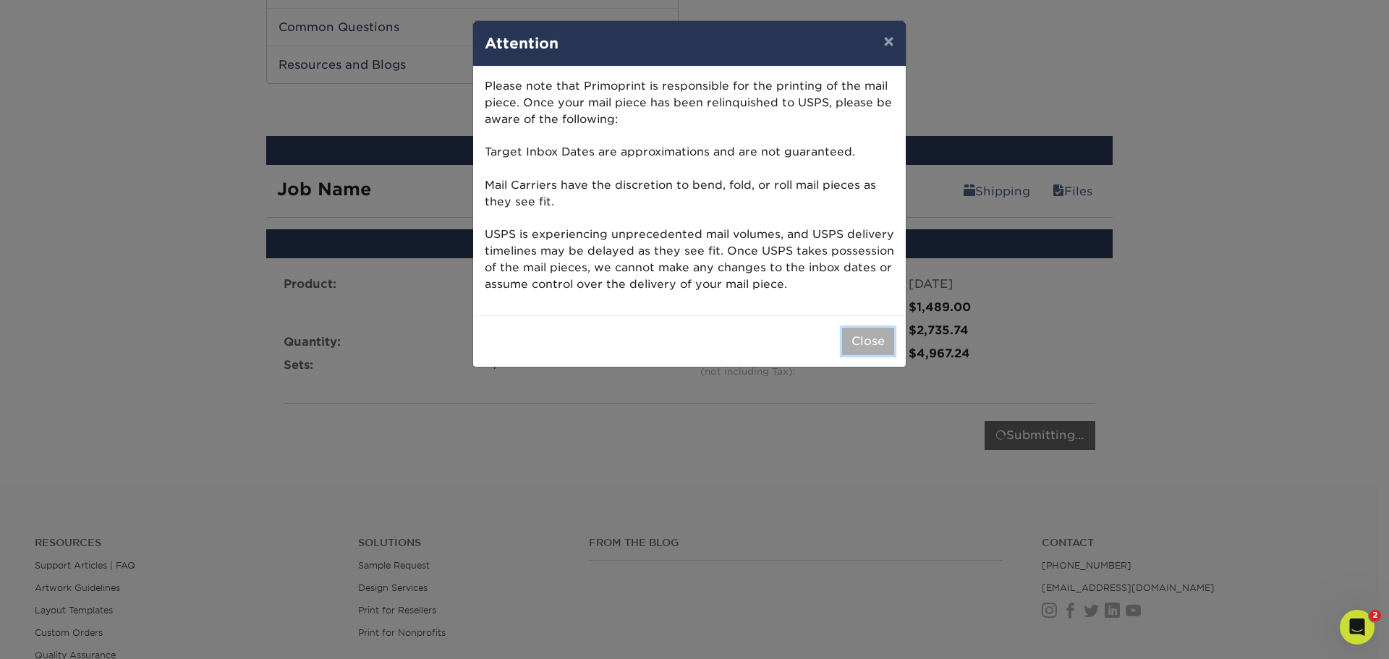
click at [878, 340] on button "Close" at bounding box center [868, 341] width 52 height 27
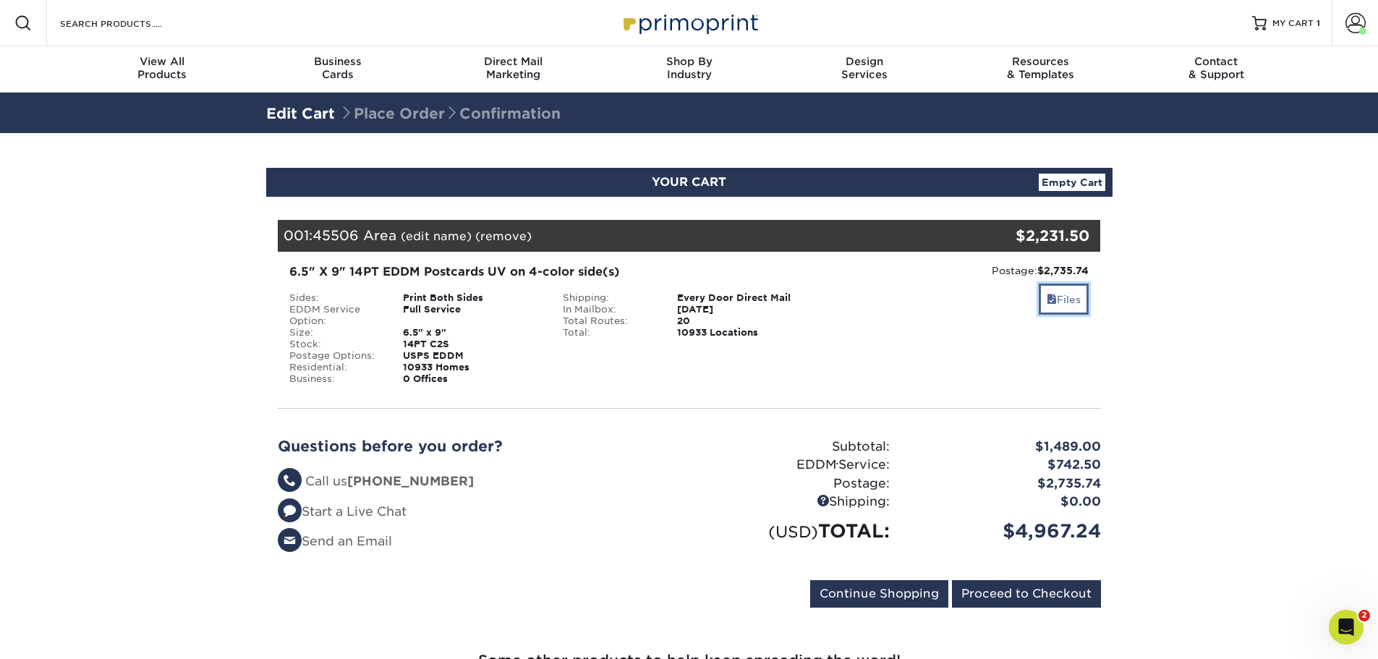
click at [1071, 303] on link "Files" at bounding box center [1064, 299] width 50 height 31
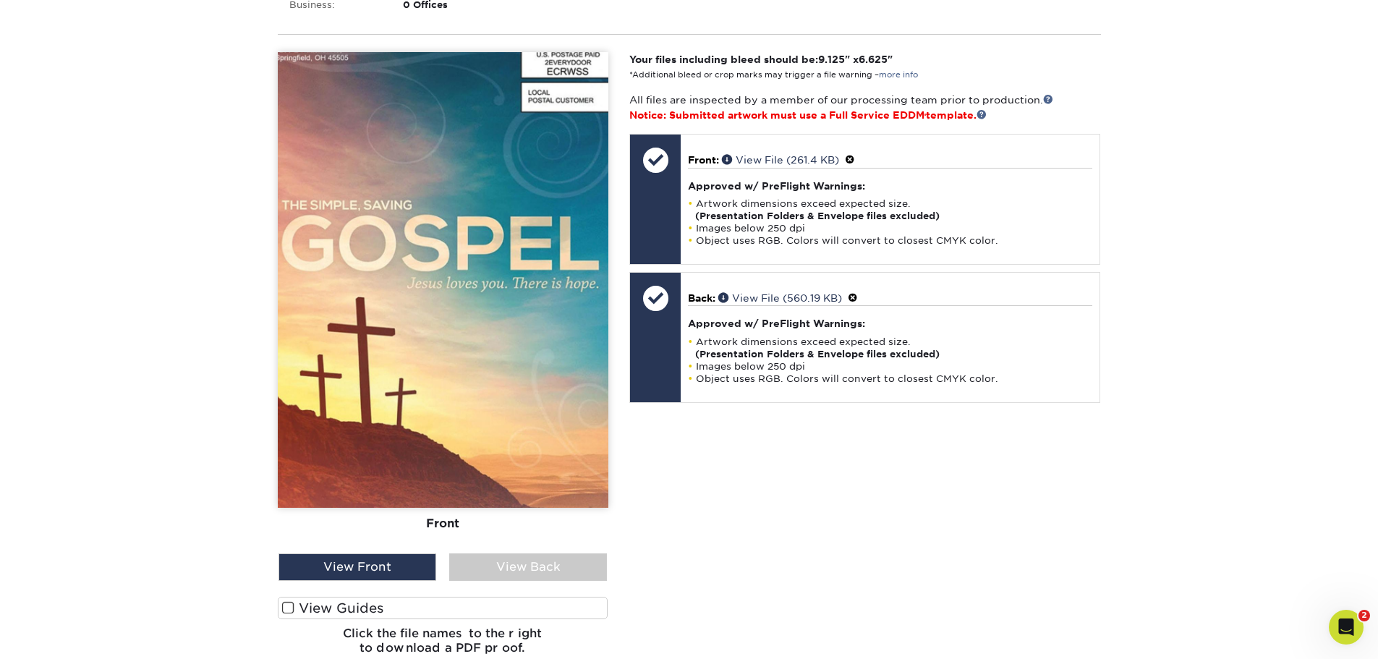
scroll to position [362, 0]
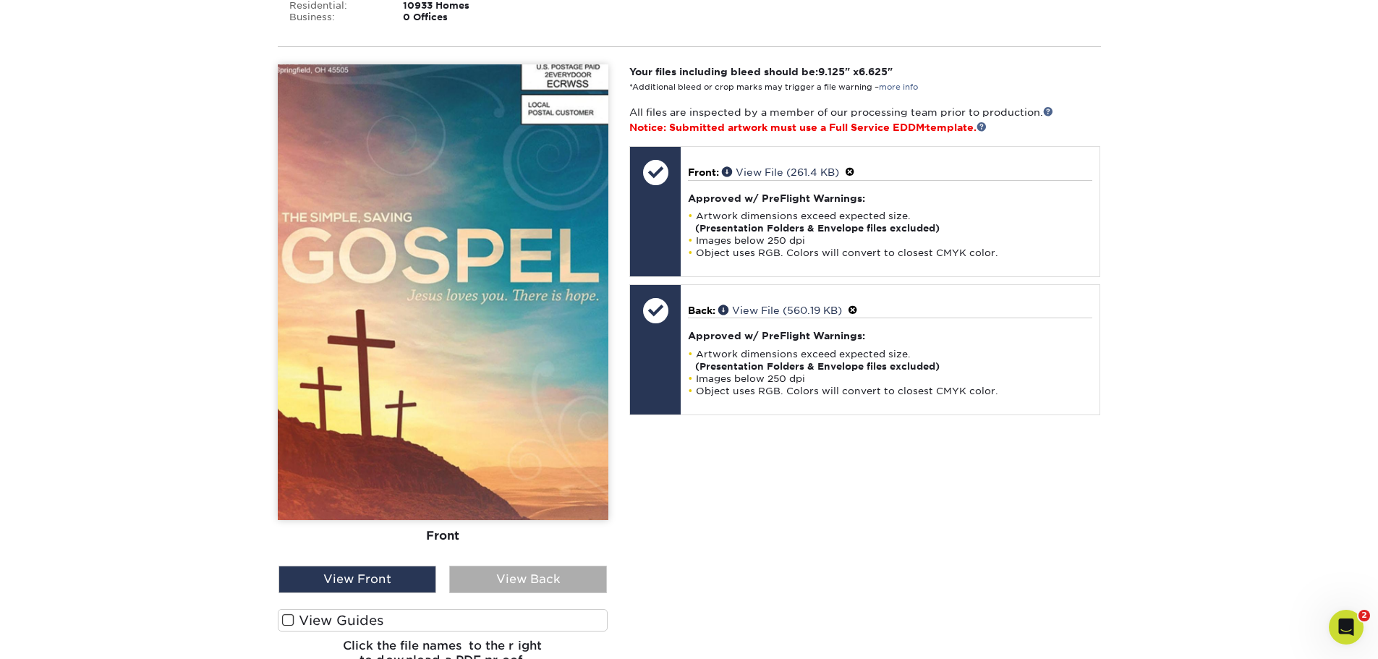
click at [559, 585] on div "View Back" at bounding box center [528, 579] width 158 height 27
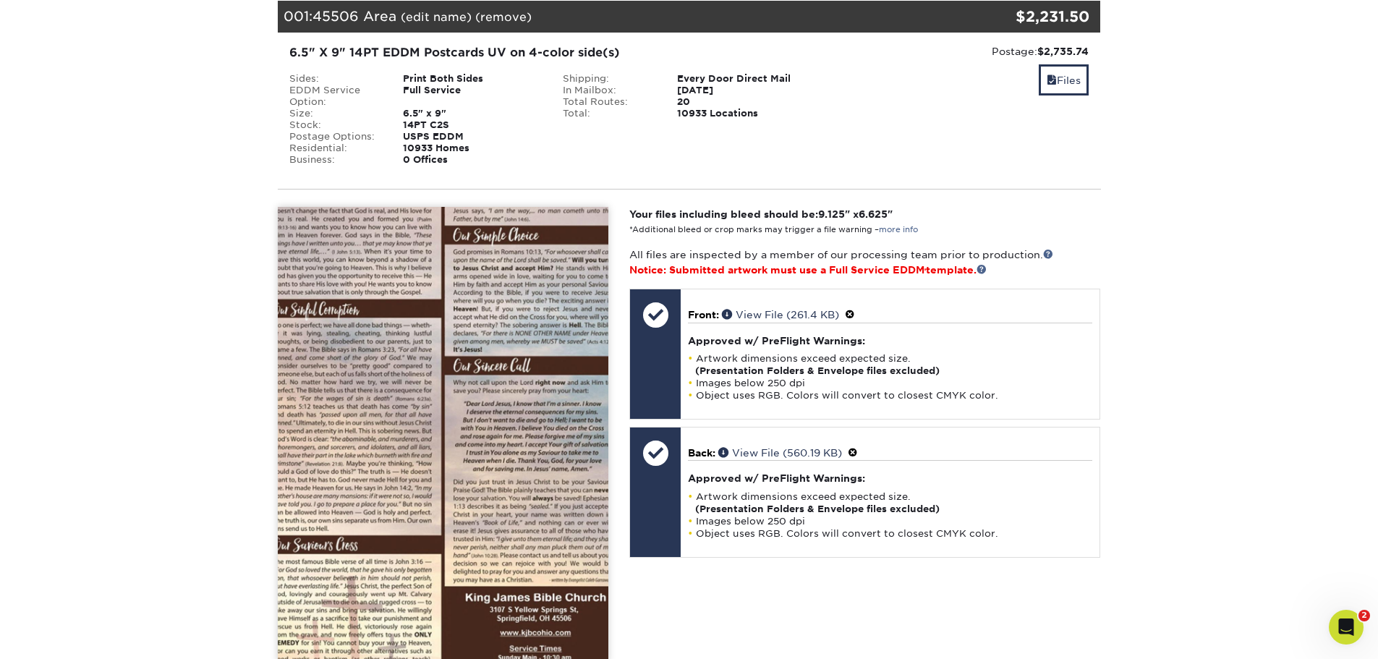
scroll to position [217, 0]
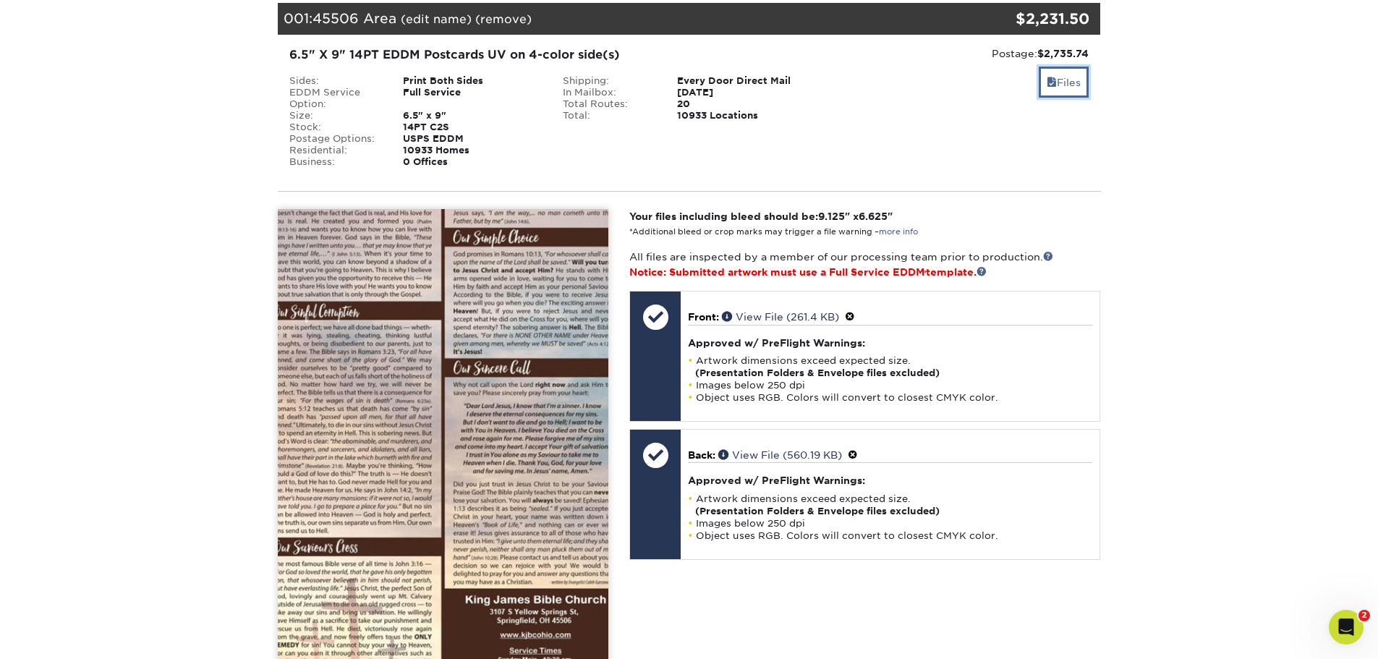
click at [1066, 82] on link "Files" at bounding box center [1064, 82] width 50 height 31
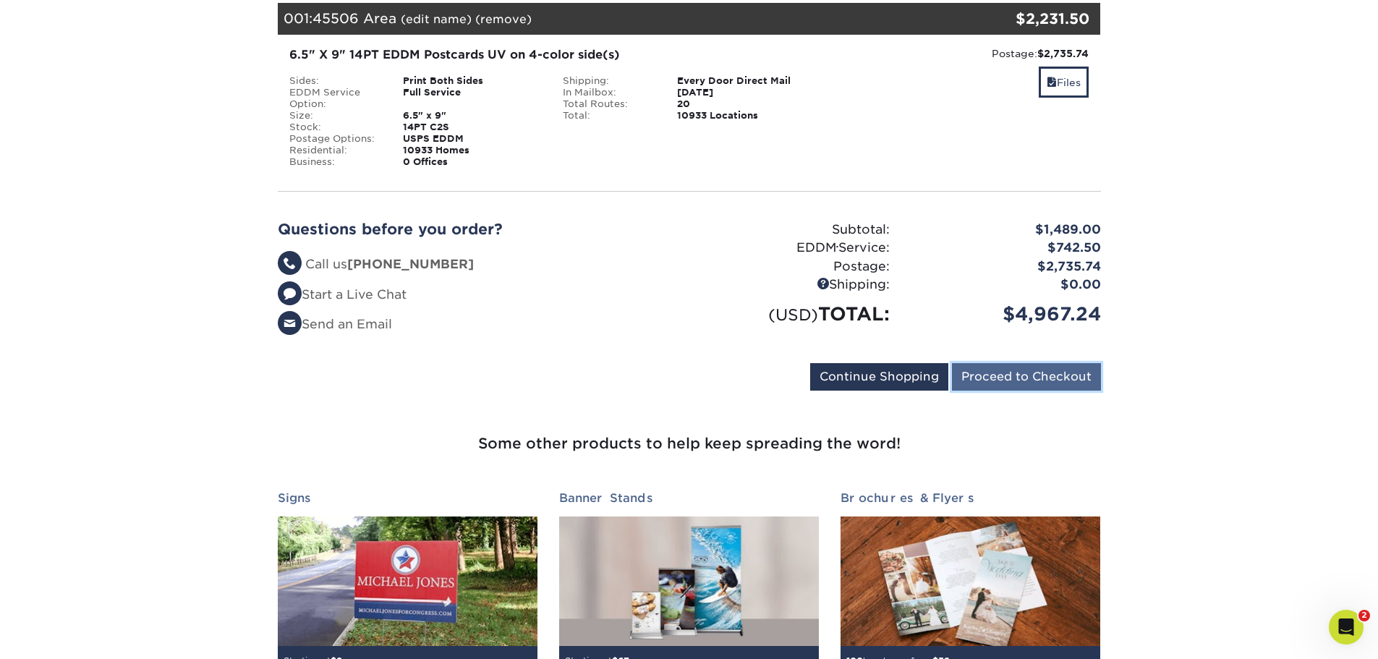
click at [1072, 378] on input "Proceed to Checkout" at bounding box center [1026, 376] width 149 height 27
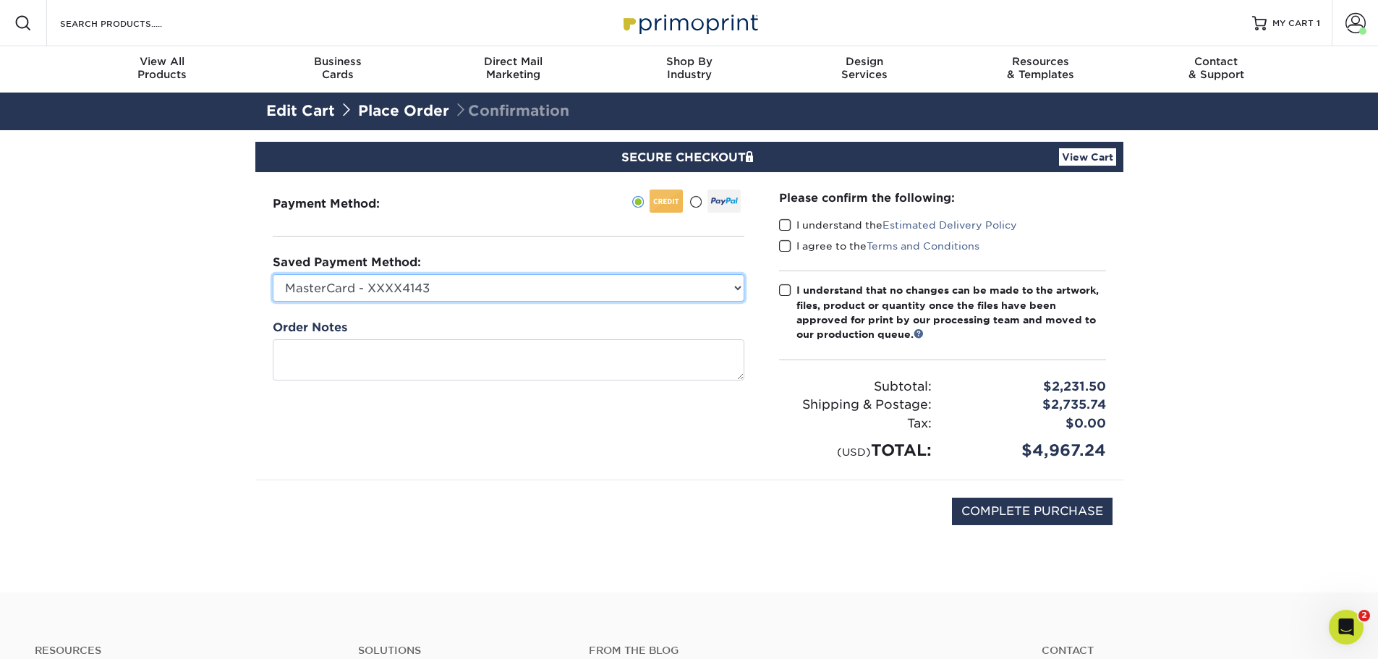
click at [737, 287] on select "MasterCard - XXXX4143 MasterCard - XXXX4143 New Credit Card" at bounding box center [509, 287] width 472 height 27
select select
click at [273, 274] on select "MasterCard - XXXX4143 MasterCard - XXXX4143 New Credit Card" at bounding box center [509, 287] width 472 height 27
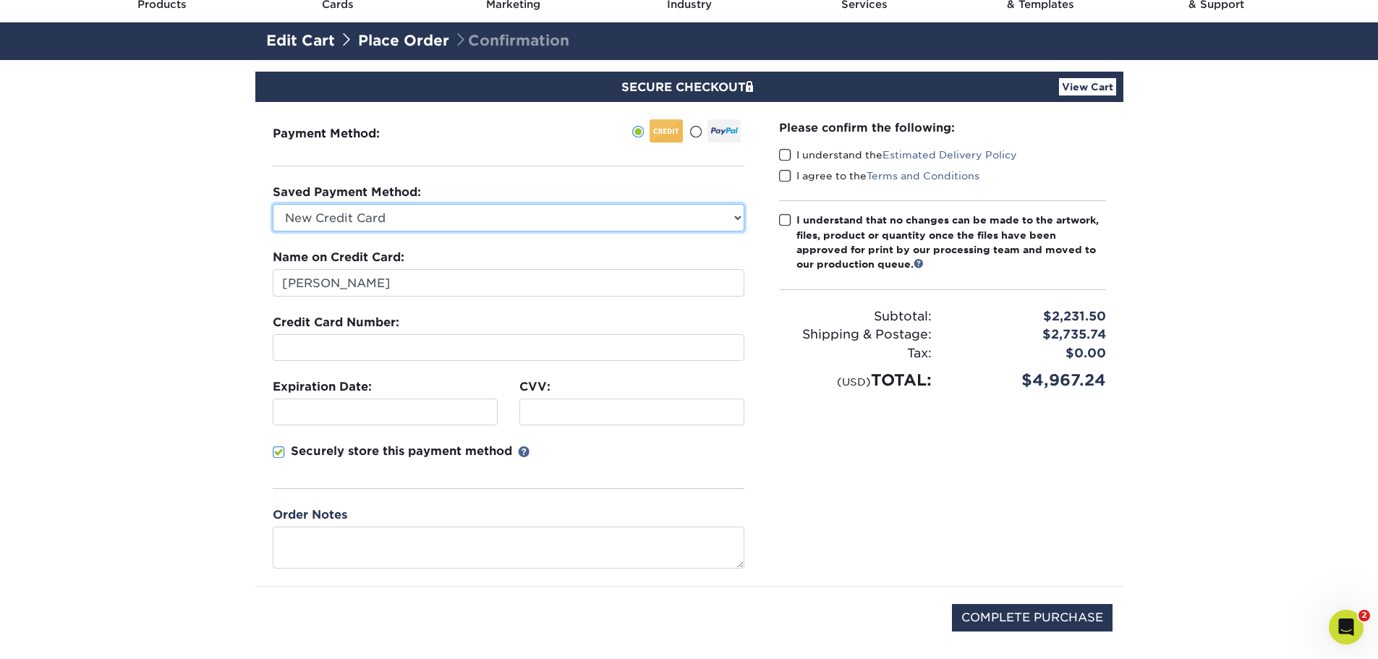
scroll to position [72, 0]
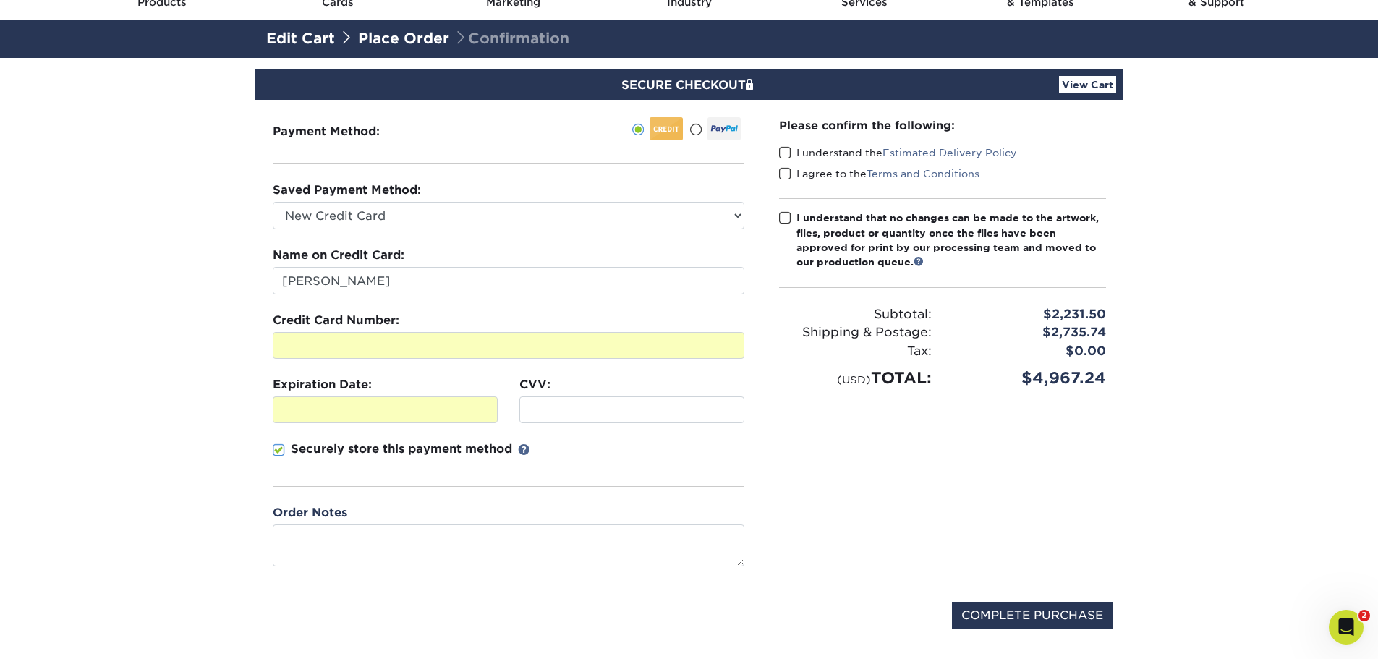
click at [279, 449] on span at bounding box center [279, 451] width 12 height 14
click at [0, 0] on input "Securely store this payment method" at bounding box center [0, 0] width 0 height 0
click at [232, 439] on section "SECURE CHECKOUT View Cart Payment Method: Saved Payment Method:" at bounding box center [689, 377] width 1378 height 639
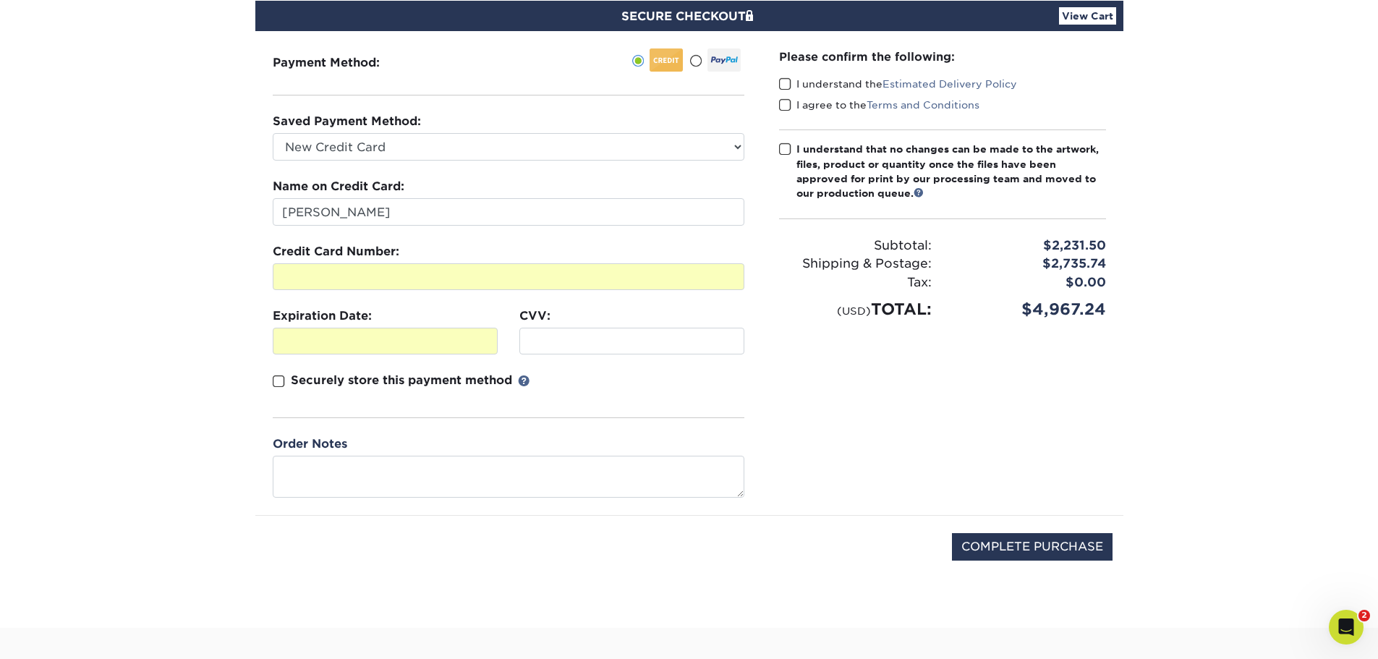
scroll to position [145, 0]
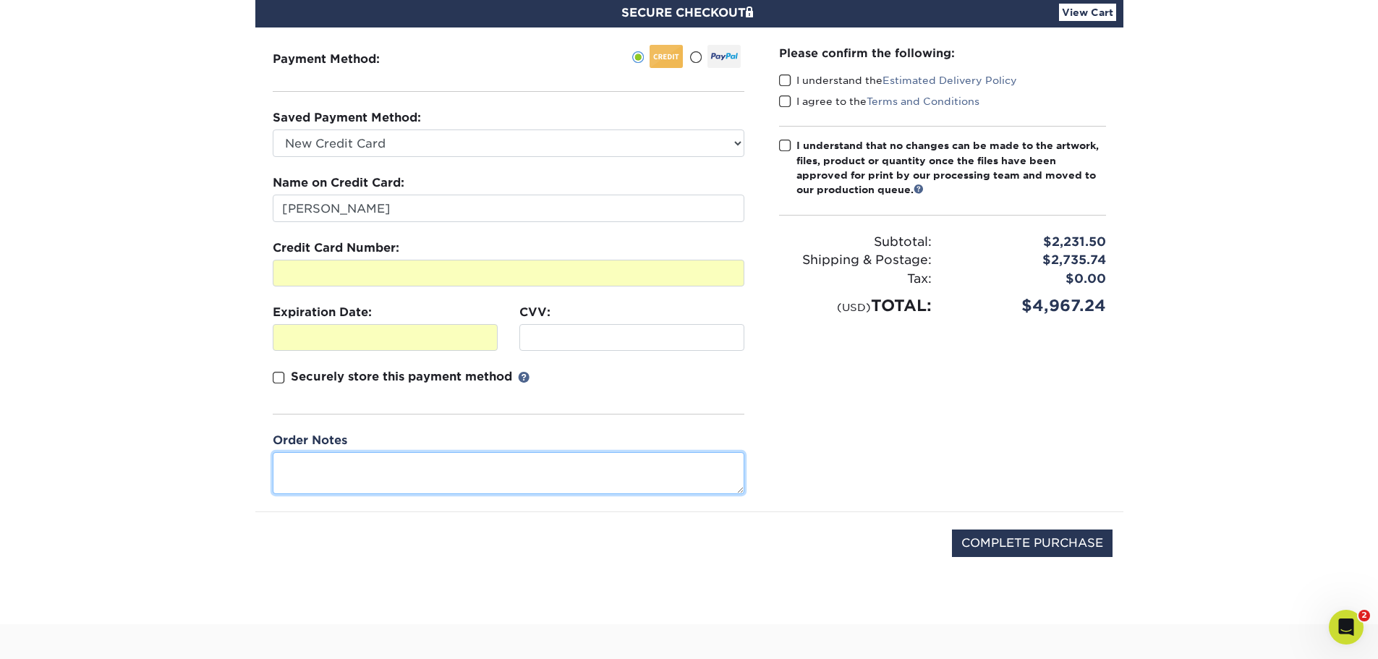
click at [323, 465] on textarea at bounding box center [509, 472] width 472 height 41
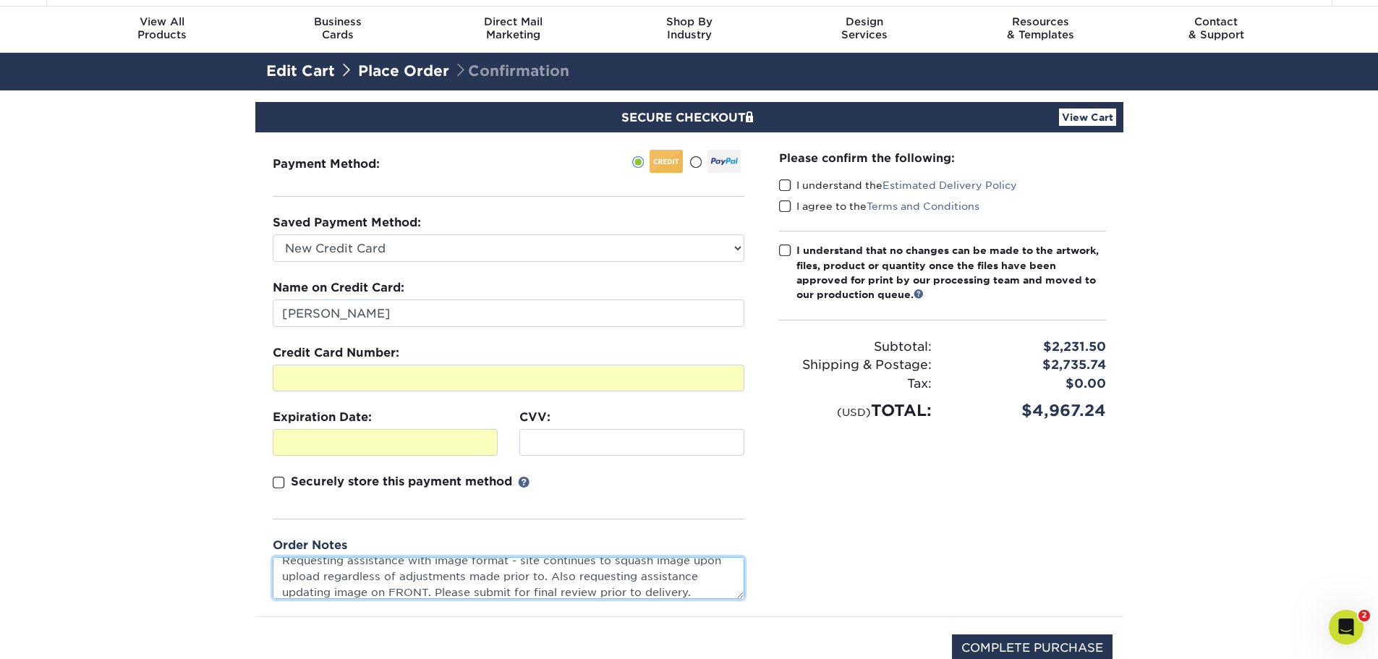
scroll to position [0, 0]
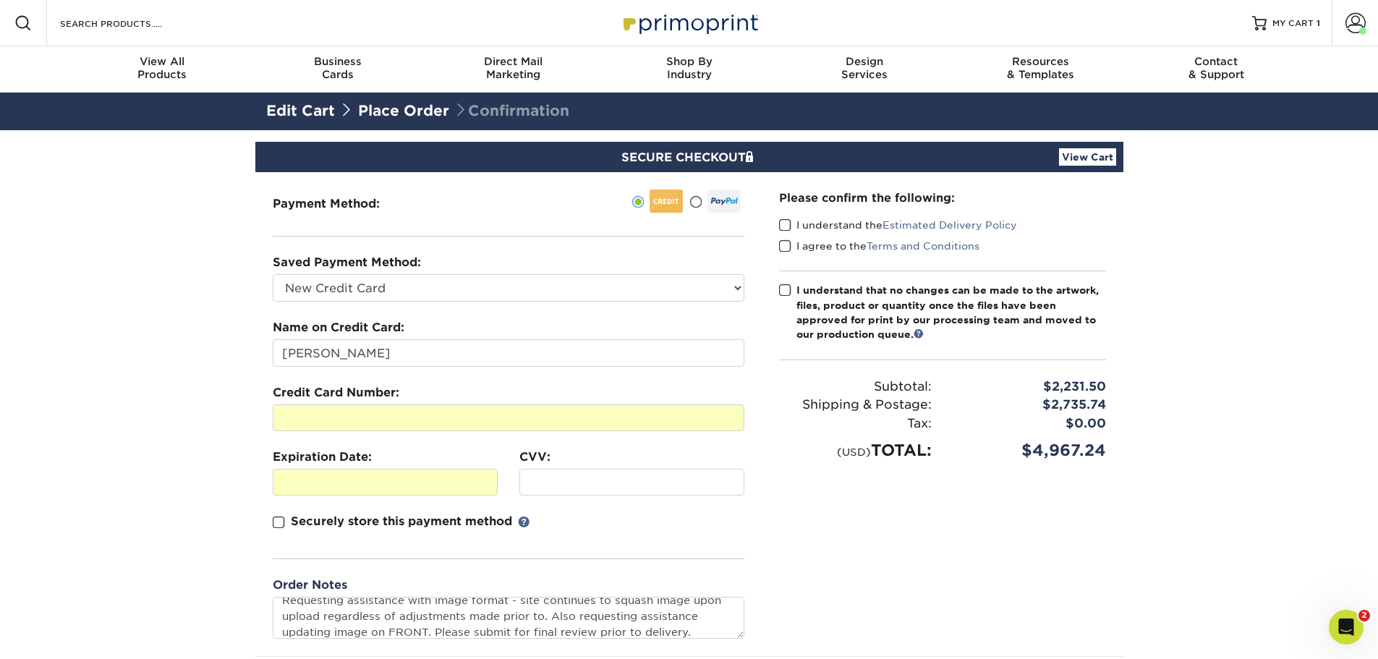
type textarea "Requesting assistance with image format site continues to squash image upon upl…"
click at [784, 294] on span at bounding box center [785, 291] width 12 height 14
click at [0, 0] on input "I understand that no changes can be made to the artwork, files, product or quan…" at bounding box center [0, 0] width 0 height 0
click at [786, 240] on span at bounding box center [785, 247] width 12 height 14
click at [0, 0] on input "I agree to the Terms and Conditions" at bounding box center [0, 0] width 0 height 0
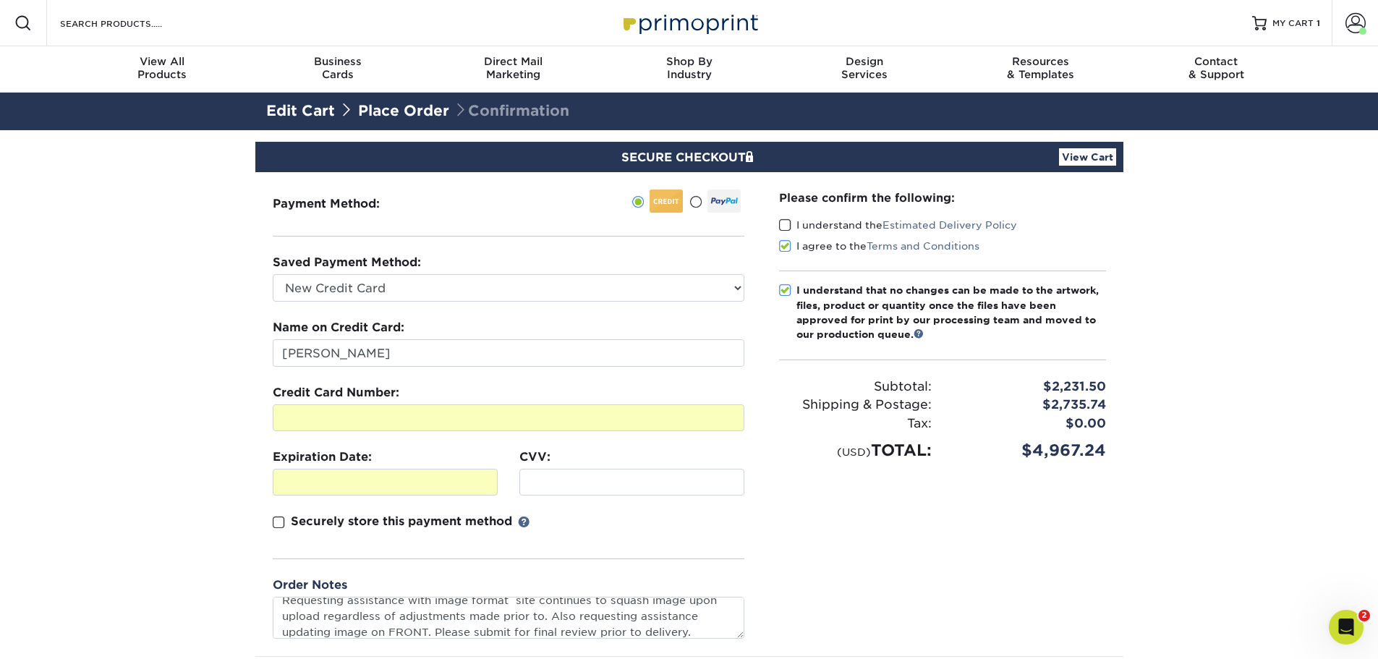
click at [787, 218] on label "I understand the Estimated Delivery Policy" at bounding box center [898, 225] width 238 height 14
click at [0, 0] on input "I understand the Estimated Delivery Policy" at bounding box center [0, 0] width 0 height 0
click at [1175, 366] on section "SECURE CHECKOUT View Cart Payment Method: Saved Payment Method:" at bounding box center [689, 449] width 1378 height 639
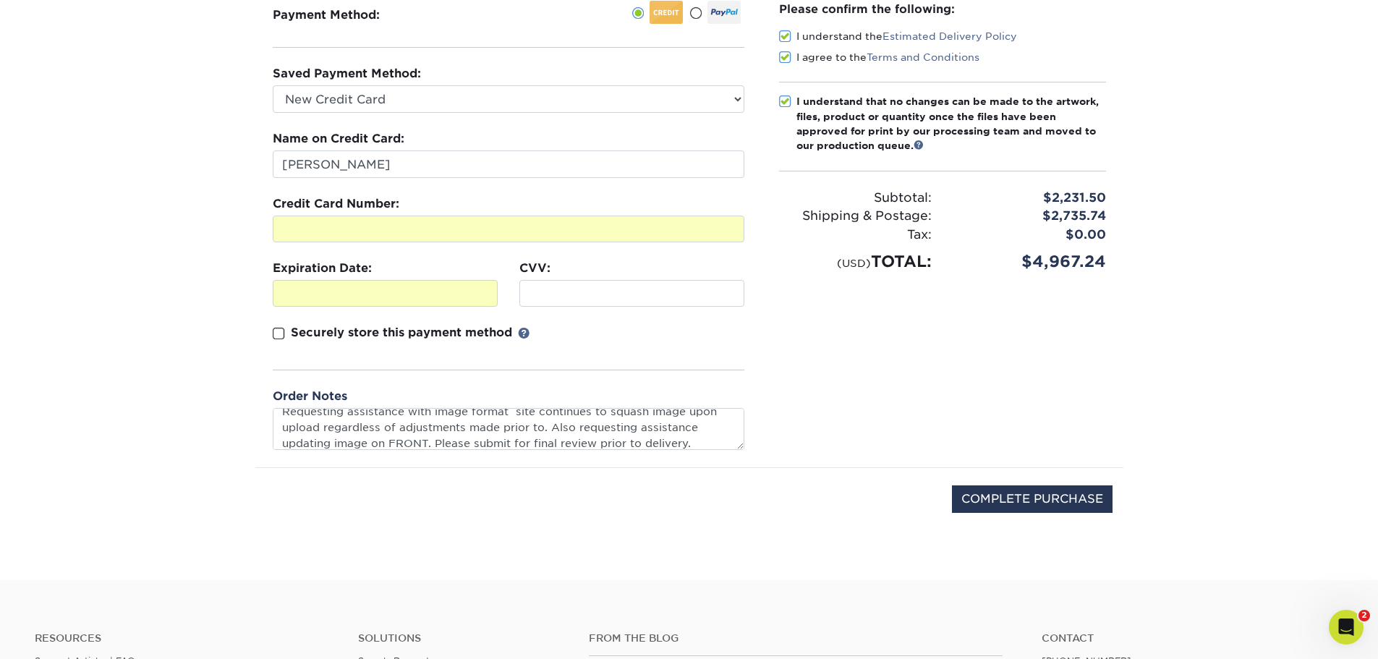
scroll to position [217, 0]
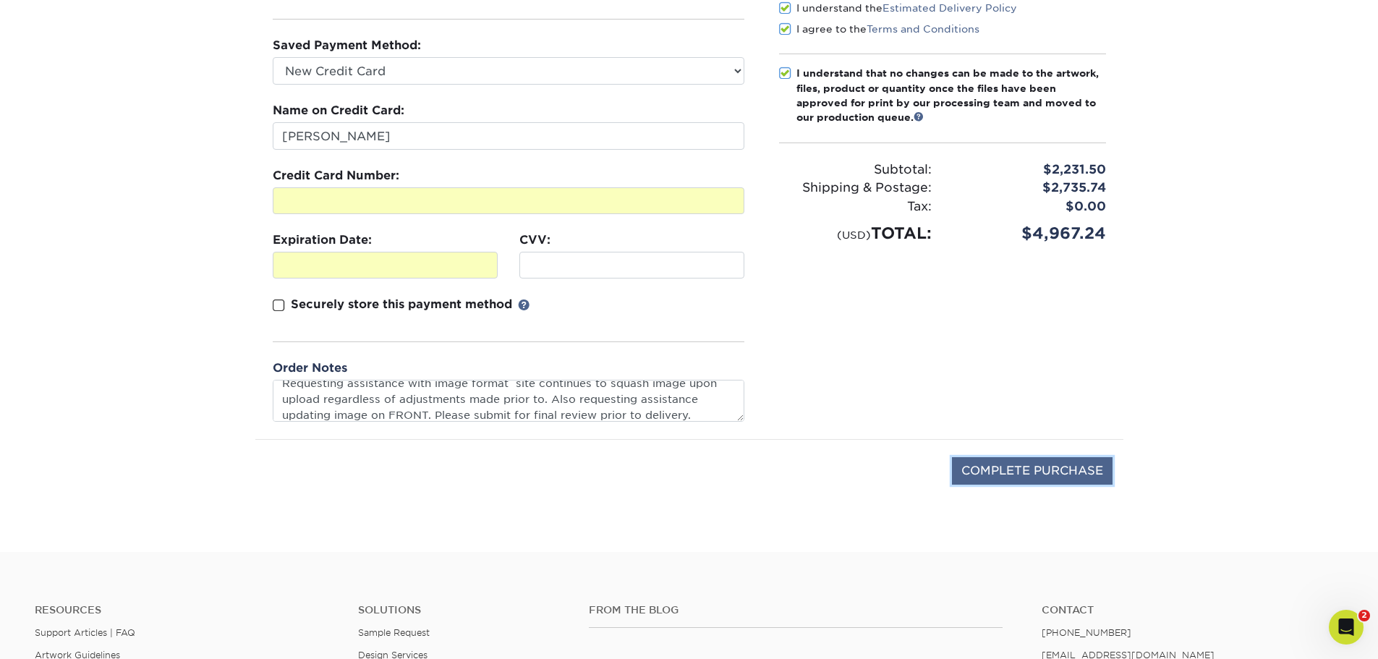
click at [1054, 472] on input "COMPLETE PURCHASE" at bounding box center [1032, 470] width 161 height 27
type input "PROCESSING, PLEASE WAIT..."
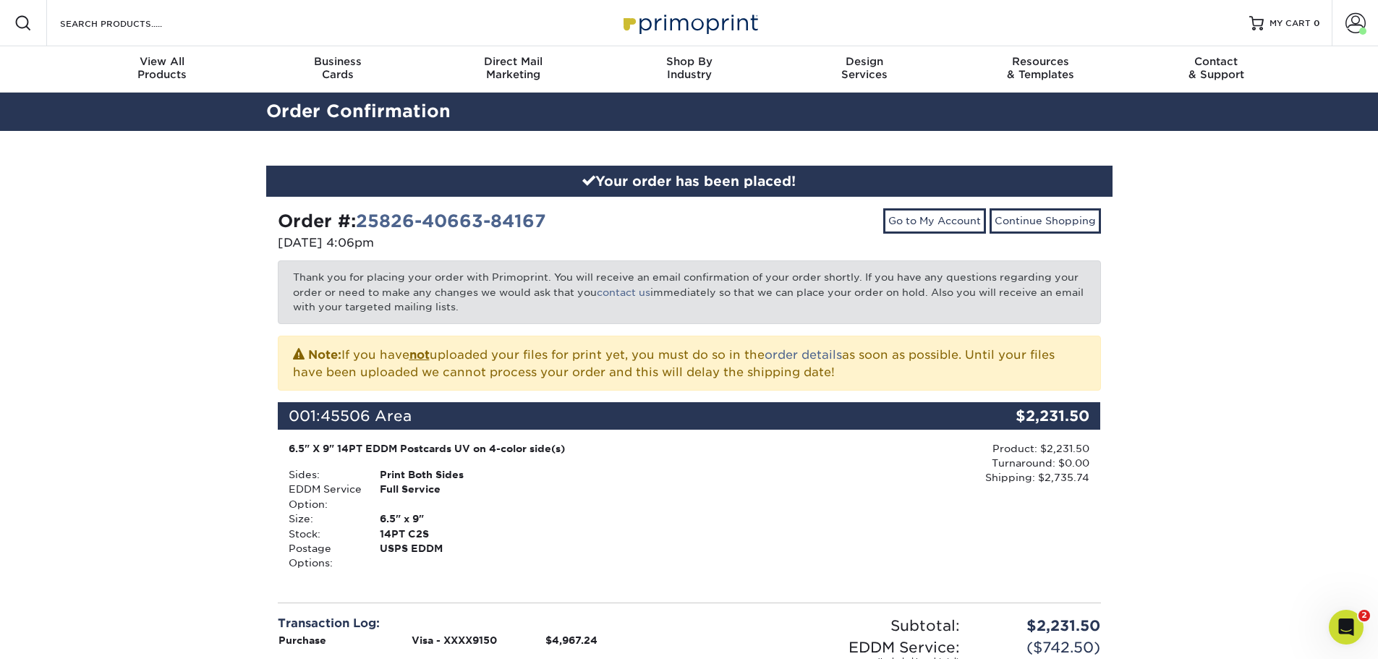
click at [1284, 480] on div "Your order has been placed! Order #: 25826-40663-84167 [DATE] 4:06pm Go to My A…" at bounding box center [689, 491] width 1378 height 721
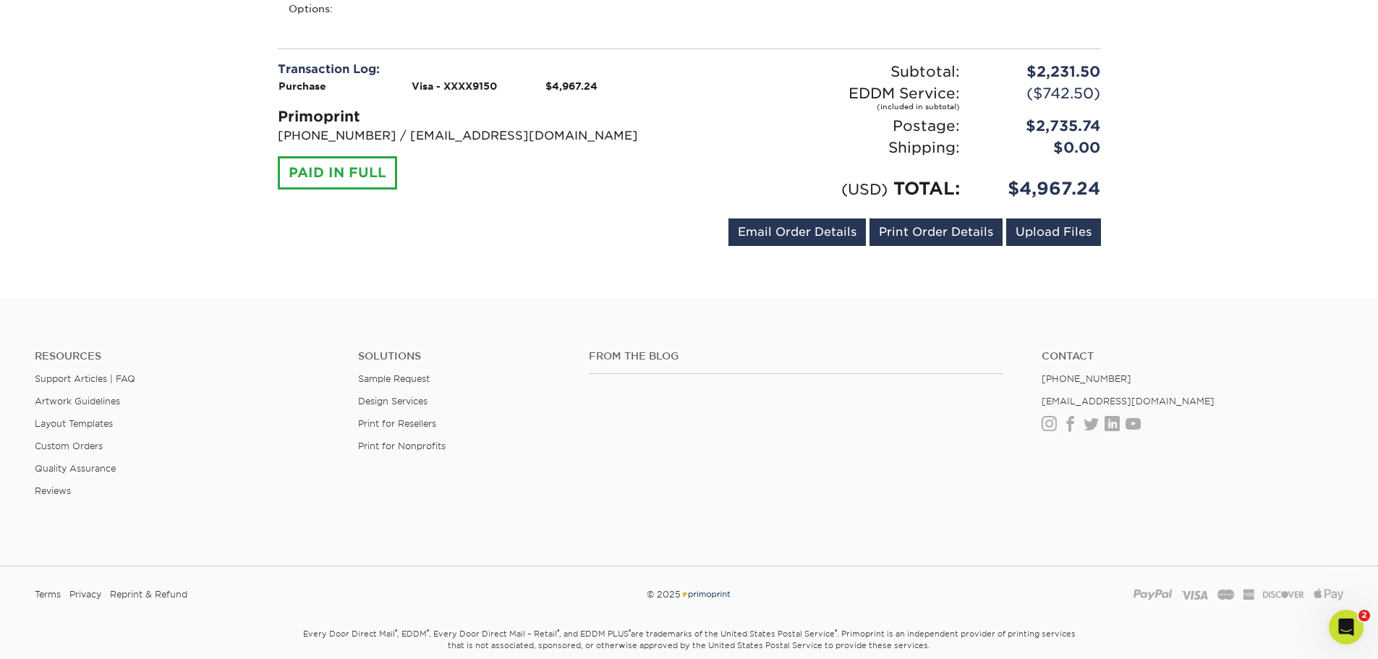
scroll to position [327, 0]
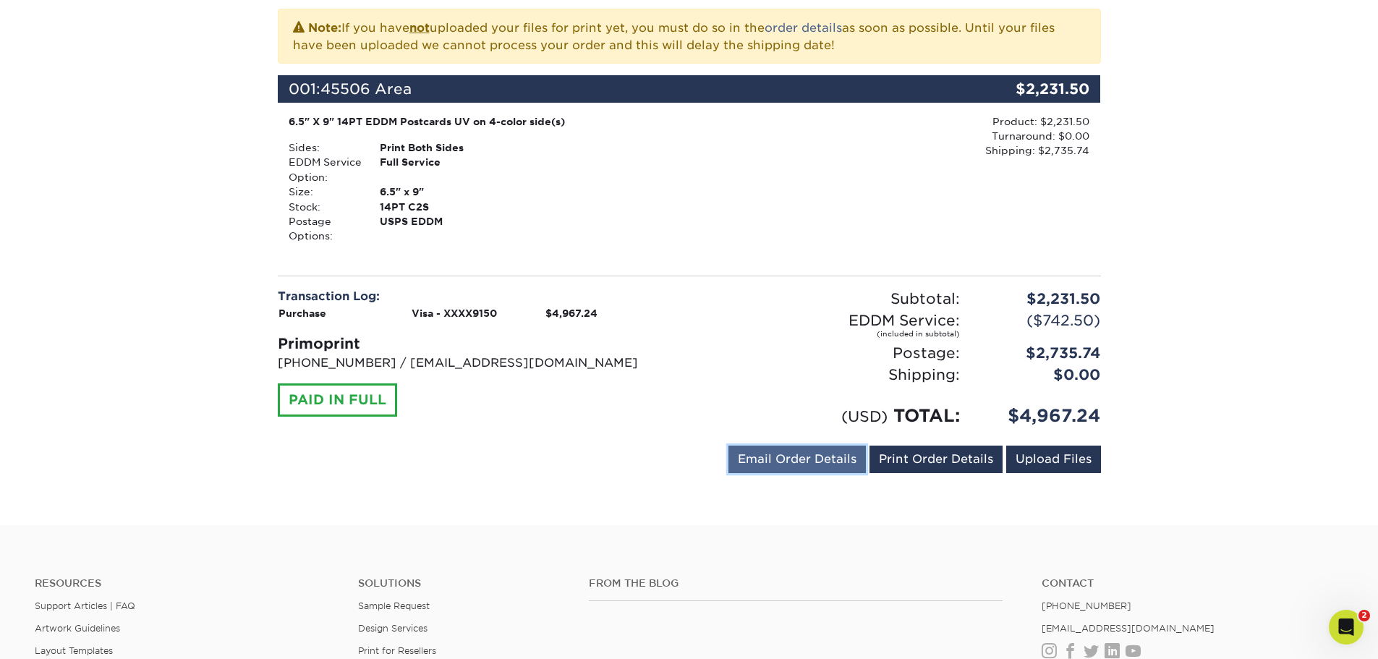
click at [792, 457] on link "Email Order Details" at bounding box center [797, 459] width 137 height 27
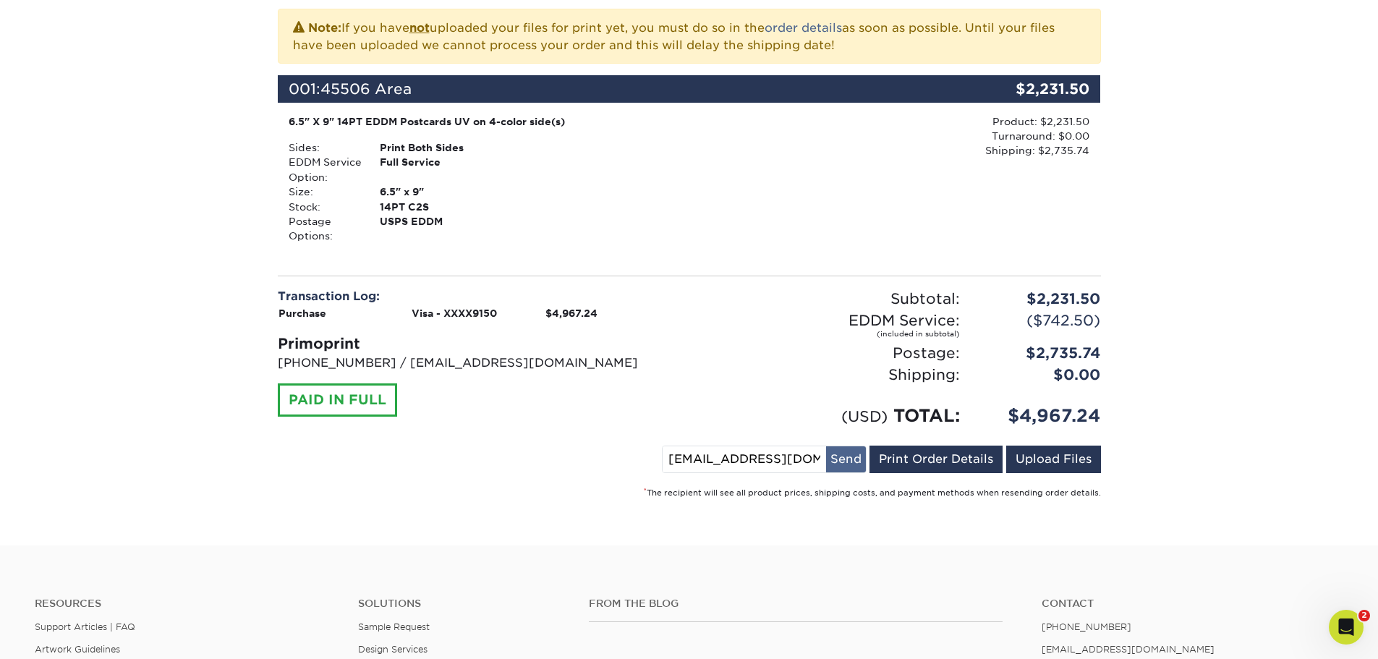
click at [857, 459] on button "Send" at bounding box center [846, 459] width 40 height 26
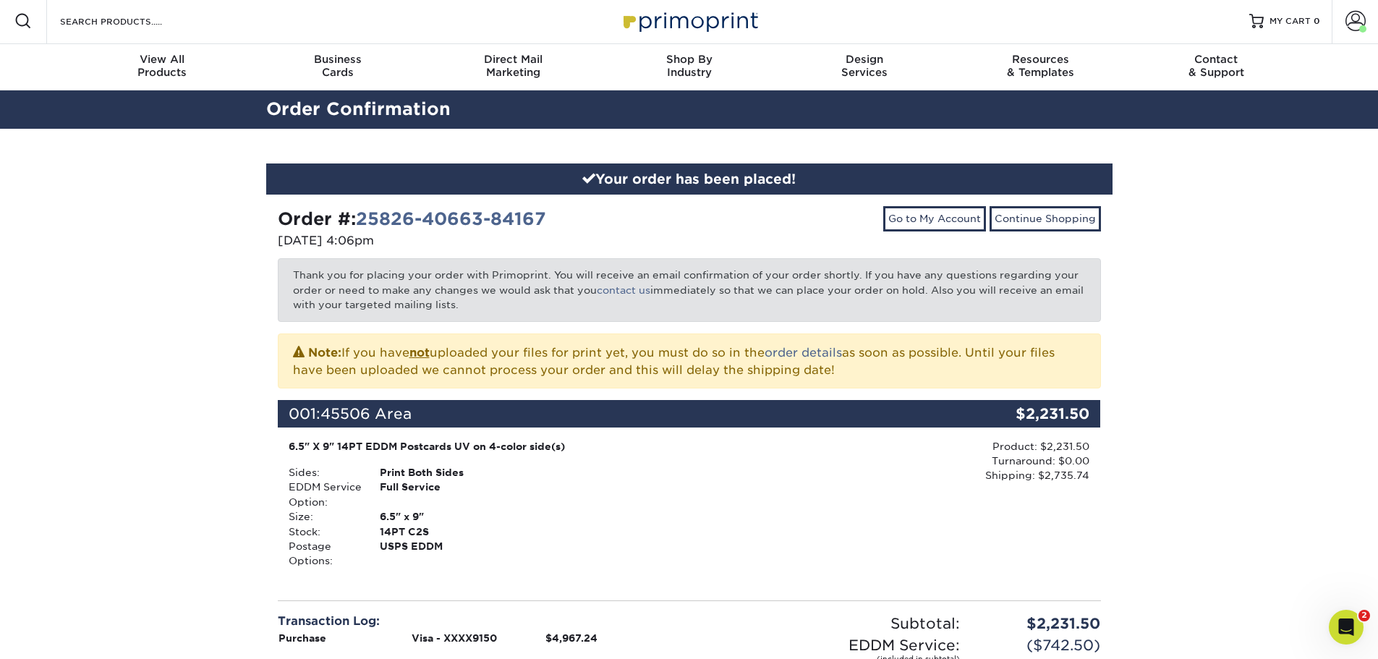
scroll to position [0, 0]
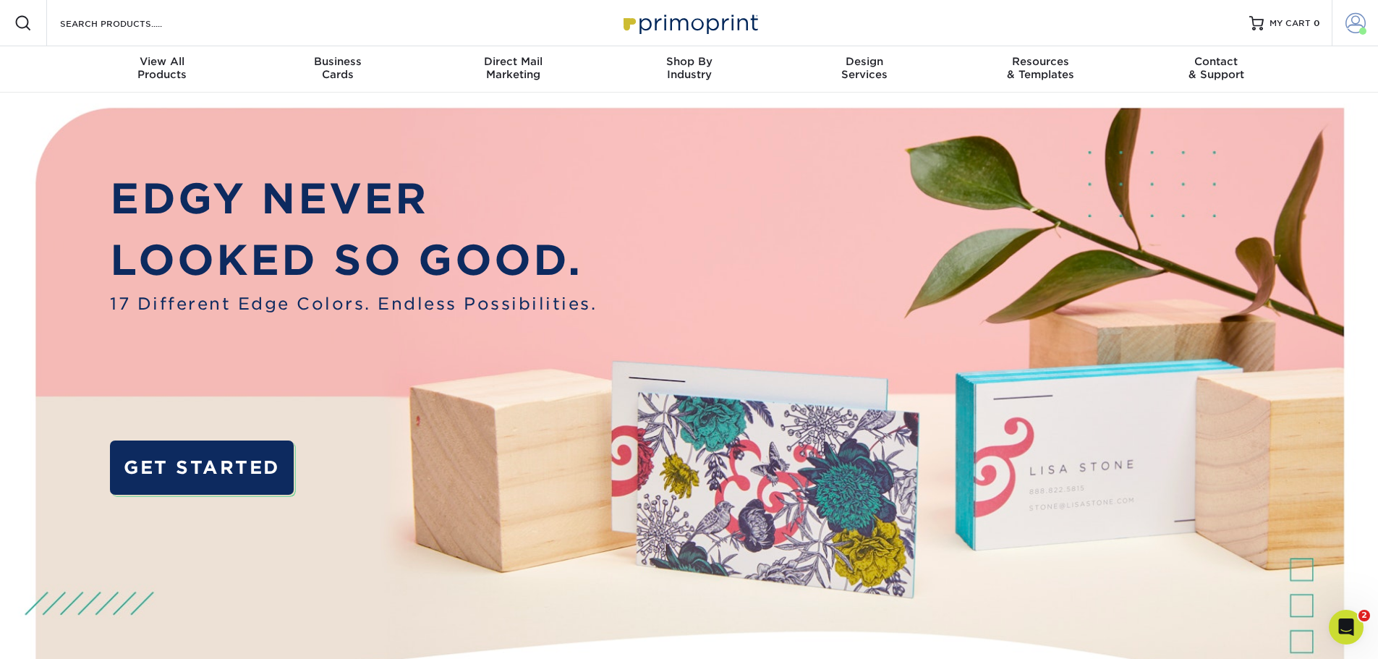
click at [1356, 19] on span at bounding box center [1356, 23] width 20 height 20
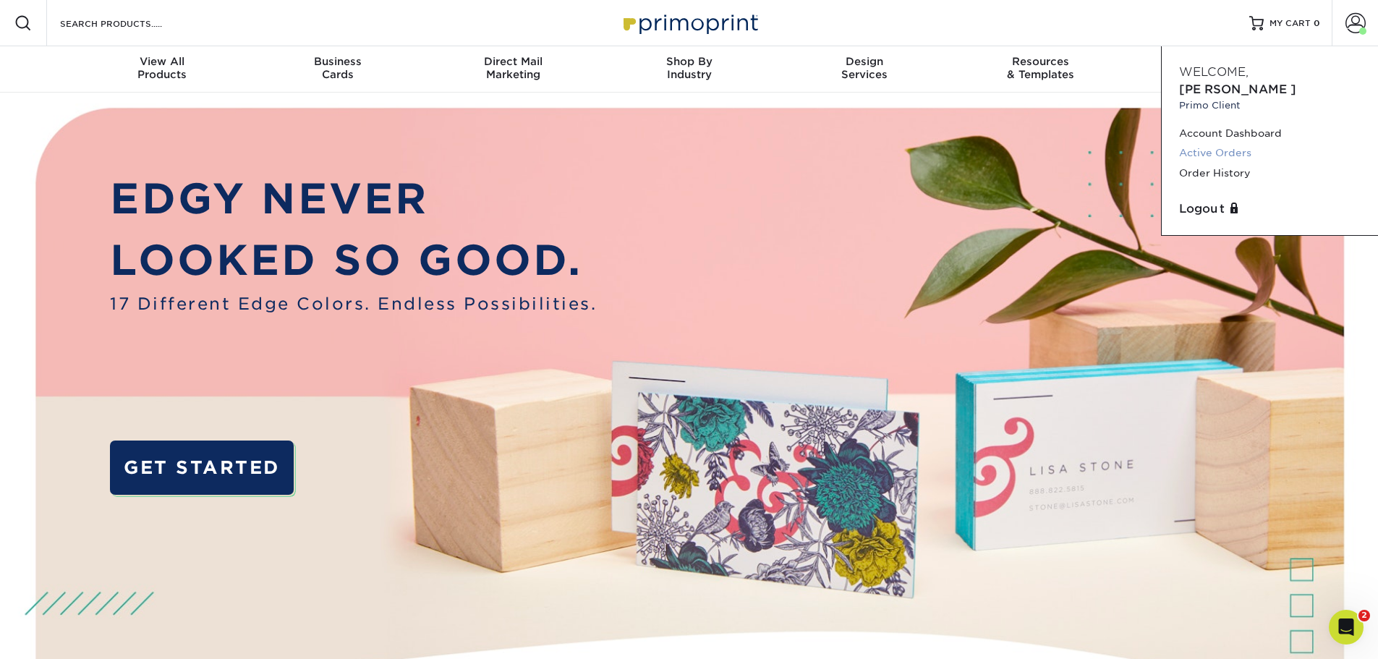
click at [1240, 143] on link "Active Orders" at bounding box center [1270, 153] width 182 height 20
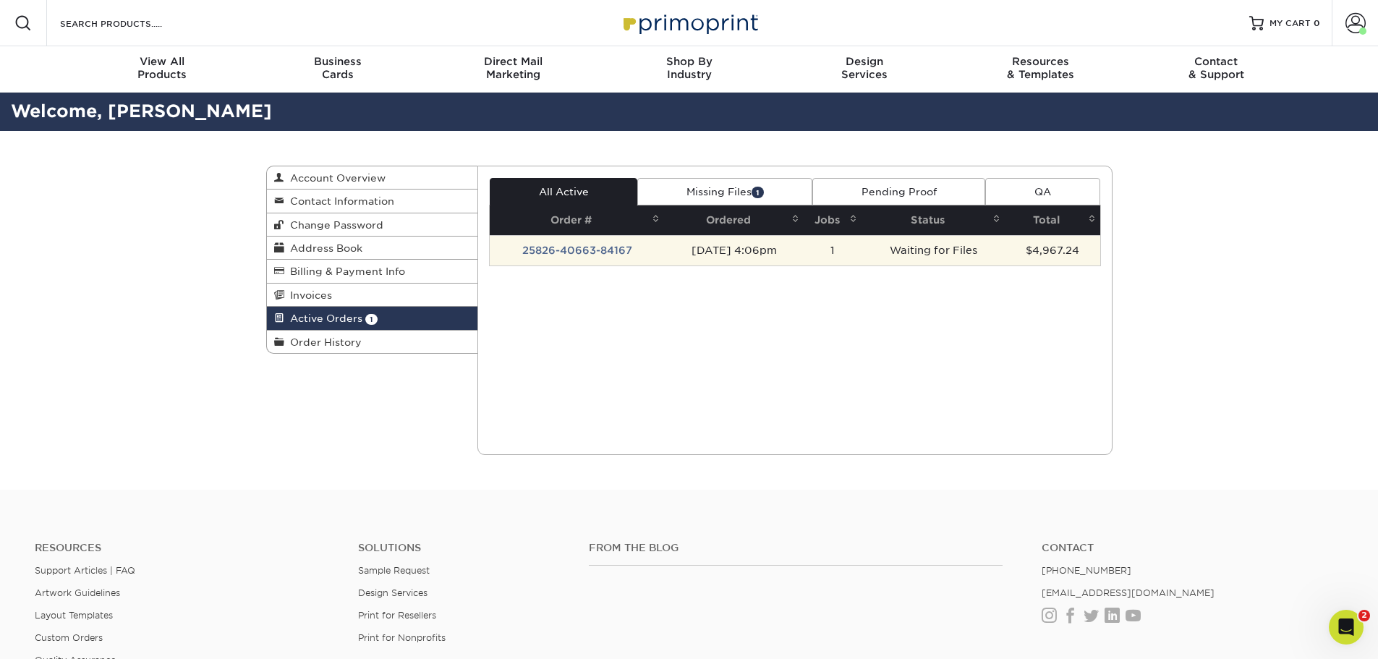
click at [581, 250] on td "25826-40663-84167" at bounding box center [577, 250] width 174 height 30
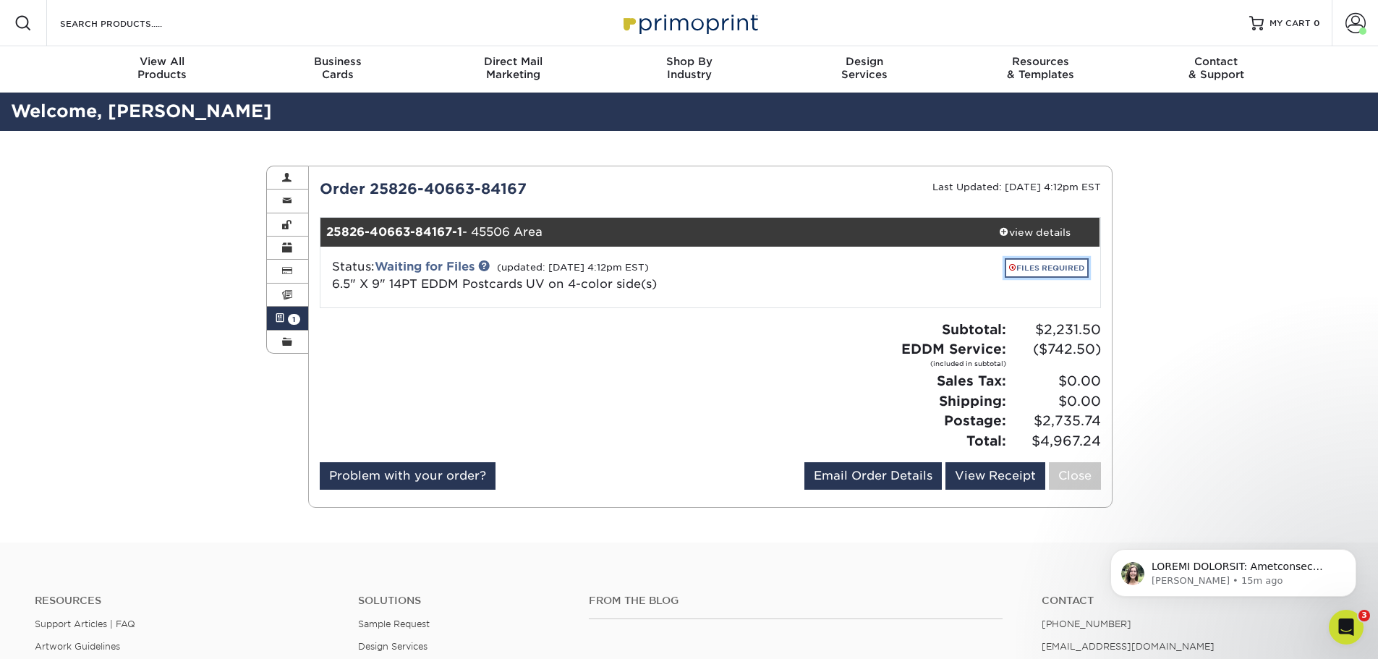
click at [1046, 265] on link "FILES REQUIRED" at bounding box center [1047, 268] width 84 height 20
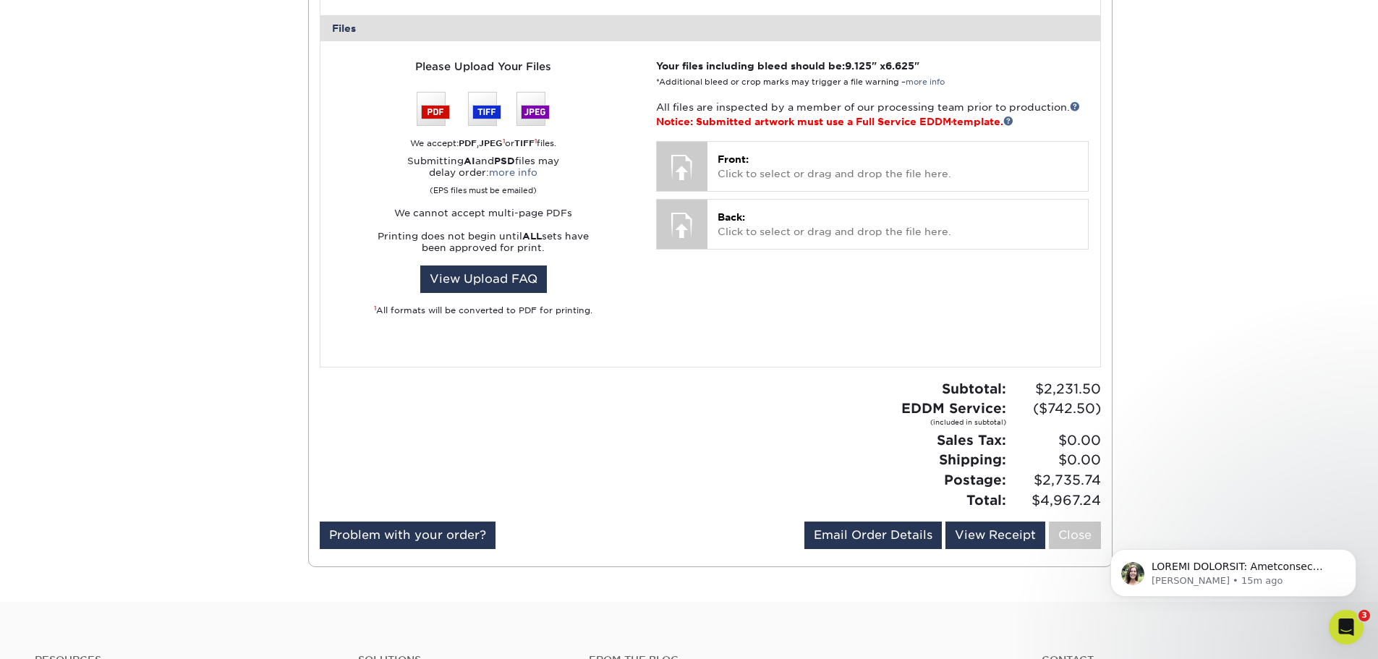
scroll to position [579, 0]
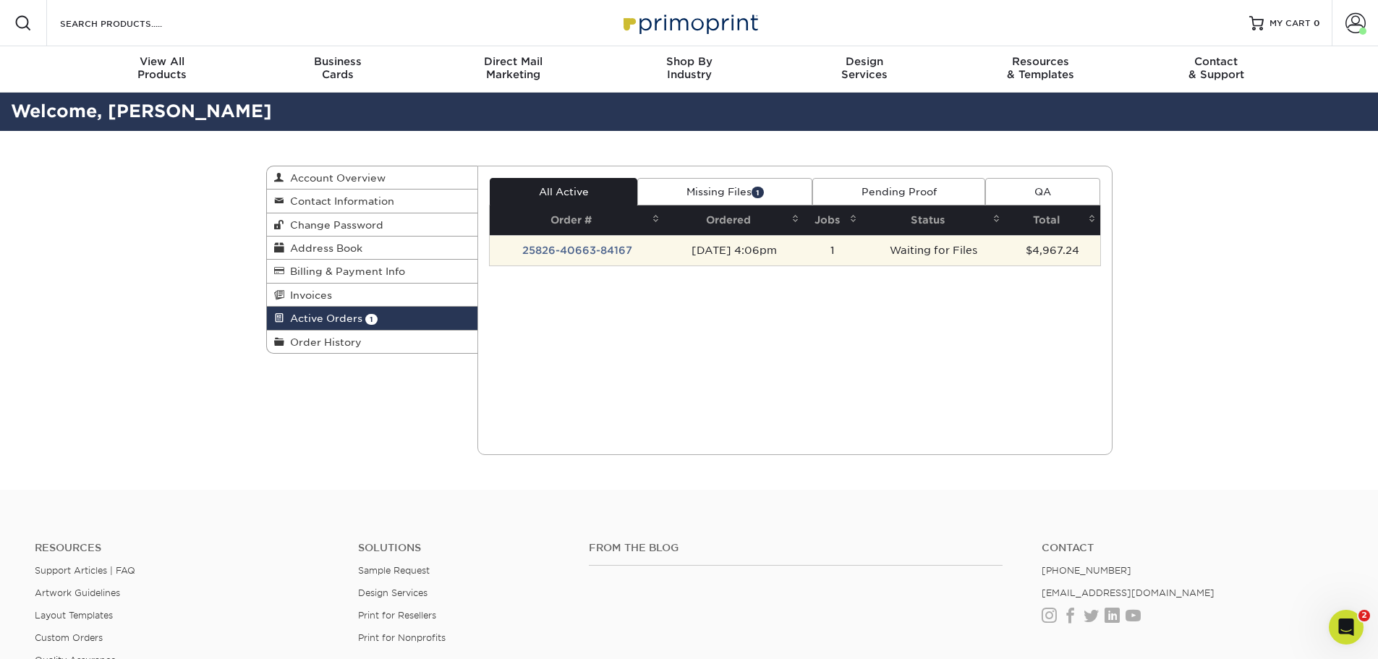
click at [601, 253] on td "25826-40663-84167" at bounding box center [577, 250] width 174 height 30
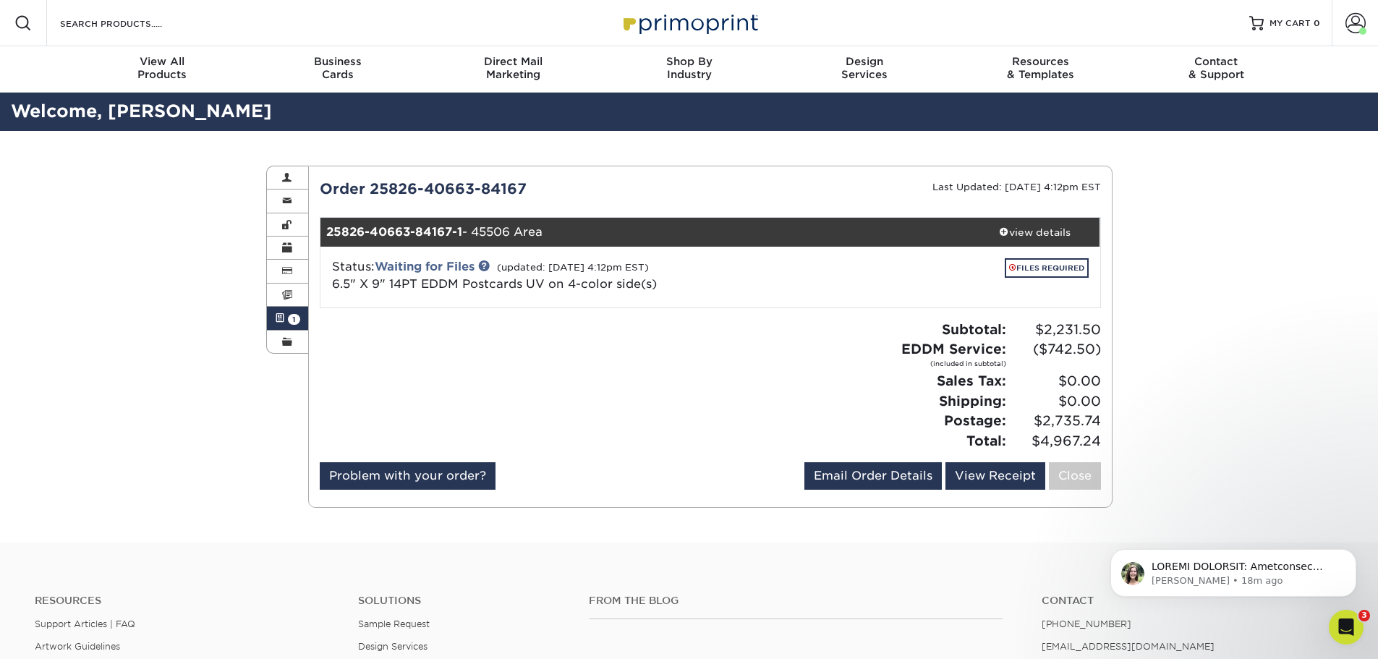
click at [1207, 310] on div "Active Orders Account Overview Contact Information Change Password Address Book…" at bounding box center [689, 337] width 1378 height 412
click at [1048, 268] on link "FILES REQUIRED" at bounding box center [1047, 268] width 84 height 20
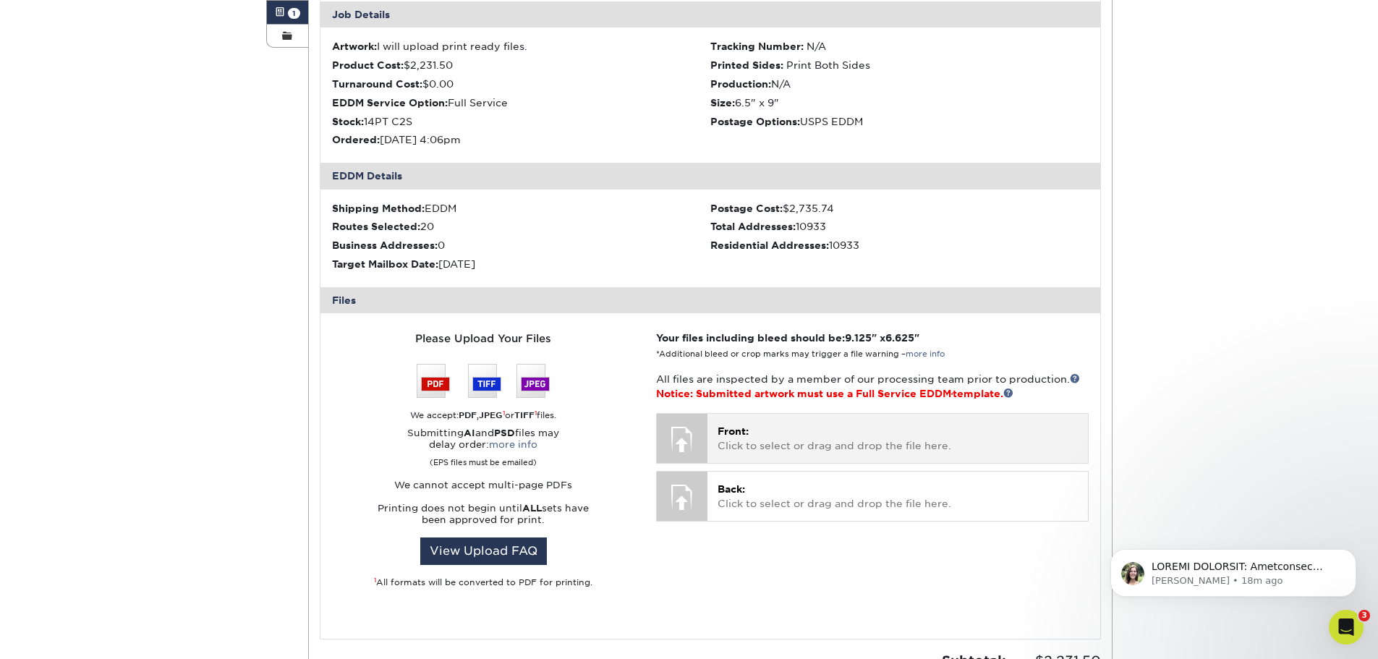
scroll to position [434, 0]
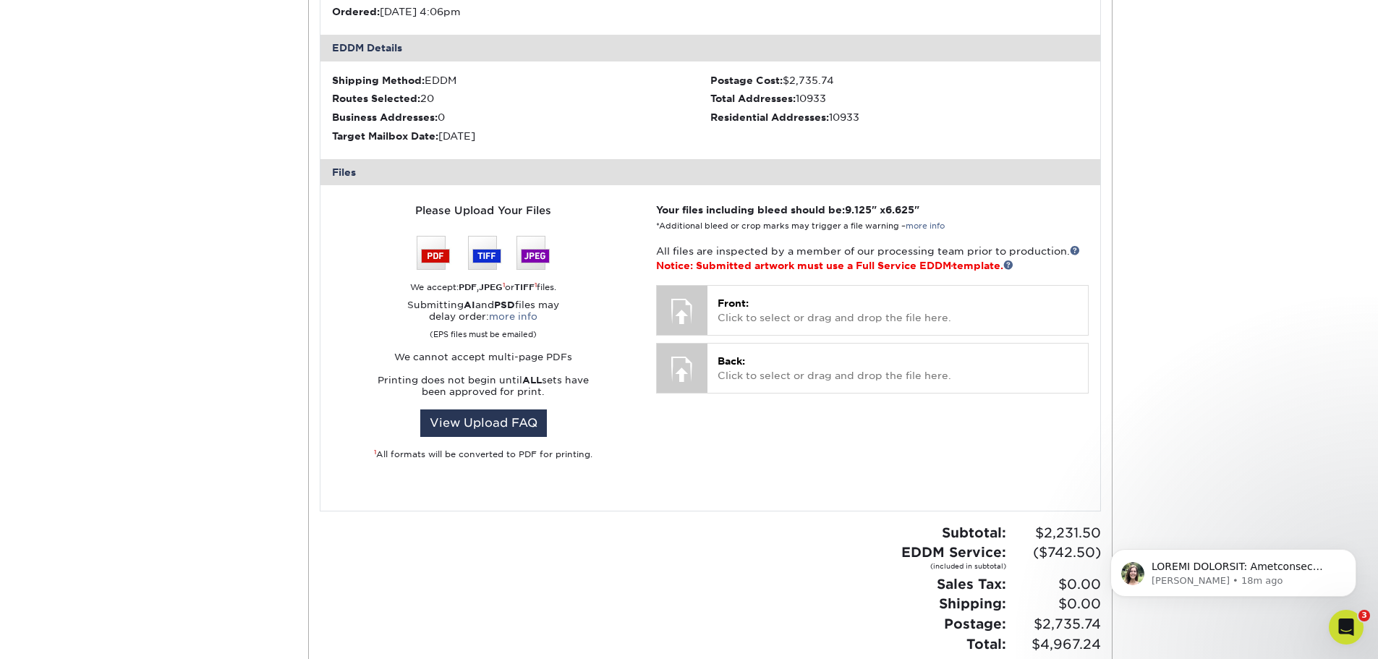
click at [1140, 363] on div "Active Orders Account Overview Contact Information Change Password Address Book…" at bounding box center [689, 221] width 1378 height 1049
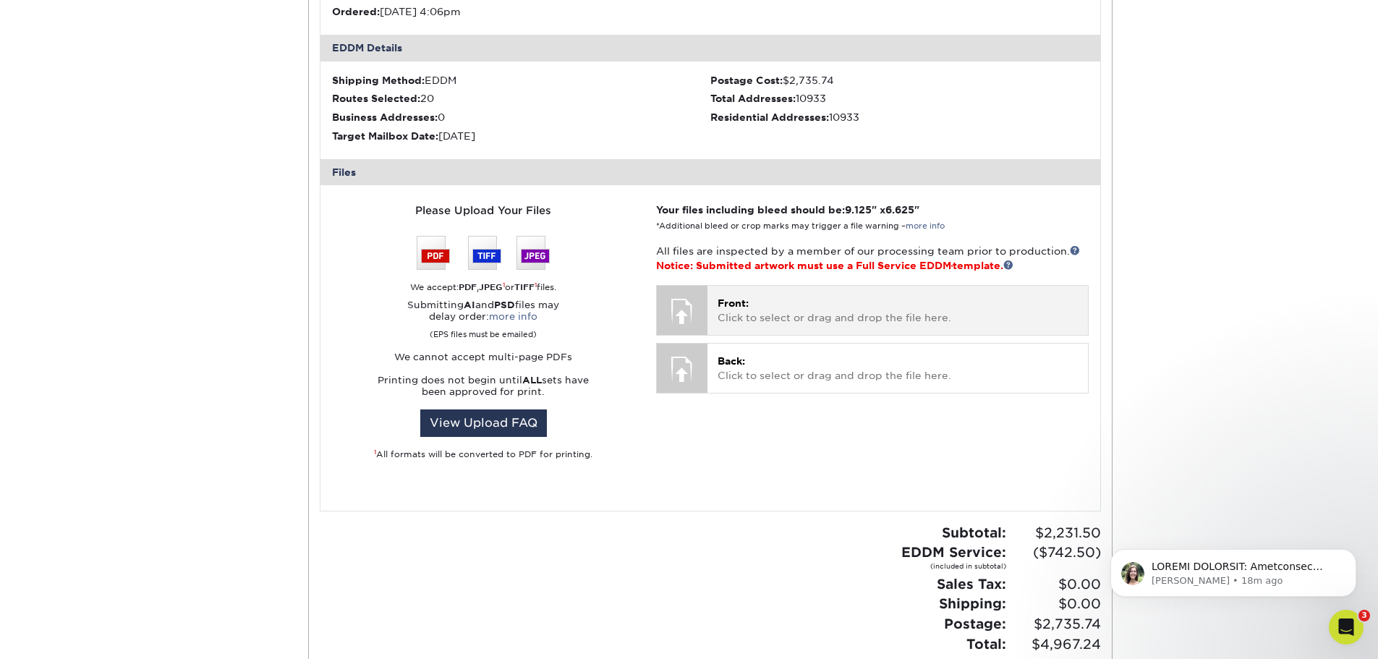
click at [977, 309] on p "Front: Click to select or drag and drop the file here." at bounding box center [898, 311] width 360 height 30
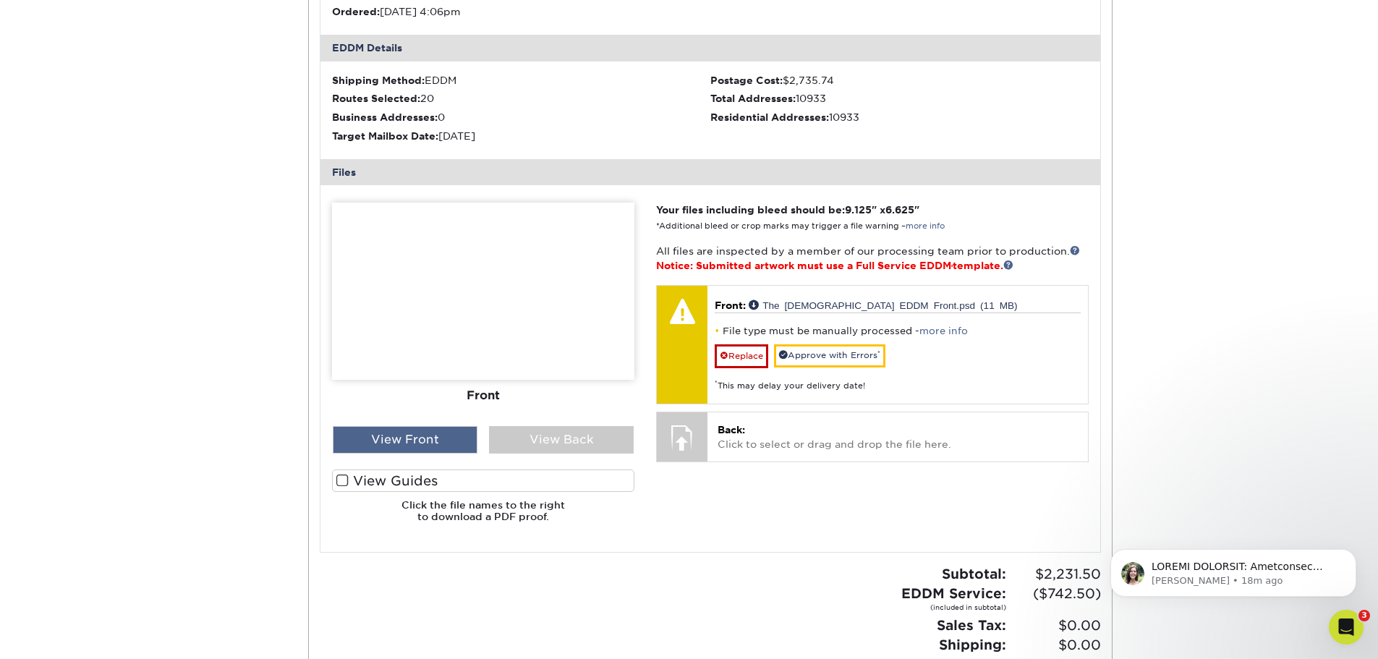
click at [436, 442] on div "View Front" at bounding box center [405, 439] width 145 height 27
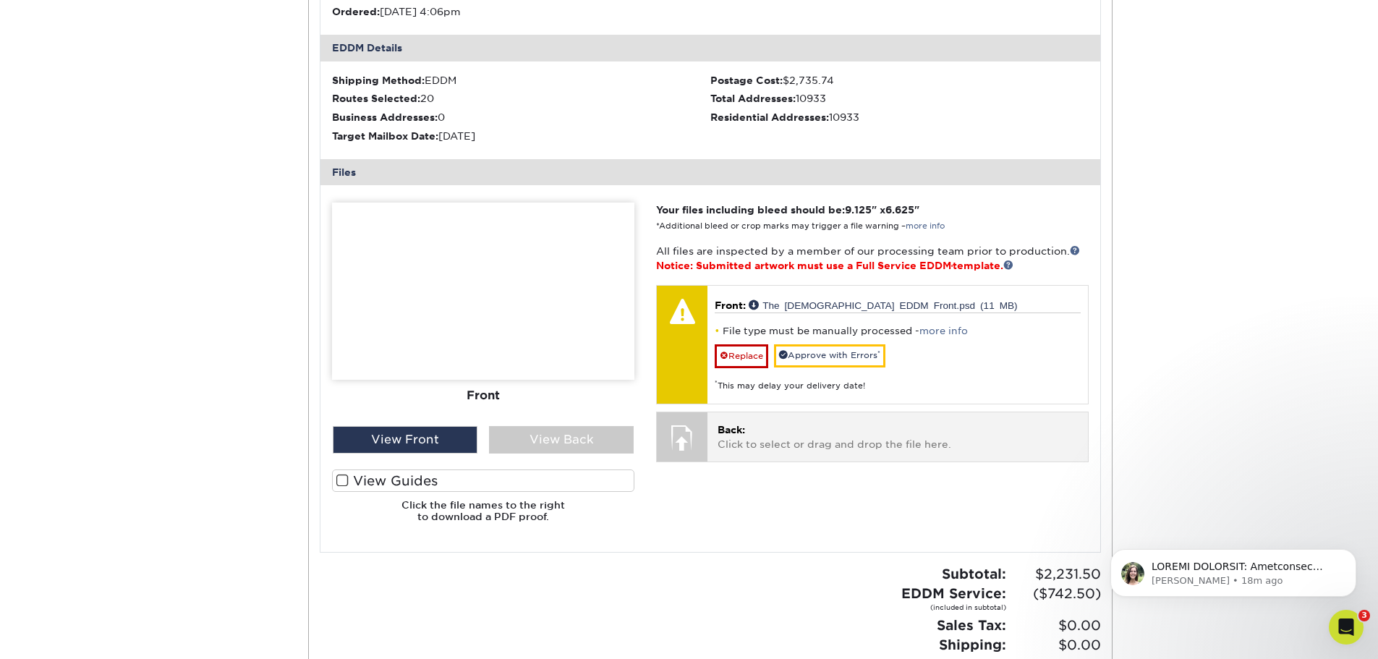
click at [737, 442] on p "Back: Click to select or drag and drop the file here." at bounding box center [898, 438] width 360 height 30
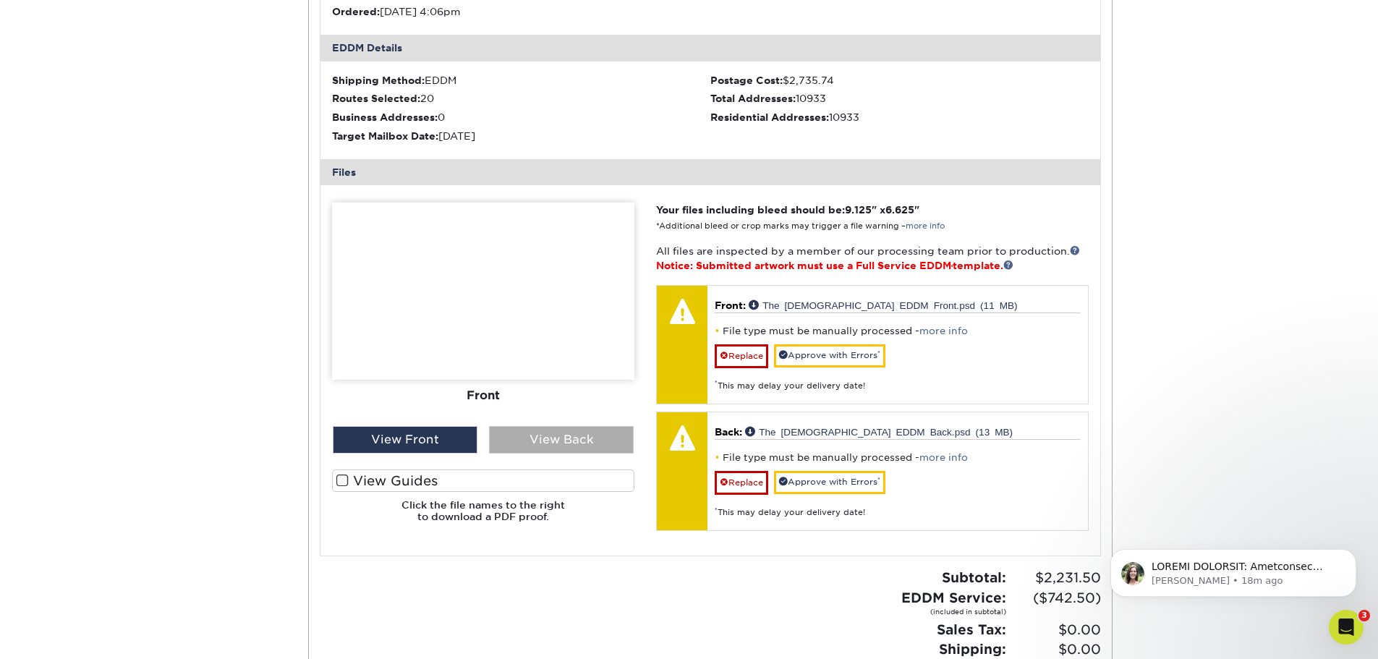
click at [527, 445] on div "View Back" at bounding box center [561, 439] width 145 height 27
click at [441, 444] on div "View Front" at bounding box center [405, 439] width 145 height 27
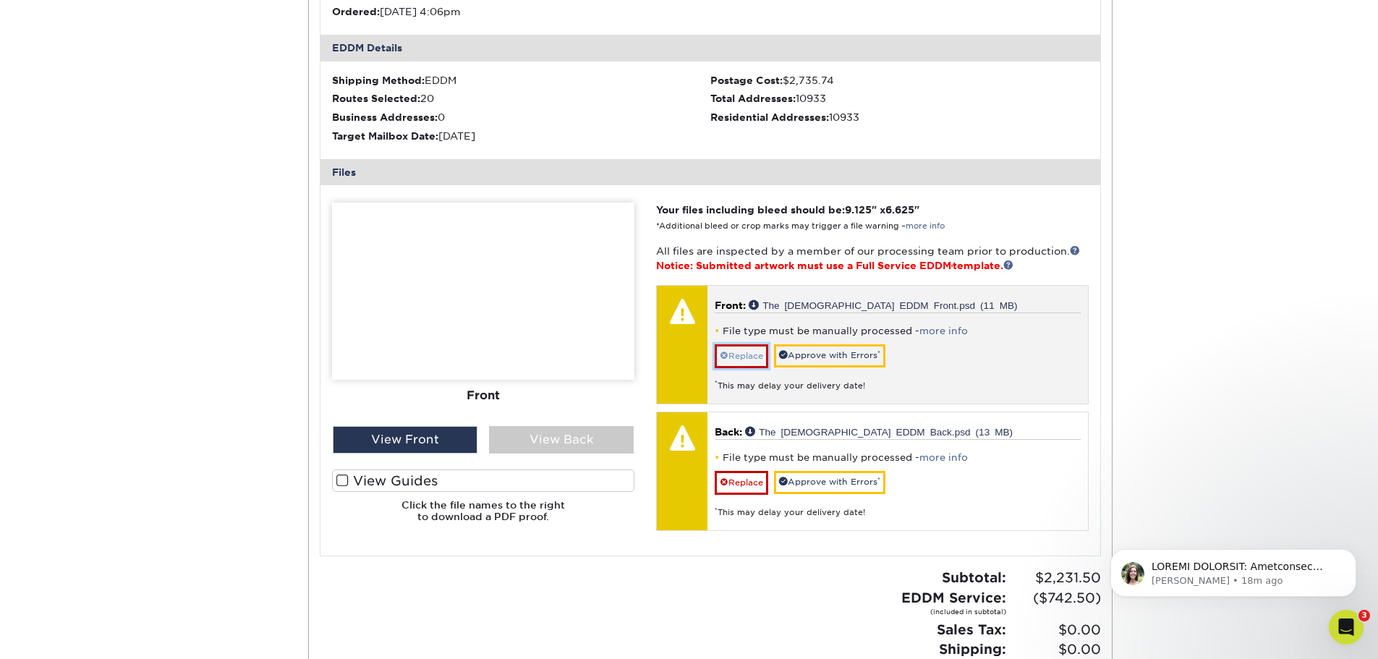
click at [741, 357] on link "Replace" at bounding box center [742, 355] width 54 height 23
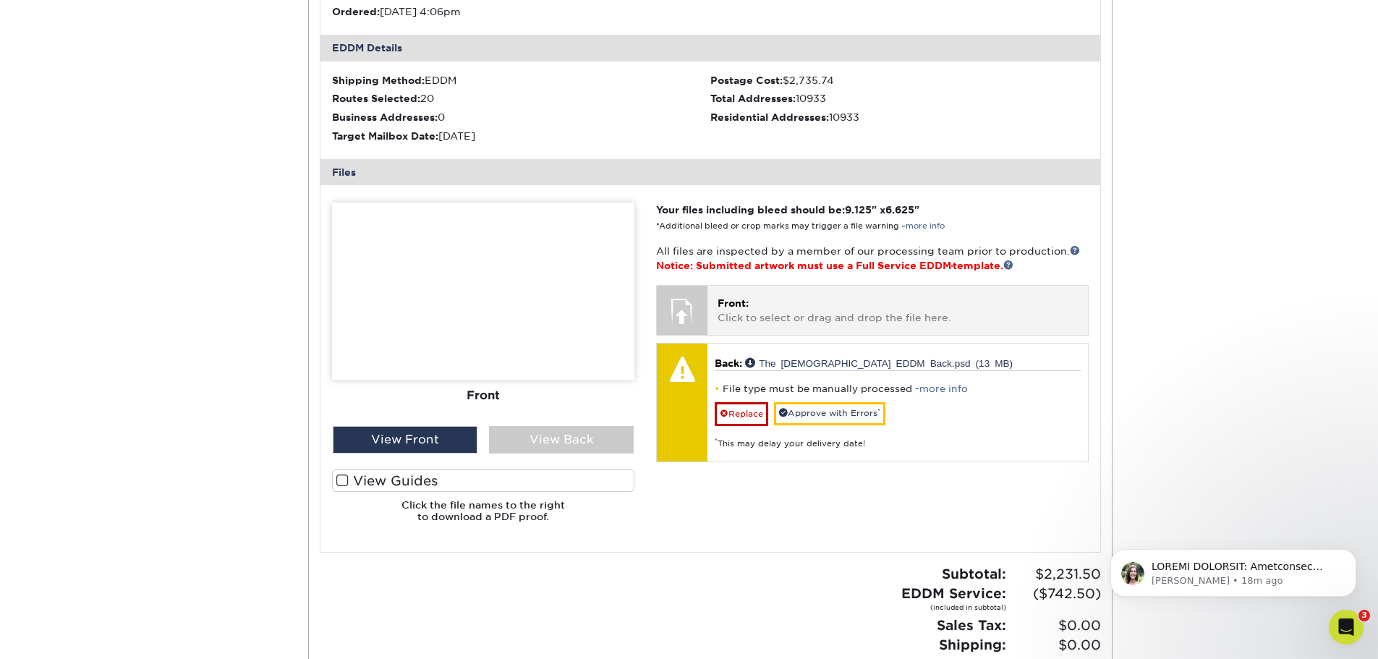
click at [773, 310] on p "Front: Click to select or drag and drop the file here." at bounding box center [898, 311] width 360 height 30
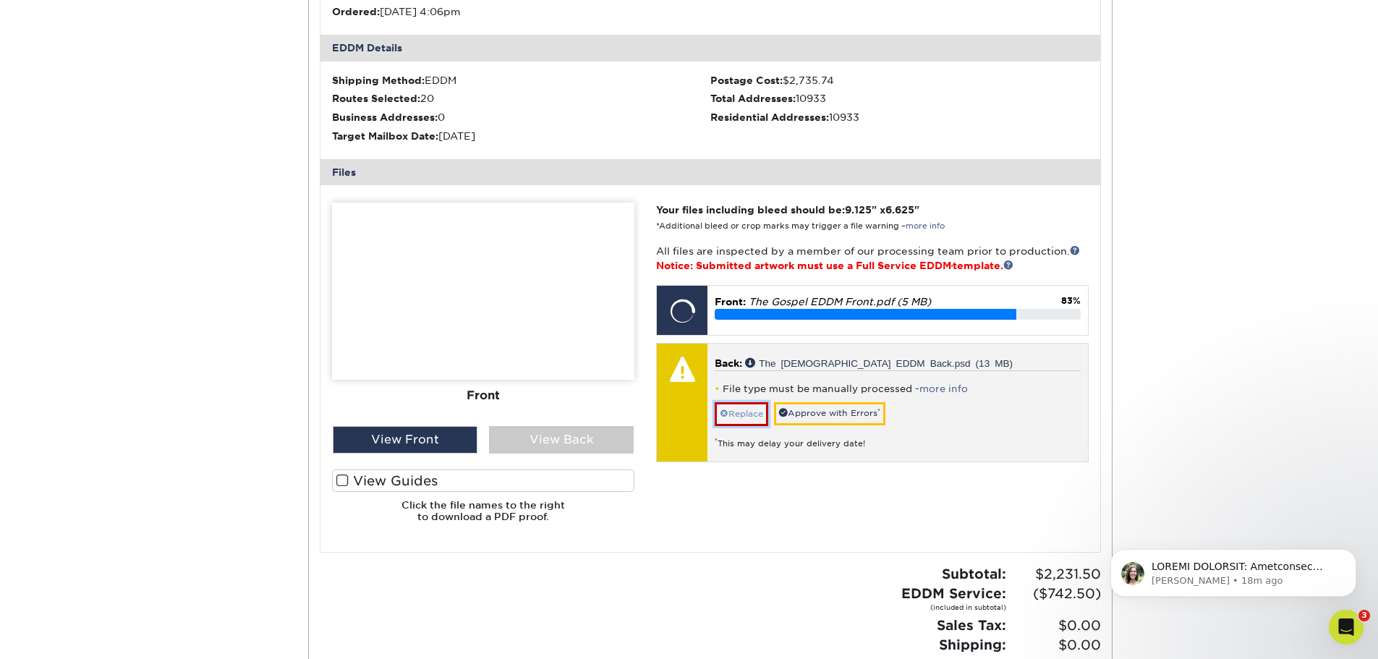
click at [758, 412] on link "Replace" at bounding box center [742, 413] width 54 height 23
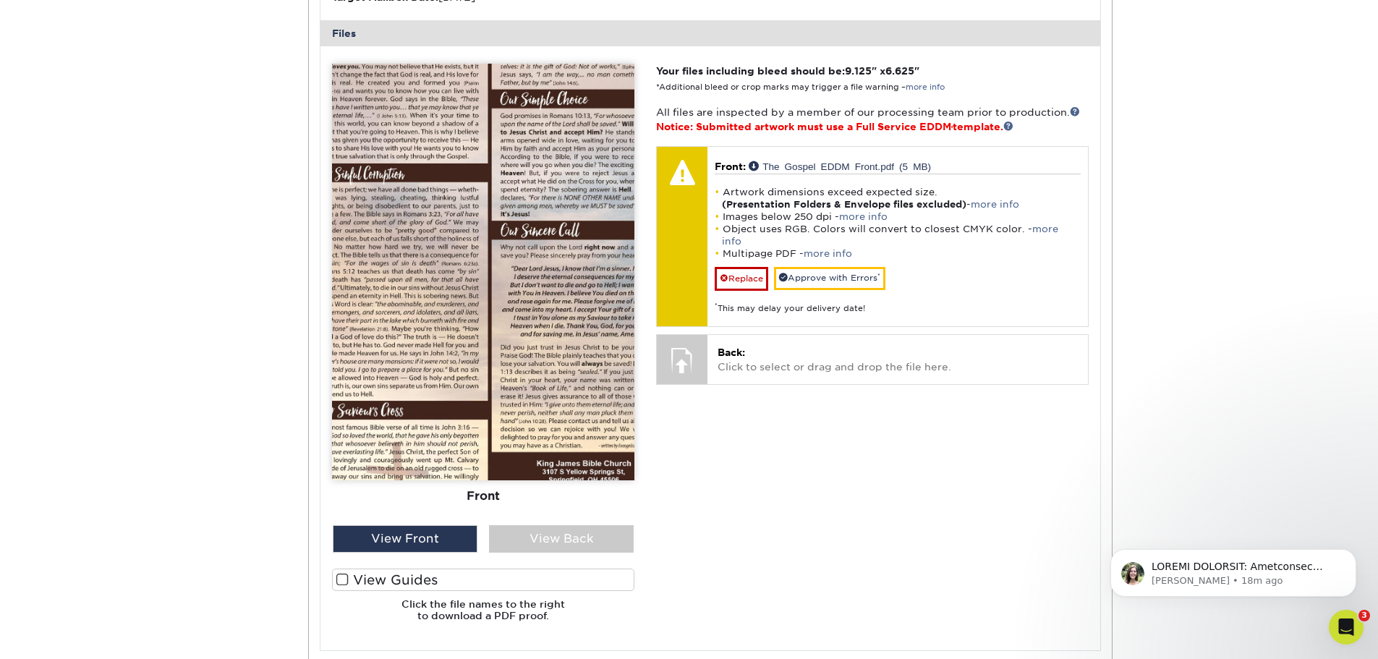
scroll to position [579, 0]
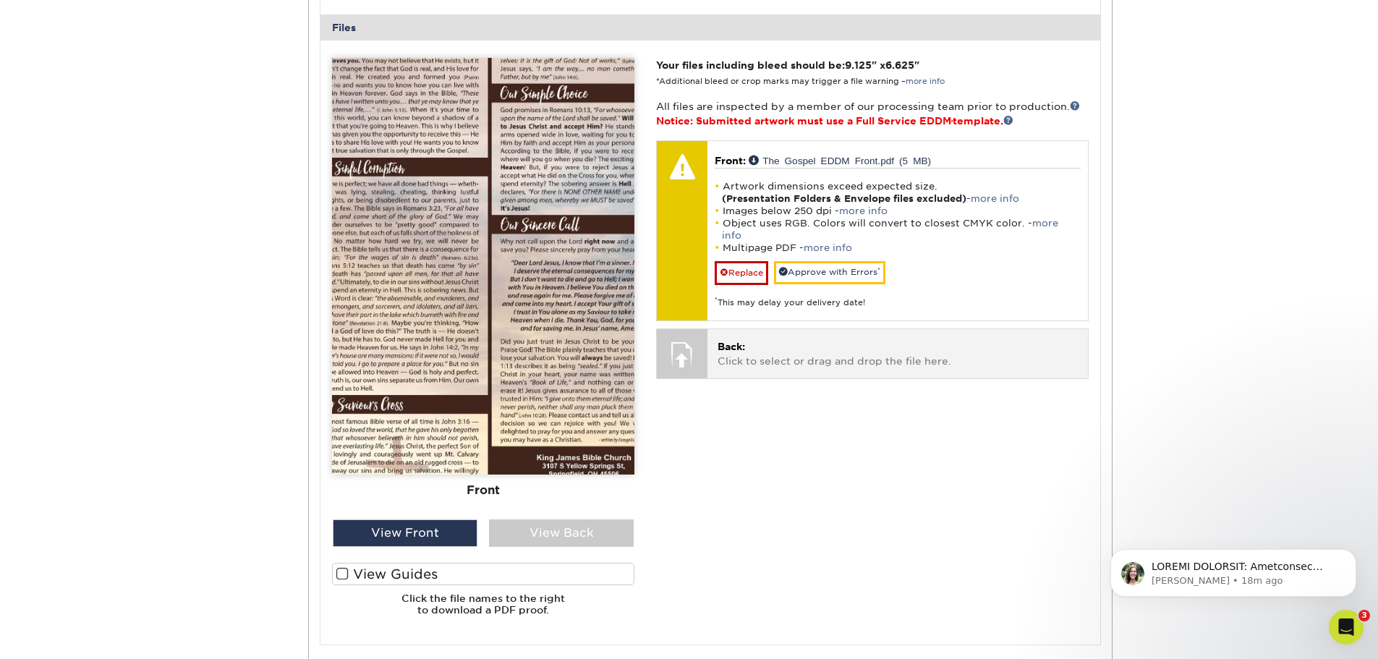
click at [800, 352] on p "Back: Click to select or drag and drop the file here." at bounding box center [898, 354] width 360 height 30
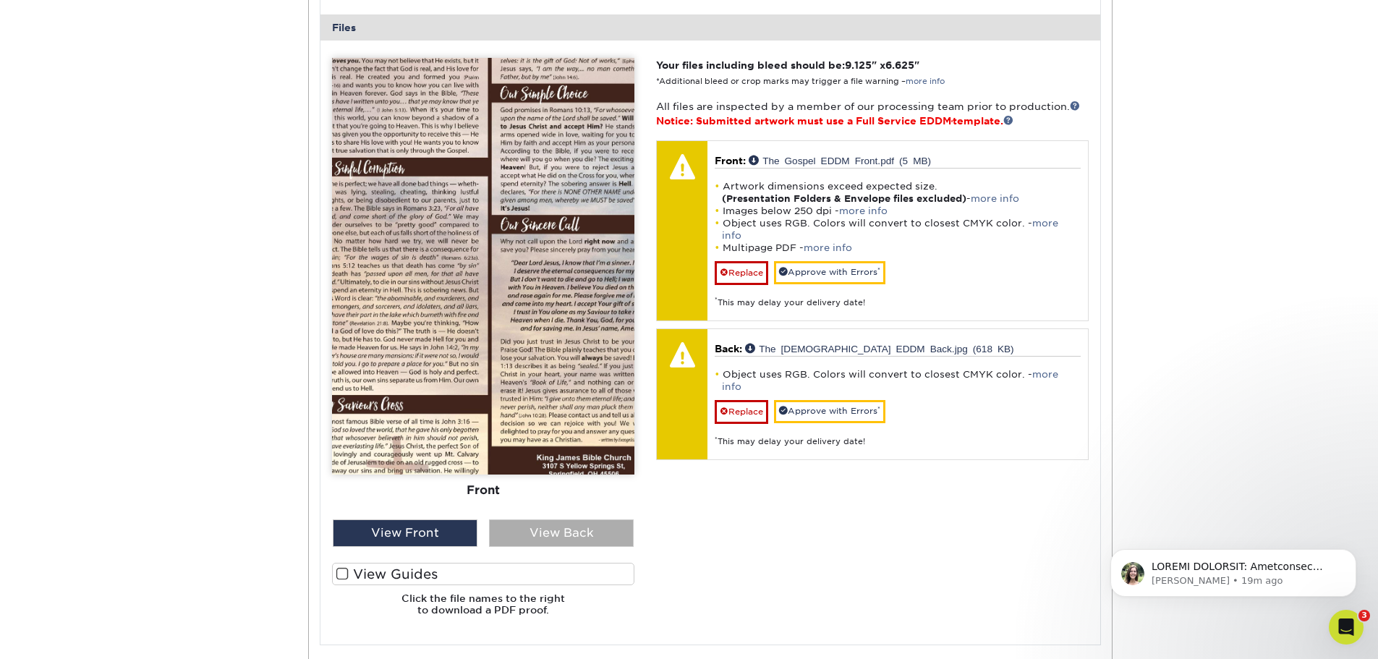
click at [585, 530] on div "View Back" at bounding box center [561, 533] width 145 height 27
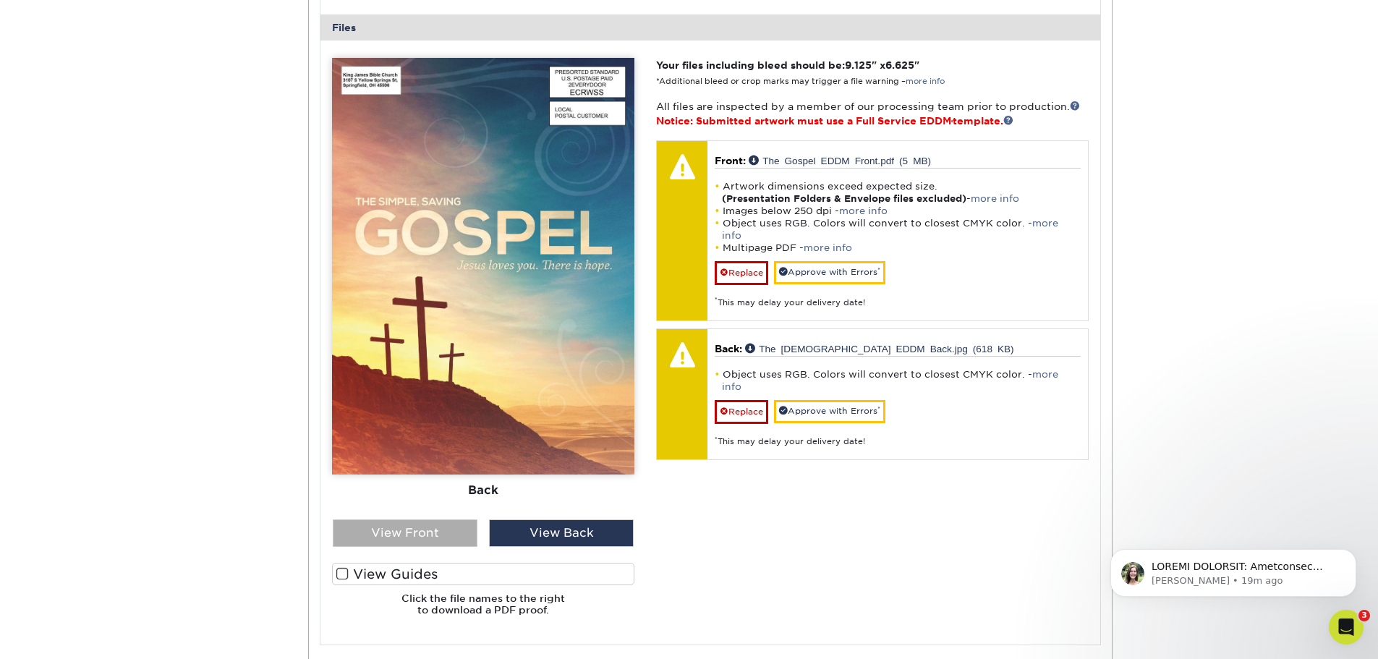
click at [436, 528] on div "View Front" at bounding box center [405, 533] width 145 height 27
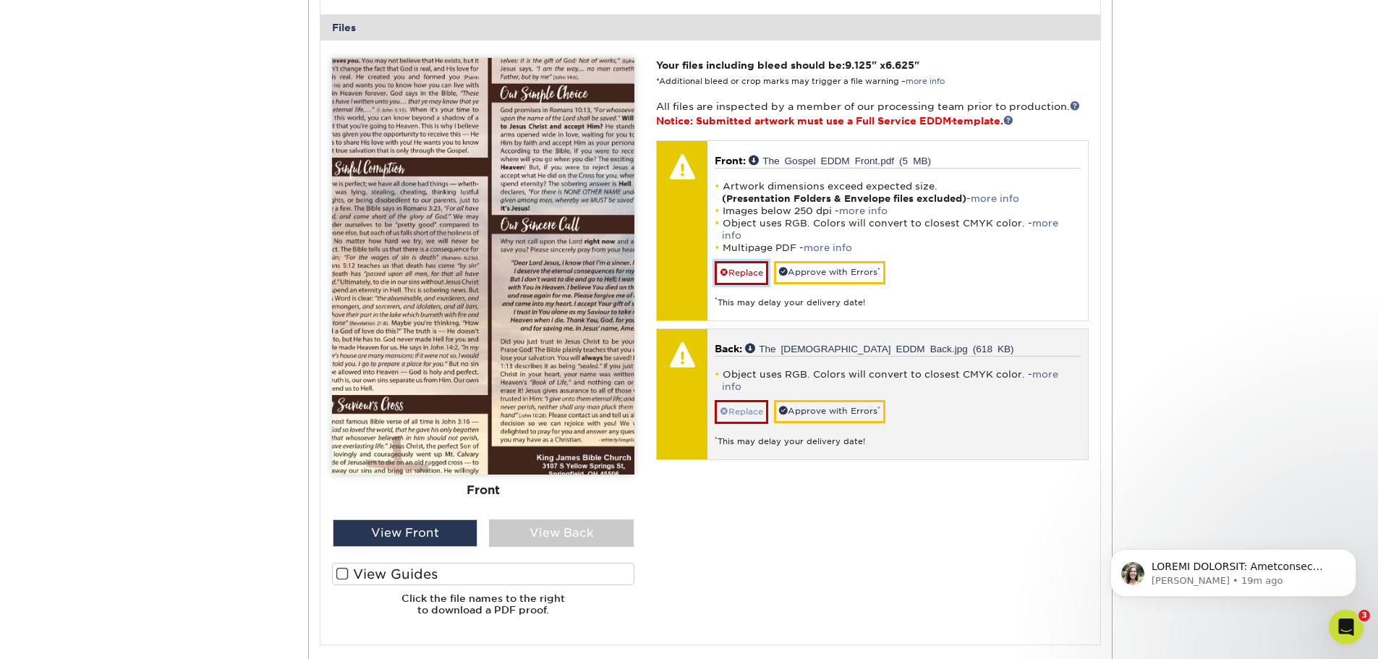
drag, startPoint x: 755, startPoint y: 263, endPoint x: 745, endPoint y: 267, distance: 11.0
click at [755, 263] on link "Replace" at bounding box center [742, 272] width 54 height 23
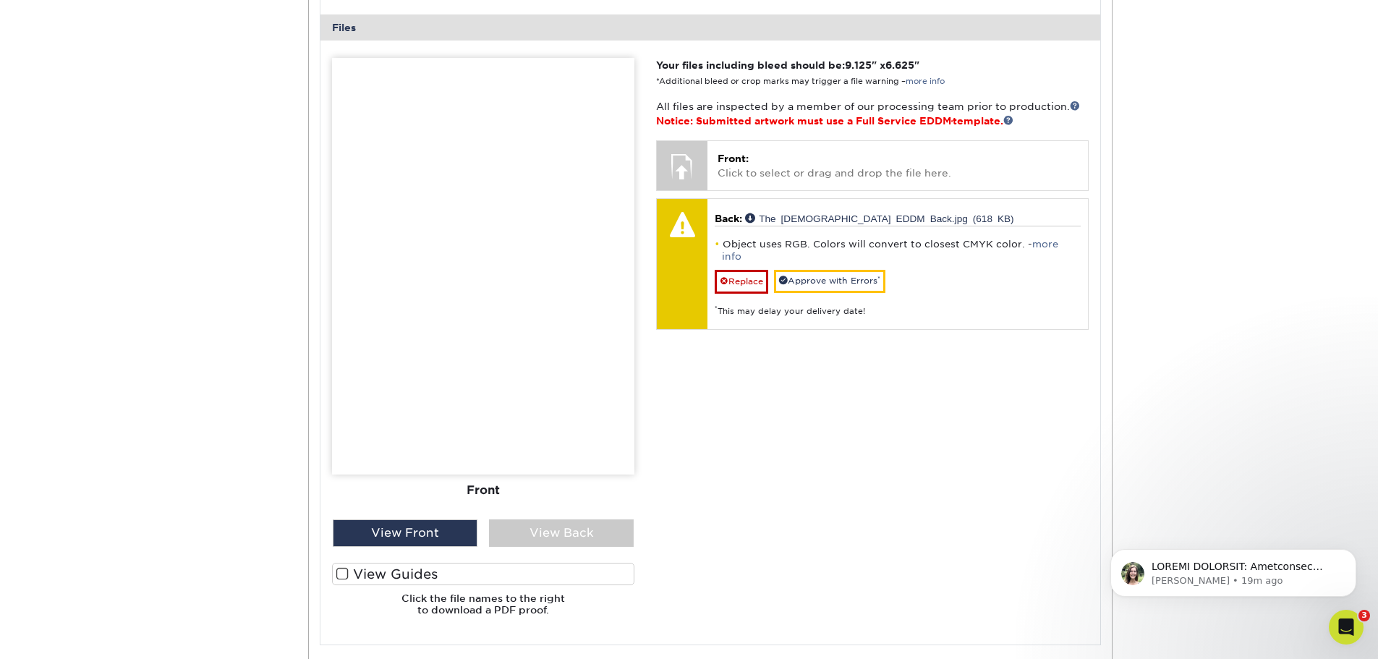
click at [993, 385] on div "Your files including bleed should be: 9.125 " x 6.625 " *Additional bleed or cr…" at bounding box center [872, 342] width 454 height 569
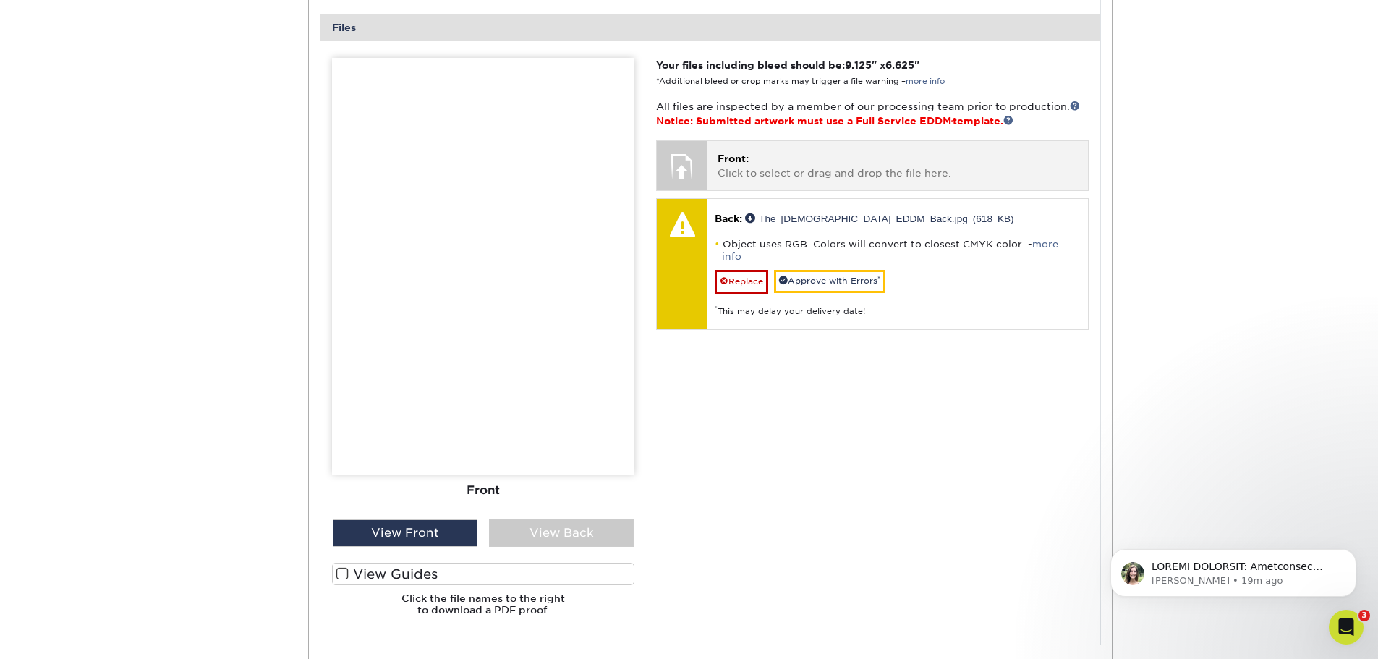
click at [836, 185] on div "Front: Click to select or drag and drop the file here. Choose file The Gospel E…" at bounding box center [898, 165] width 380 height 48
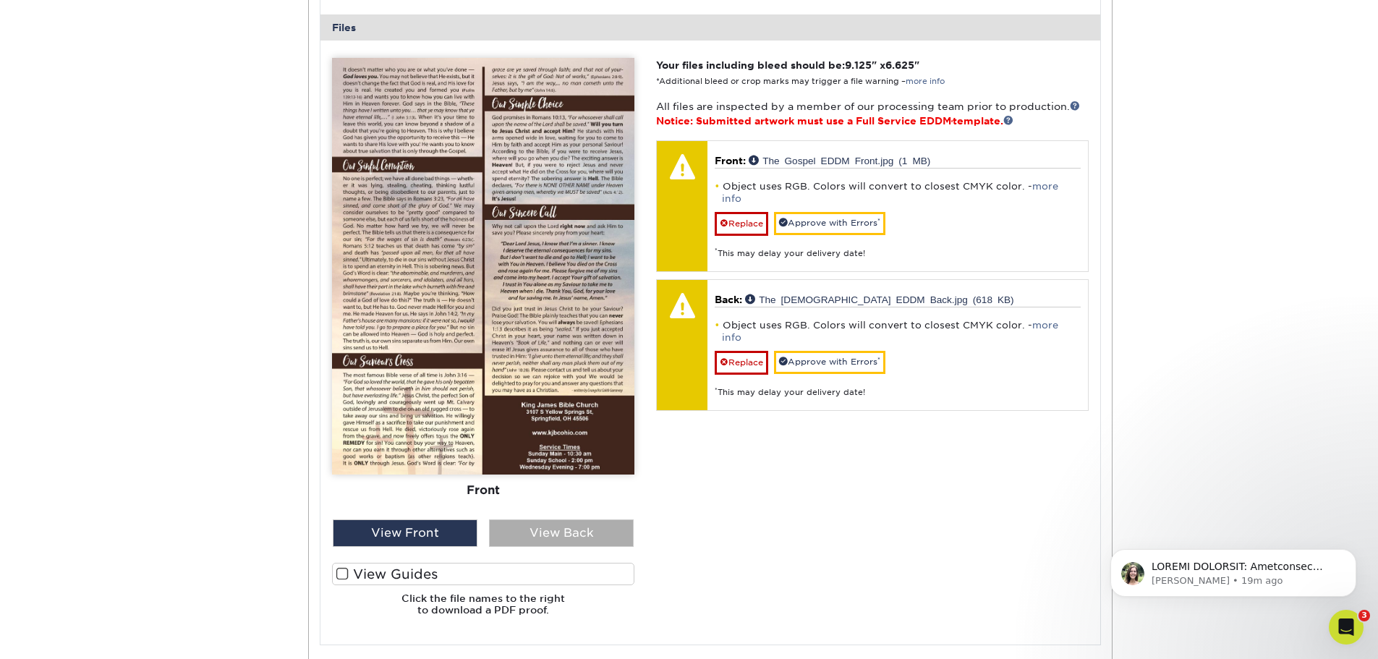
click at [576, 538] on div "View Back" at bounding box center [561, 533] width 145 height 27
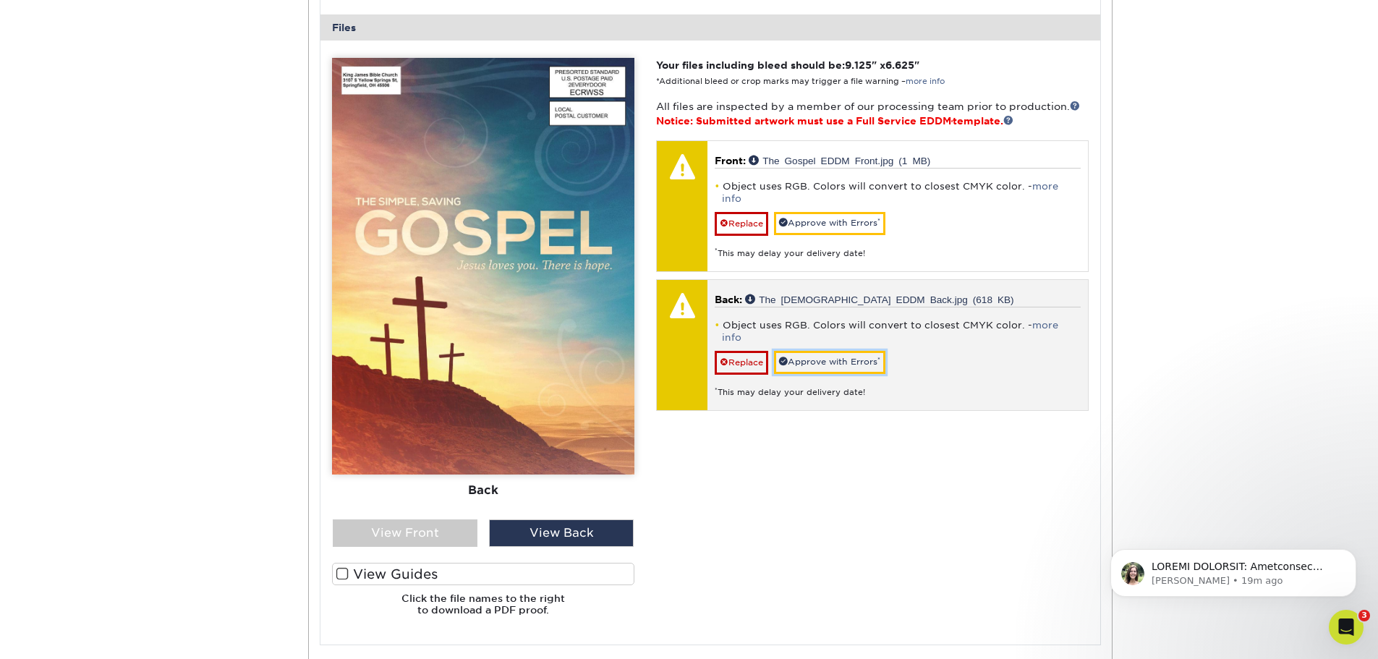
drag, startPoint x: 856, startPoint y: 336, endPoint x: 860, endPoint y: 295, distance: 41.5
click at [856, 351] on link "Approve with Errors *" at bounding box center [829, 362] width 111 height 22
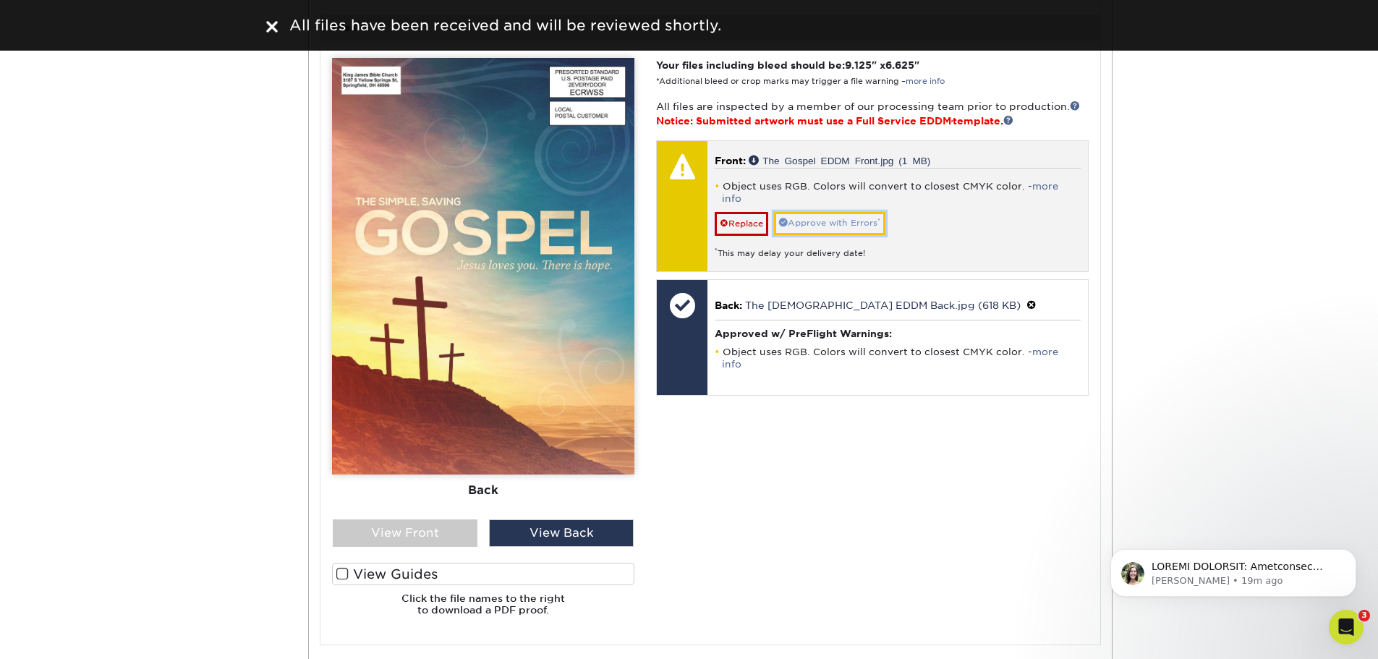
click at [846, 212] on link "Approve with Errors *" at bounding box center [829, 223] width 111 height 22
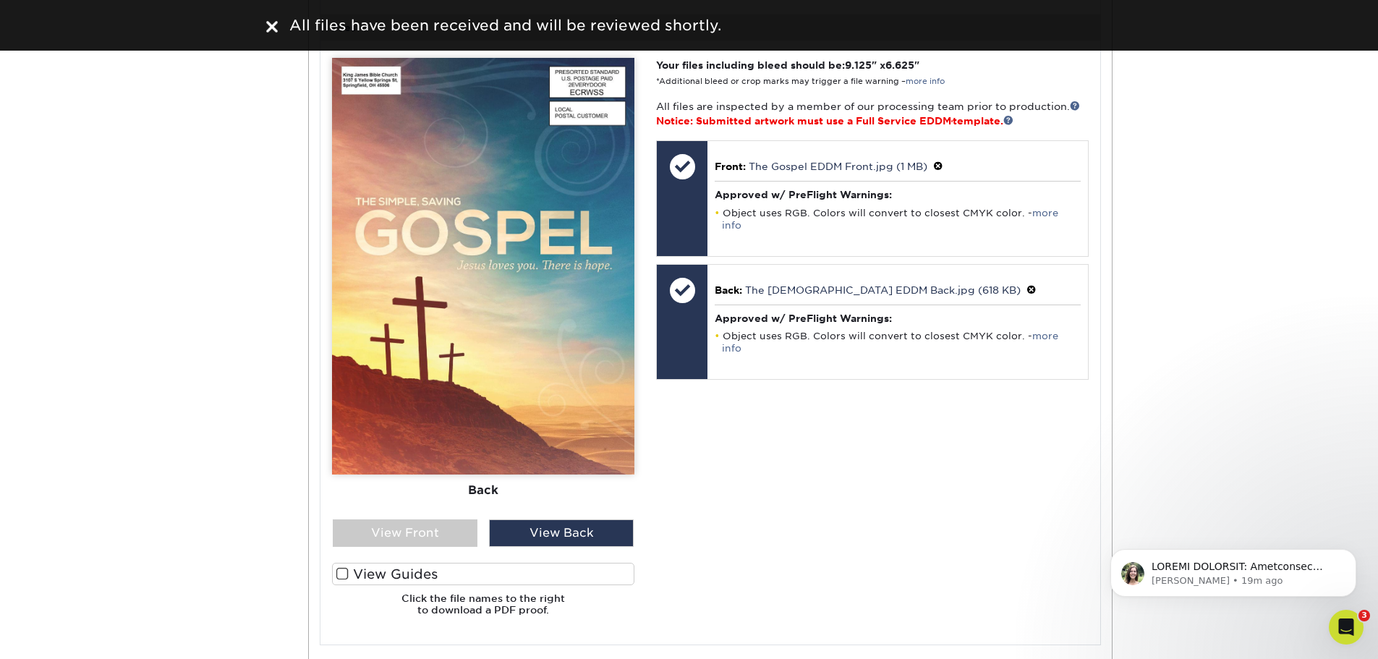
click at [1221, 341] on div "Active Orders Account Overview Contact Information Change Password Address Book…" at bounding box center [689, 216] width 1378 height 1328
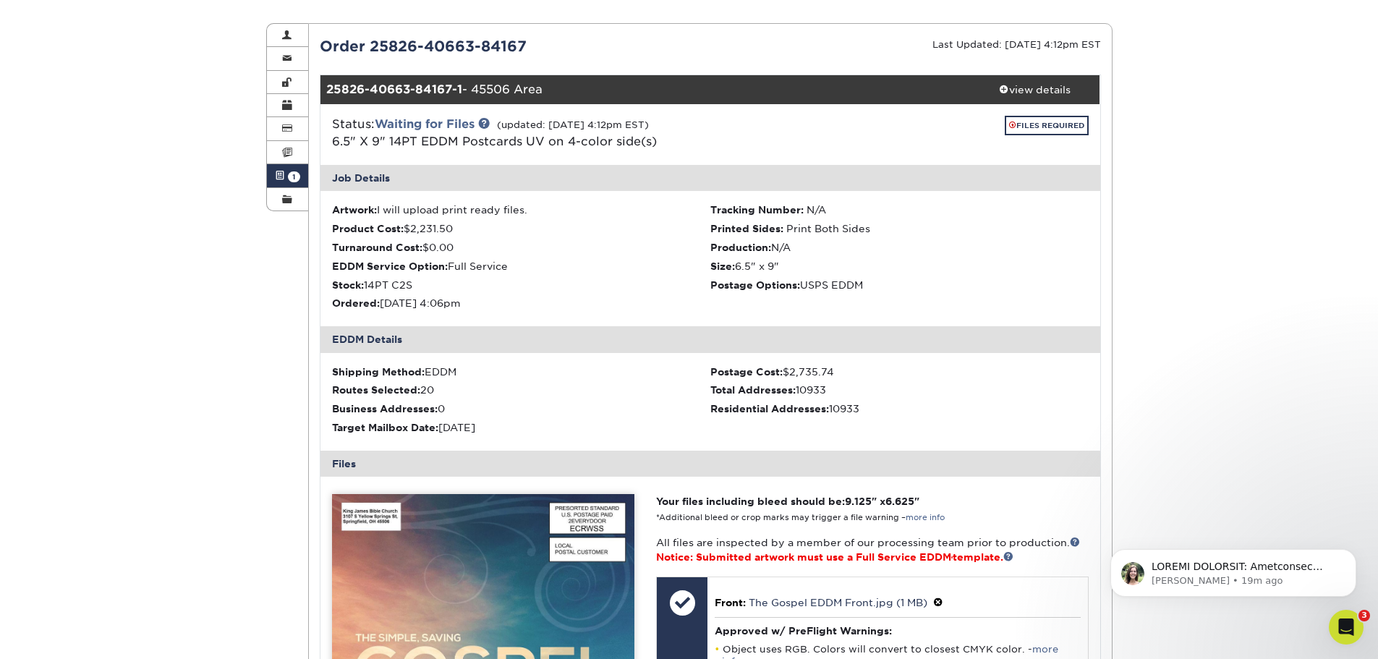
scroll to position [138, 0]
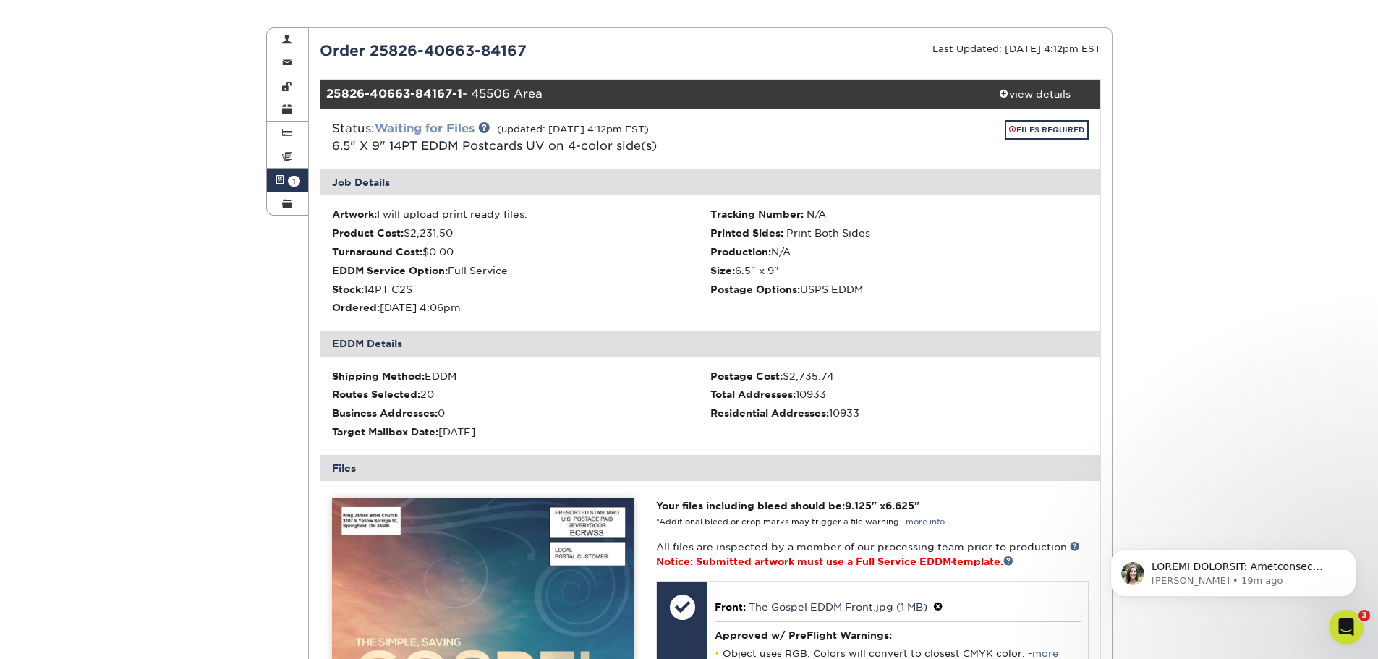
click at [440, 126] on link "Waiting for Files" at bounding box center [425, 129] width 100 height 14
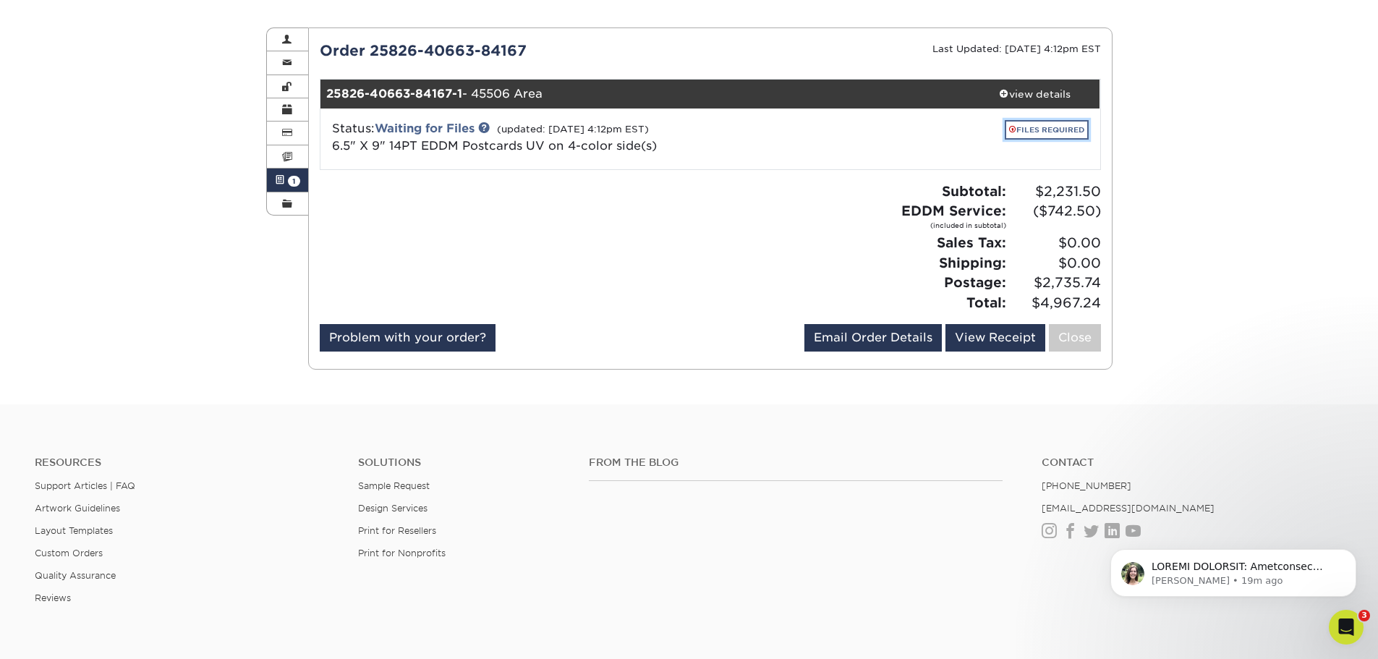
click at [1043, 130] on link "FILES REQUIRED" at bounding box center [1047, 130] width 84 height 20
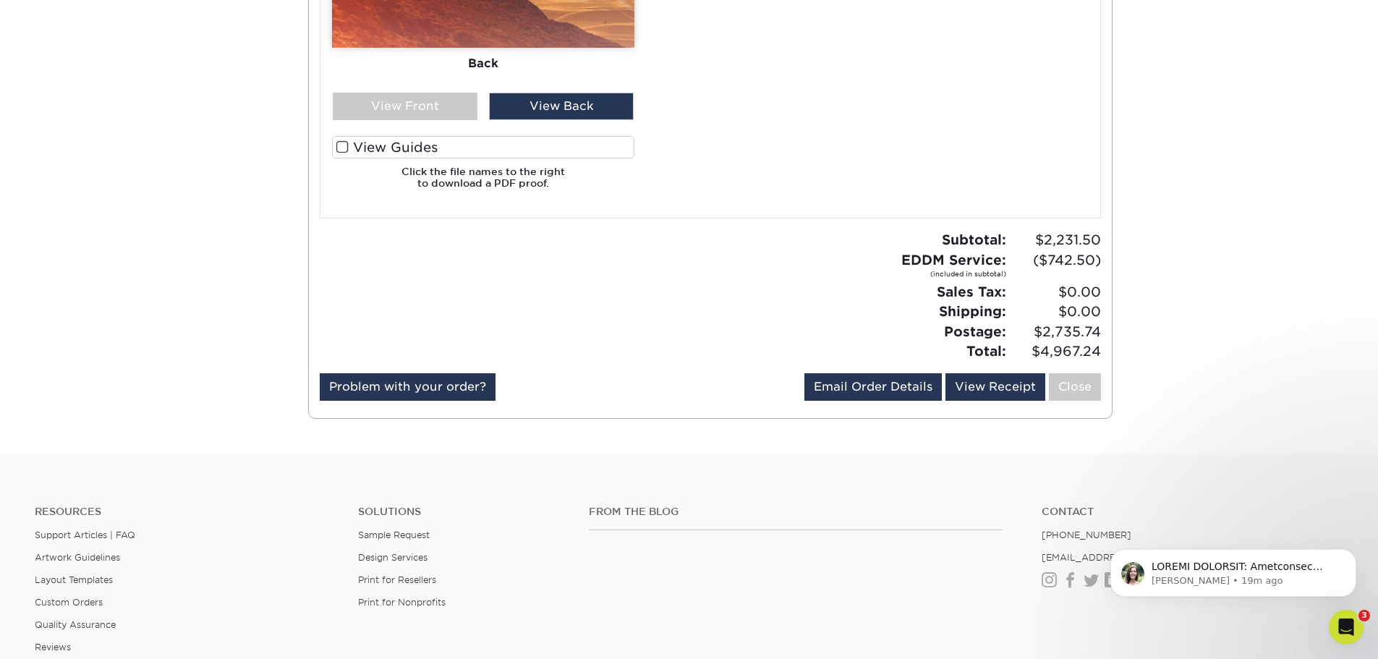
scroll to position [1006, 0]
click at [982, 381] on link "View Receipt" at bounding box center [996, 386] width 100 height 27
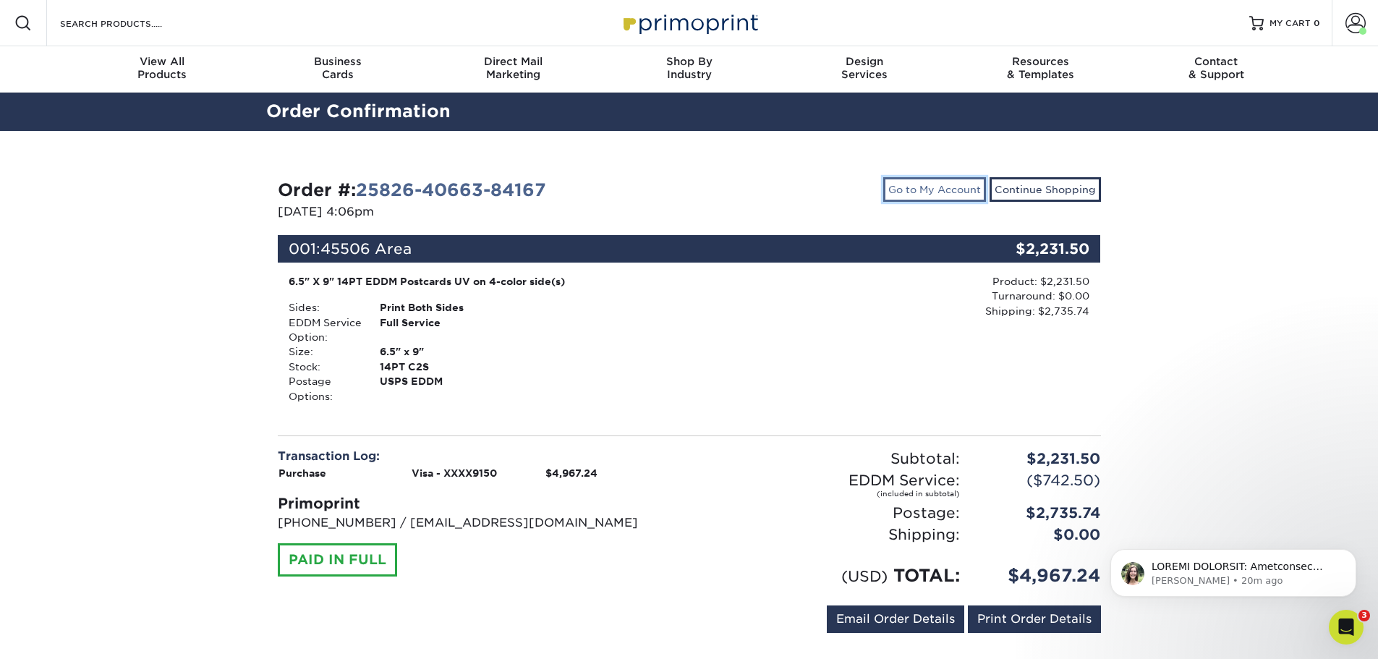
click at [949, 188] on link "Go to My Account" at bounding box center [934, 189] width 103 height 25
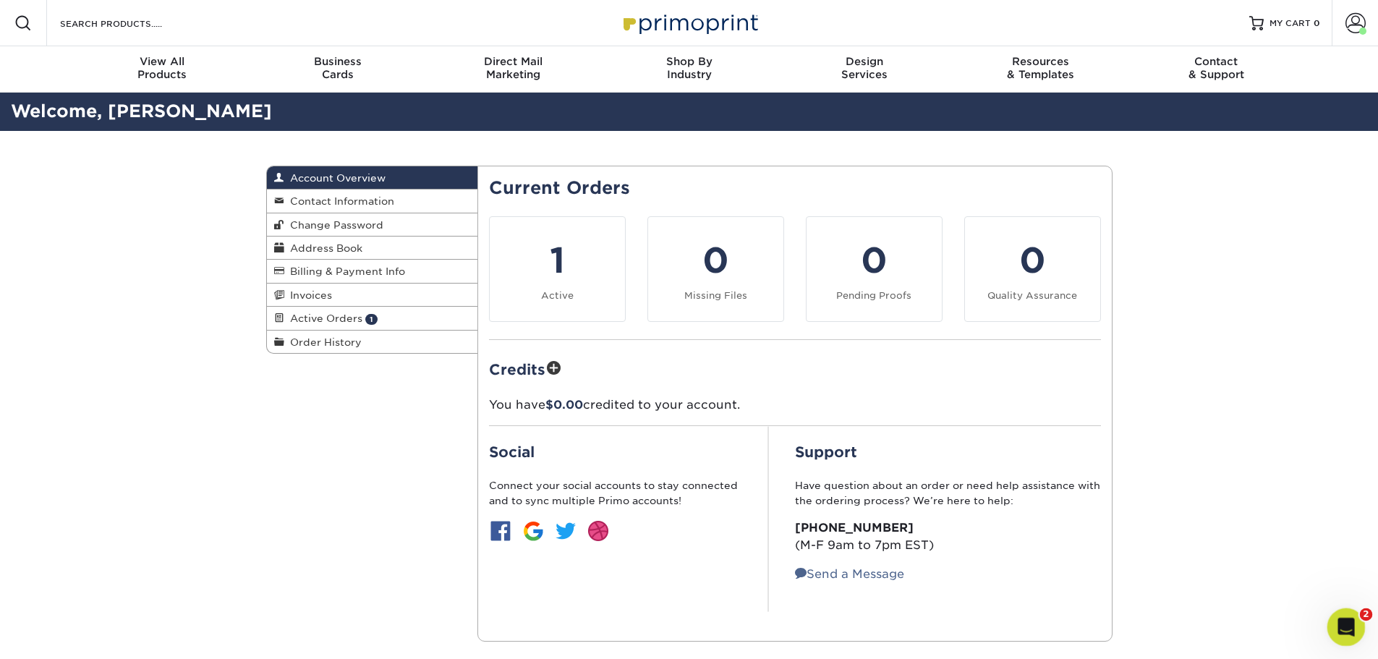
click at [1339, 619] on icon "Open Intercom Messenger" at bounding box center [1345, 626] width 24 height 24
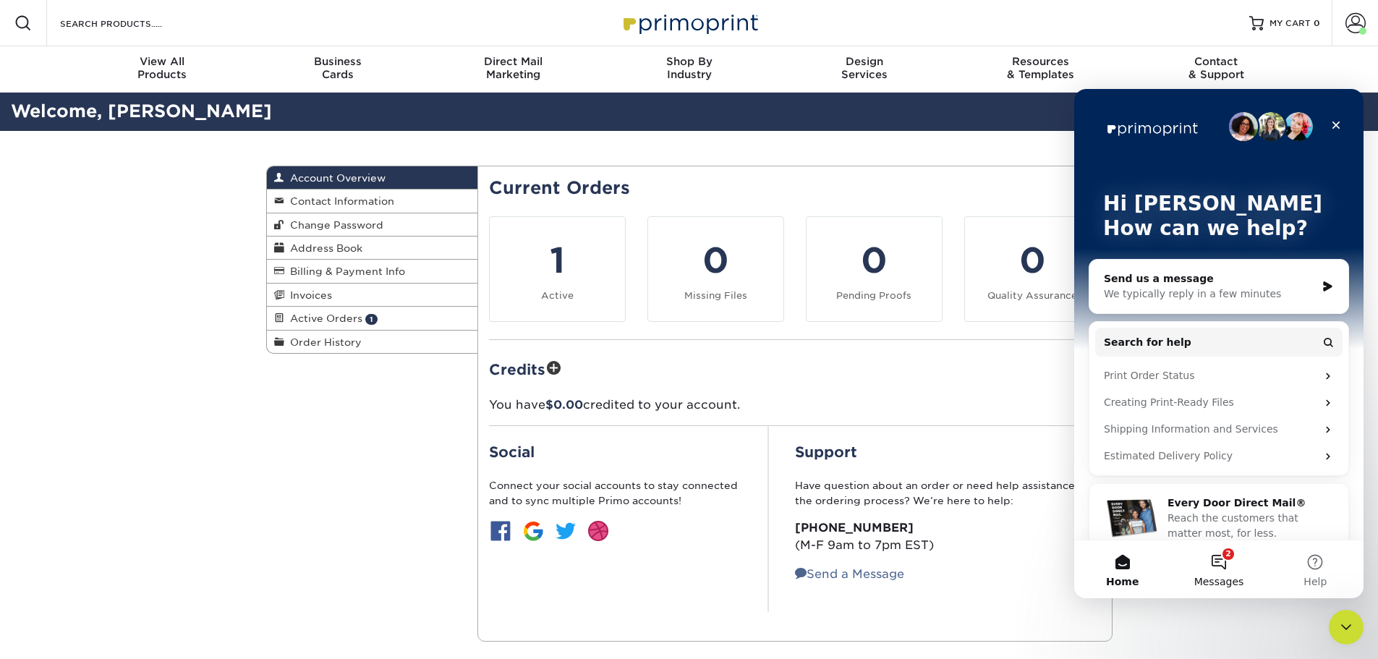
click at [1223, 559] on button "2 Messages" at bounding box center [1219, 570] width 96 height 58
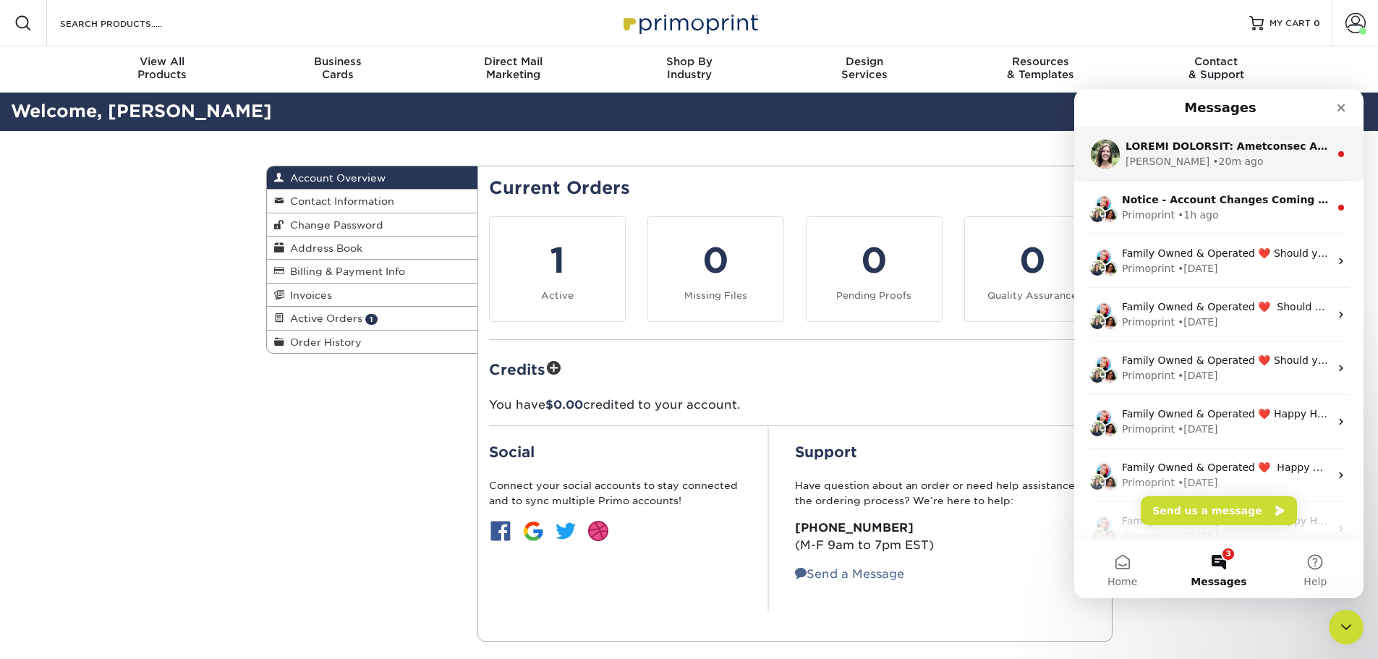
click at [1248, 164] on div "[PERSON_NAME] • 20m ago" at bounding box center [1228, 161] width 204 height 15
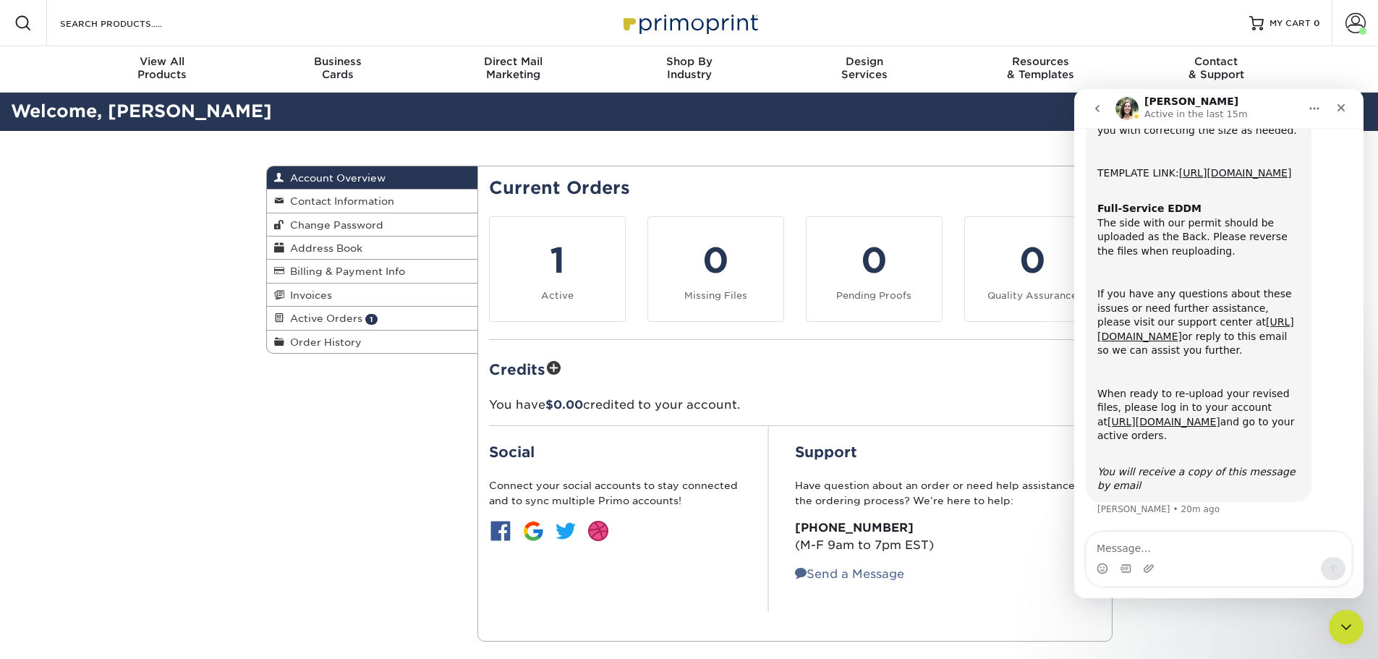
scroll to position [448, 0]
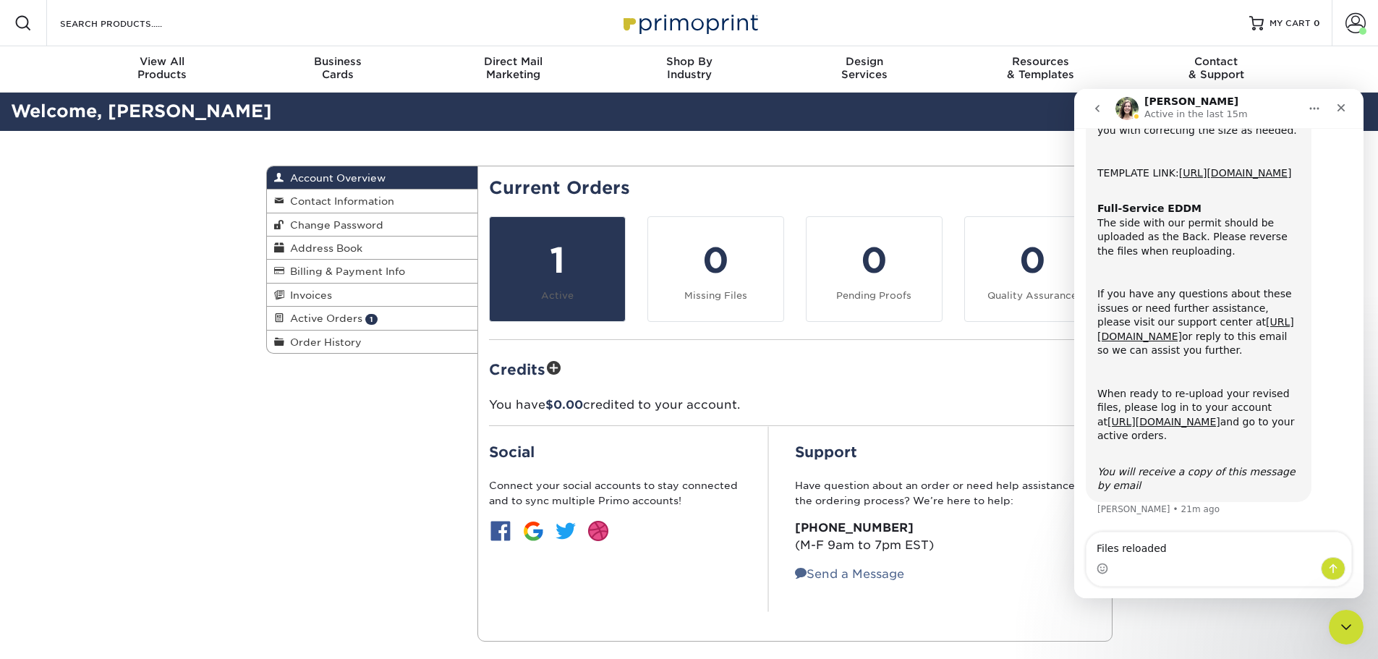
type textarea "Files reloaded"
click at [597, 254] on div "1" at bounding box center [558, 260] width 118 height 52
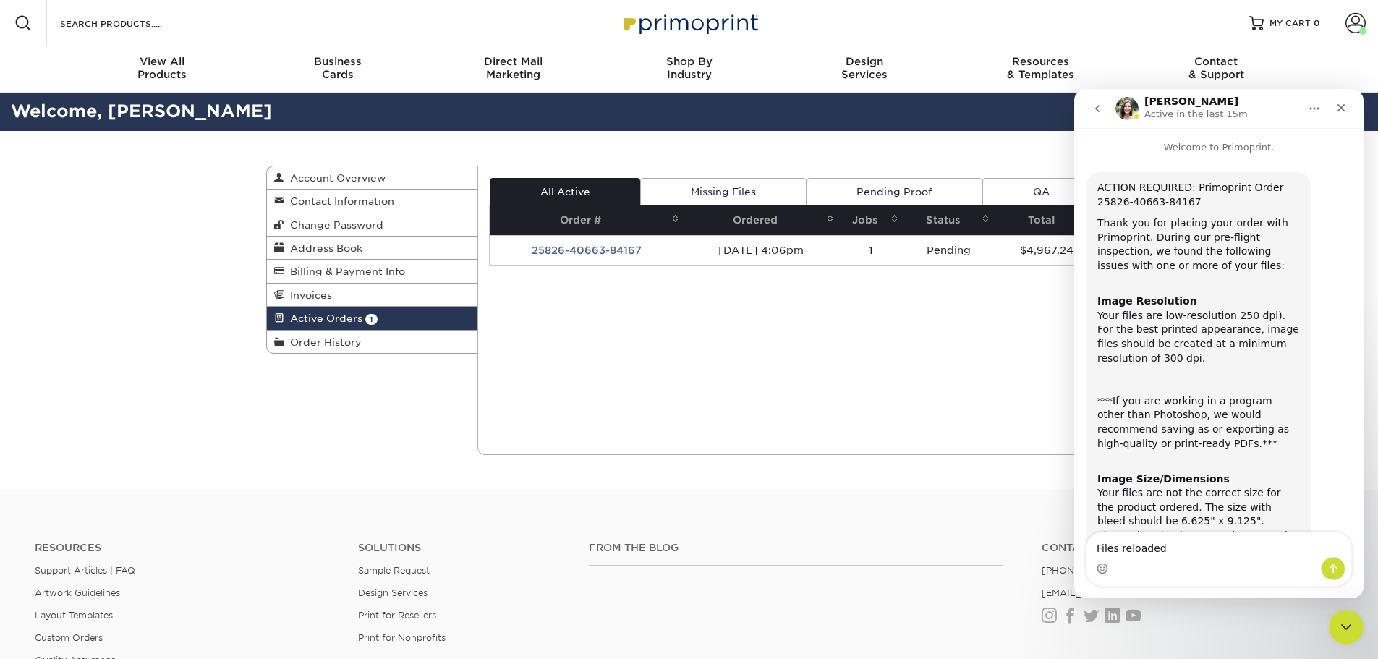
scroll to position [448, 0]
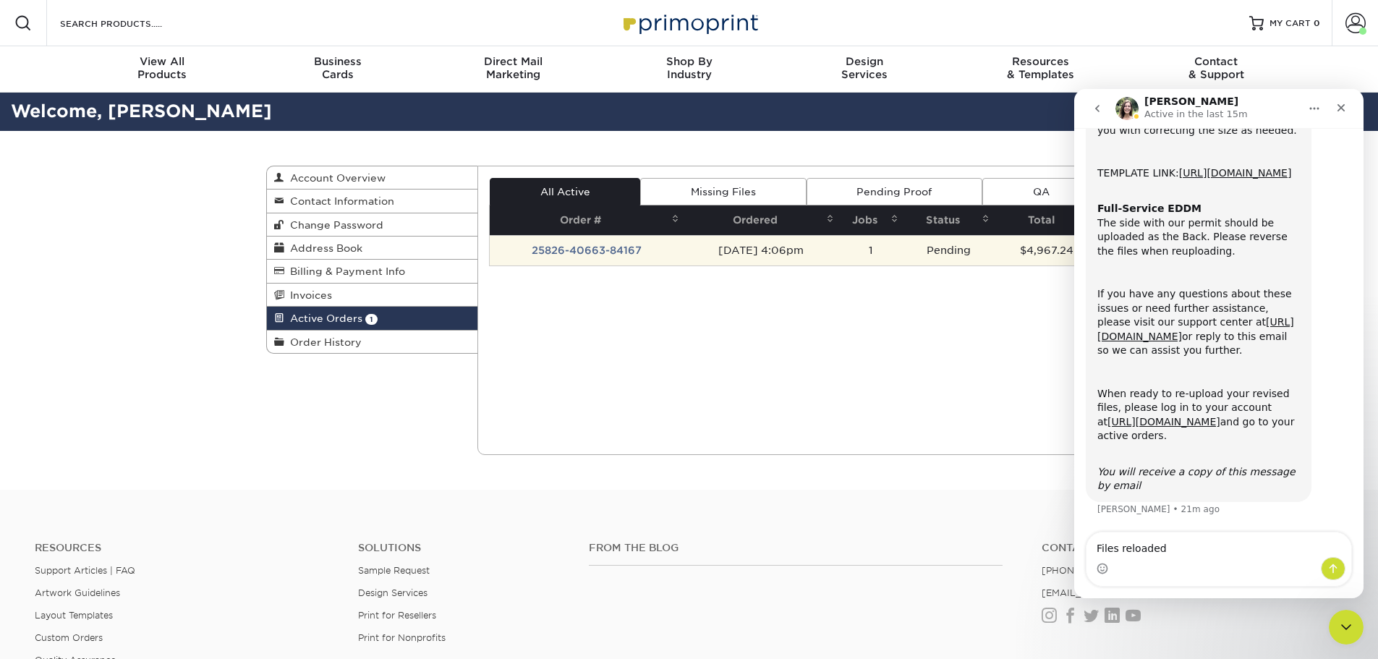
click at [606, 247] on td "25826-40663-84167" at bounding box center [587, 250] width 194 height 30
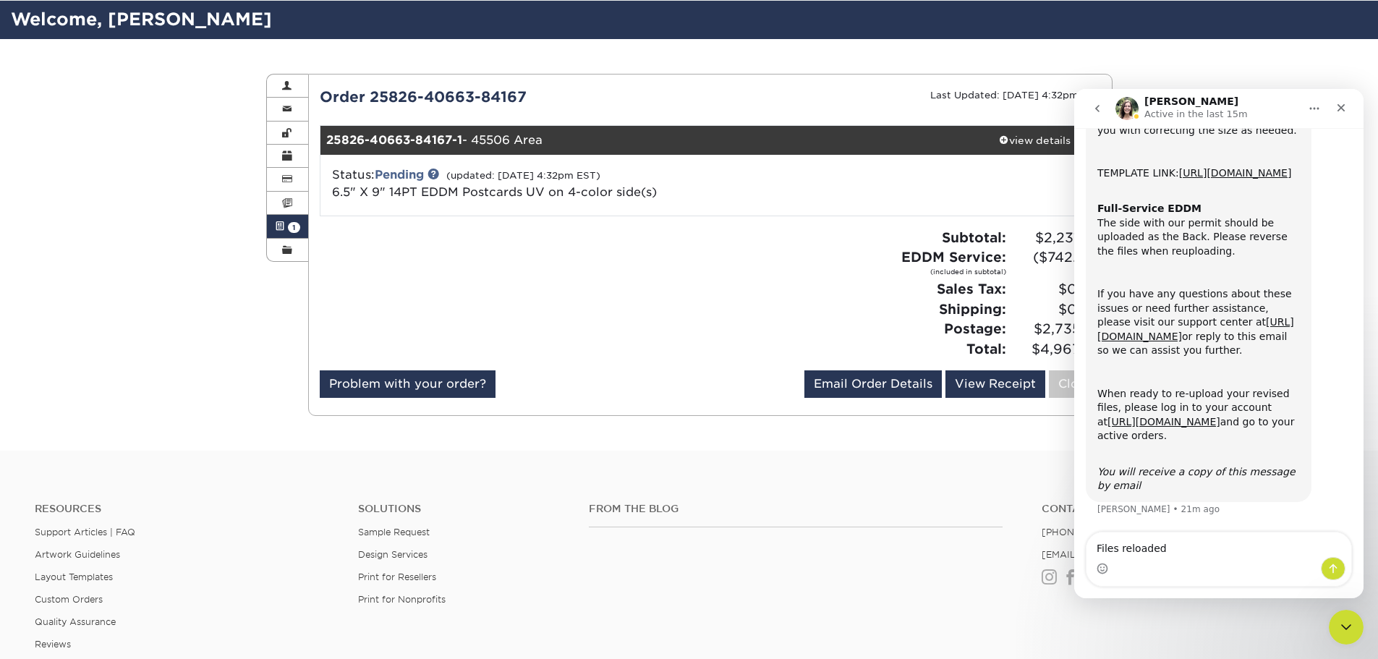
scroll to position [18, 0]
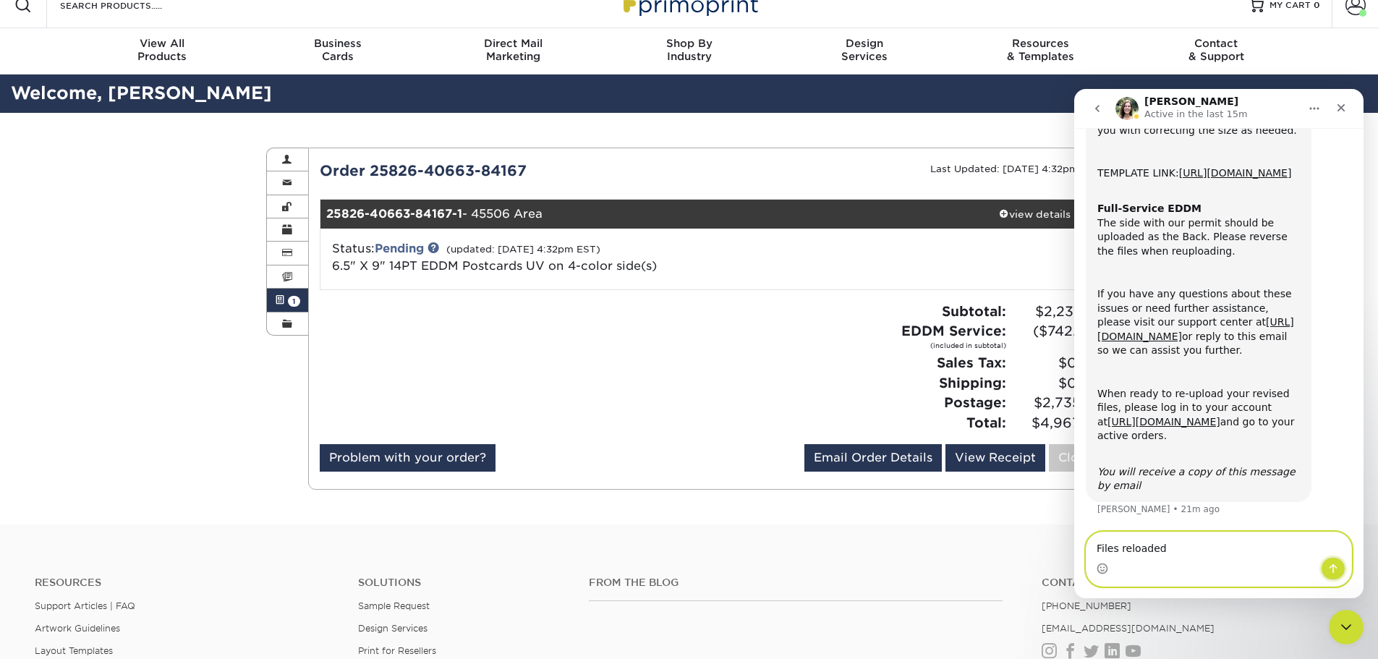
click at [1337, 569] on icon "Send a message…" at bounding box center [1334, 569] width 12 height 12
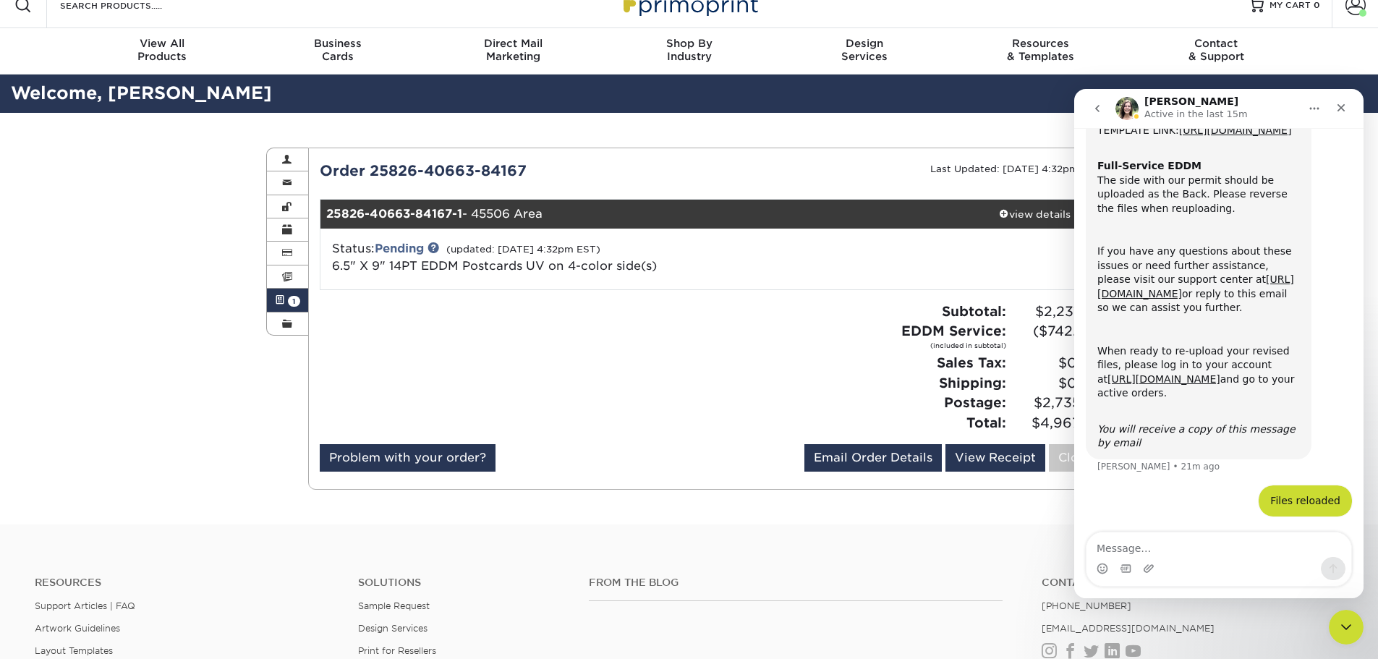
click at [802, 519] on div "Active Orders Account Overview Contact Information Change Password Address Book…" at bounding box center [689, 319] width 868 height 412
click at [986, 506] on div "Active Orders Account Overview Contact Information Change Password Address Book…" at bounding box center [689, 319] width 868 height 412
click at [1095, 108] on icon "go back" at bounding box center [1098, 109] width 12 height 12
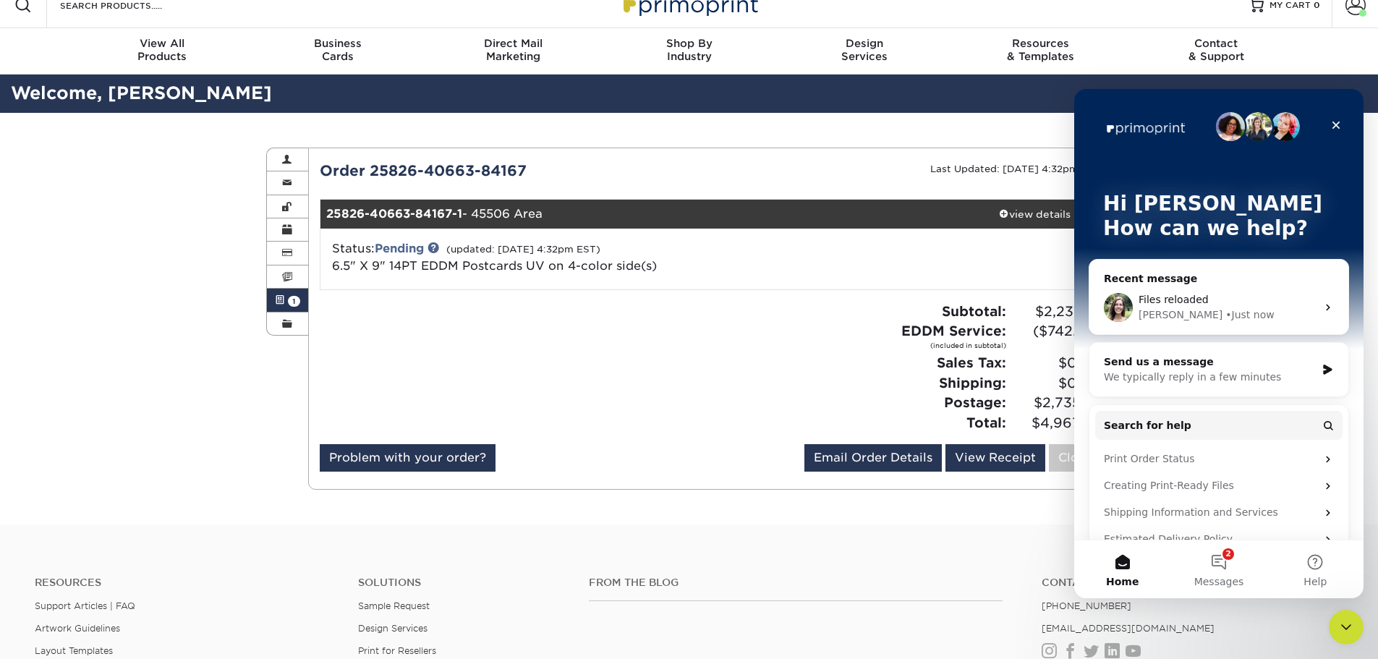
scroll to position [0, 0]
click at [1216, 550] on button "2 Messages" at bounding box center [1219, 570] width 96 height 58
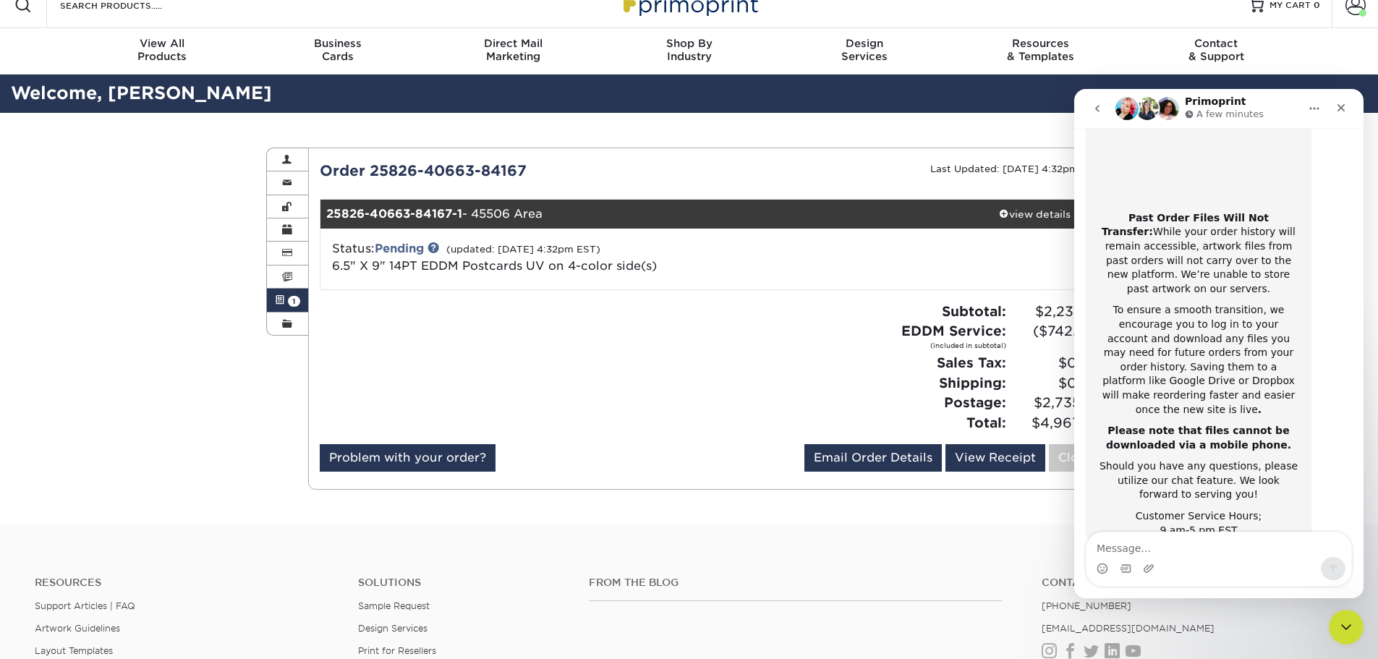
scroll to position [229, 0]
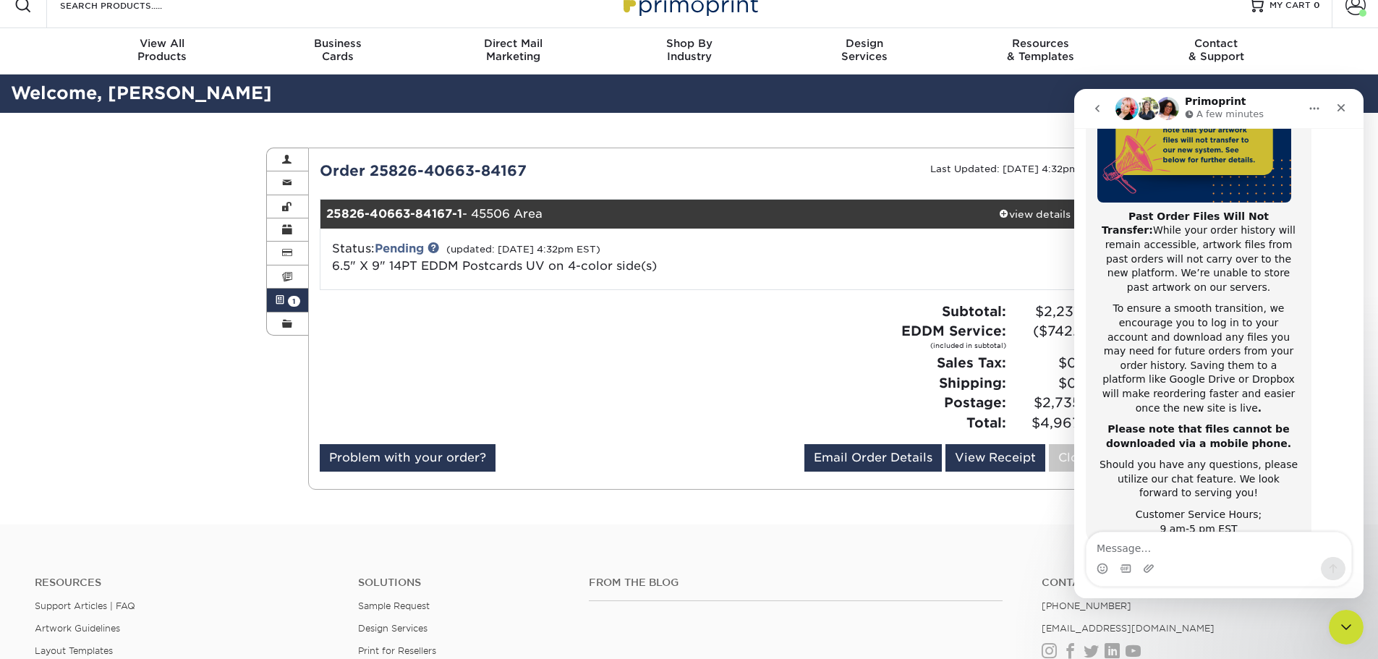
click at [1097, 105] on icon "go back" at bounding box center [1098, 109] width 12 height 12
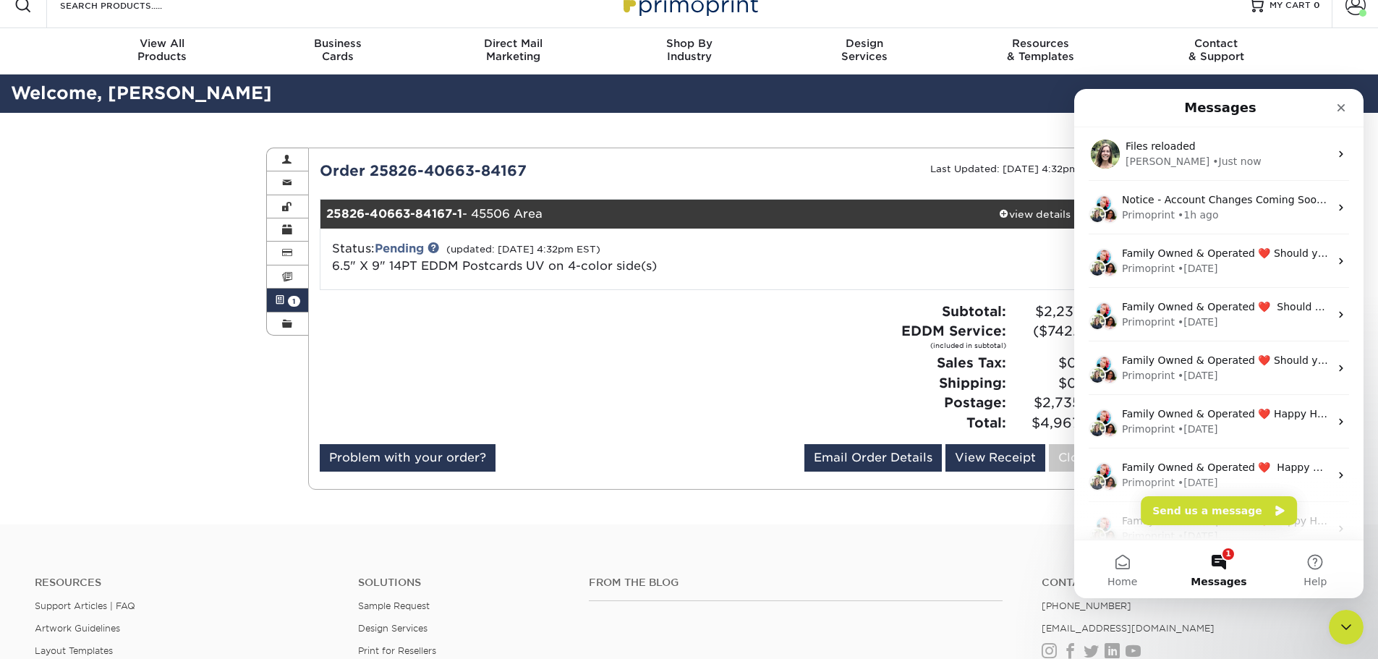
scroll to position [0, 0]
click at [1202, 158] on div "Julie • Just now" at bounding box center [1228, 161] width 204 height 15
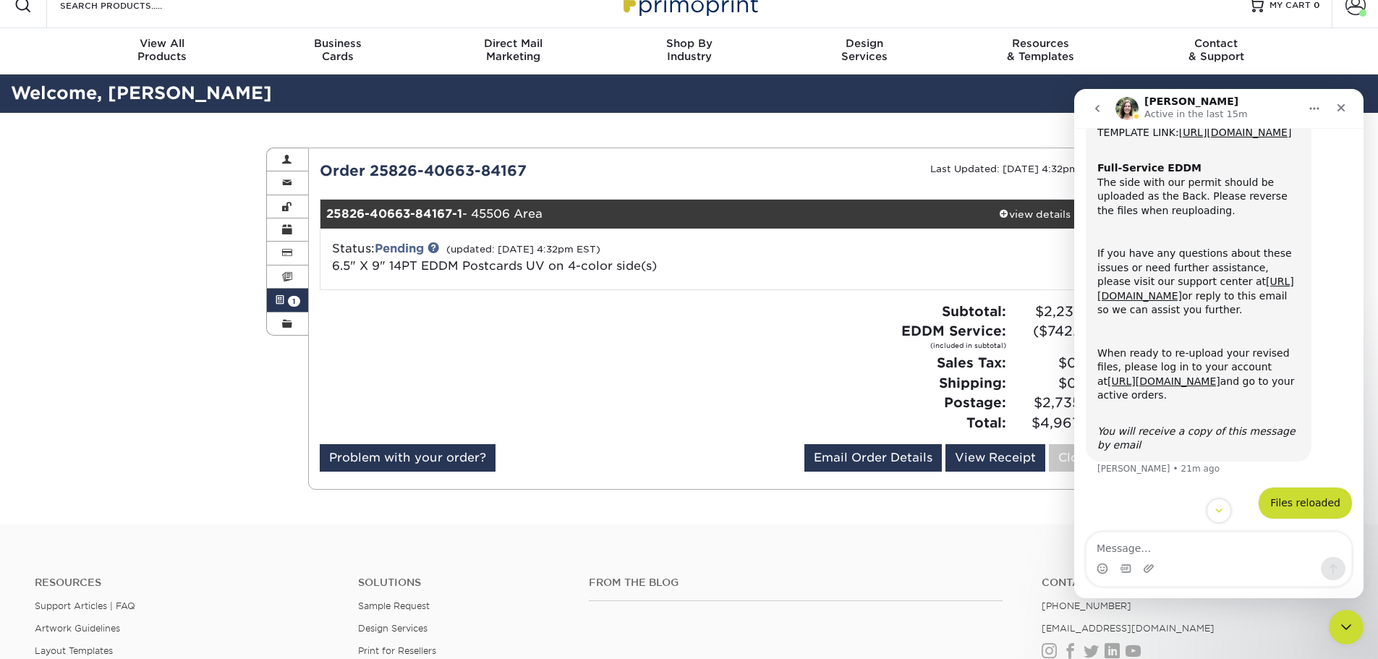
scroll to position [491, 0]
click at [1342, 99] on div "Close" at bounding box center [1341, 108] width 26 height 26
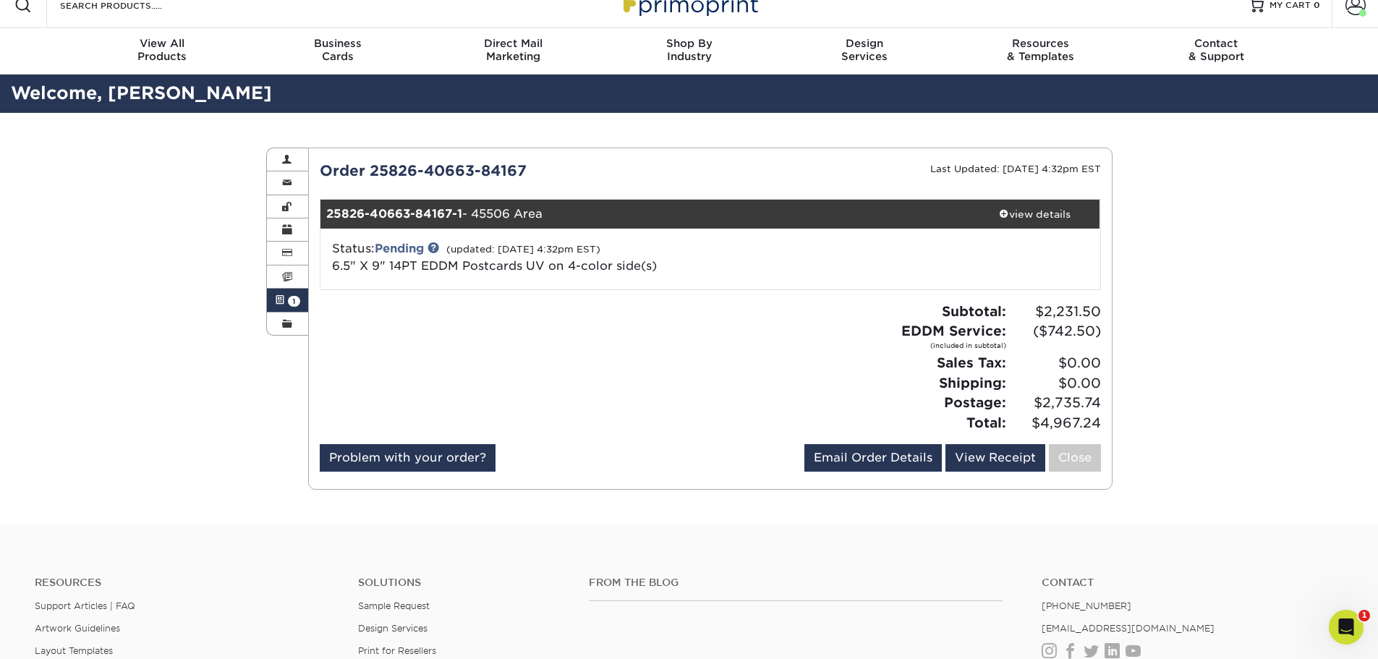
click at [1326, 220] on div "Active Orders Account Overview Contact Information Change Password Address Book…" at bounding box center [689, 319] width 1378 height 412
click html
click at [1339, 624] on icon "Open Intercom Messenger" at bounding box center [1345, 626] width 24 height 24
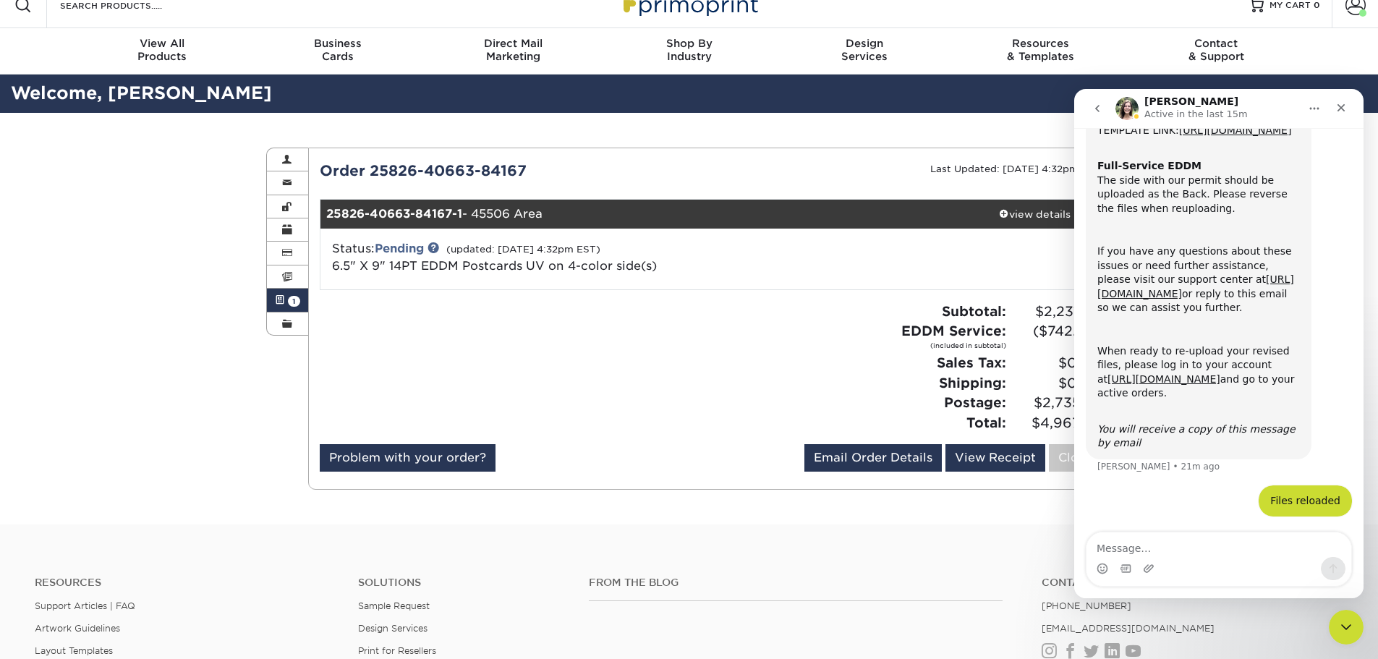
click at [1093, 109] on icon "go back" at bounding box center [1098, 109] width 12 height 12
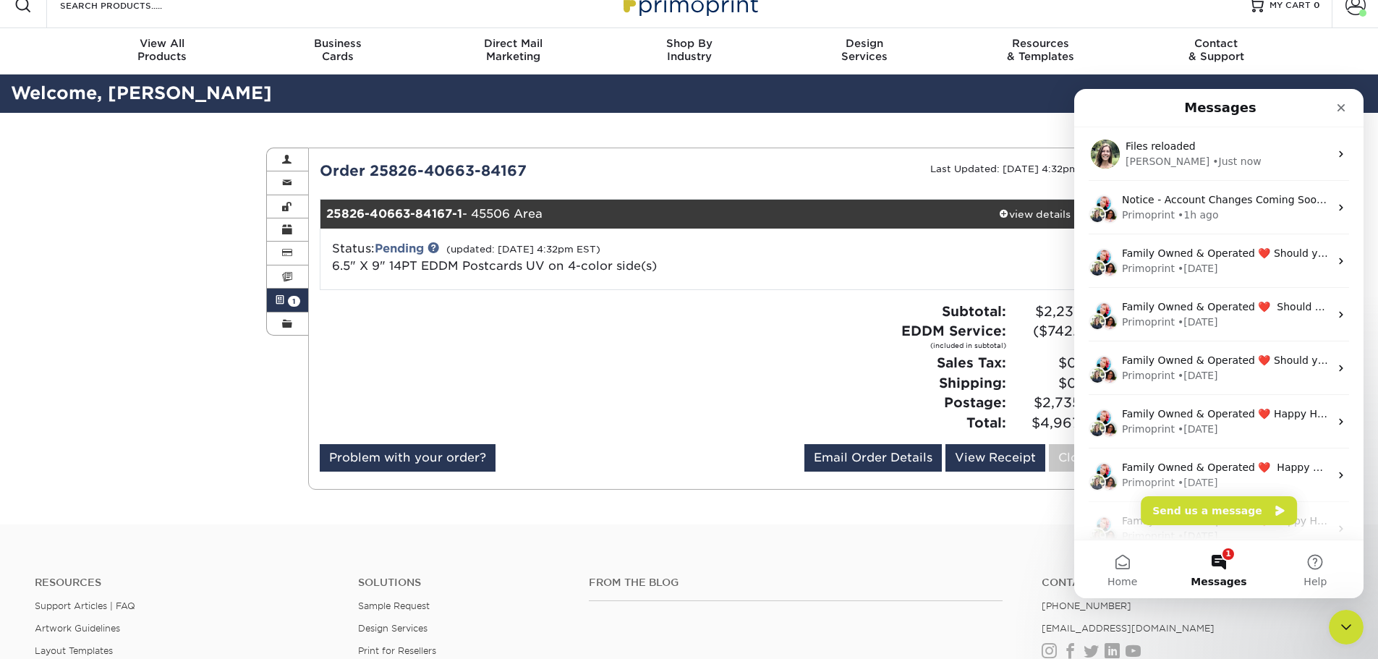
click at [1226, 577] on span "Messages" at bounding box center [1219, 582] width 56 height 10
click at [1218, 563] on button "1 Messages" at bounding box center [1219, 570] width 96 height 58
click at [1226, 559] on button "1 Messages" at bounding box center [1219, 570] width 96 height 58
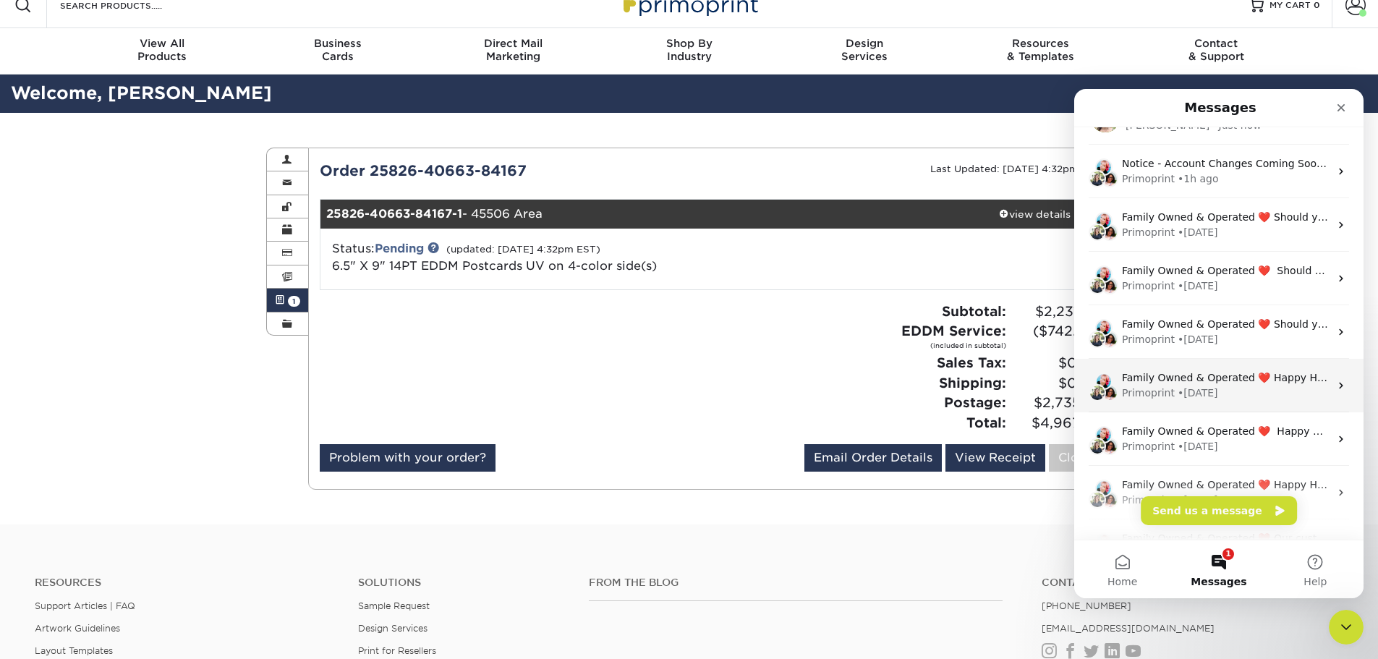
scroll to position [181, 0]
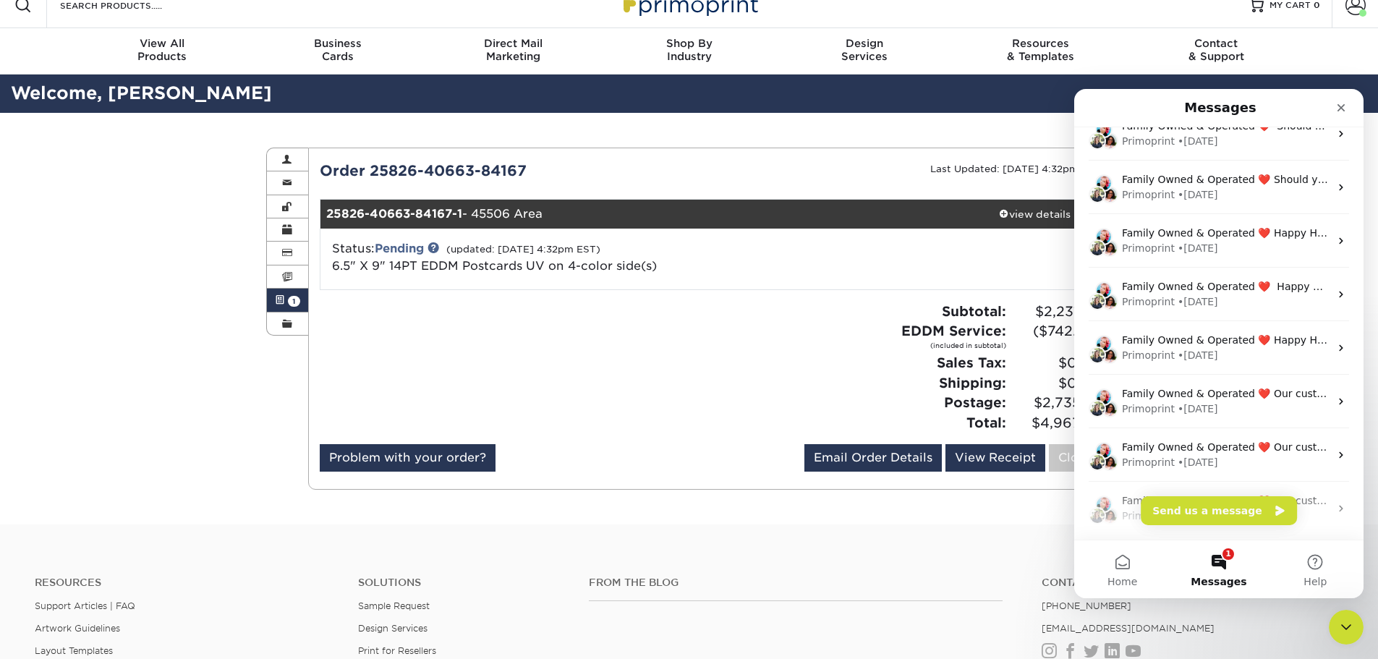
drag, startPoint x: 1221, startPoint y: 580, endPoint x: 1237, endPoint y: 561, distance: 24.6
click at [1237, 561] on button "1 Messages" at bounding box center [1219, 570] width 96 height 58
click at [1224, 563] on button "1 Messages" at bounding box center [1219, 570] width 96 height 58
click at [1224, 562] on button "1 Messages" at bounding box center [1219, 570] width 96 height 58
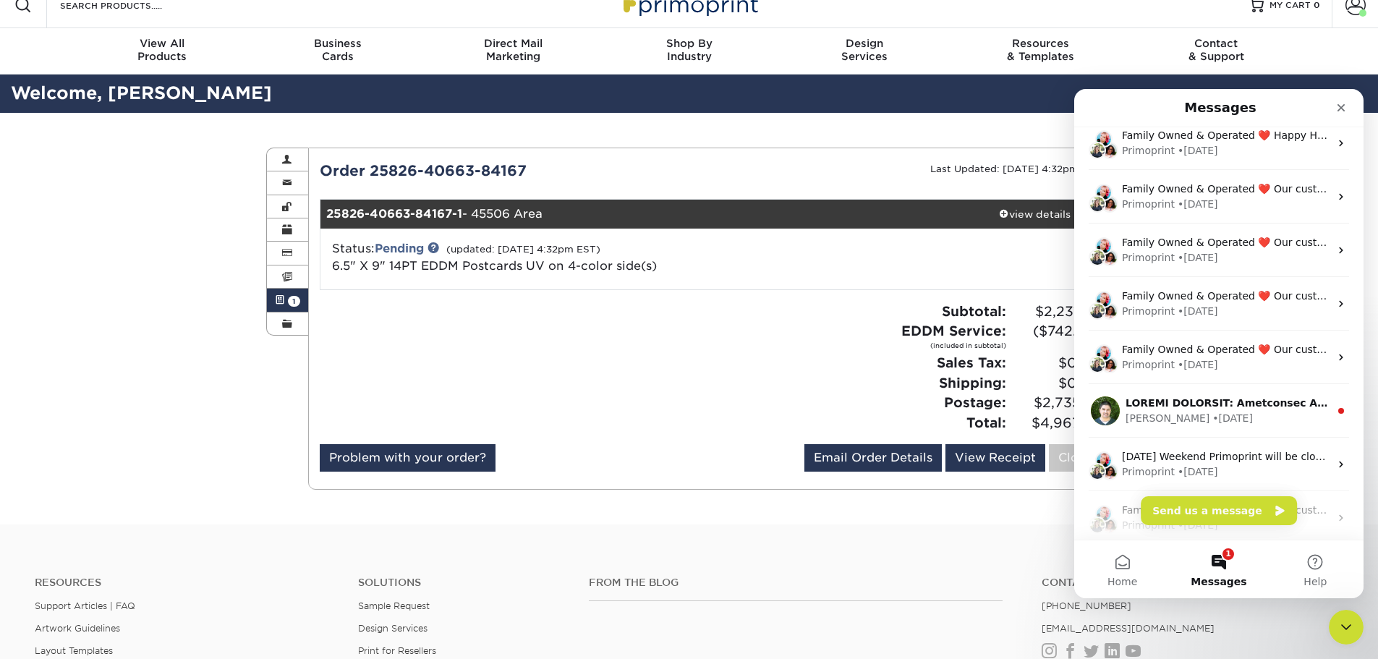
scroll to position [502, 0]
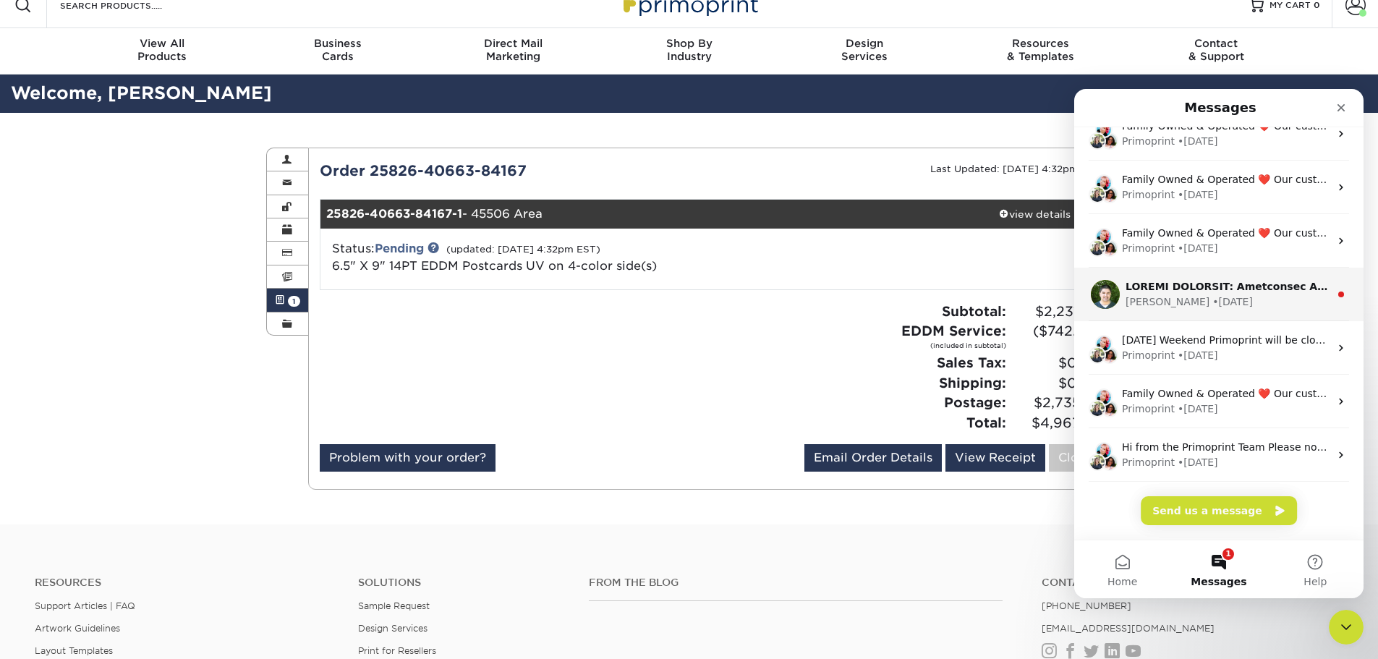
click at [1252, 297] on div "Matthew • 156w ago" at bounding box center [1228, 301] width 204 height 15
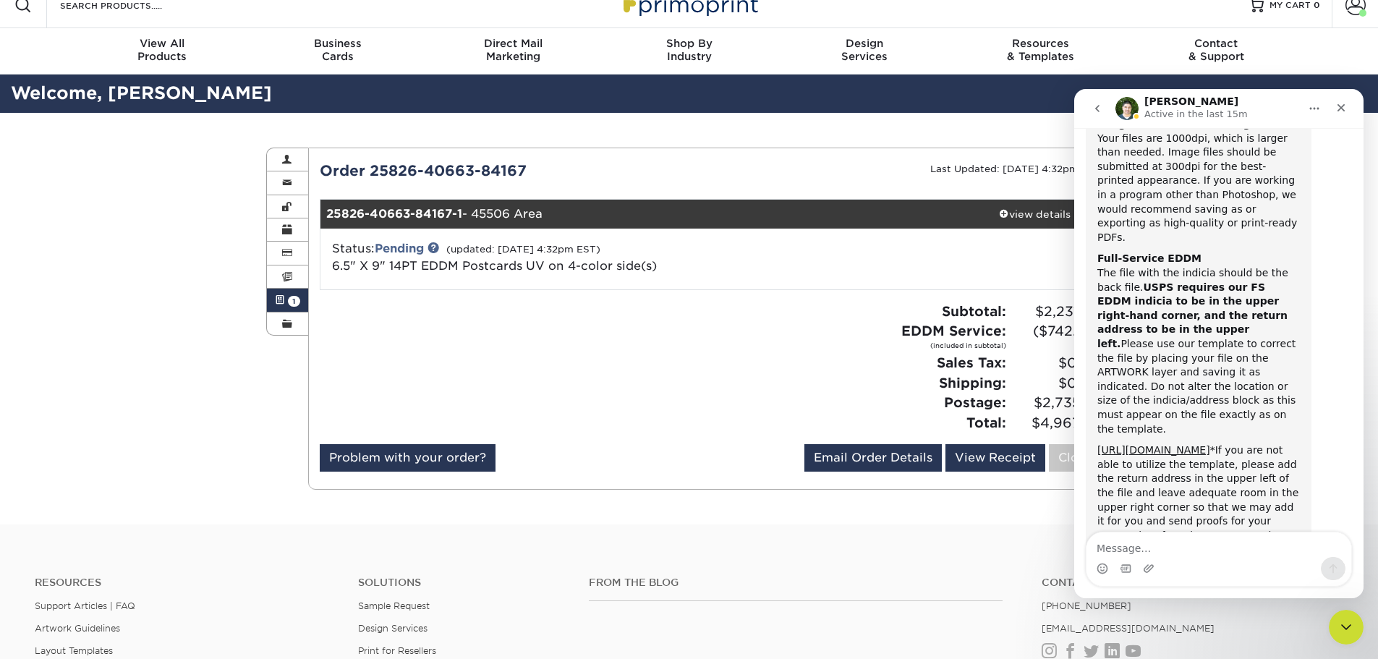
scroll to position [387, 0]
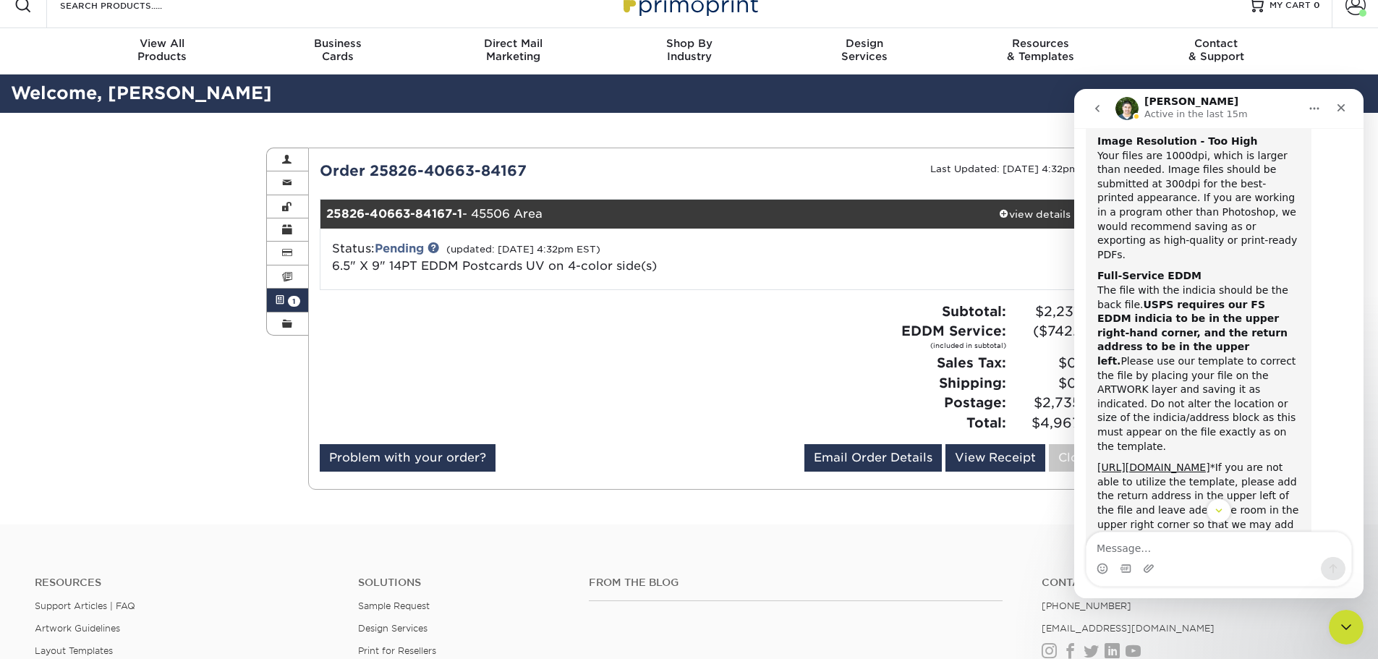
click at [1089, 103] on button "go back" at bounding box center [1097, 108] width 27 height 27
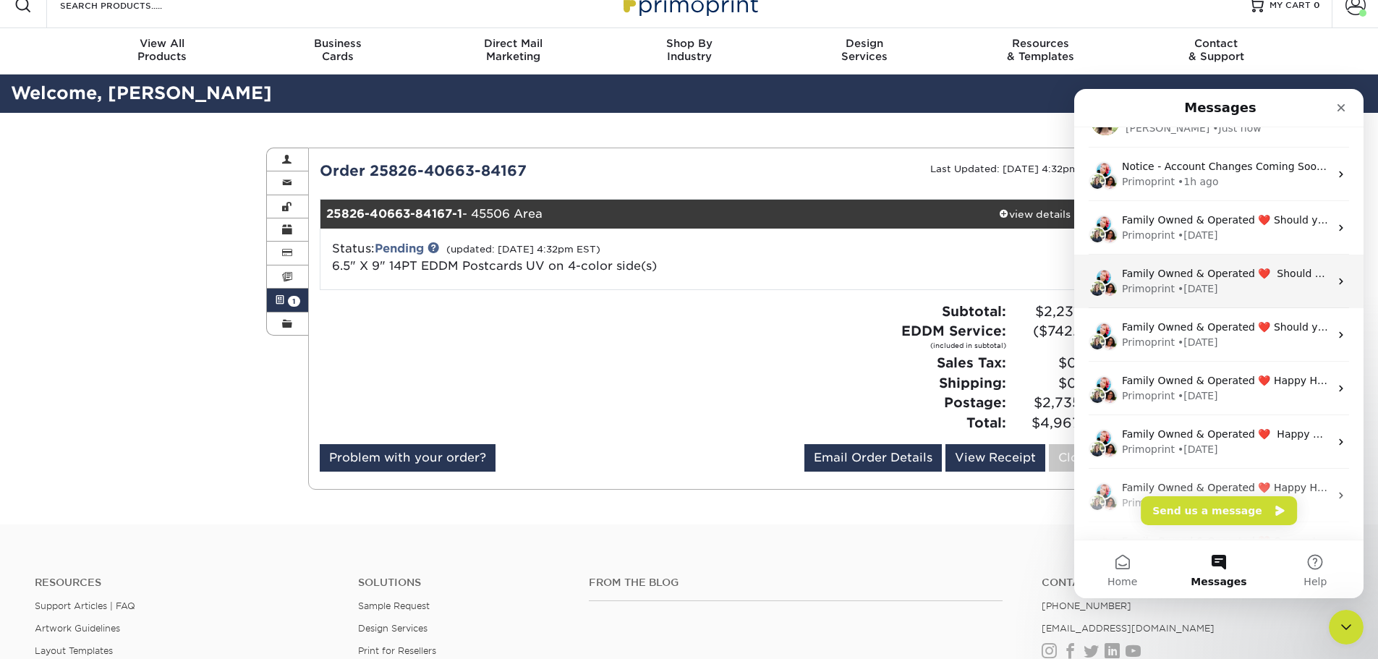
scroll to position [0, 0]
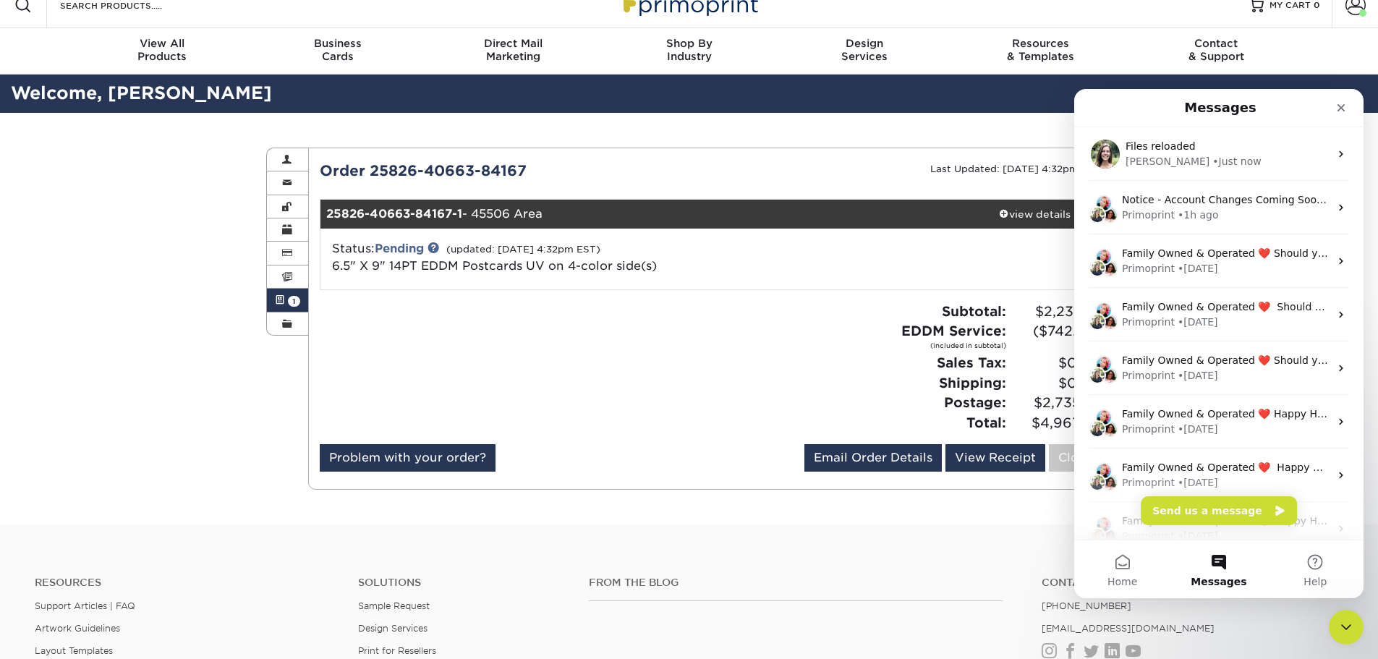
click at [1217, 564] on button "Messages" at bounding box center [1219, 570] width 96 height 58
click at [1181, 169] on div "Files reloaded Julie • Just now" at bounding box center [1219, 154] width 289 height 54
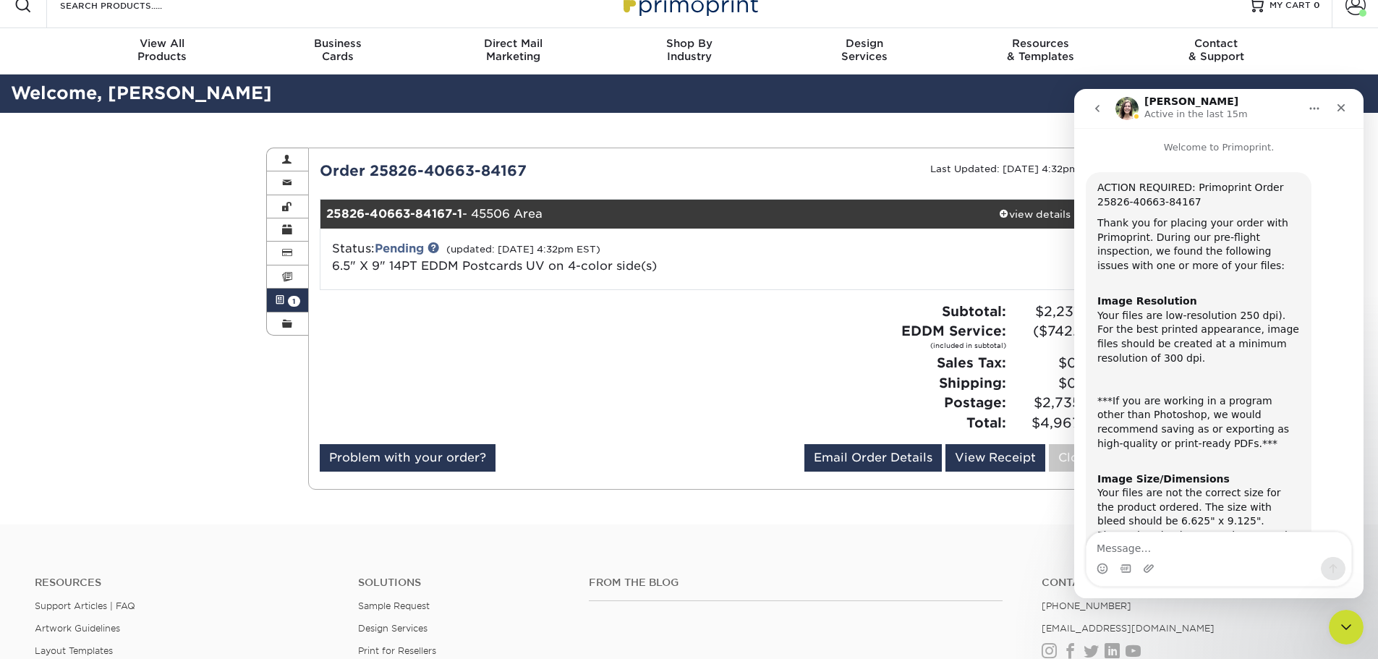
scroll to position [491, 0]
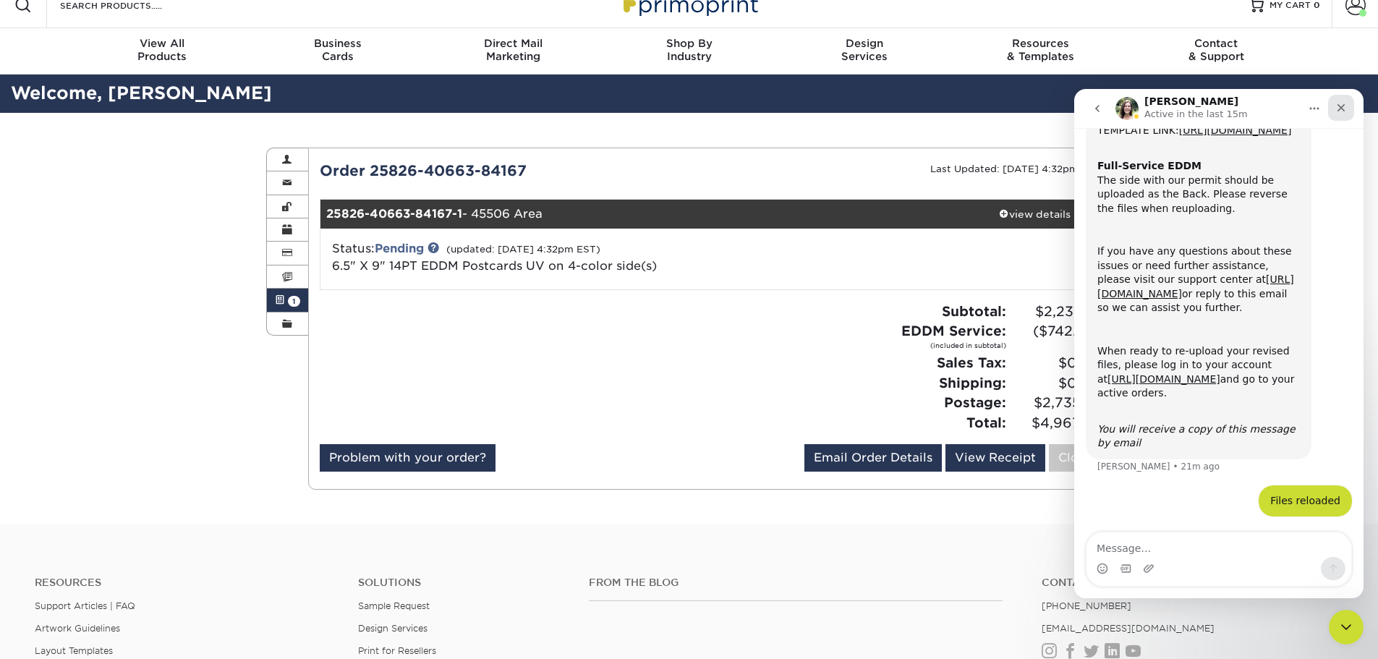
click at [1342, 107] on icon "Close" at bounding box center [1342, 108] width 8 height 8
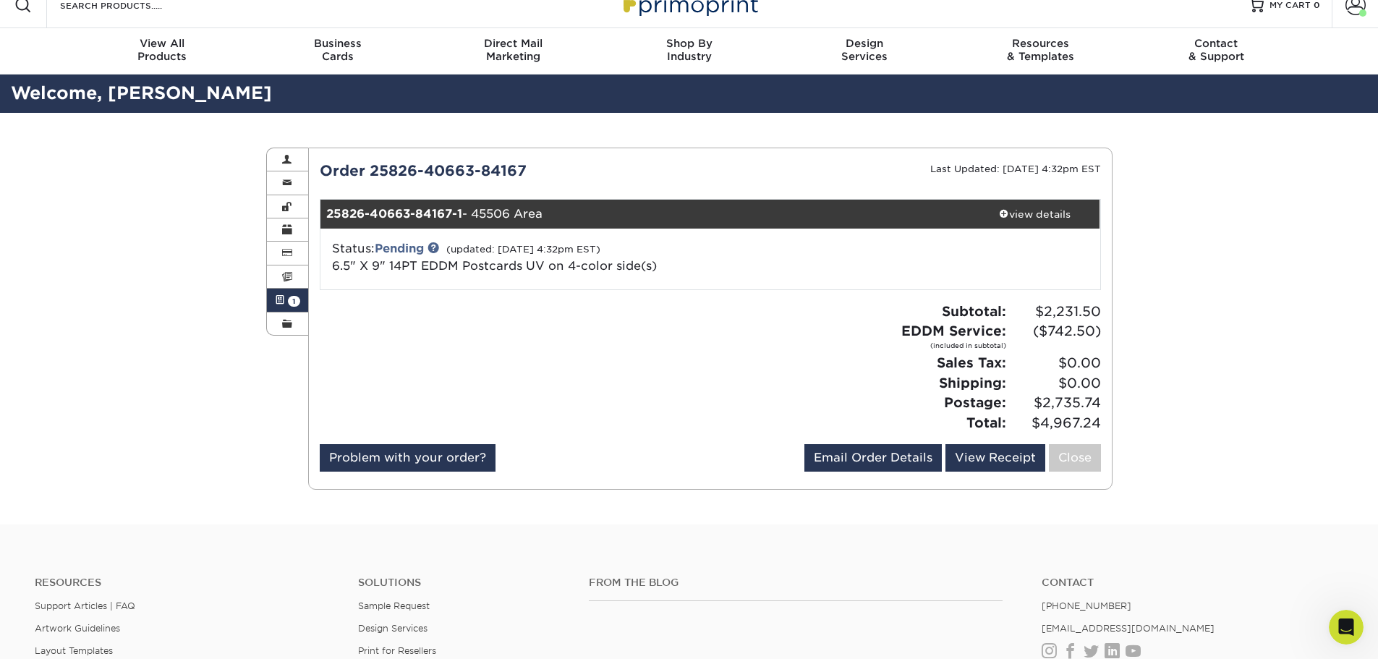
click at [1297, 179] on div "Active Orders Account Overview Contact Information Change Password Address Book…" at bounding box center [689, 319] width 1378 height 412
click at [287, 299] on link "Active Orders 1" at bounding box center [288, 300] width 42 height 23
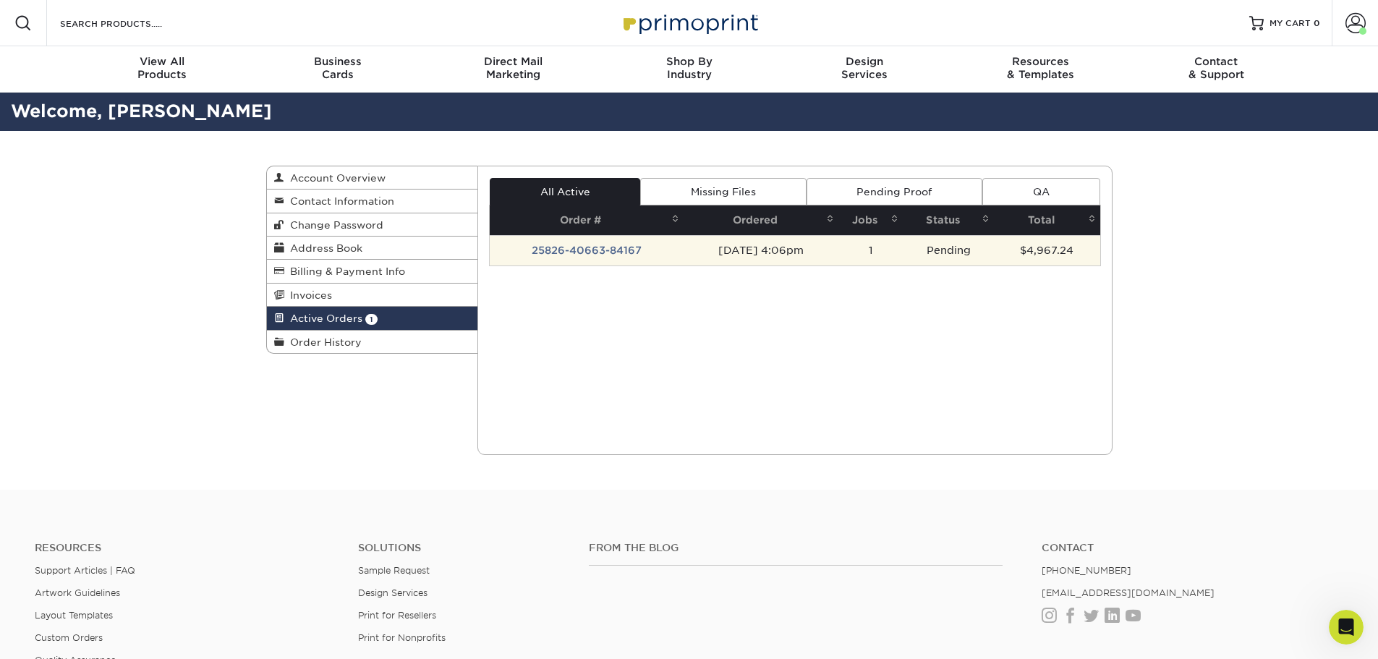
click at [584, 250] on td "25826-40663-84167" at bounding box center [587, 250] width 194 height 30
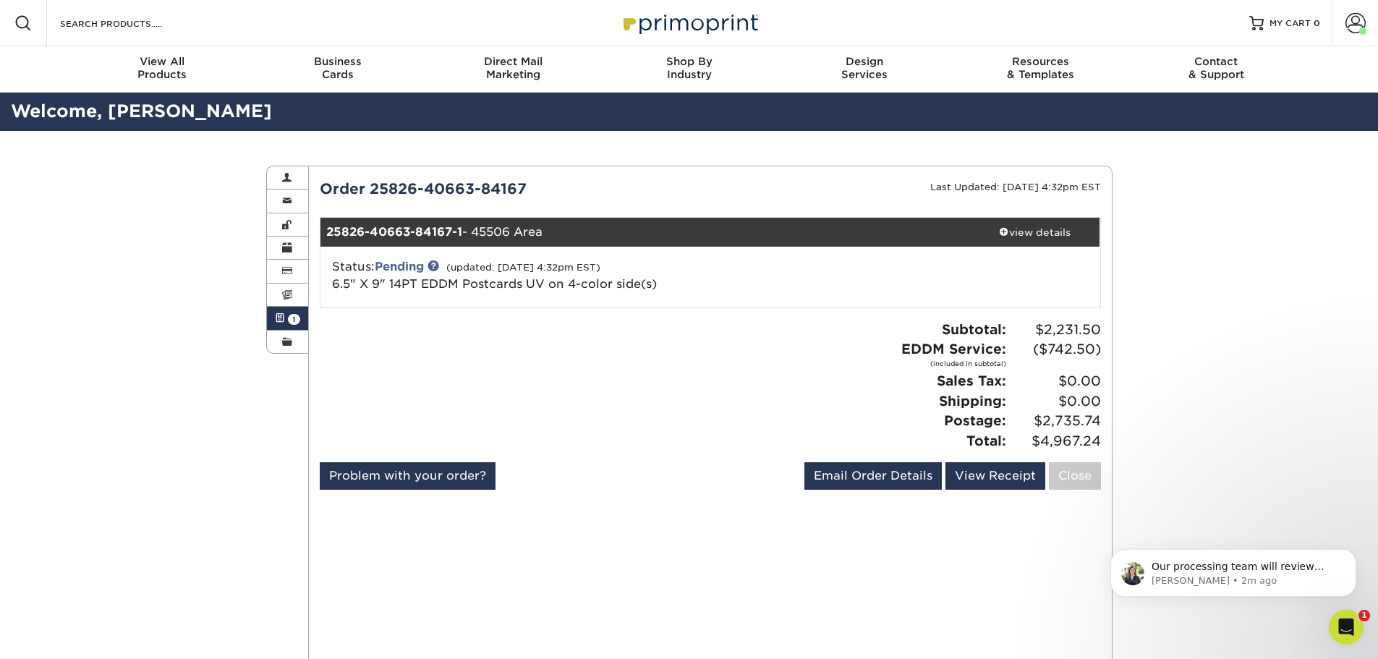
scroll to position [684, 0]
click at [1298, 588] on div "Our processing team will review shortly and will reach out to you if there are …" at bounding box center [1234, 573] width 246 height 48
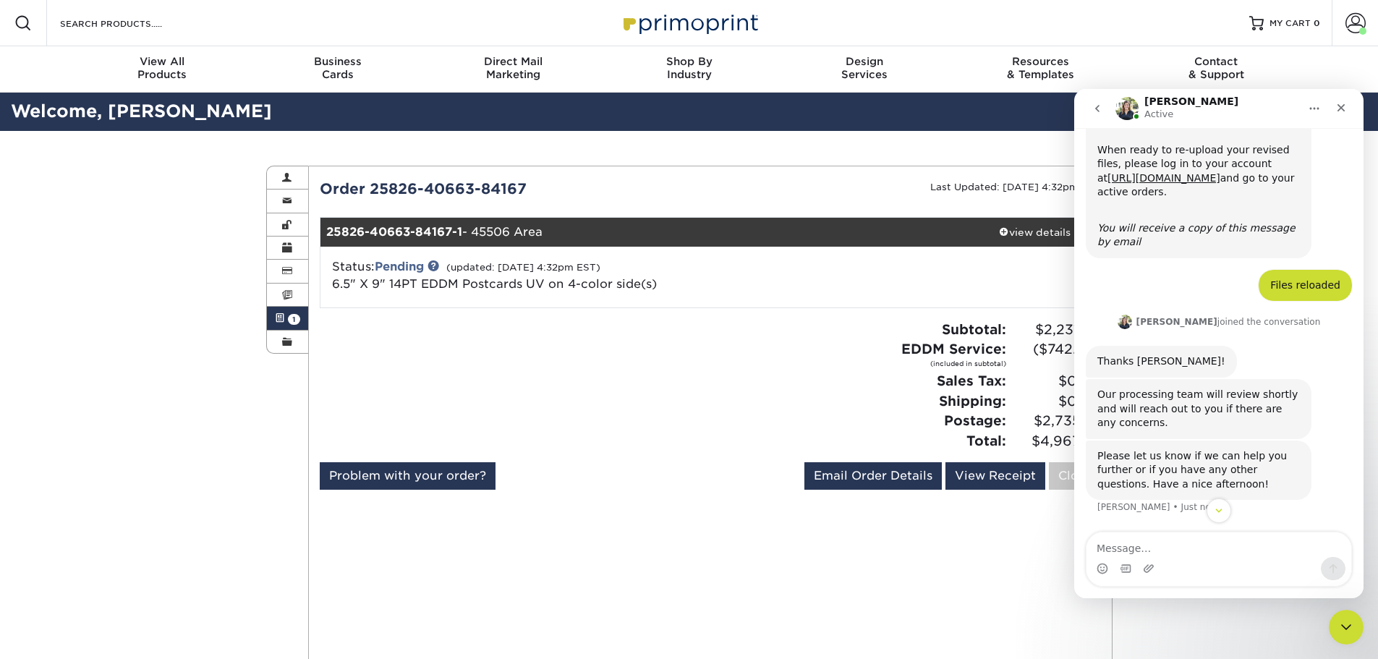
scroll to position [690, 0]
click at [1190, 485] on div "Please let us know if we can help you further or if you have any other question…" at bounding box center [1199, 470] width 203 height 43
click at [1103, 572] on icon "Emoji picker" at bounding box center [1103, 569] width 12 height 12
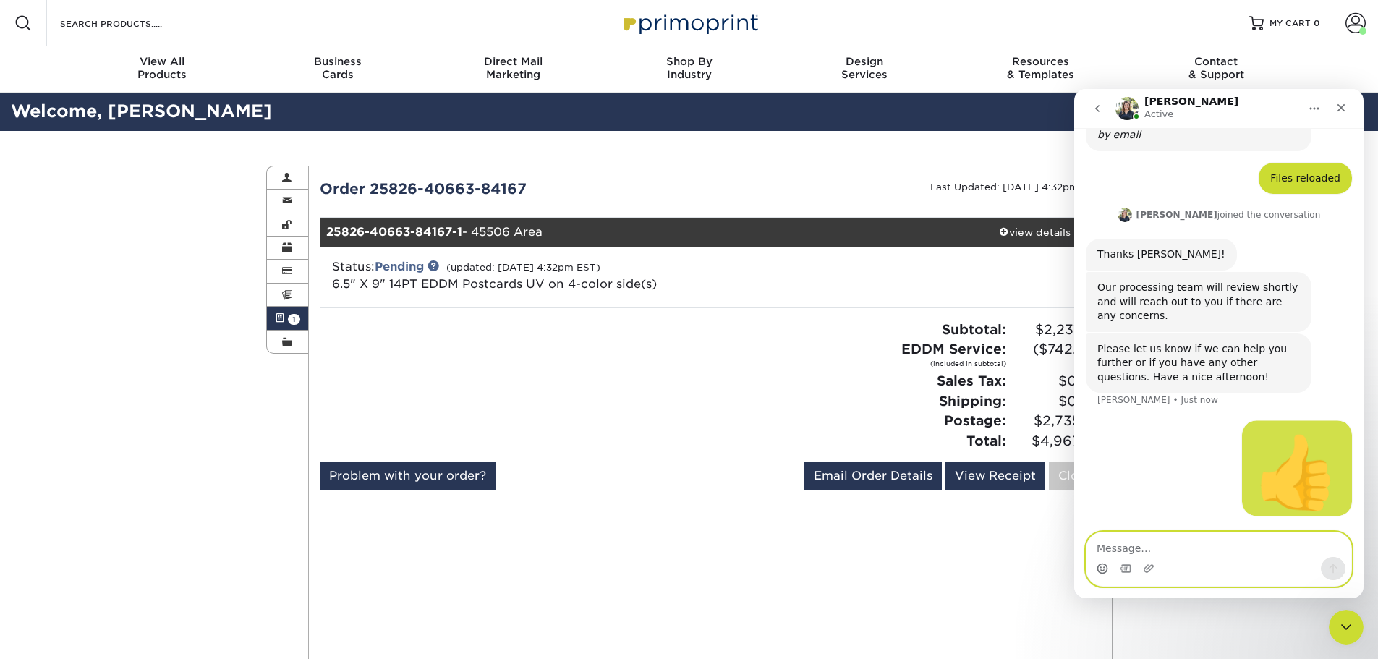
scroll to position [797, 0]
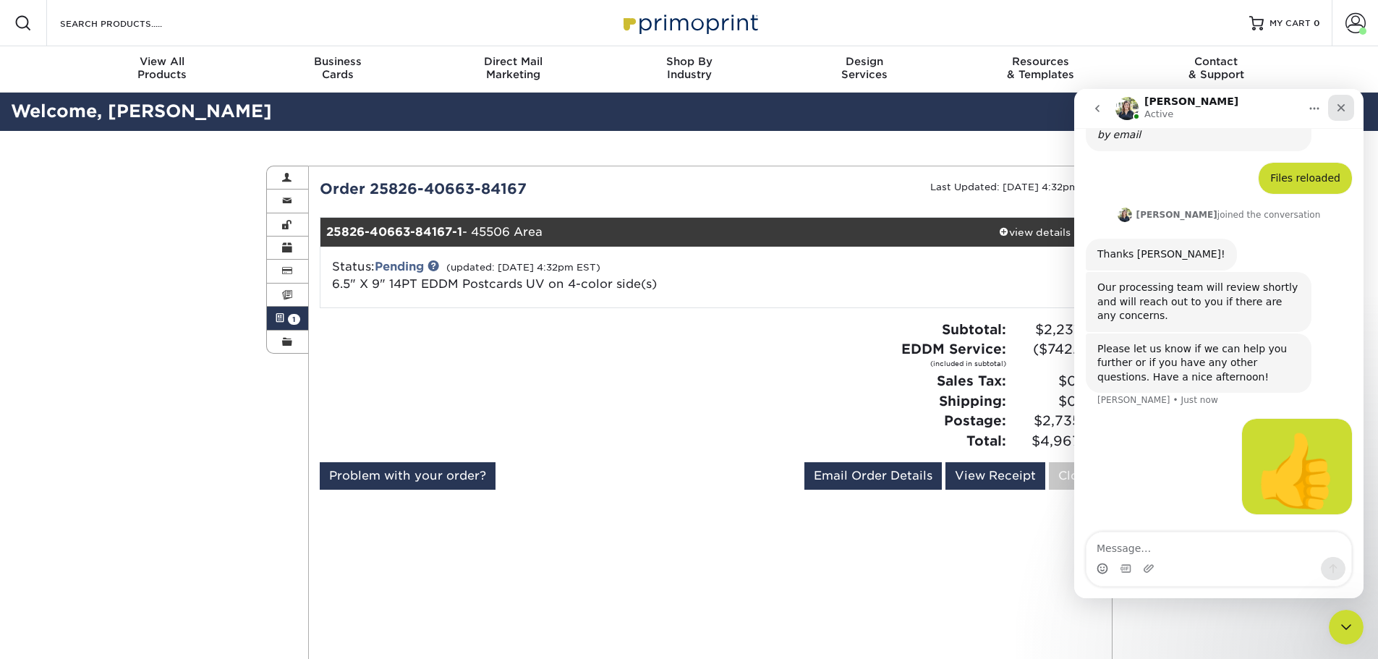
click at [1348, 102] on div "Close" at bounding box center [1341, 108] width 26 height 26
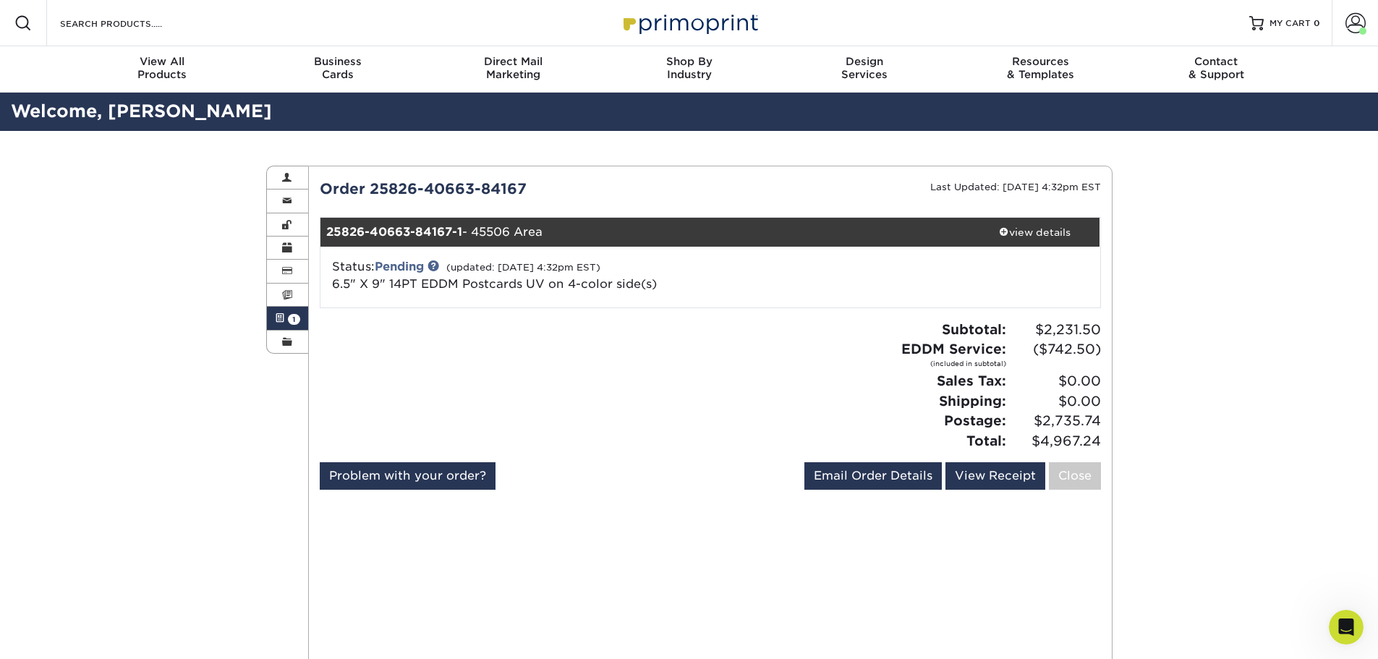
click at [1288, 276] on div "Active Orders Account Overview Contact Information Change Password Address Book…" at bounding box center [689, 551] width 1378 height 840
click at [1090, 483] on link "Close" at bounding box center [1075, 475] width 52 height 27
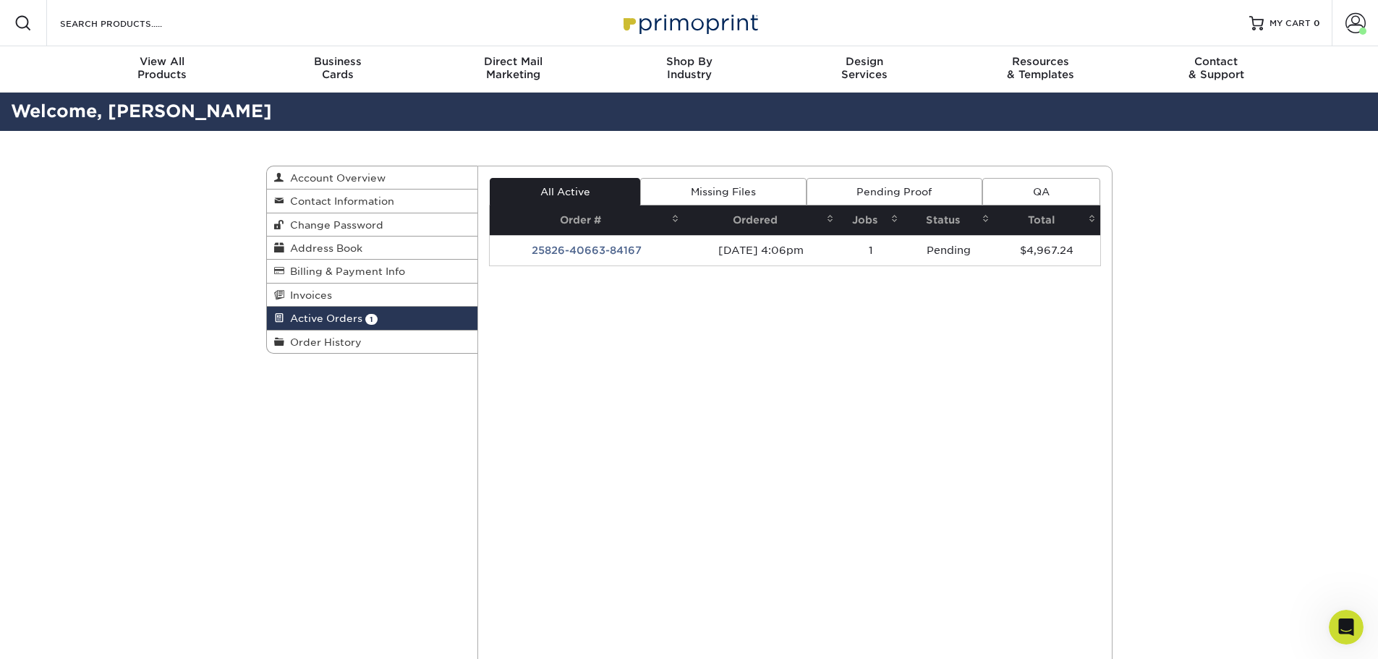
click at [1179, 238] on div "Active Orders Account Overview Contact Information Change Password Address Book…" at bounding box center [689, 551] width 1378 height 840
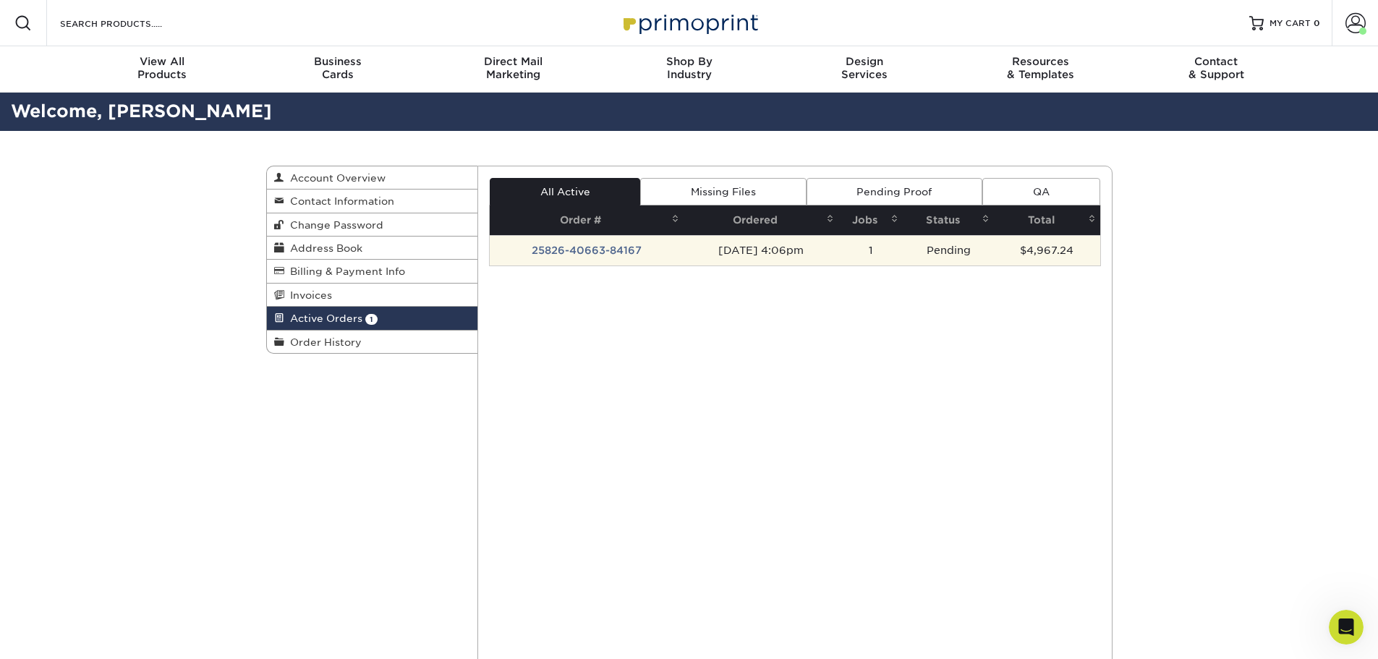
click at [585, 250] on td "25826-40663-84167" at bounding box center [587, 250] width 194 height 30
